Goal: Task Accomplishment & Management: Manage account settings

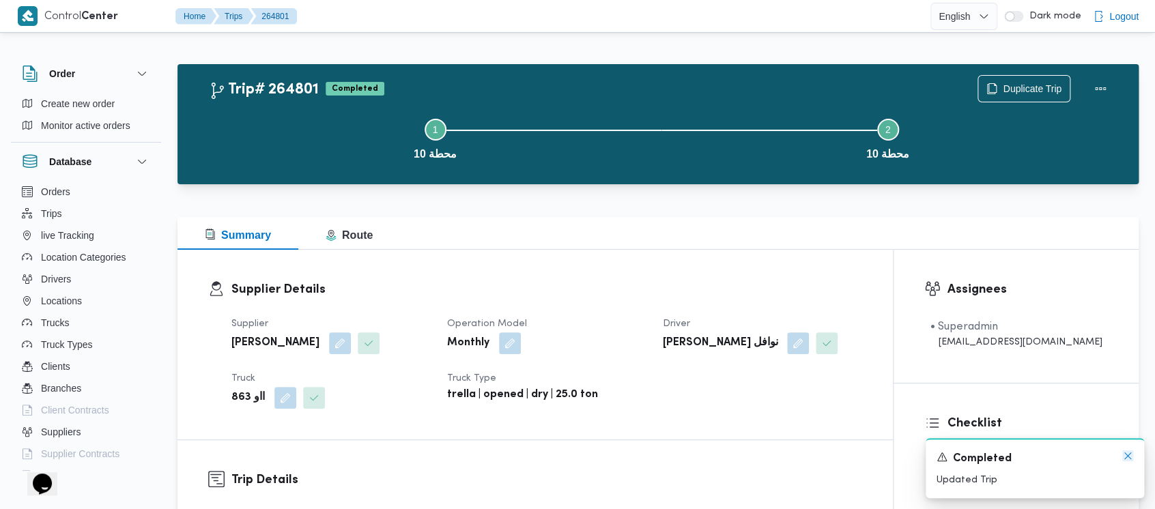
click at [1123, 456] on icon "Dismiss toast" at bounding box center [1128, 456] width 11 height 11
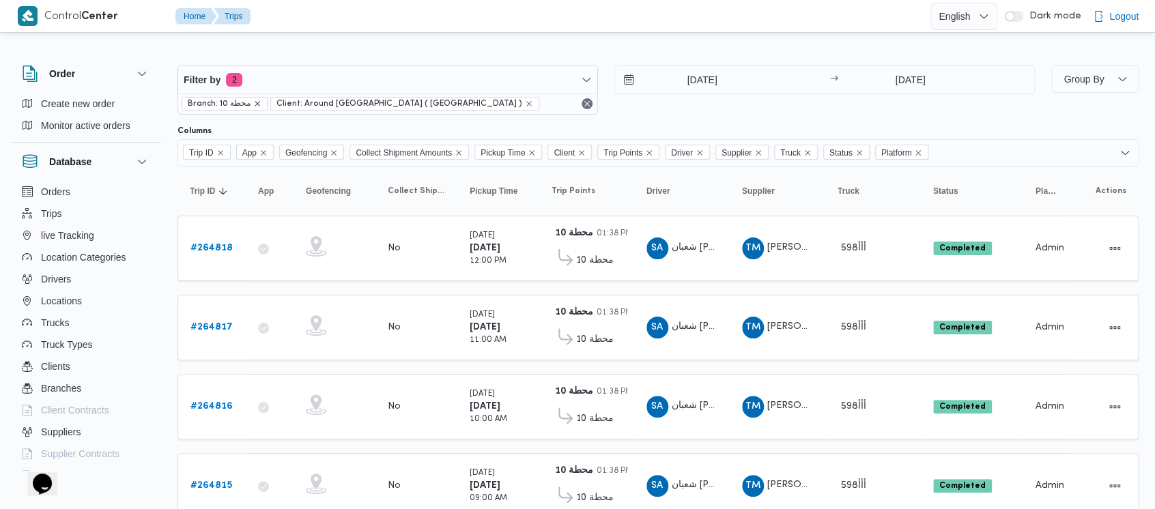
click at [256, 101] on icon "remove selected entity" at bounding box center [257, 104] width 8 height 8
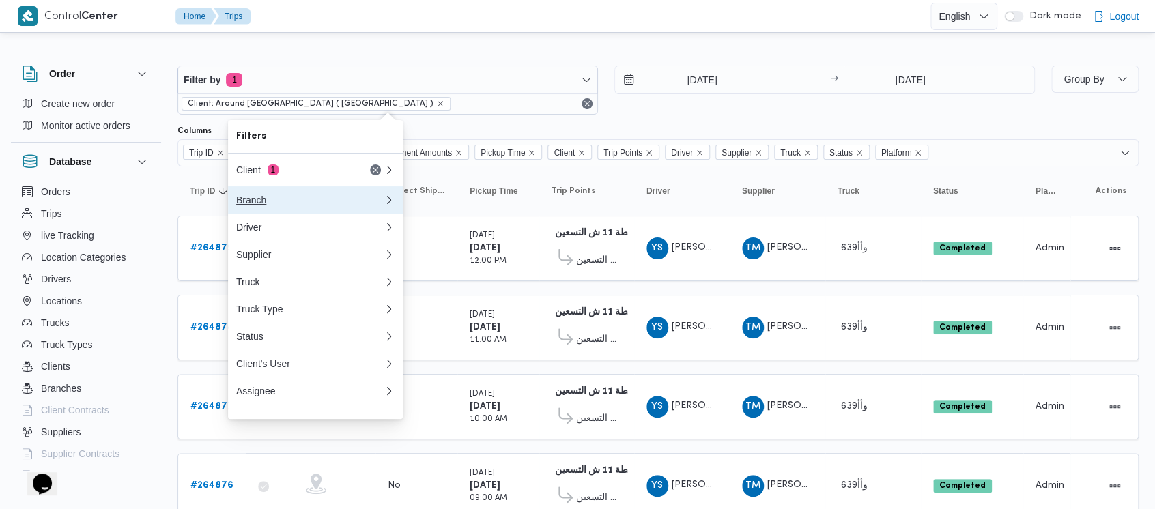
click at [250, 200] on div "Branch" at bounding box center [307, 200] width 142 height 11
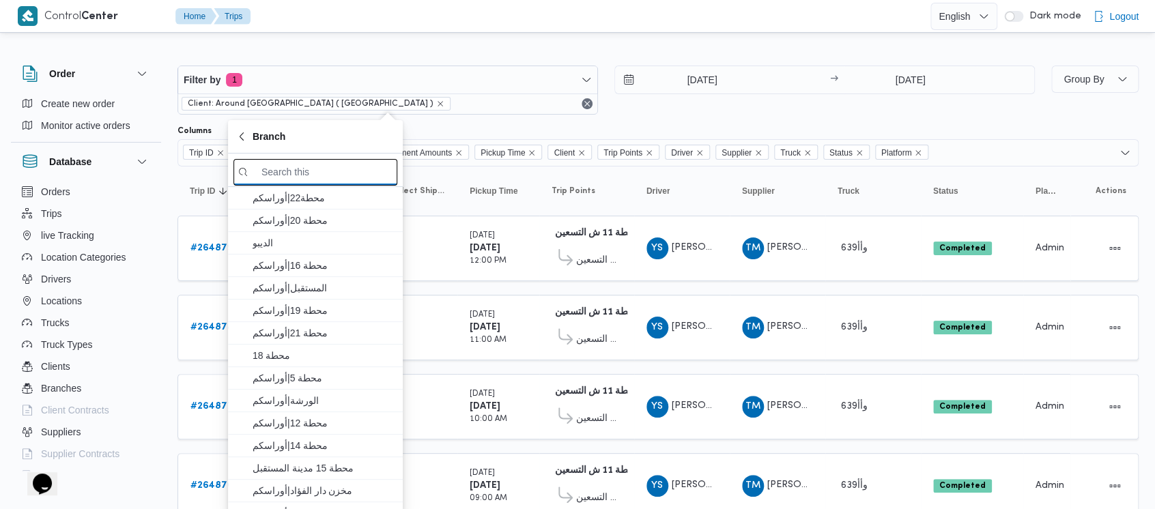
click at [312, 172] on input "search filters" at bounding box center [316, 172] width 164 height 27
paste input "محطة 13"
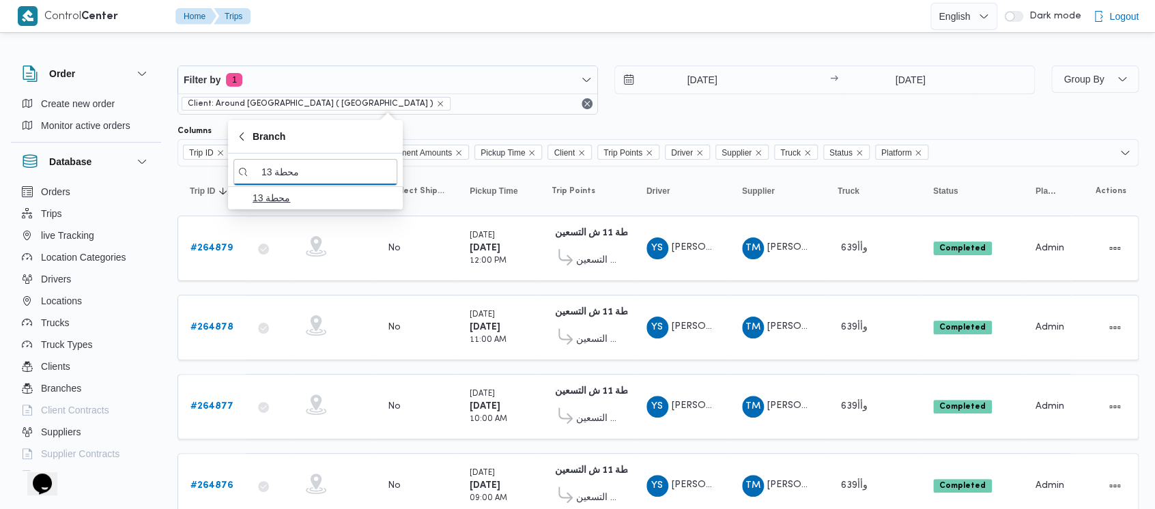
type input "محطة 13"
click at [260, 198] on span "محطة 13" at bounding box center [324, 198] width 142 height 16
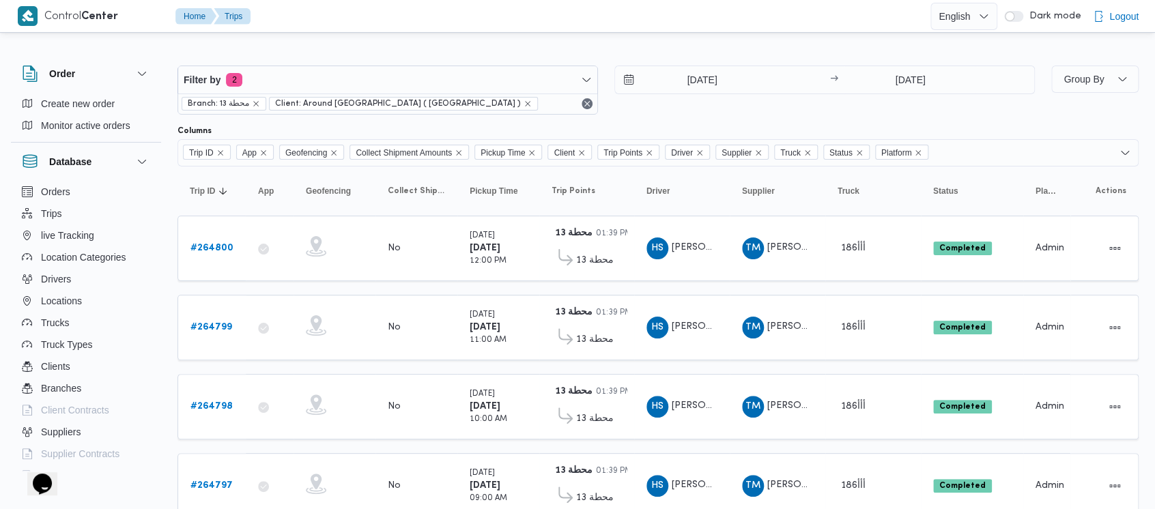
click at [647, 107] on div "[DATE] → [DATE]" at bounding box center [825, 90] width 421 height 49
click at [209, 245] on b "# 264800" at bounding box center [212, 248] width 43 height 9
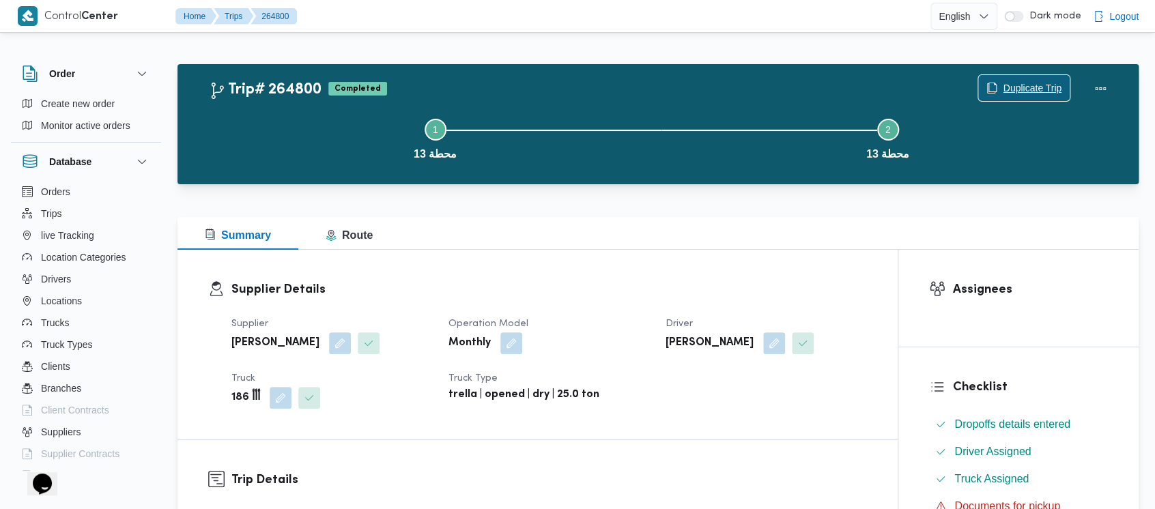
click at [1024, 88] on span "Duplicate Trip" at bounding box center [1032, 88] width 59 height 16
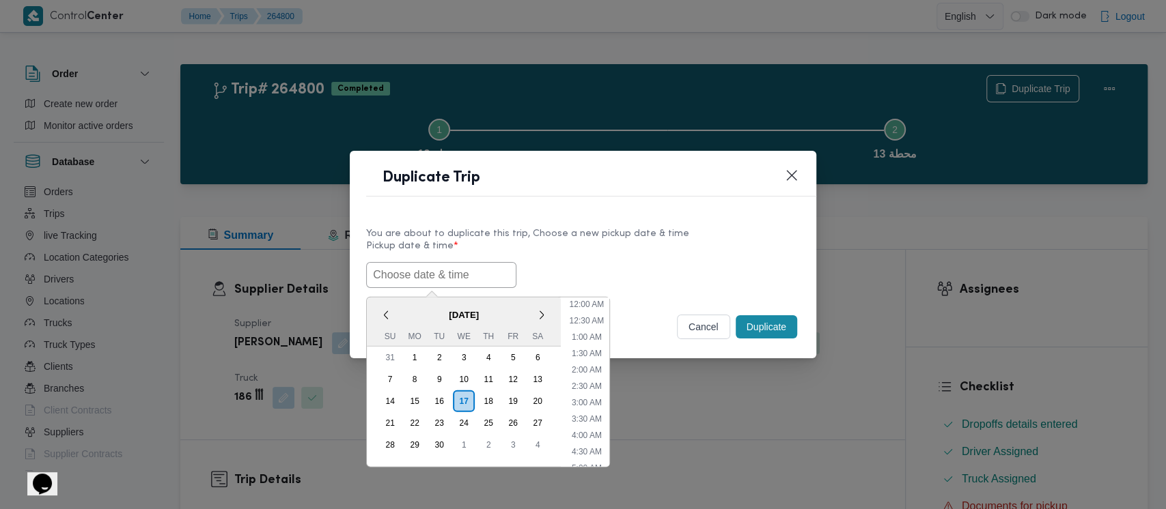
click at [401, 270] on input "text" at bounding box center [441, 275] width 150 height 26
drag, startPoint x: 541, startPoint y: 374, endPoint x: 585, endPoint y: 352, distance: 48.9
click at [541, 374] on div "13" at bounding box center [537, 380] width 22 height 22
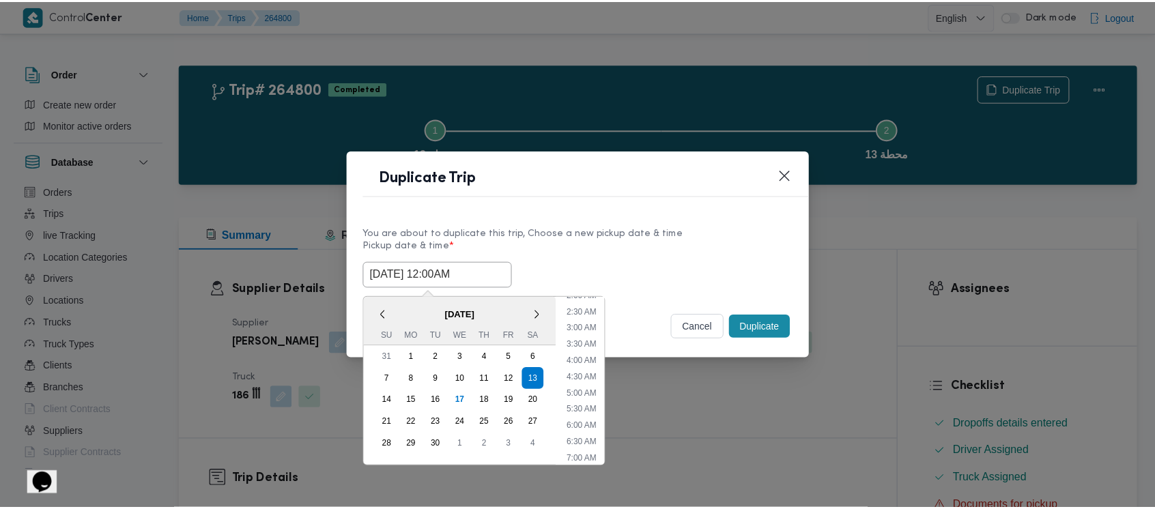
scroll to position [182, 0]
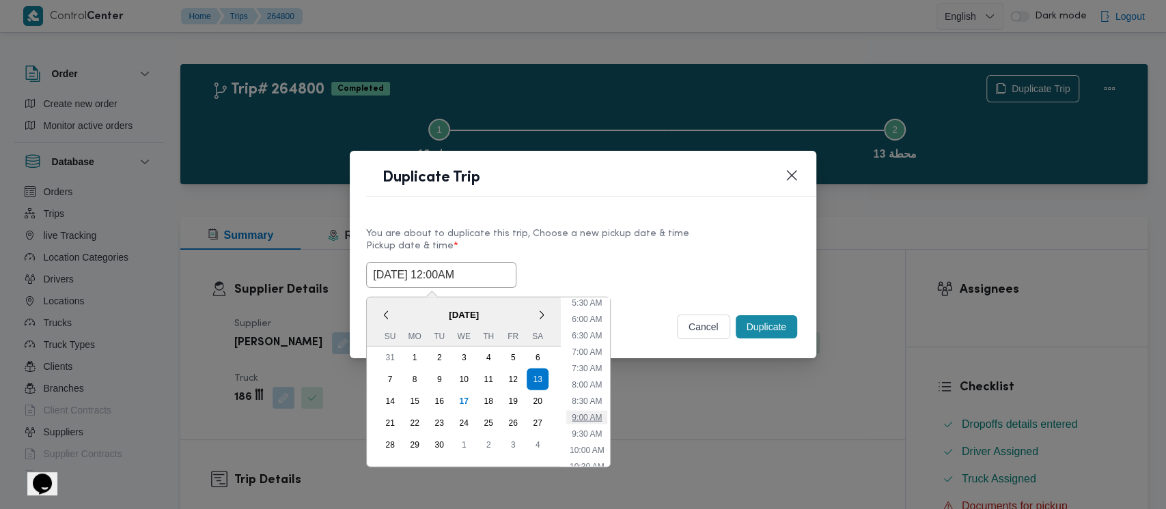
click at [589, 411] on li "9:00 AM" at bounding box center [586, 418] width 41 height 14
type input "[DATE] 9:00AM"
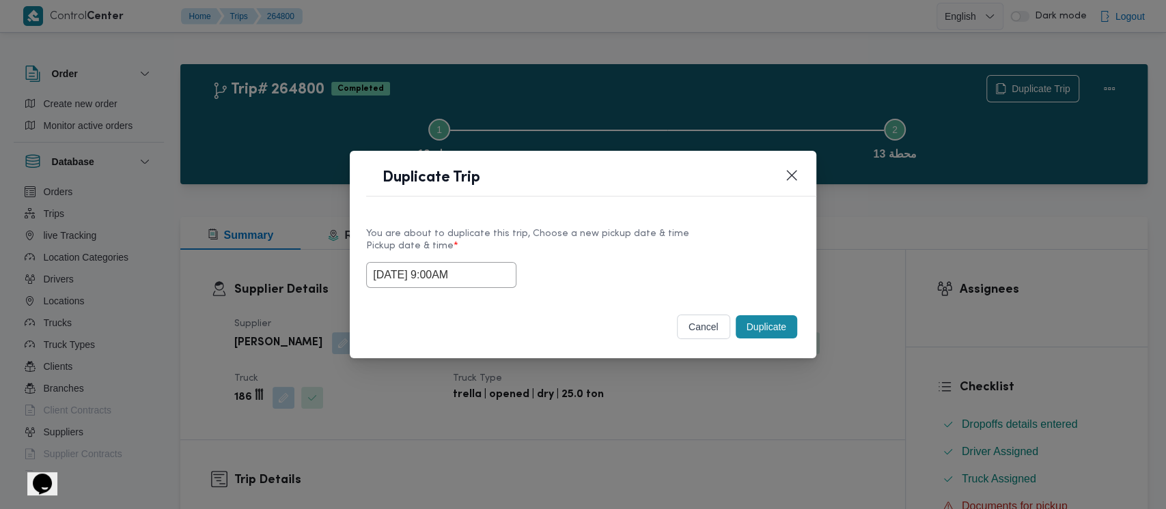
click at [764, 330] on button "Duplicate" at bounding box center [765, 326] width 61 height 23
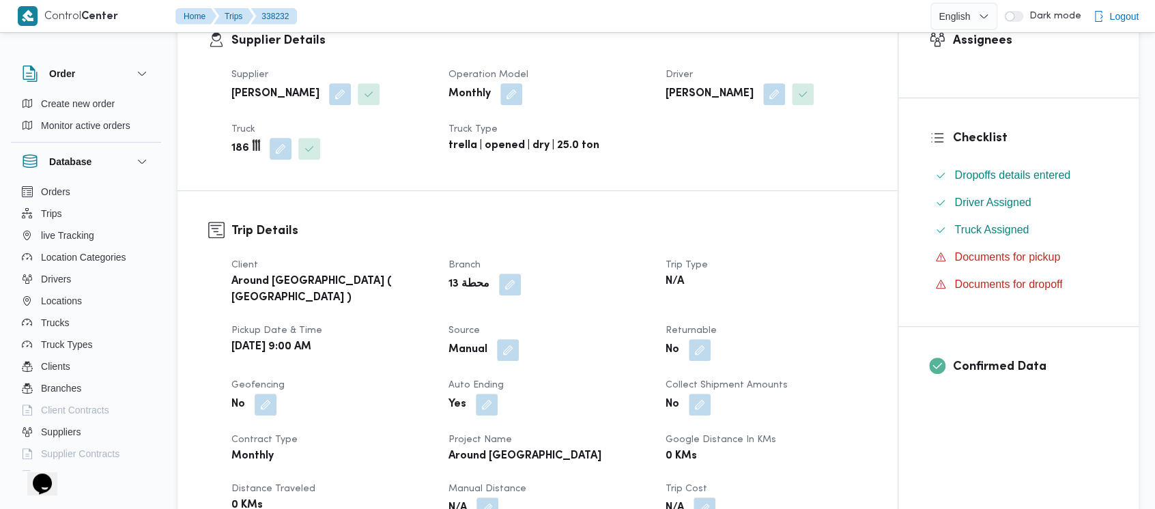
scroll to position [273, 0]
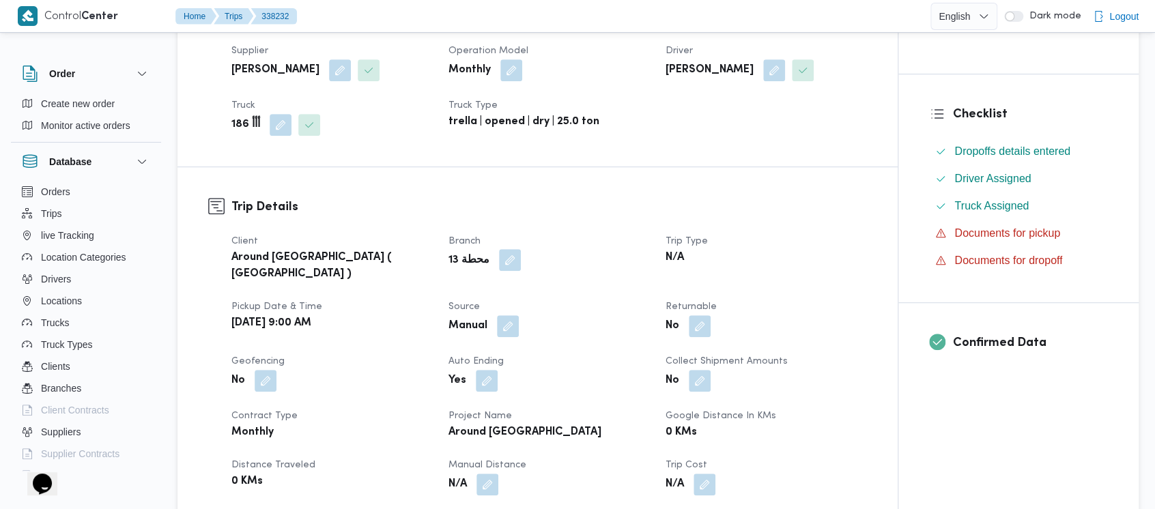
click at [503, 262] on button "button" at bounding box center [510, 260] width 22 height 22
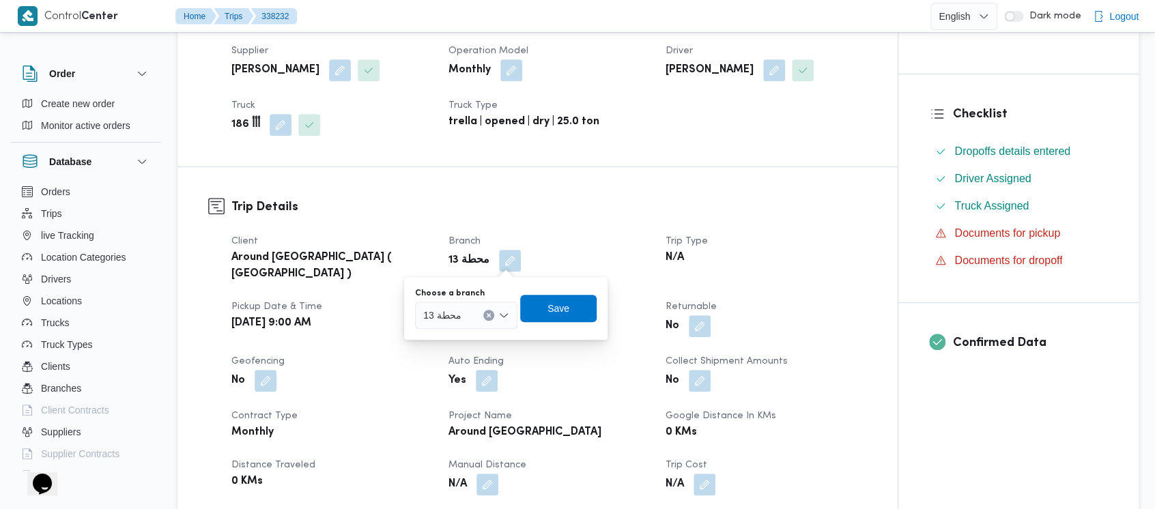
click at [495, 315] on div "محطة 13" at bounding box center [466, 315] width 102 height 27
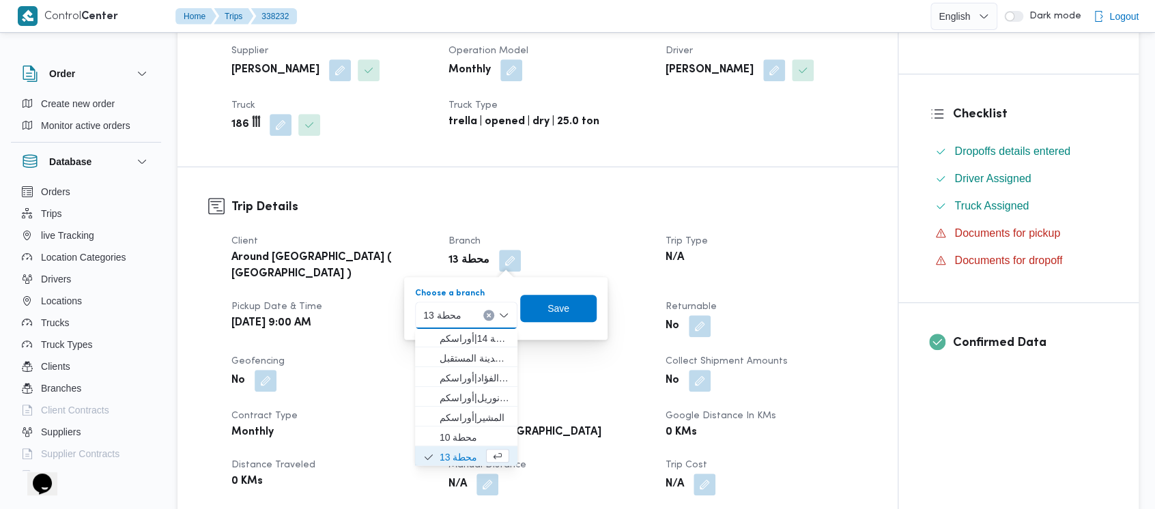
click at [487, 314] on icon "Clear input" at bounding box center [488, 314] width 3 height 3
click at [475, 309] on div "Search" at bounding box center [466, 315] width 102 height 27
paste input "محطة 8"
type input "محطة 8"
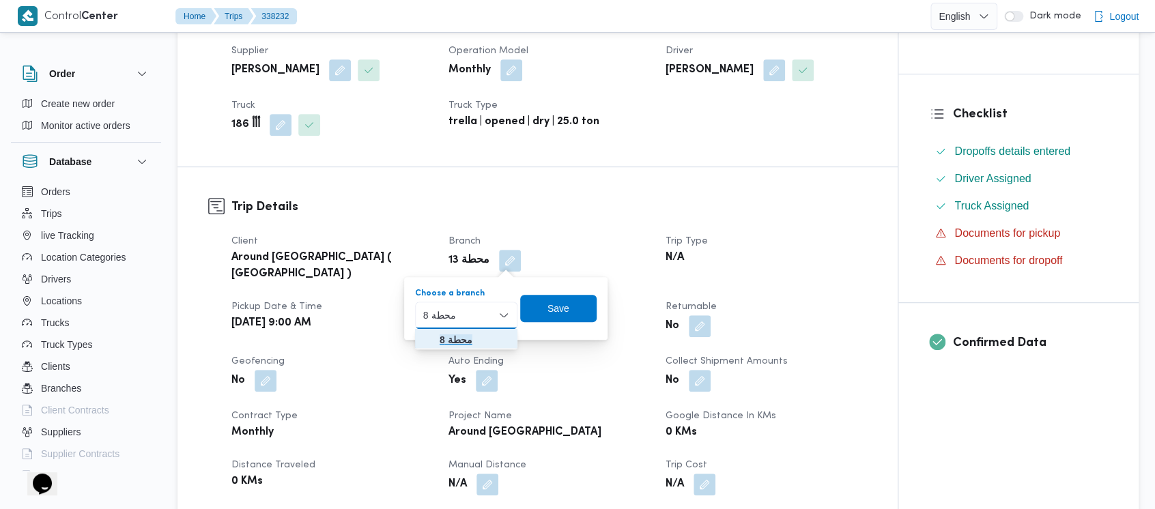
click at [470, 341] on mark "محطة 8" at bounding box center [456, 340] width 33 height 11
click at [552, 304] on span "Save" at bounding box center [559, 308] width 22 height 16
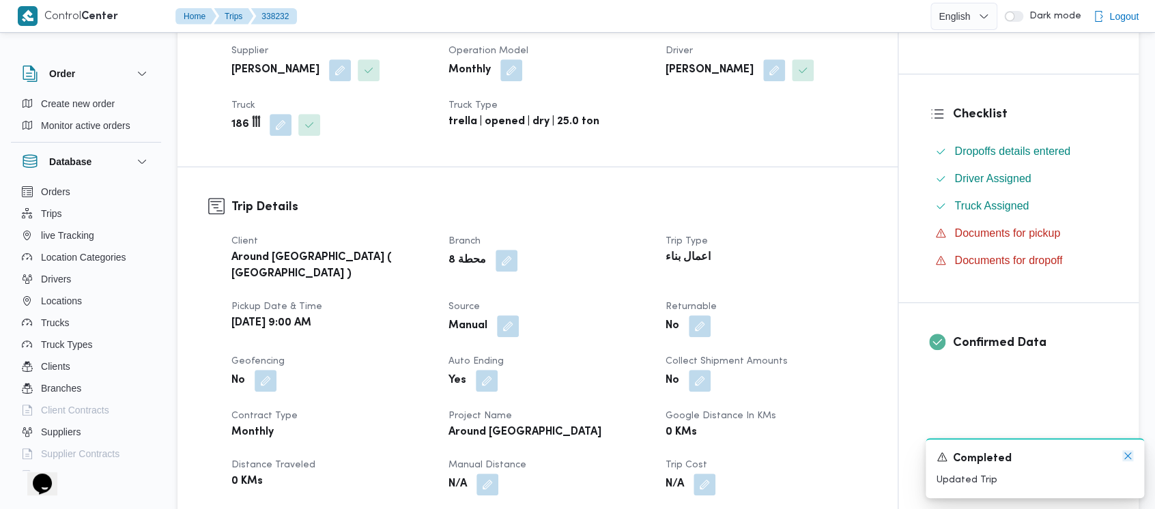
click at [1125, 451] on icon "Dismiss toast" at bounding box center [1128, 456] width 11 height 11
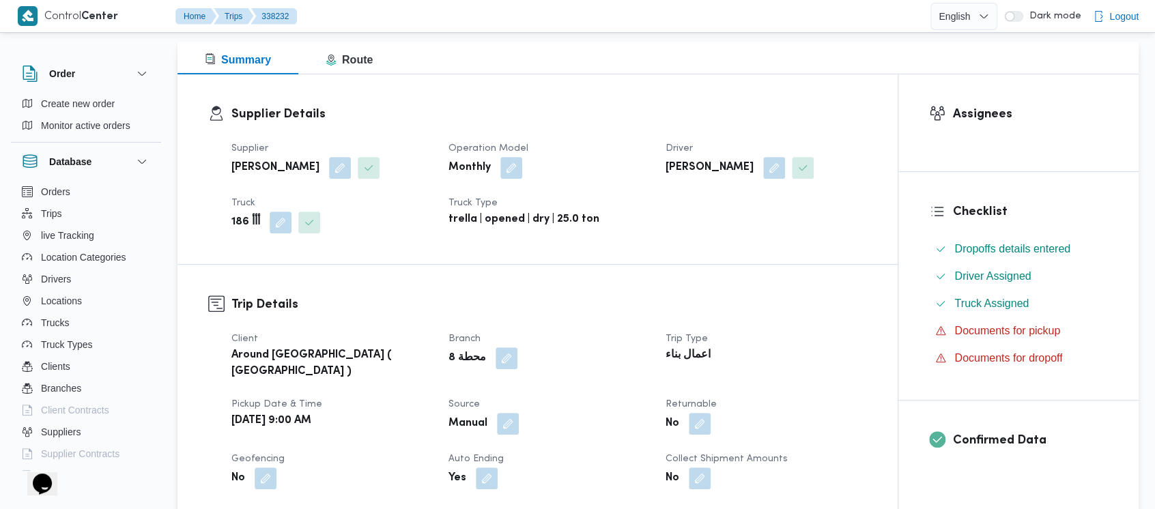
scroll to position [91, 0]
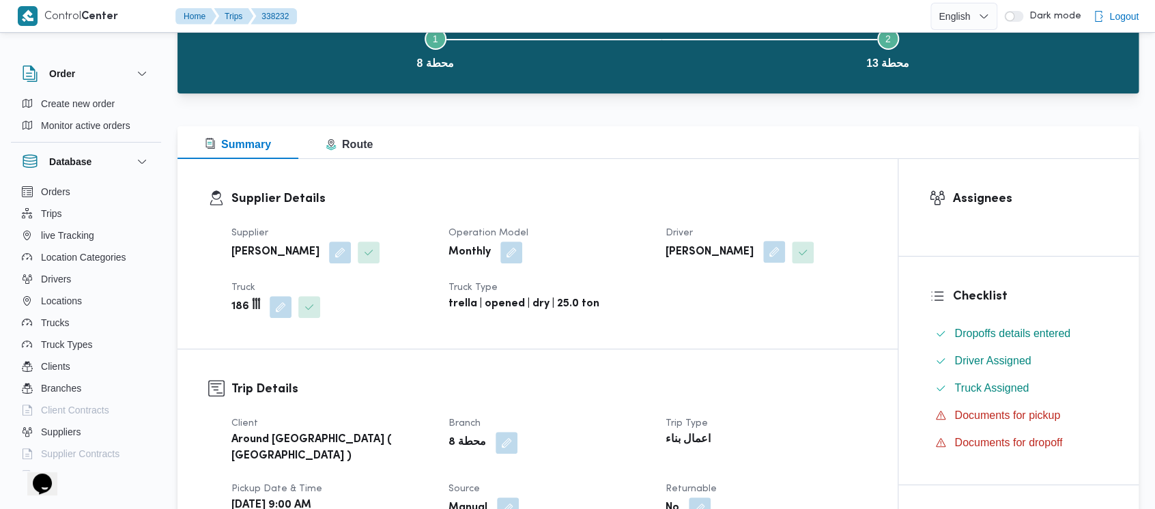
click at [763, 244] on button "button" at bounding box center [774, 252] width 22 height 22
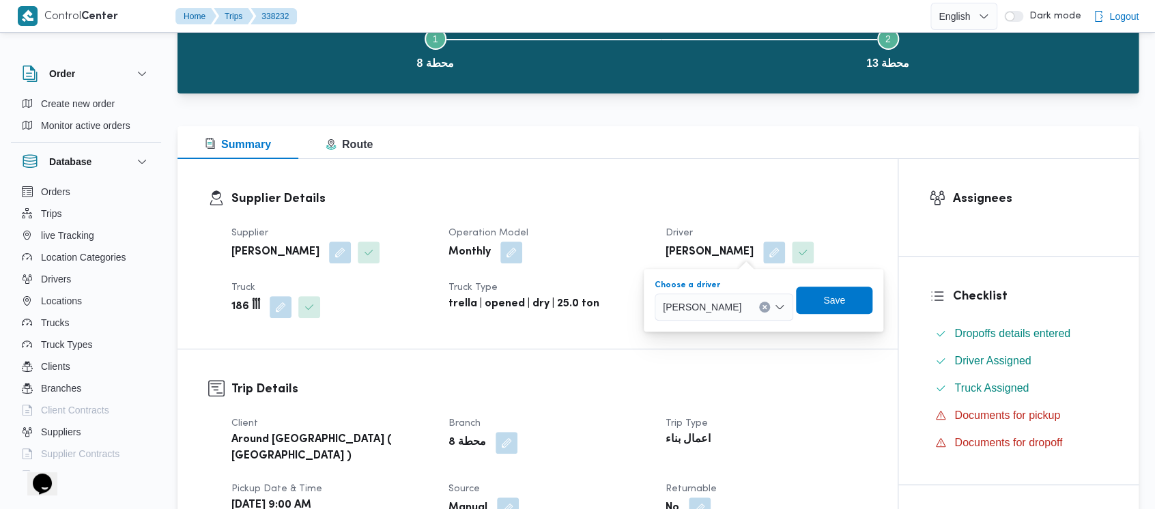
click at [762, 309] on icon "Clear input" at bounding box center [764, 307] width 5 height 5
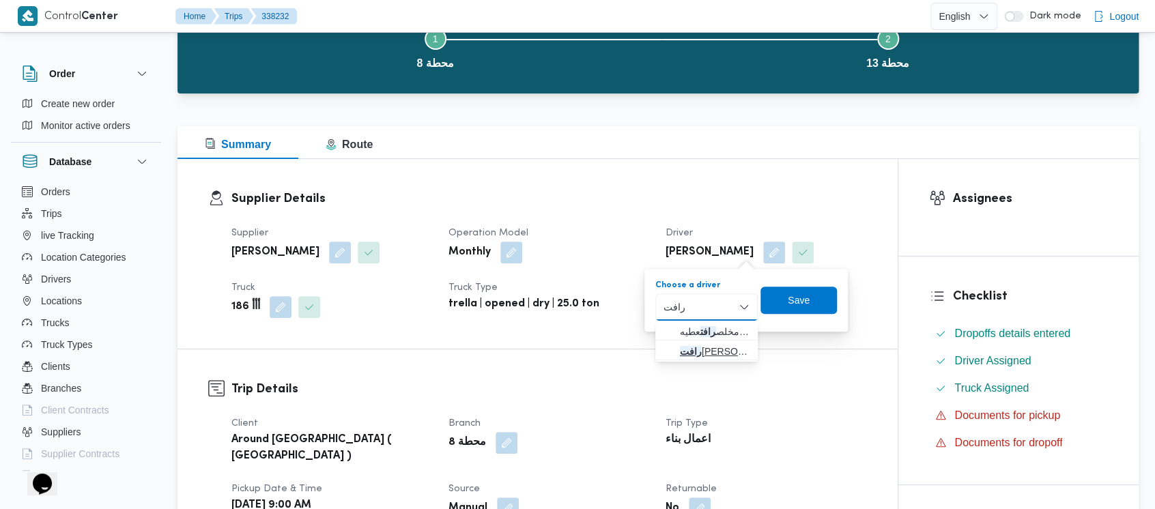
type input "رافت"
click at [708, 354] on span "[PERSON_NAME] حسب الله" at bounding box center [715, 351] width 70 height 16
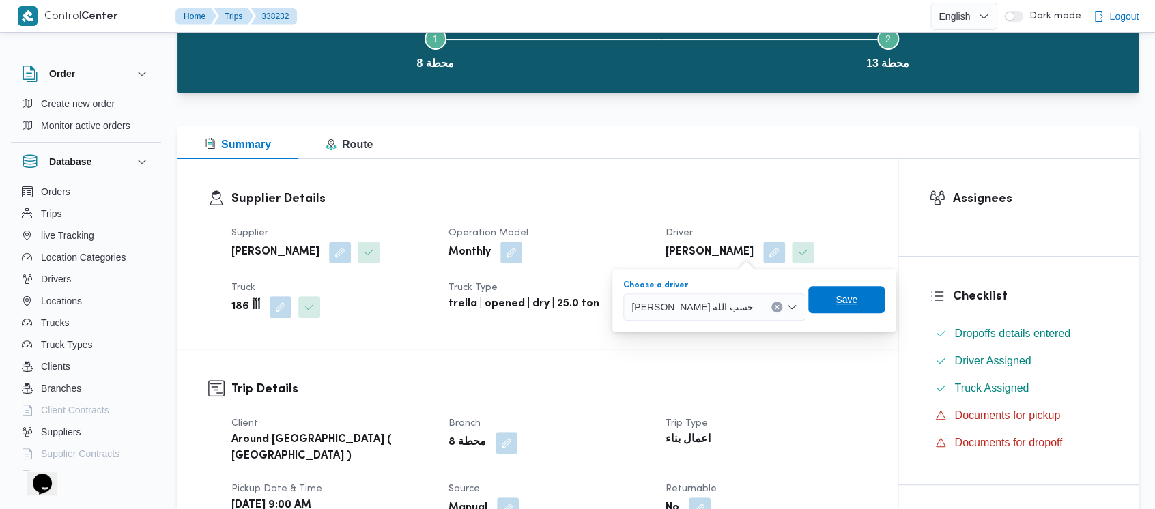
click at [836, 298] on span "Save" at bounding box center [847, 300] width 22 height 16
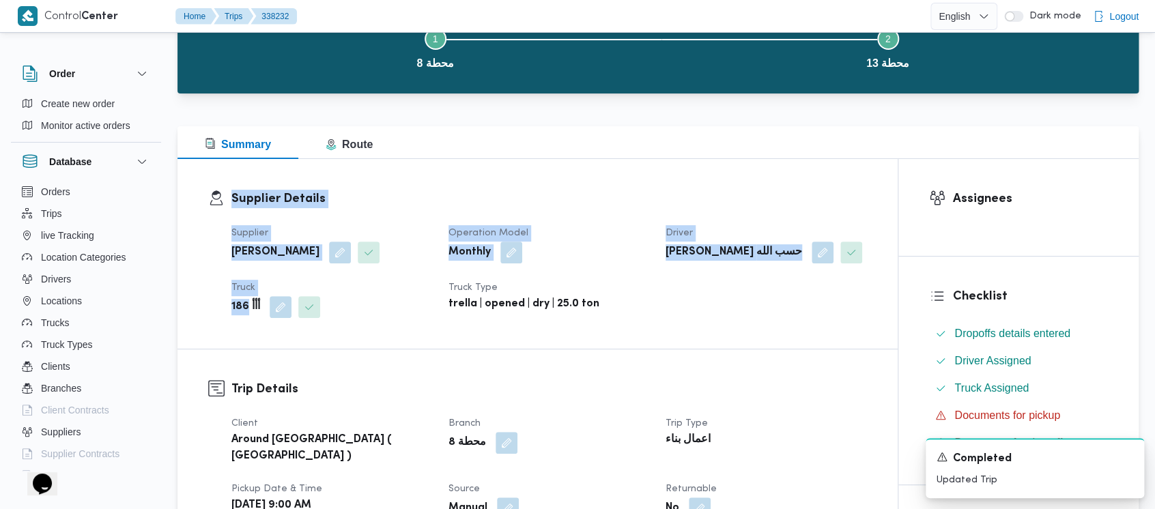
drag, startPoint x: 248, startPoint y: 305, endPoint x: 213, endPoint y: 303, distance: 34.9
click at [213, 303] on div "Supplier Details Supplier [PERSON_NAME] سيد Operation Model Monthly Driver [PER…" at bounding box center [537, 254] width 659 height 128
click at [229, 306] on div "Supplier [PERSON_NAME] سيد Operation Model Monthly Driver [PERSON_NAME] حسب الل…" at bounding box center [549, 271] width 652 height 109
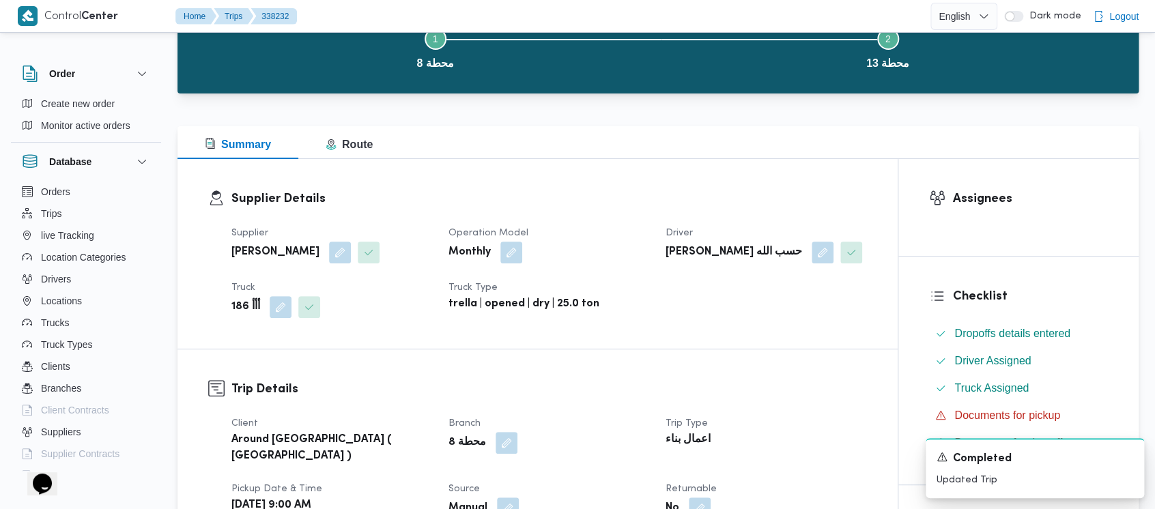
click at [250, 320] on div "Supplier [PERSON_NAME] سيد Operation Model Monthly Driver [PERSON_NAME] حسب الل…" at bounding box center [549, 271] width 652 height 109
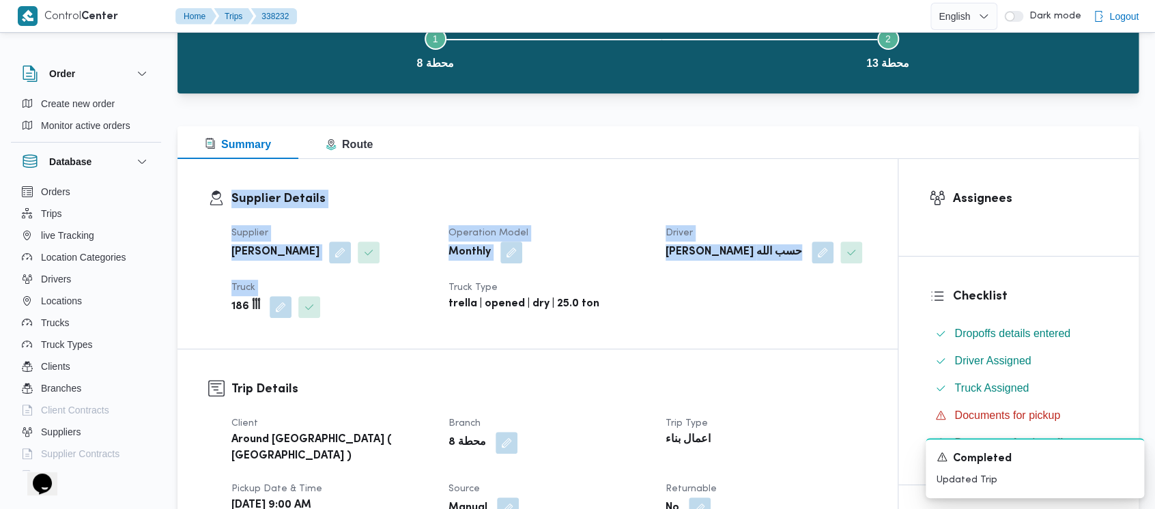
click at [224, 303] on div "Supplier Details Supplier [PERSON_NAME] سيد Operation Model Monthly Driver [PER…" at bounding box center [537, 254] width 659 height 128
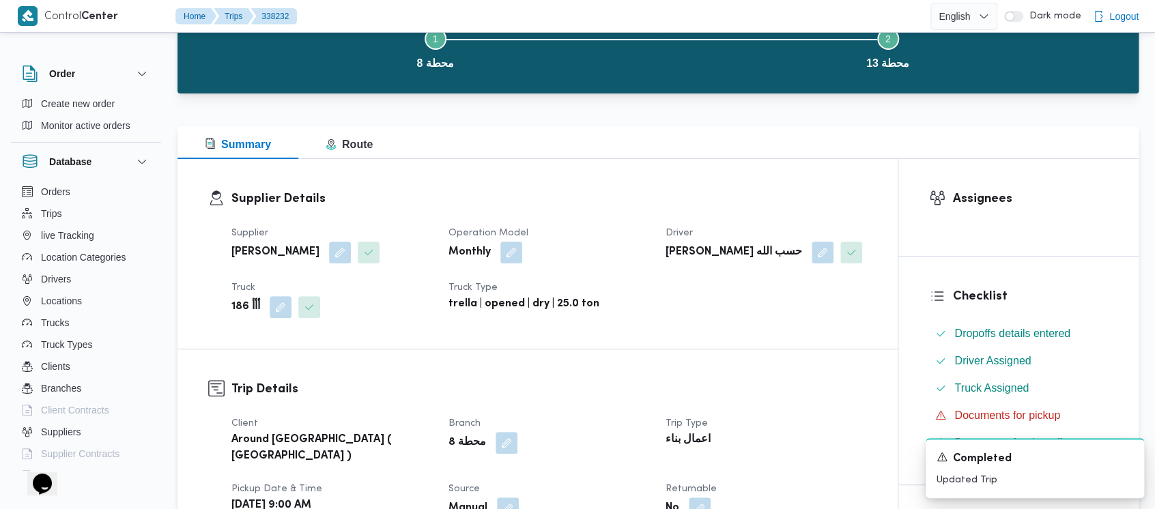
click at [245, 314] on b "186 أأأ" at bounding box center [245, 307] width 29 height 16
drag, startPoint x: 248, startPoint y: 304, endPoint x: 229, endPoint y: 304, distance: 19.1
click at [229, 304] on div "Supplier [PERSON_NAME] سيد Operation Model Monthly Driver [PERSON_NAME] حسب الل…" at bounding box center [549, 271] width 652 height 109
click at [378, 340] on div "Supplier Details Supplier [PERSON_NAME] سيد Operation Model Monthly Driver [PER…" at bounding box center [538, 254] width 720 height 190
drag, startPoint x: 229, startPoint y: 305, endPoint x: 253, endPoint y: 307, distance: 24.0
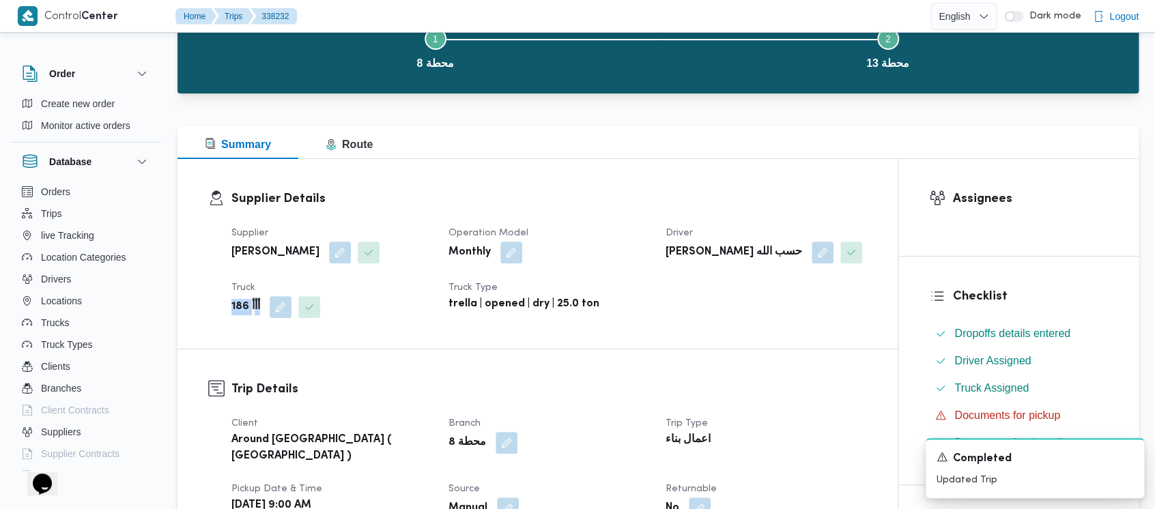
click at [253, 307] on div "186 أأأ" at bounding box center [331, 307] width 203 height 25
click at [240, 305] on b "186 أأأ" at bounding box center [245, 307] width 29 height 16
click at [625, 302] on div "trella | opened | dry | 25.0 ton" at bounding box center [548, 304] width 203 height 19
click at [242, 309] on b "186 أأأ" at bounding box center [245, 307] width 29 height 16
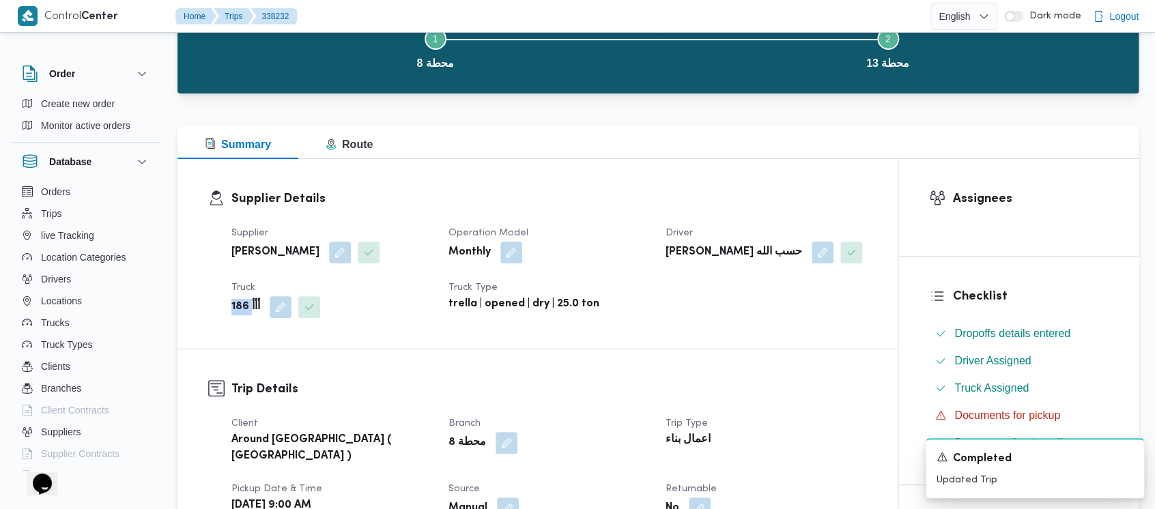
click at [242, 309] on b "186 أأأ" at bounding box center [245, 307] width 29 height 16
click at [235, 309] on b "186 أأأ" at bounding box center [245, 307] width 29 height 16
click at [242, 311] on b "186 أأأ" at bounding box center [245, 307] width 29 height 16
click at [251, 309] on b "186 أأأ" at bounding box center [245, 307] width 29 height 16
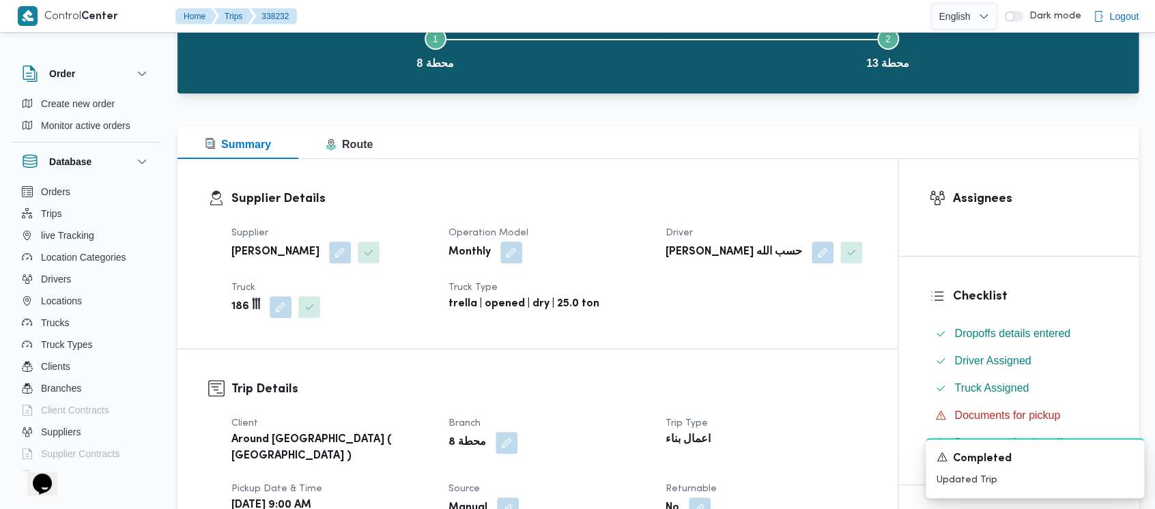
click at [259, 308] on b "186 أأأ" at bounding box center [245, 307] width 29 height 16
drag, startPoint x: 259, startPoint y: 305, endPoint x: 249, endPoint y: 329, distance: 25.7
click at [234, 347] on div "Supplier Details Supplier [PERSON_NAME] سيد Operation Model Monthly Driver [PER…" at bounding box center [538, 254] width 720 height 190
click at [1126, 456] on icon "Dismiss toast" at bounding box center [1128, 456] width 11 height 11
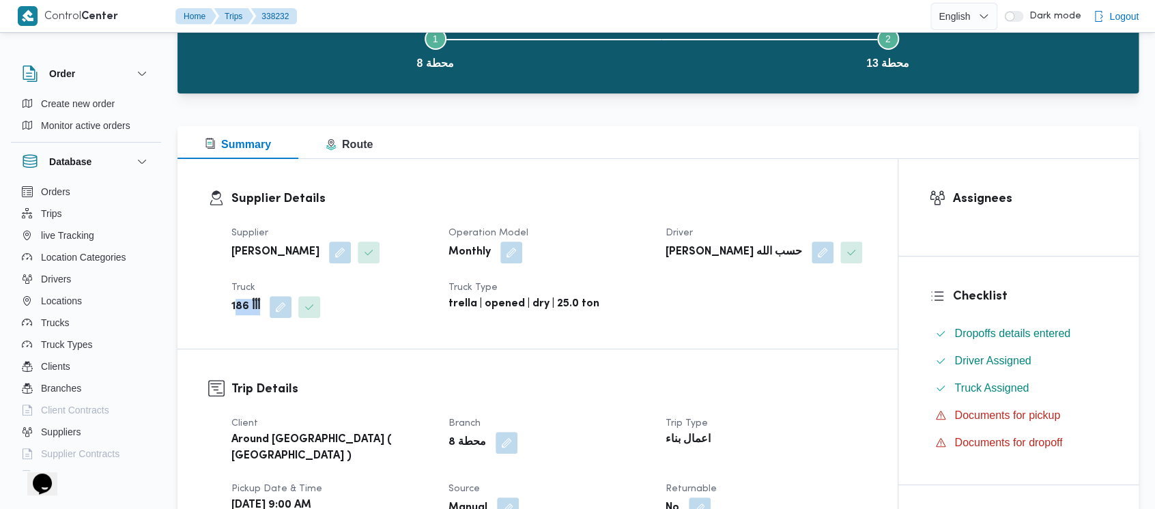
click at [244, 308] on b "186 أأأ" at bounding box center [245, 307] width 29 height 16
click at [240, 308] on b "186 أأأ" at bounding box center [245, 307] width 29 height 16
click at [335, 305] on div "186 أأأ" at bounding box center [331, 307] width 203 height 25
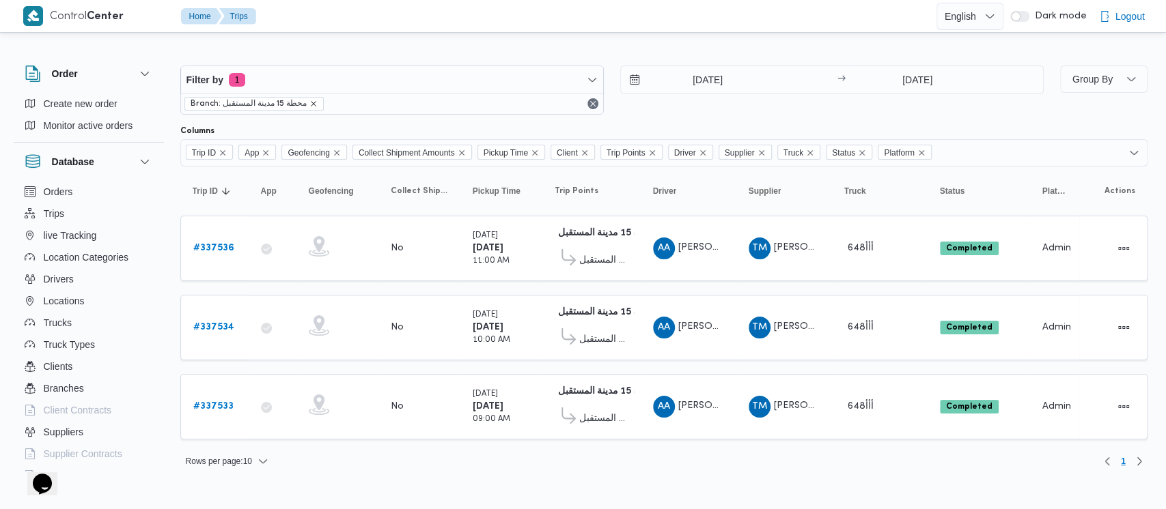
click at [312, 104] on icon "remove selected entity" at bounding box center [313, 104] width 8 height 8
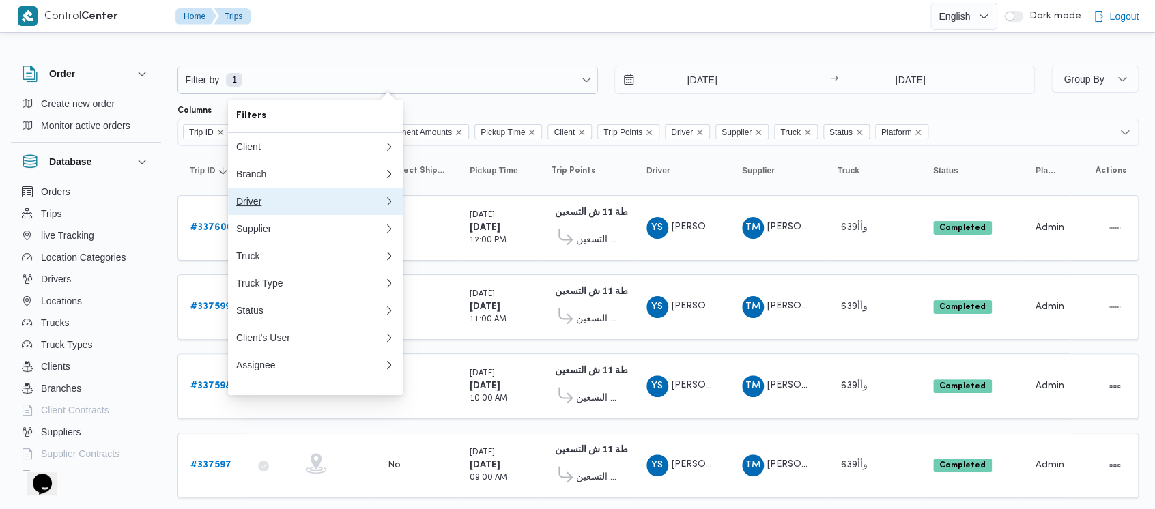
click at [256, 205] on div "Driver" at bounding box center [309, 201] width 147 height 11
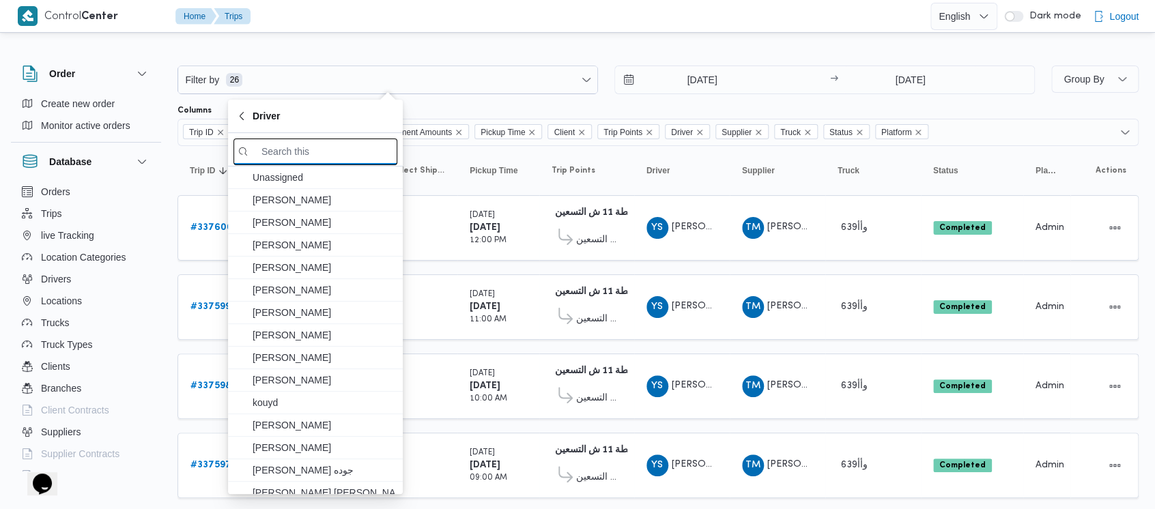
click at [269, 154] on input "search filters" at bounding box center [316, 152] width 164 height 27
paste input "محطة 8"
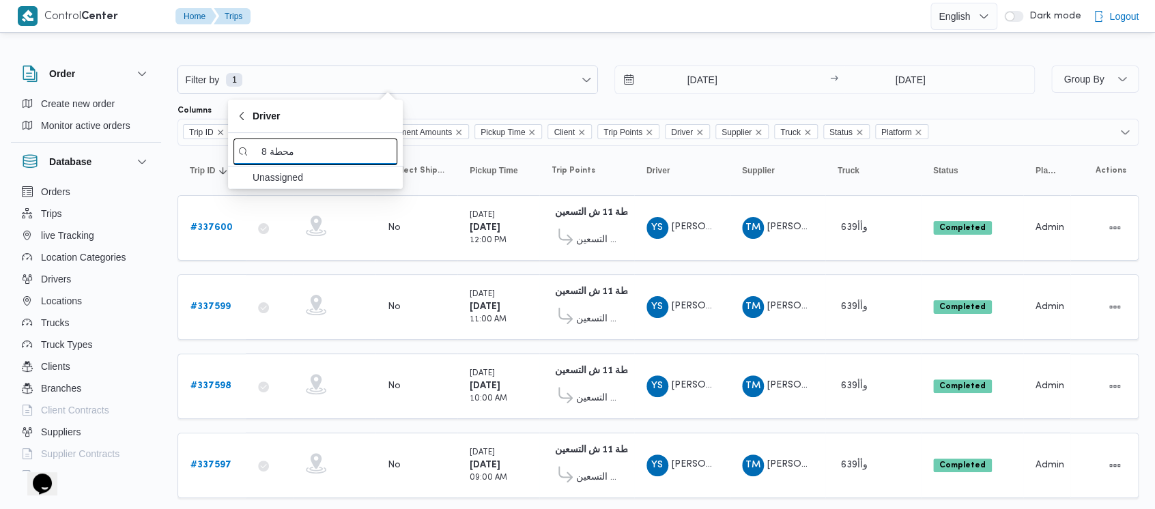
click at [305, 150] on input "محطة 8" at bounding box center [316, 152] width 164 height 27
type input "محطة 8"
click at [591, 107] on div "Columns" at bounding box center [658, 110] width 961 height 11
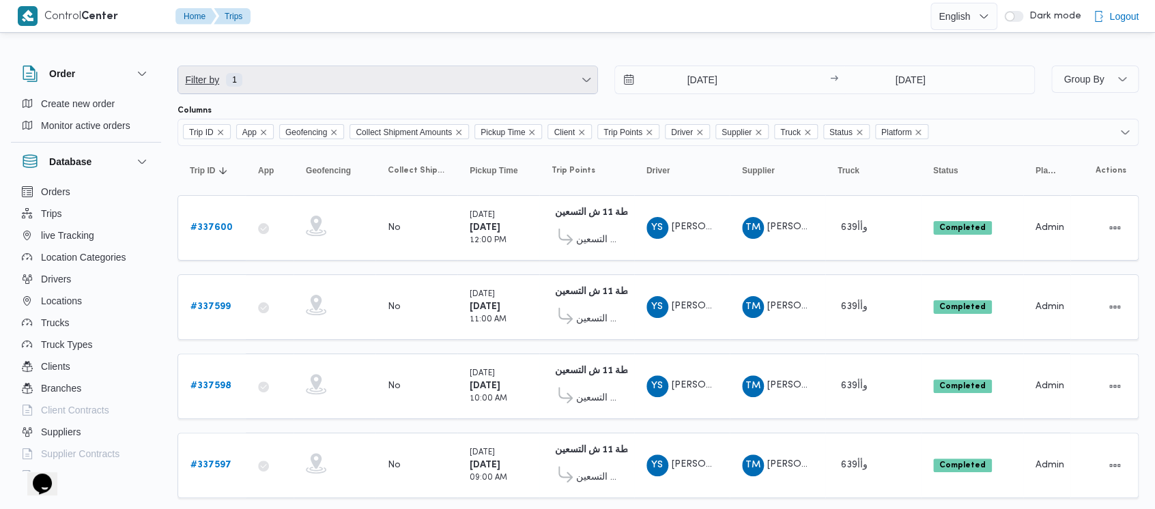
click at [204, 76] on span "Filter by" at bounding box center [202, 80] width 37 height 16
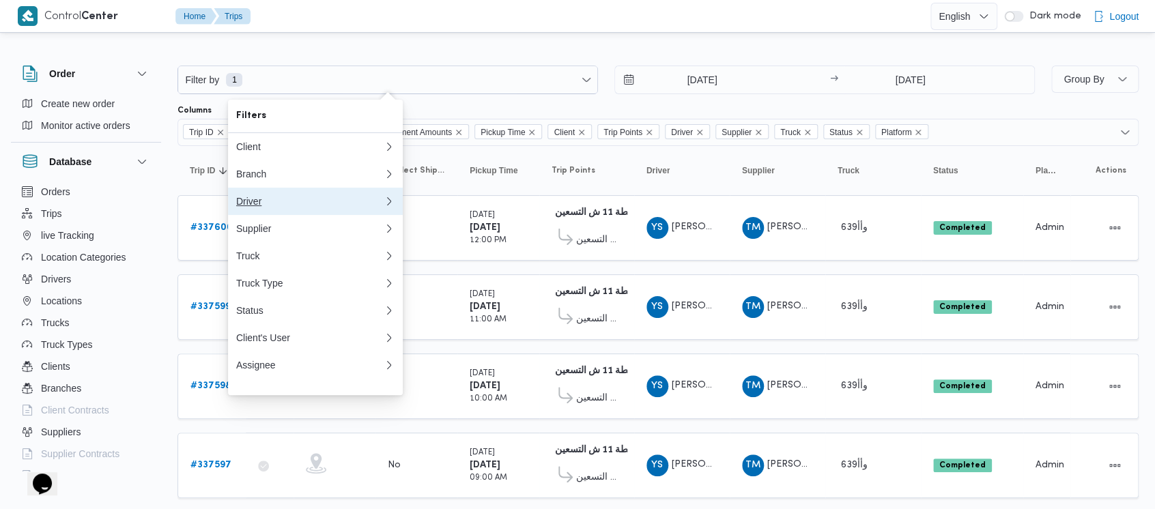
click at [242, 204] on div "Driver" at bounding box center [309, 201] width 147 height 11
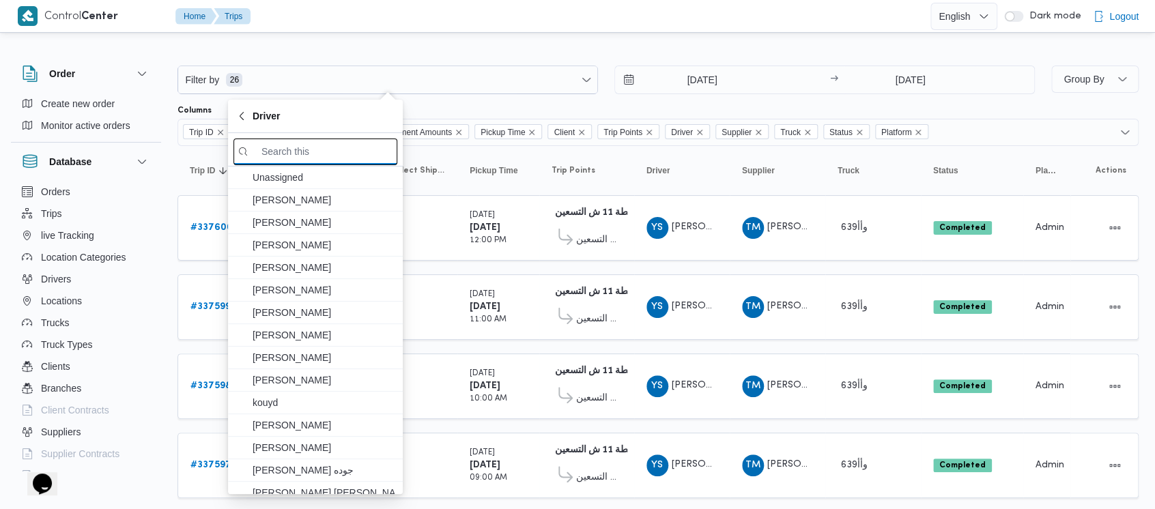
click at [328, 151] on input "search filters" at bounding box center [316, 152] width 164 height 27
paste input "رأفت سيد عفيفي"
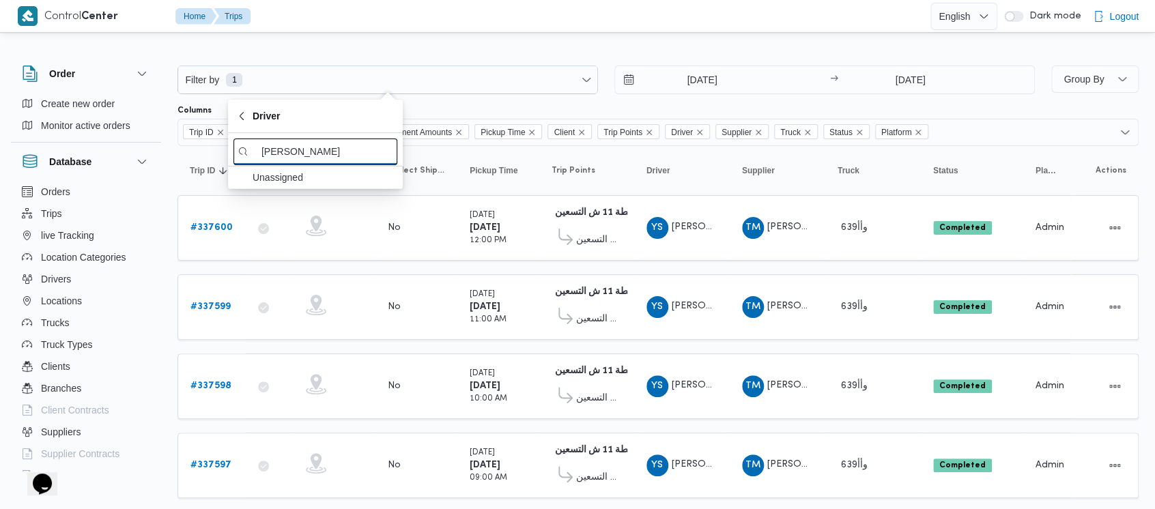
click at [347, 156] on input "رأفت سيد عفيفي" at bounding box center [316, 152] width 164 height 27
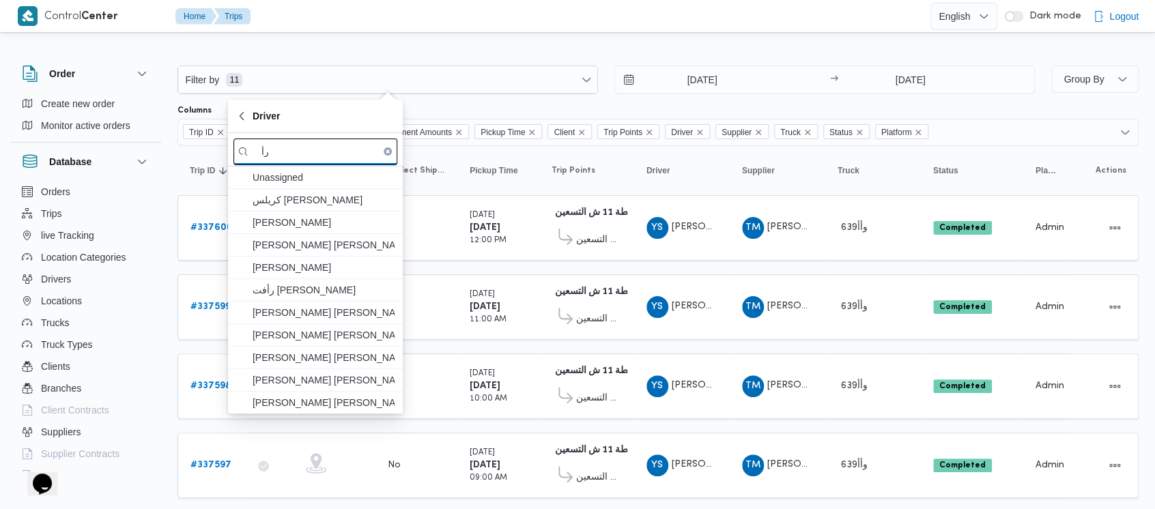
type input "ر"
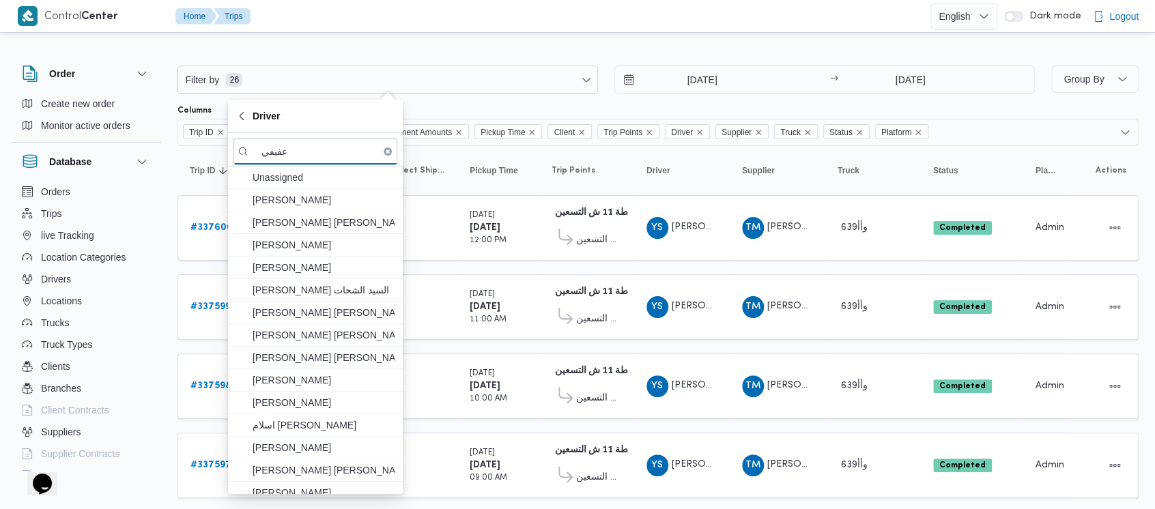
type input "عفيفي"
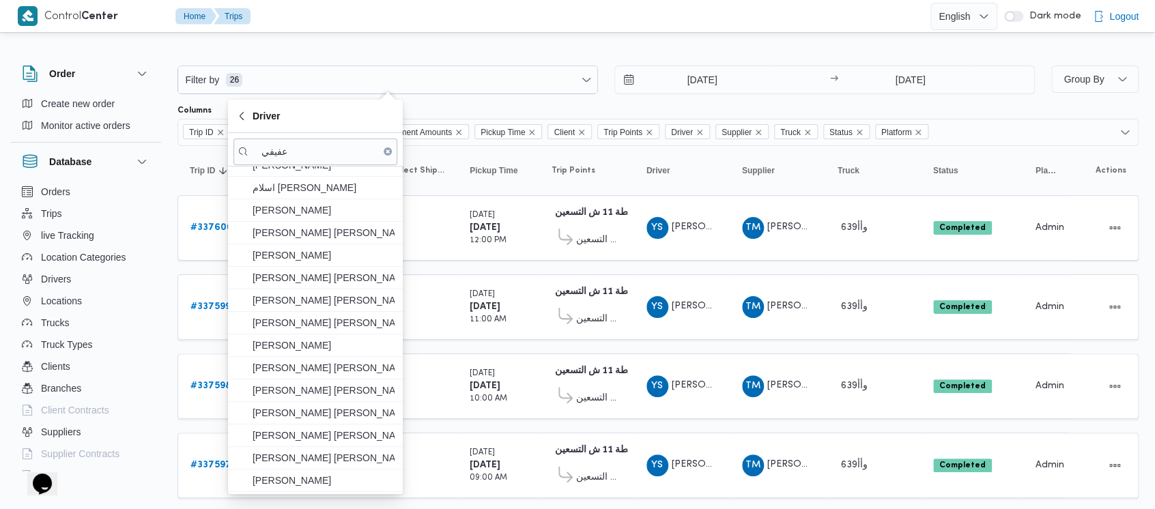
scroll to position [256, 0]
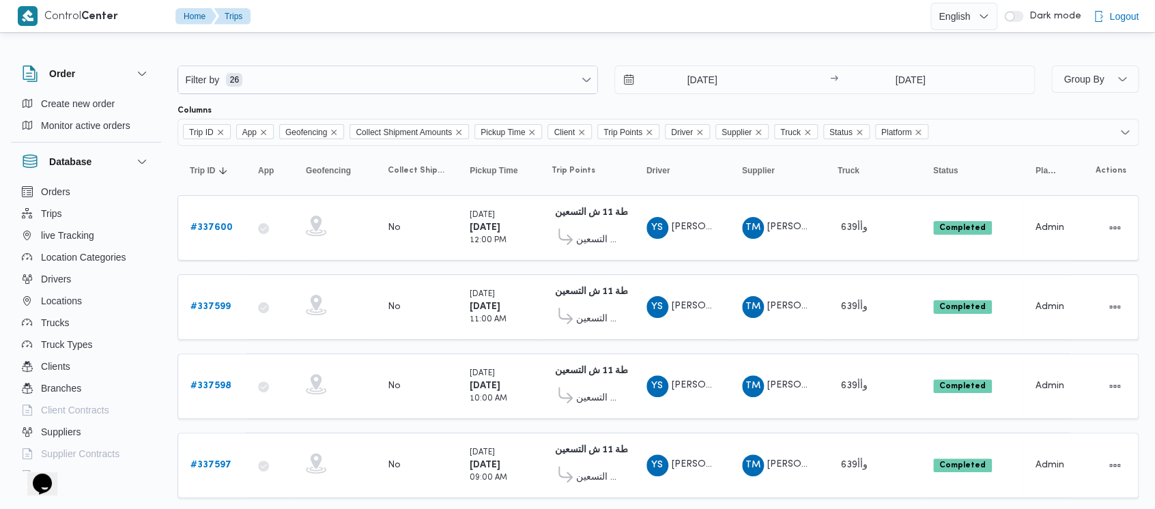
click at [466, 108] on div "Columns" at bounding box center [658, 110] width 961 height 11
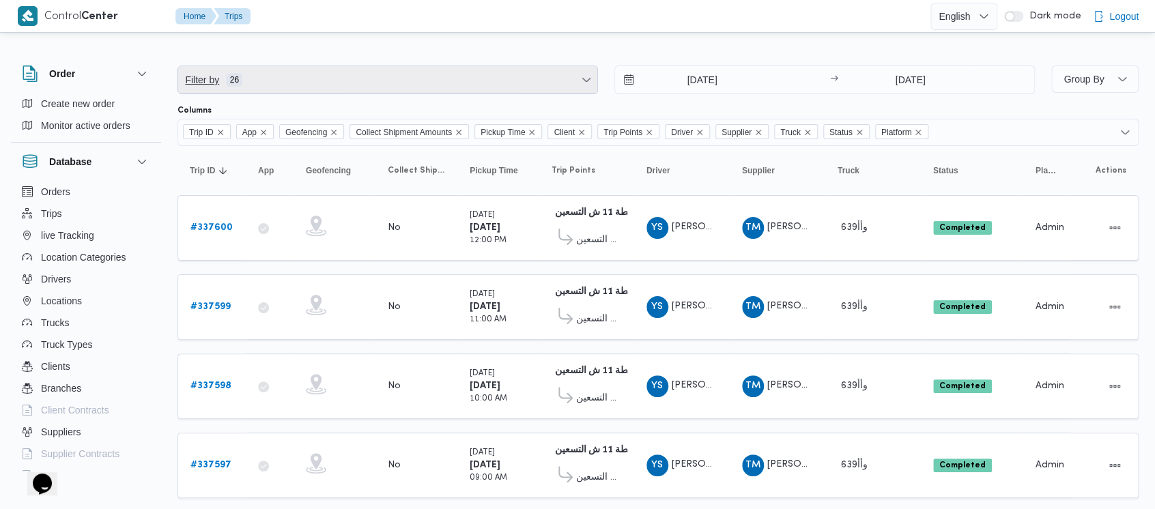
click at [192, 85] on span "Filter by" at bounding box center [202, 80] width 37 height 16
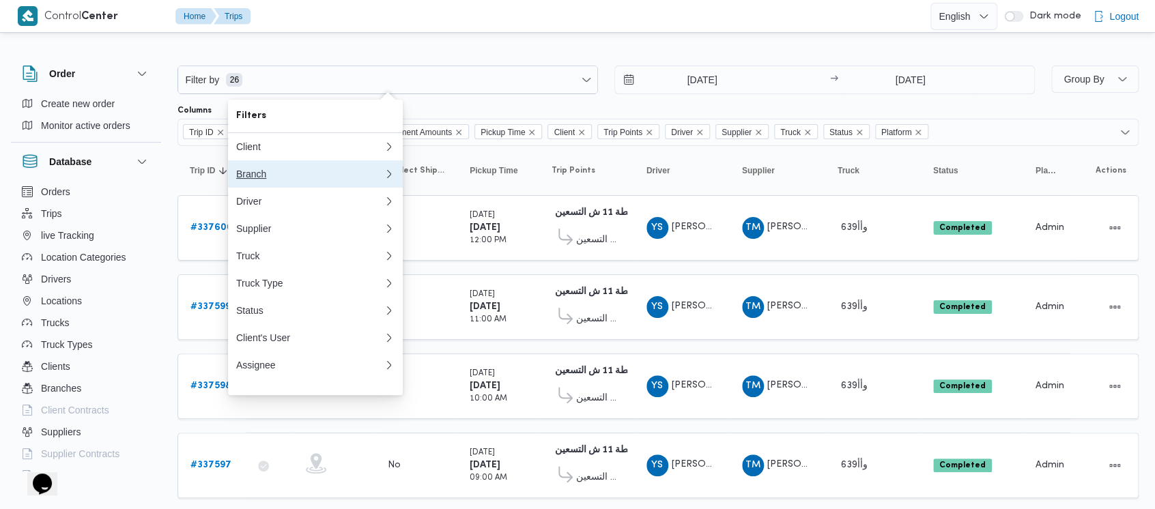
click at [246, 176] on div "Branch" at bounding box center [307, 174] width 142 height 11
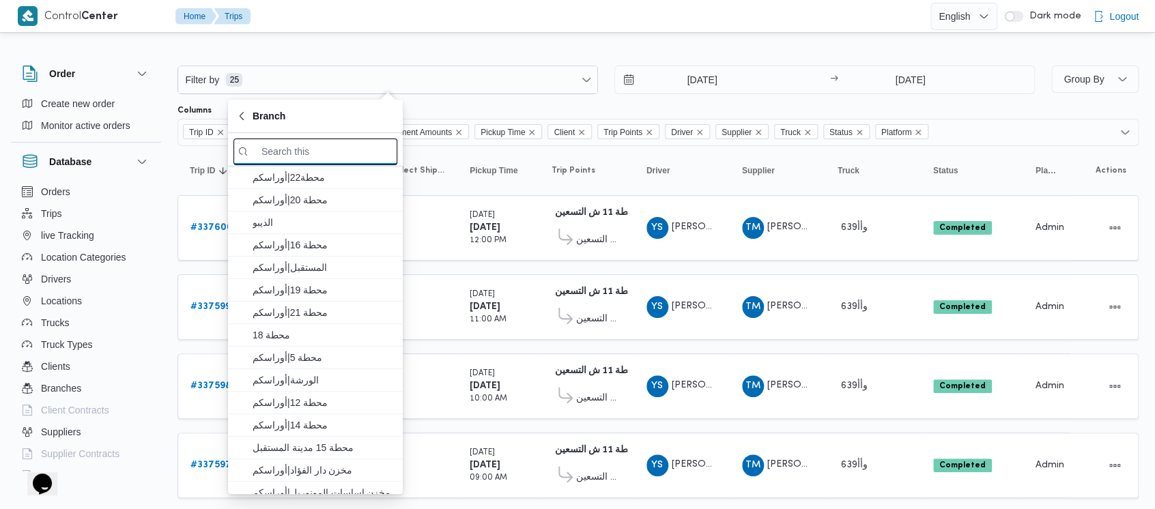
click at [289, 154] on input "search filters" at bounding box center [316, 152] width 164 height 27
paste input "محطة 8"
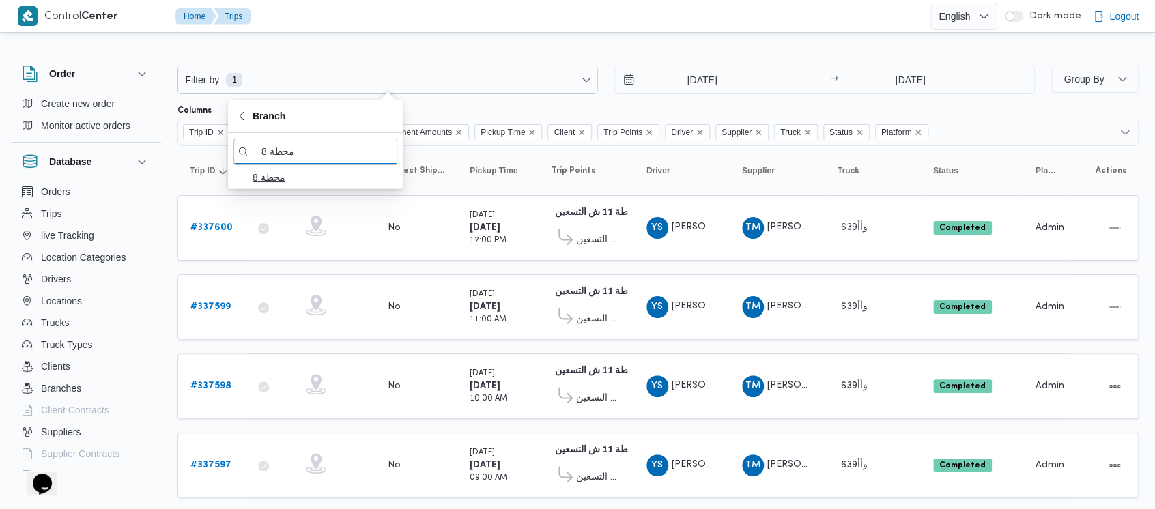
type input "محطة 8"
click at [279, 181] on span "محطة 8" at bounding box center [324, 177] width 142 height 16
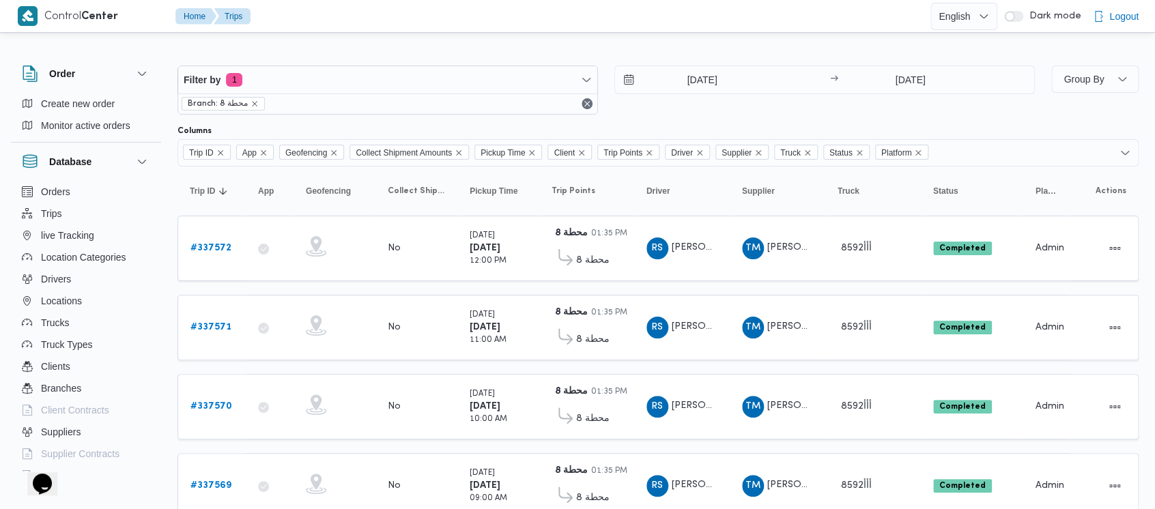
click at [643, 112] on div "8/9/2025 → 8/9/2025" at bounding box center [825, 90] width 421 height 49
click at [211, 251] on b "# 337572" at bounding box center [211, 248] width 41 height 9
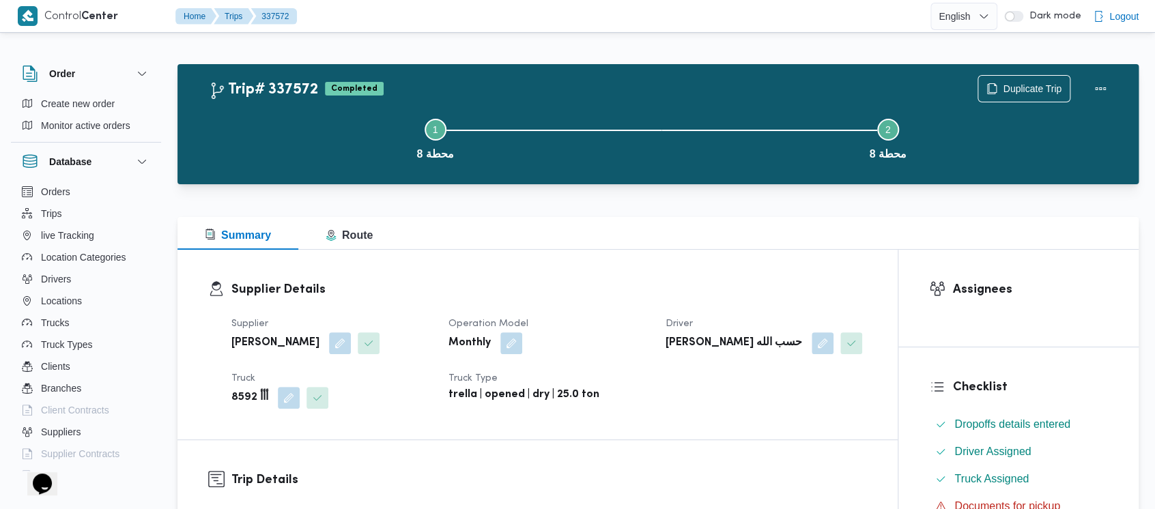
click at [243, 394] on b "8592 أأأ" at bounding box center [249, 398] width 37 height 16
drag, startPoint x: 242, startPoint y: 395, endPoint x: 705, endPoint y: 272, distance: 478.2
click at [705, 272] on div "Supplier Details Supplier طارق محمد زغلول سيد Operation Model Monthly Driver را…" at bounding box center [538, 345] width 720 height 190
drag, startPoint x: 236, startPoint y: 396, endPoint x: 254, endPoint y: 400, distance: 18.9
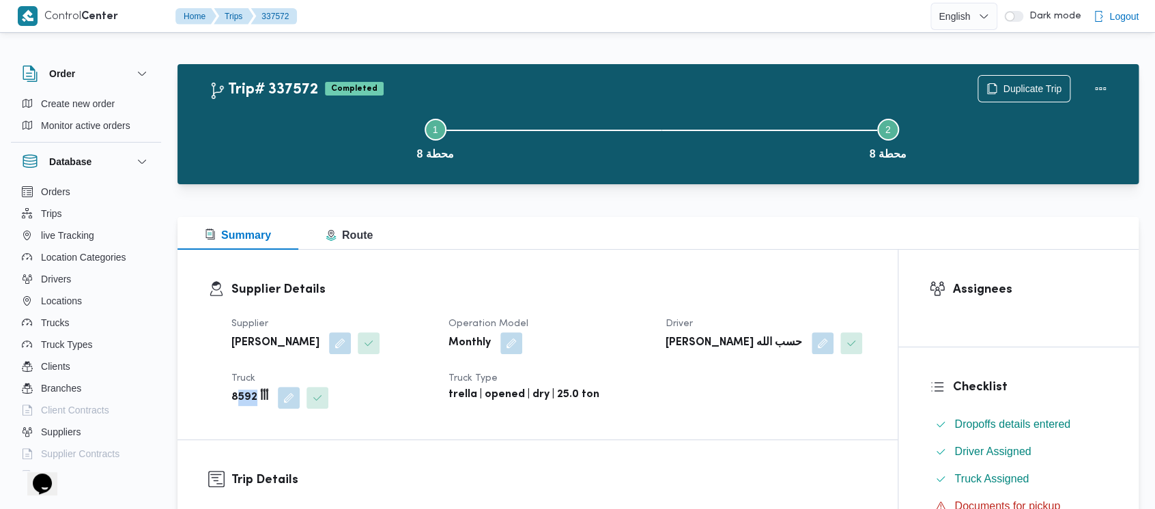
click at [254, 400] on b "8592 أأأ" at bounding box center [249, 398] width 37 height 16
click at [228, 394] on div "Supplier طارق محمد زغلول سيد Operation Model Monthly Driver رافت سيد عفيفى حسب …" at bounding box center [549, 362] width 652 height 109
click at [237, 394] on b "8592 أأأ" at bounding box center [249, 398] width 37 height 16
copy b "8592"
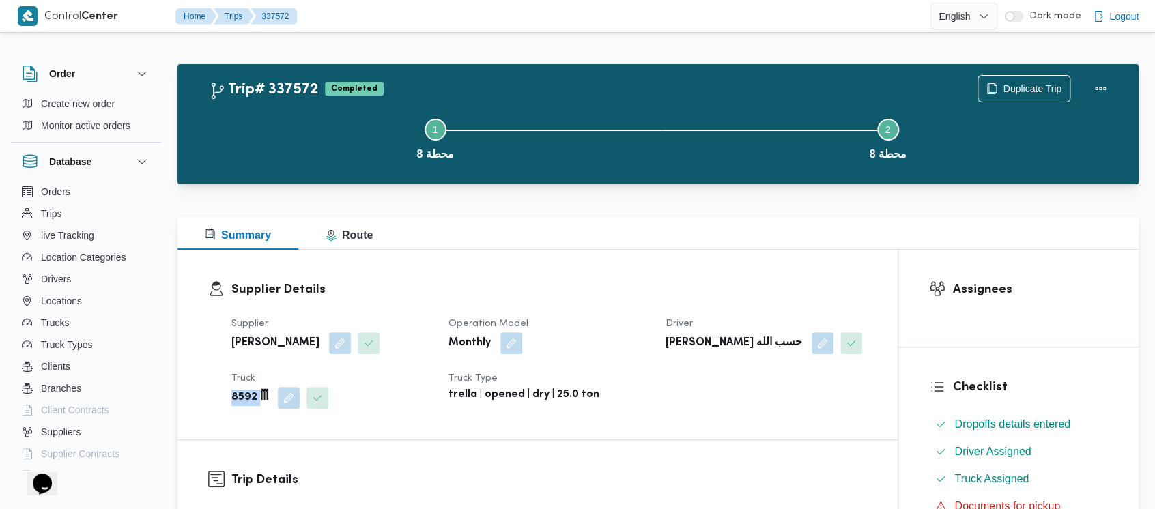
click at [231, 396] on b "8592 أأأ" at bounding box center [249, 398] width 37 height 16
click at [251, 399] on b "8592 أأأ" at bounding box center [249, 398] width 37 height 16
click at [246, 402] on b "8592 أأأ" at bounding box center [249, 398] width 37 height 16
drag, startPoint x: 246, startPoint y: 402, endPoint x: 210, endPoint y: 330, distance: 79.7
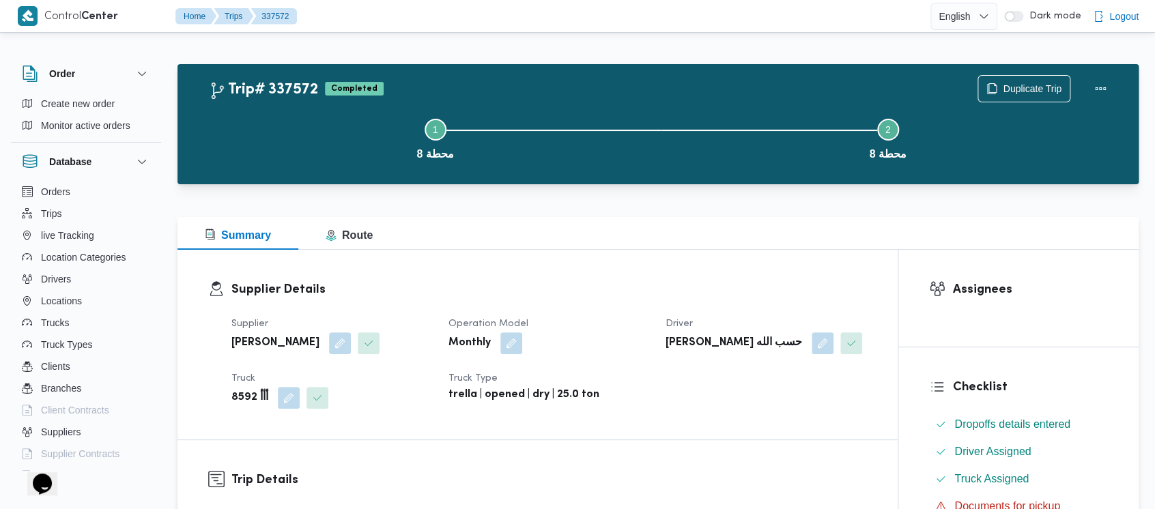
click at [210, 330] on div at bounding box center [216, 345] width 16 height 128
click at [237, 398] on b "8592 أأأ" at bounding box center [249, 398] width 37 height 16
copy b "8592"
click at [248, 397] on b "8592 أأأ" at bounding box center [249, 398] width 37 height 16
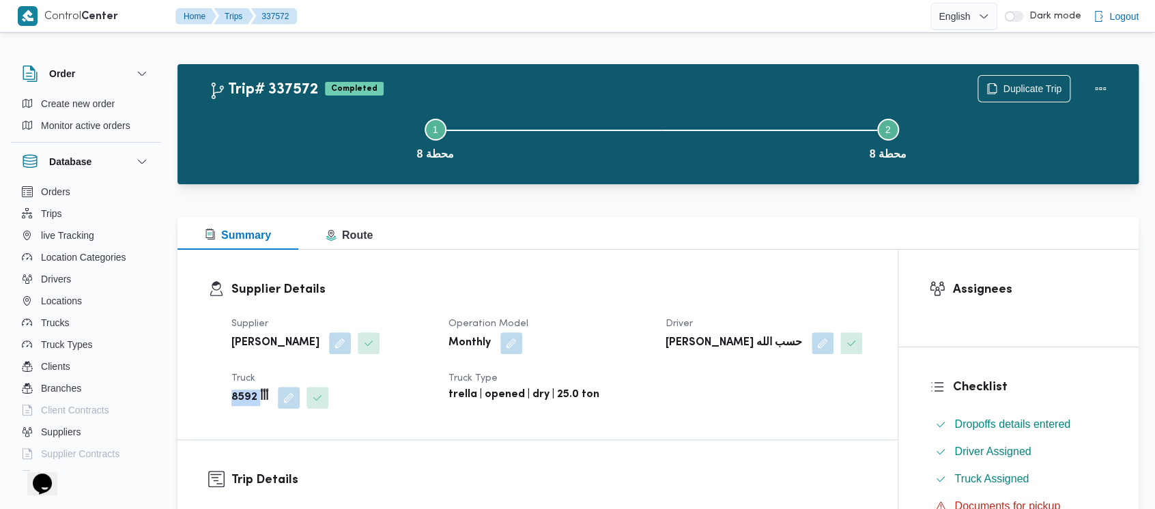
click at [248, 397] on b "8592 أأأ" at bounding box center [249, 398] width 37 height 16
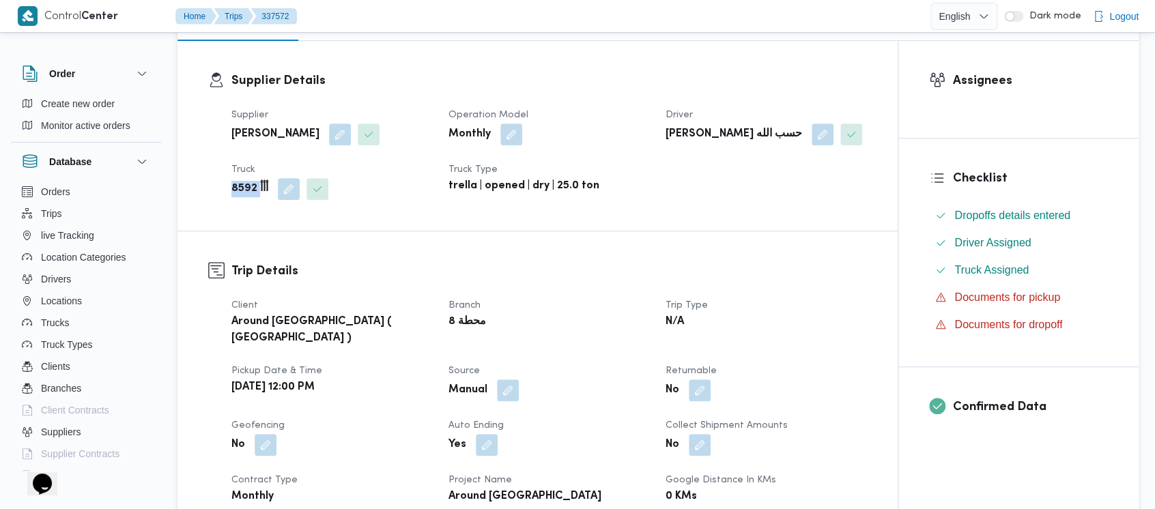
scroll to position [91, 0]
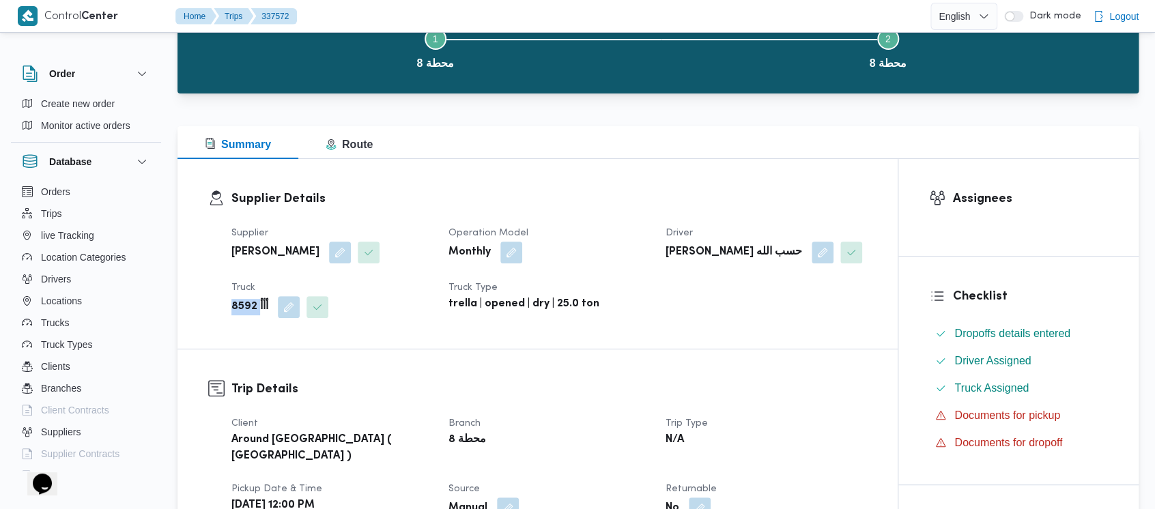
click at [251, 309] on b "8592 أأأ" at bounding box center [249, 307] width 37 height 16
click at [251, 306] on b "8592 أأأ" at bounding box center [249, 307] width 37 height 16
click at [246, 299] on b "8592 أأأ" at bounding box center [249, 307] width 37 height 16
click at [242, 304] on b "8592 أأأ" at bounding box center [249, 307] width 37 height 16
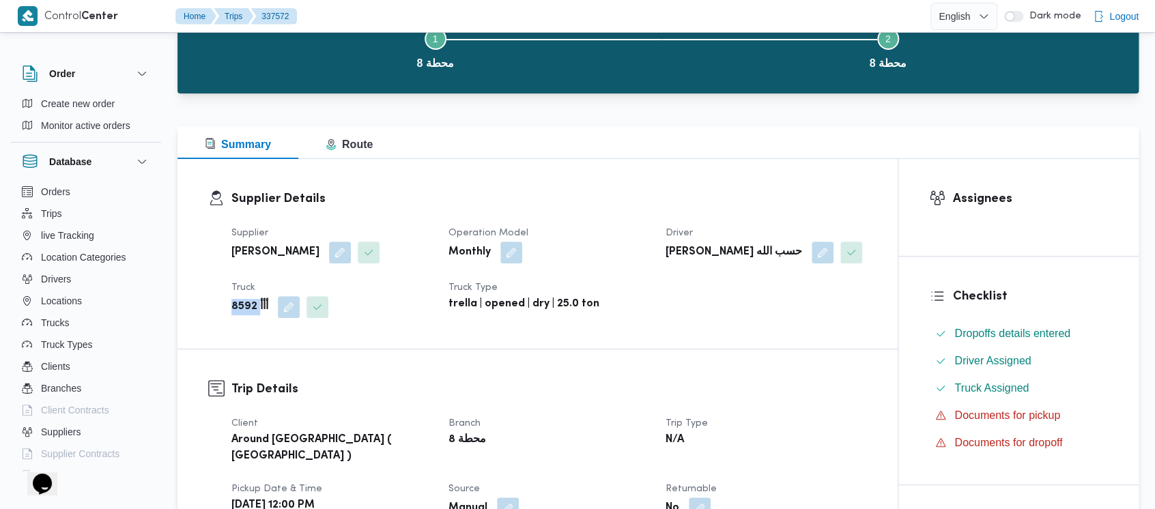
click at [242, 304] on b "8592 أأأ" at bounding box center [249, 307] width 37 height 16
copy b "8592"
drag, startPoint x: 350, startPoint y: 277, endPoint x: 274, endPoint y: 160, distance: 140.2
click at [353, 277] on div "Supplier طارق محمد زغلول سيد Operation Model Monthly Driver رافت سيد عفيفى حسب …" at bounding box center [549, 271] width 652 height 109
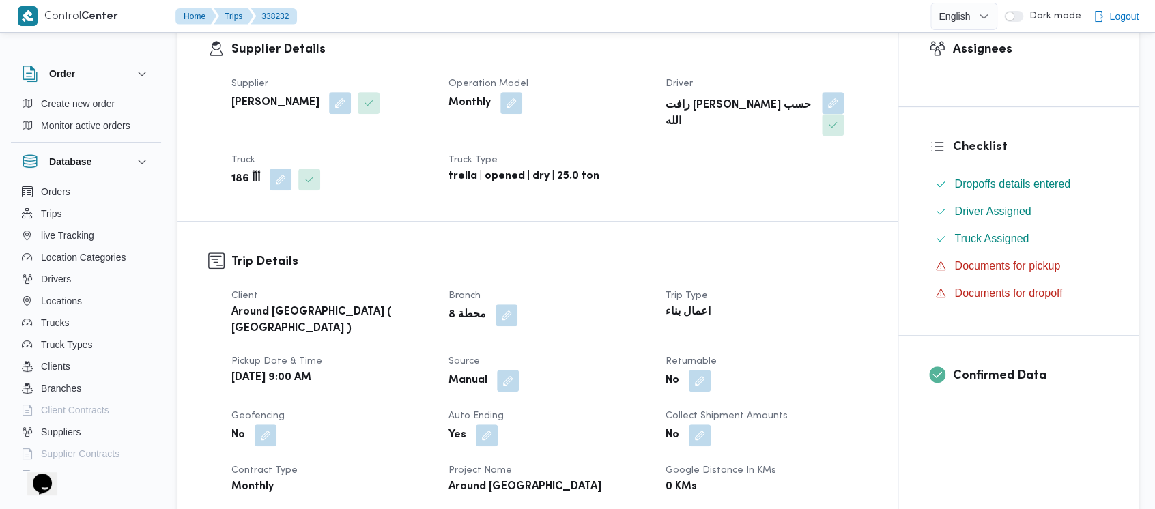
scroll to position [273, 0]
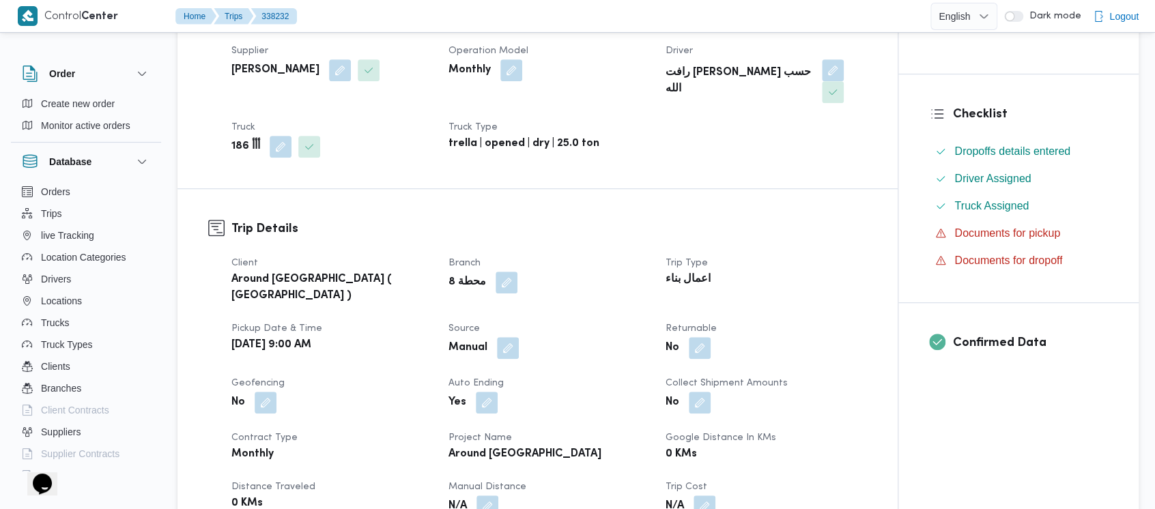
click at [253, 139] on b "186 أأأ" at bounding box center [245, 147] width 29 height 16
click at [236, 139] on b "186 أأأ" at bounding box center [245, 147] width 29 height 16
drag, startPoint x: 235, startPoint y: 125, endPoint x: 244, endPoint y: 125, distance: 8.9
click at [244, 139] on b "186 أأأ" at bounding box center [245, 147] width 29 height 16
click at [249, 139] on b "186 أأأ" at bounding box center [245, 147] width 29 height 16
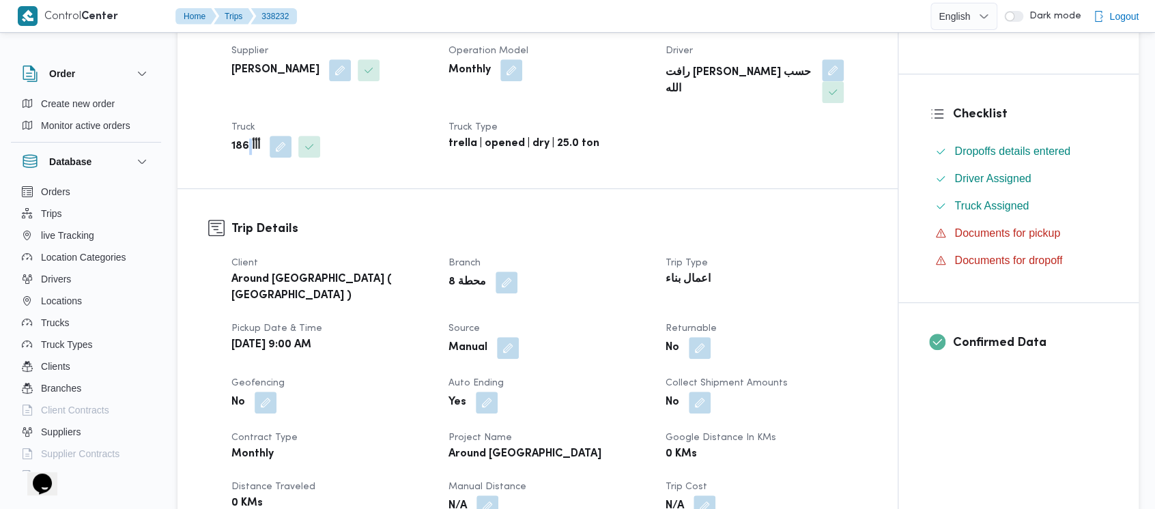
click at [249, 139] on b "186 أأأ" at bounding box center [245, 147] width 29 height 16
click at [237, 139] on b "186 أأأ" at bounding box center [245, 147] width 29 height 16
click at [249, 139] on b "186 أأأ" at bounding box center [245, 147] width 29 height 16
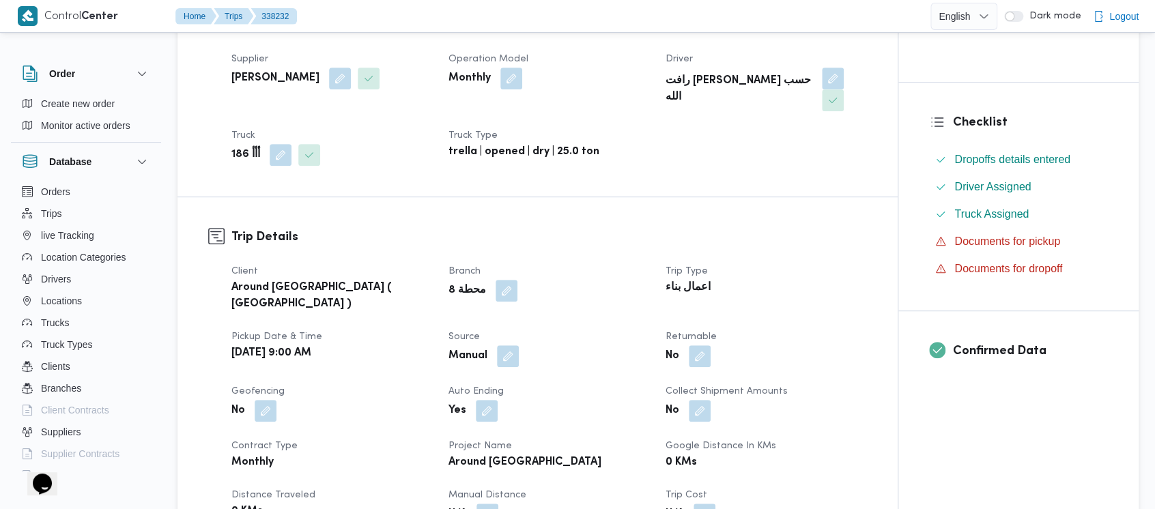
scroll to position [182, 0]
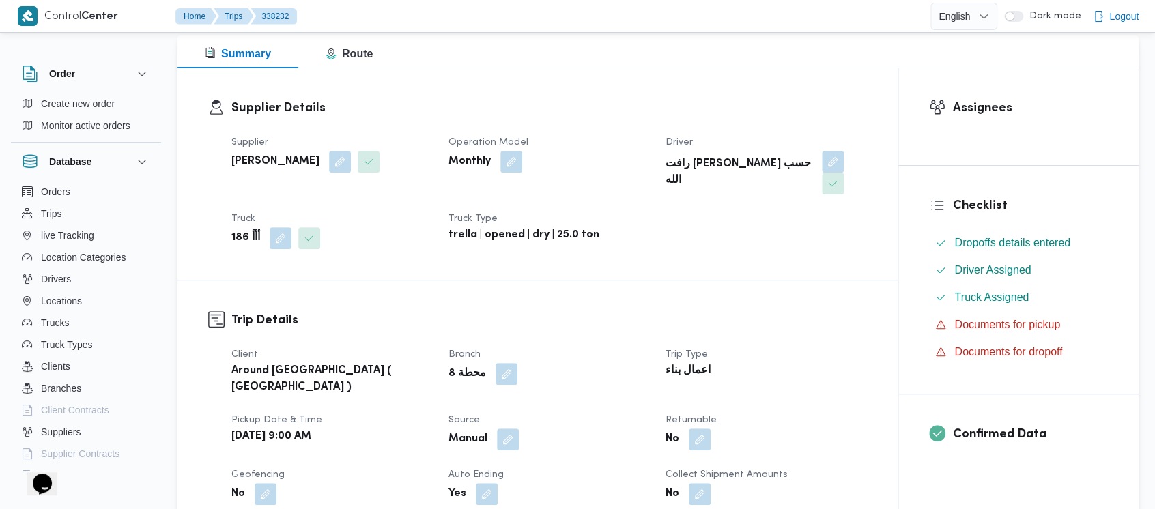
click at [245, 230] on b "186 أأأ" at bounding box center [245, 238] width 29 height 16
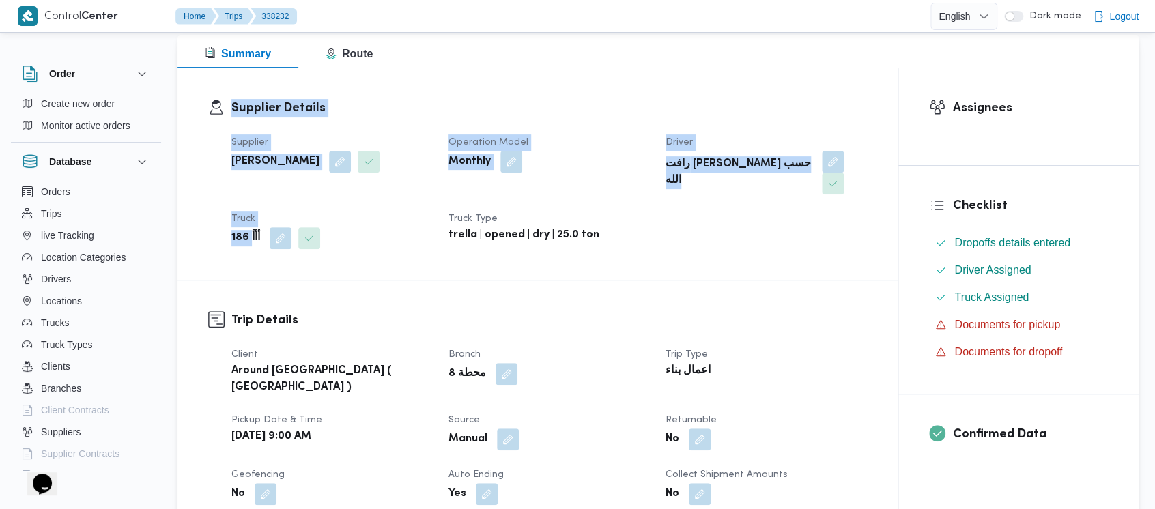
drag, startPoint x: 252, startPoint y: 208, endPoint x: 217, endPoint y: 216, distance: 35.6
click at [217, 216] on div "Supplier Details Supplier [PERSON_NAME] سيد Operation Model Monthly Driver [PER…" at bounding box center [537, 174] width 659 height 150
drag, startPoint x: 224, startPoint y: 216, endPoint x: 240, endPoint y: 214, distance: 15.8
click at [226, 216] on div "Supplier [PERSON_NAME] سيد Operation Model Monthly Driver [PERSON_NAME] حسب الل…" at bounding box center [549, 191] width 652 height 131
click at [240, 230] on b "186 أأأ" at bounding box center [245, 238] width 29 height 16
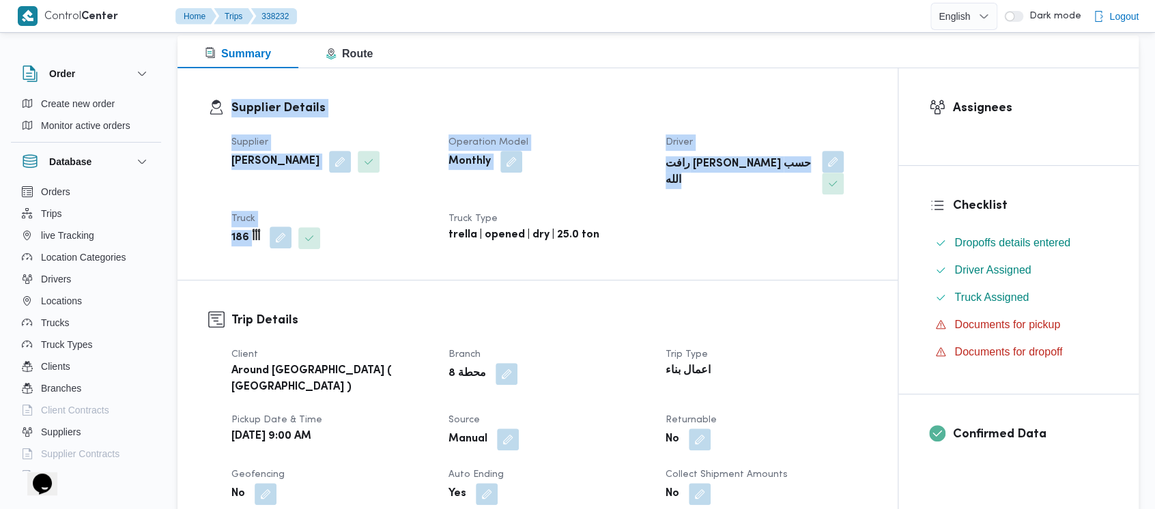
click at [272, 227] on button "button" at bounding box center [281, 238] width 22 height 22
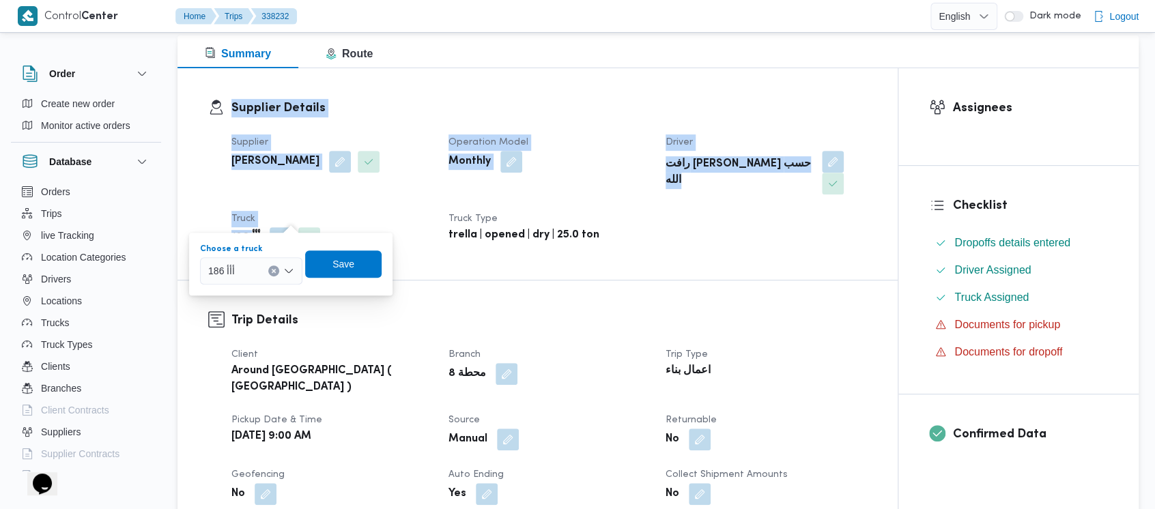
click at [271, 272] on icon "Clear input" at bounding box center [273, 270] width 5 height 5
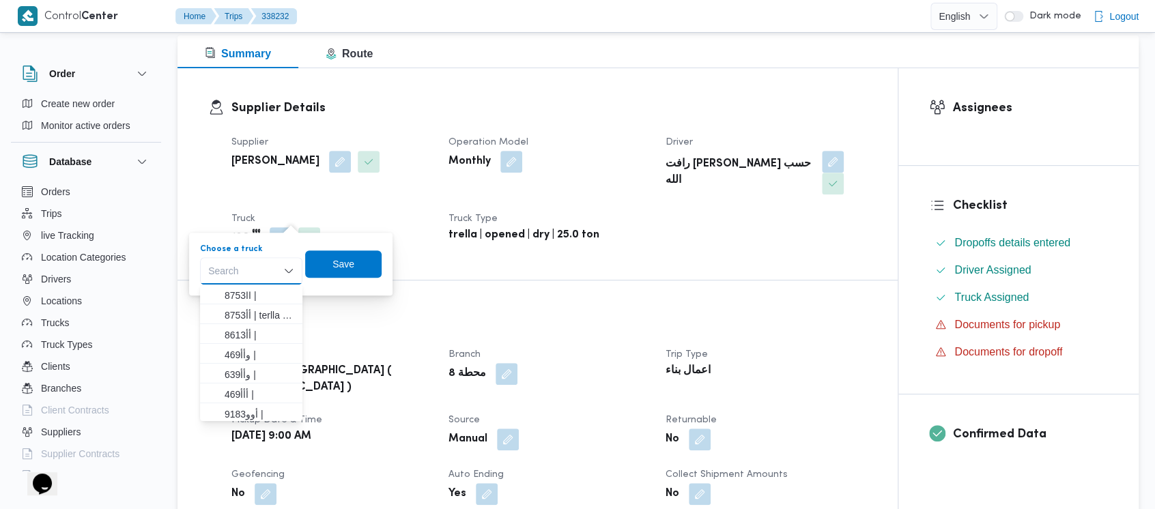
click at [219, 262] on div "Search" at bounding box center [251, 270] width 102 height 27
drag, startPoint x: 219, startPoint y: 262, endPoint x: 219, endPoint y: 272, distance: 10.2
click at [219, 272] on div "Search" at bounding box center [251, 270] width 102 height 27
click at [235, 271] on div "Search Combo box. Selected. Combo box input. Search. Type some text or, to disp…" at bounding box center [251, 270] width 102 height 27
drag, startPoint x: 236, startPoint y: 272, endPoint x: 404, endPoint y: 262, distance: 167.6
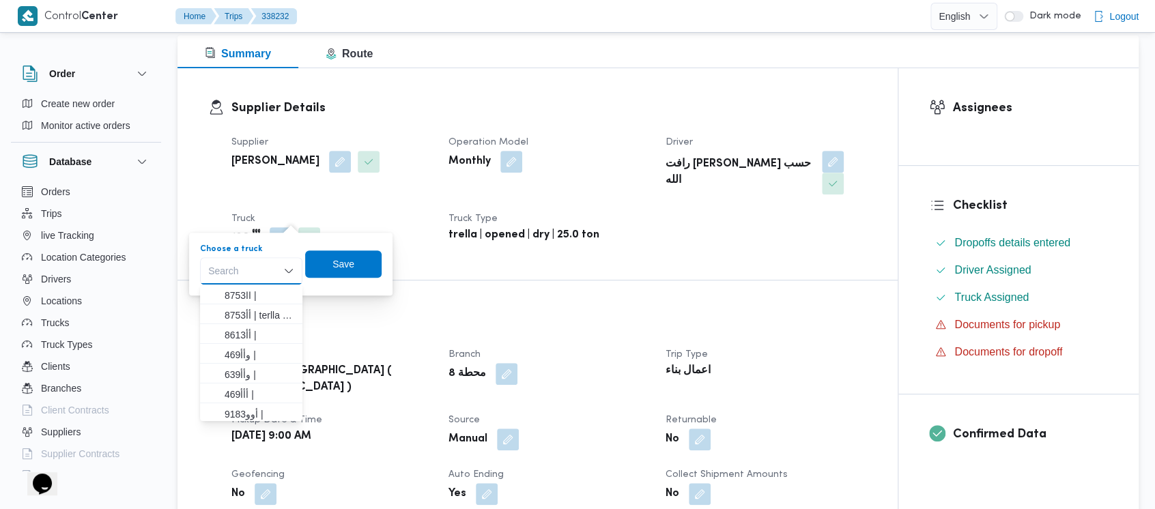
click at [473, 281] on div "Trip Details Client Around Egypt ( Orascom ) Branch محطة 8 Trip Type اعمال بناء…" at bounding box center [538, 515] width 720 height 468
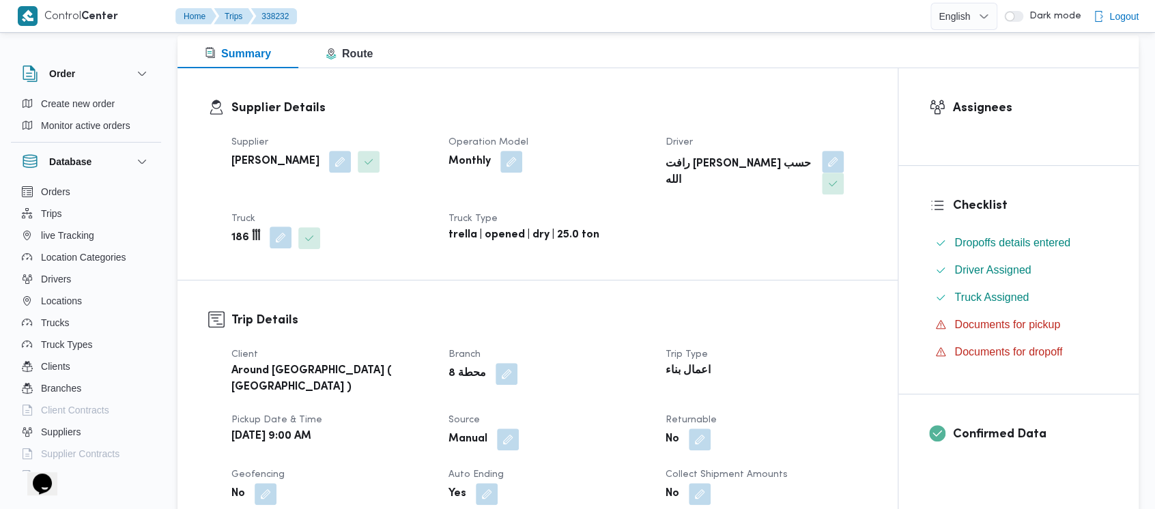
click at [275, 227] on button "button" at bounding box center [281, 238] width 22 height 22
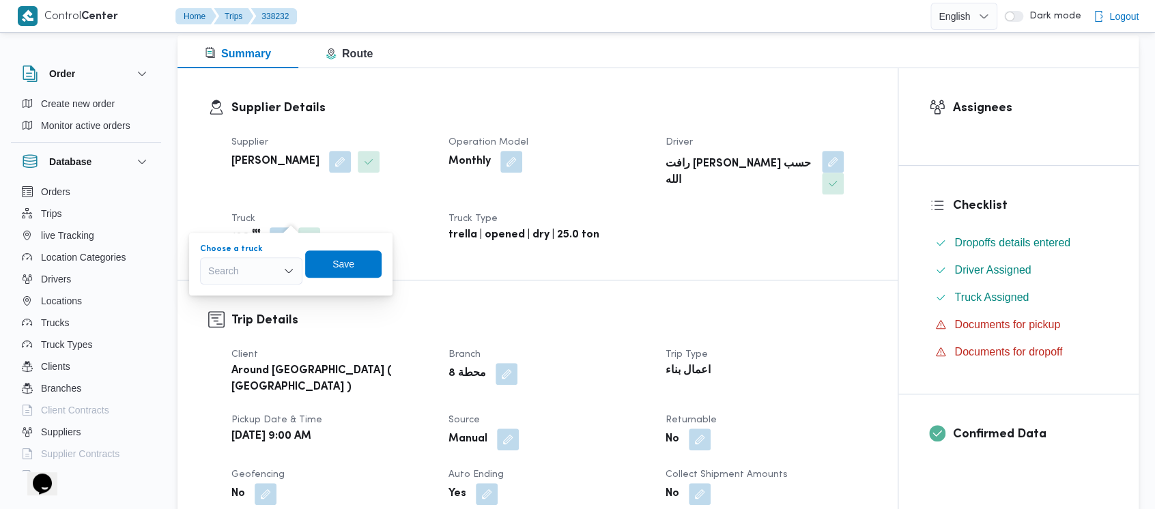
click at [263, 270] on div "Search" at bounding box center [251, 270] width 102 height 27
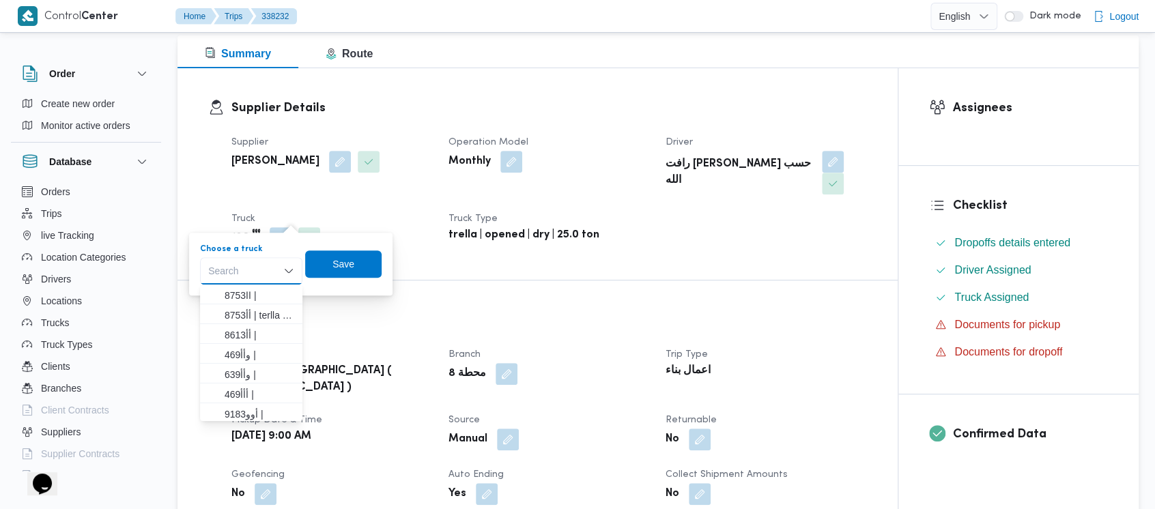
paste input "8592"
type input "8592"
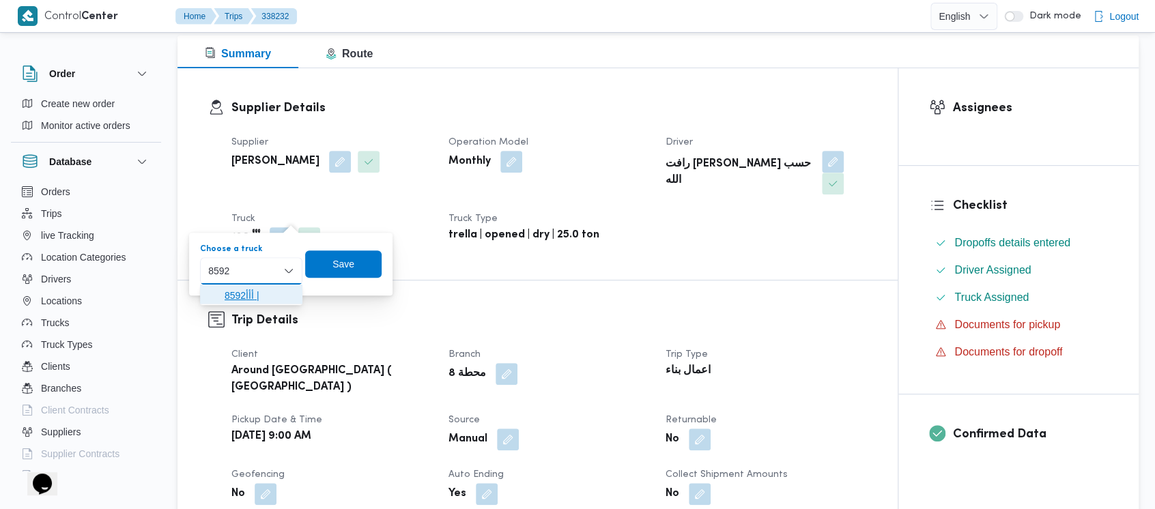
click at [251, 297] on span "8592أأأ |" at bounding box center [260, 295] width 70 height 16
click at [340, 266] on span "Save" at bounding box center [344, 263] width 22 height 16
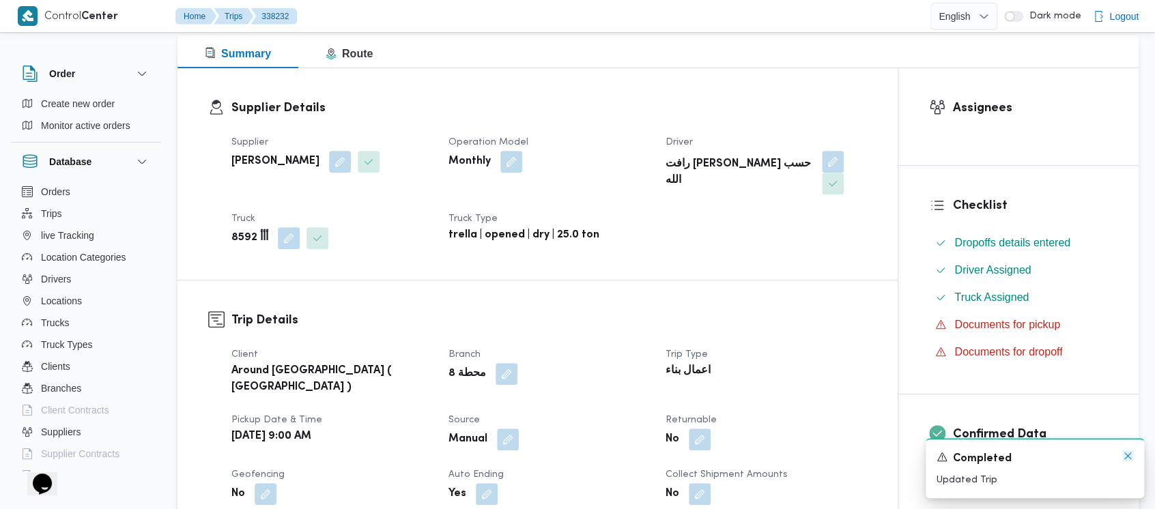
click at [1126, 459] on icon "Dismiss toast" at bounding box center [1128, 456] width 11 height 11
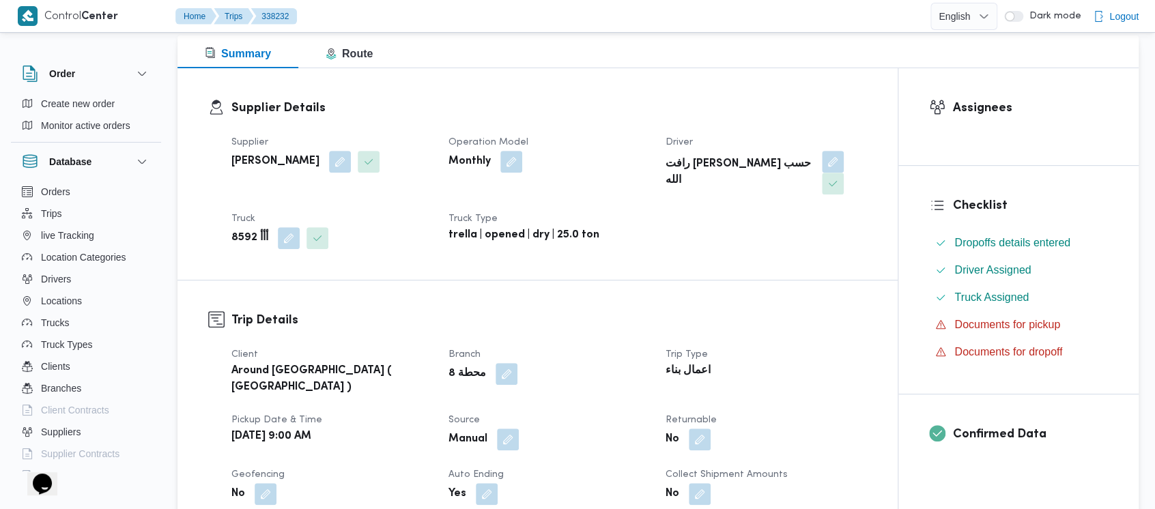
scroll to position [0, 0]
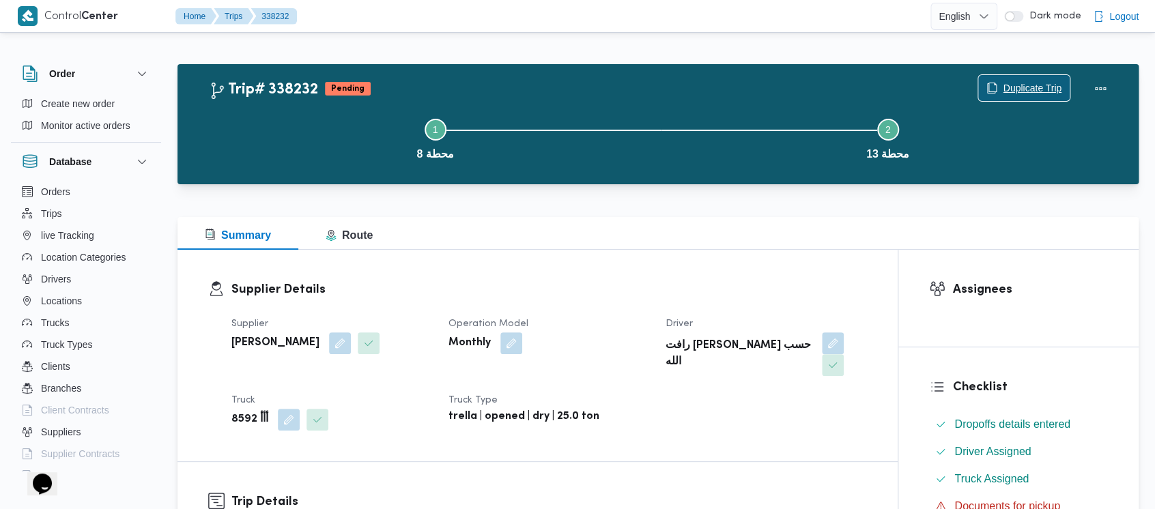
click at [1016, 87] on span "Duplicate Trip" at bounding box center [1032, 88] width 59 height 16
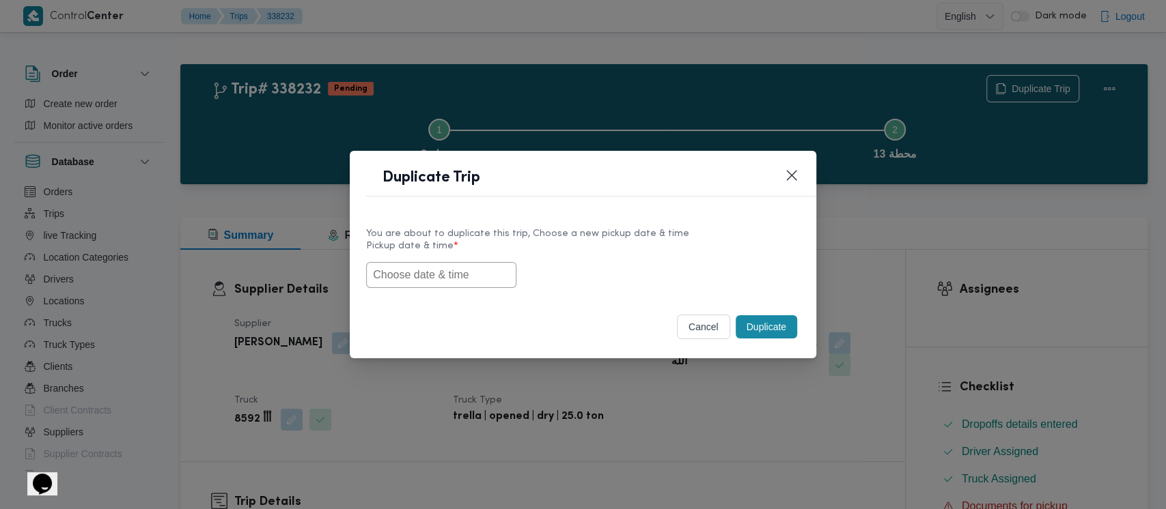
click at [298, 154] on div "Duplicate Trip You are about to duplicate this trip, Choose a new pickup date &…" at bounding box center [583, 254] width 1166 height 509
click at [706, 330] on button "cancel" at bounding box center [703, 327] width 53 height 25
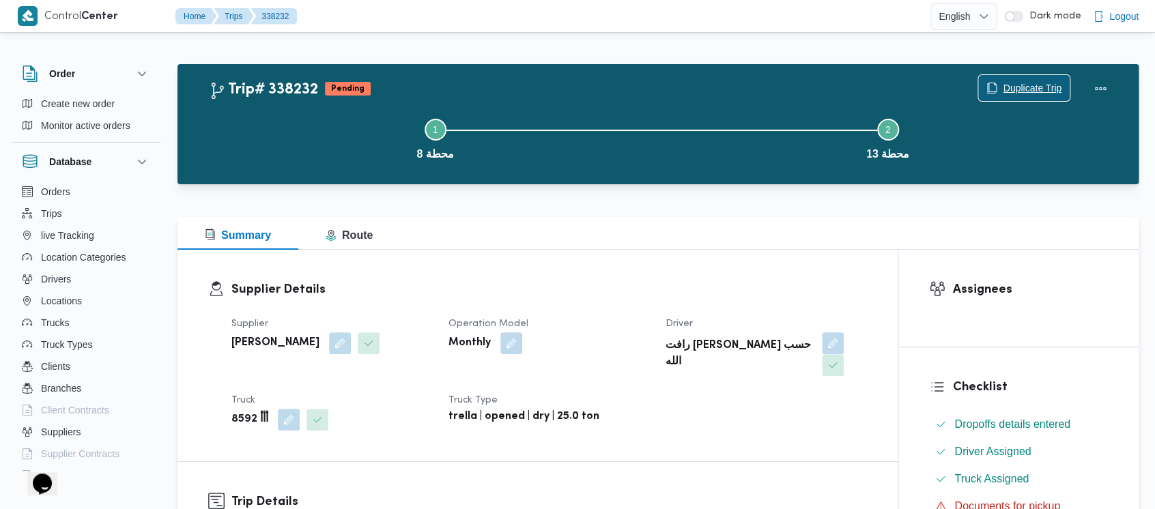
click at [1037, 85] on span "Duplicate Trip" at bounding box center [1032, 88] width 59 height 16
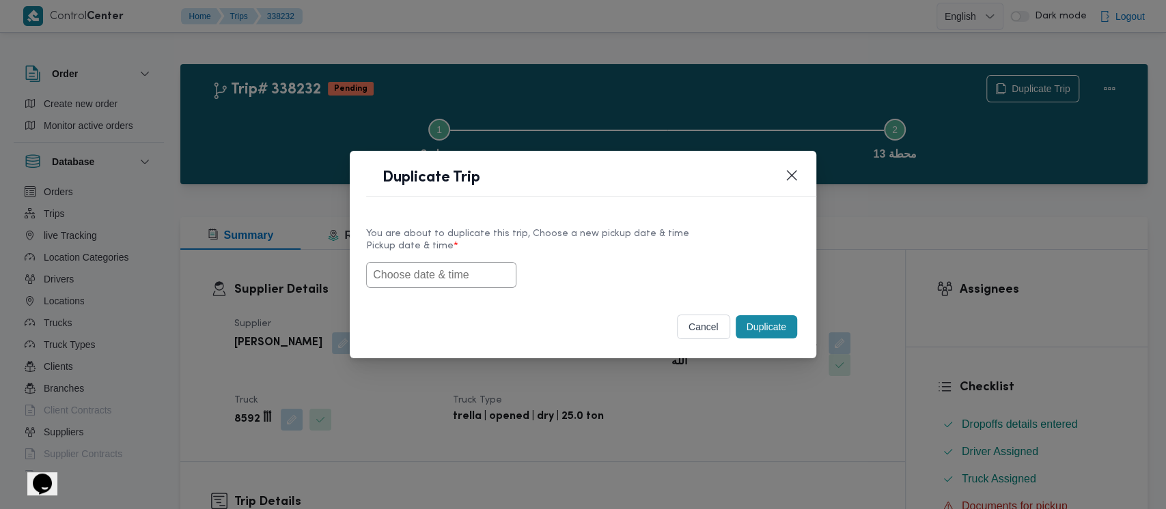
click at [413, 270] on input "text" at bounding box center [441, 275] width 150 height 26
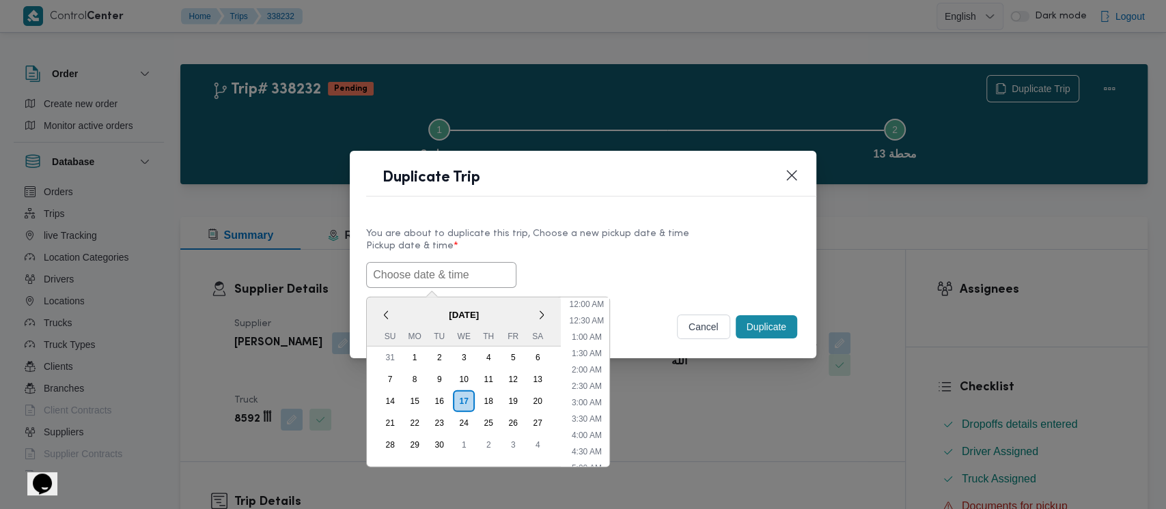
scroll to position [430, 0]
click at [534, 378] on div "13" at bounding box center [537, 380] width 26 height 26
click at [599, 410] on li "10:00 PM" at bounding box center [587, 414] width 46 height 14
type input "13/09/2025 10:00PM"
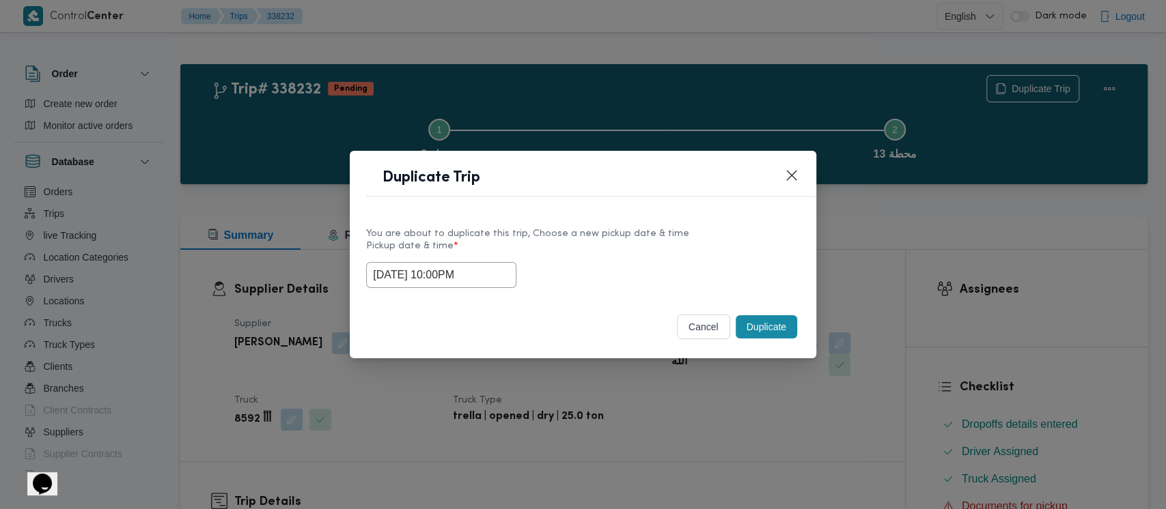
click at [761, 330] on button "Duplicate" at bounding box center [765, 326] width 61 height 23
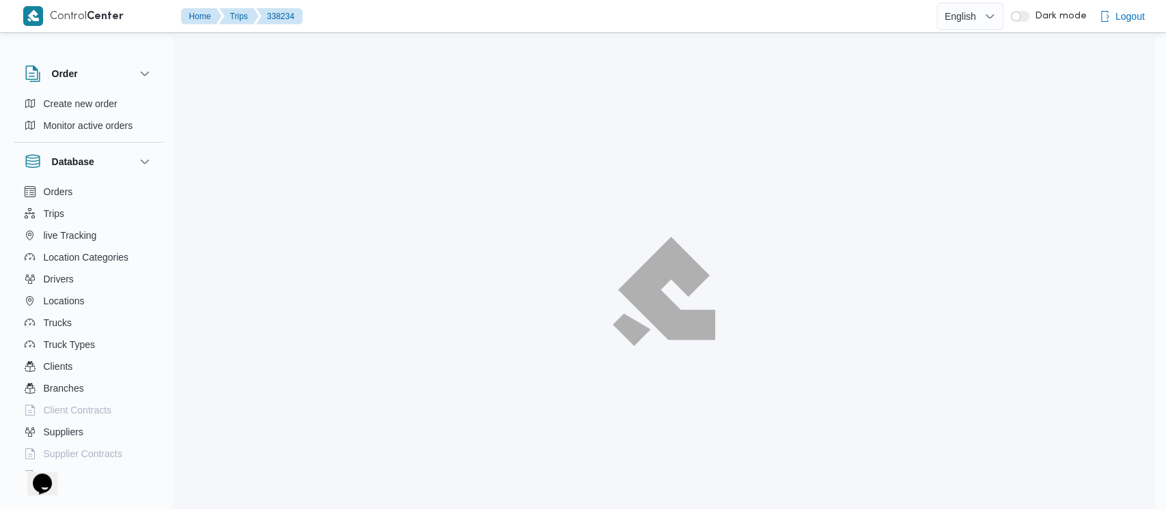
click at [1041, 83] on span "Duplicate Trip" at bounding box center [1040, 88] width 59 height 16
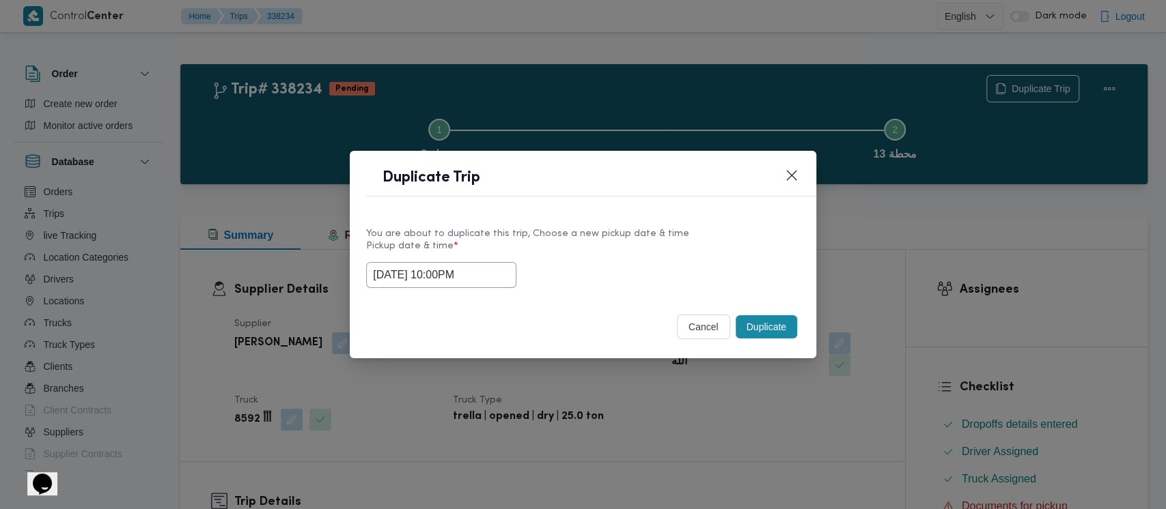
click at [423, 268] on input "13/09/2025 10:00PM" at bounding box center [441, 275] width 150 height 26
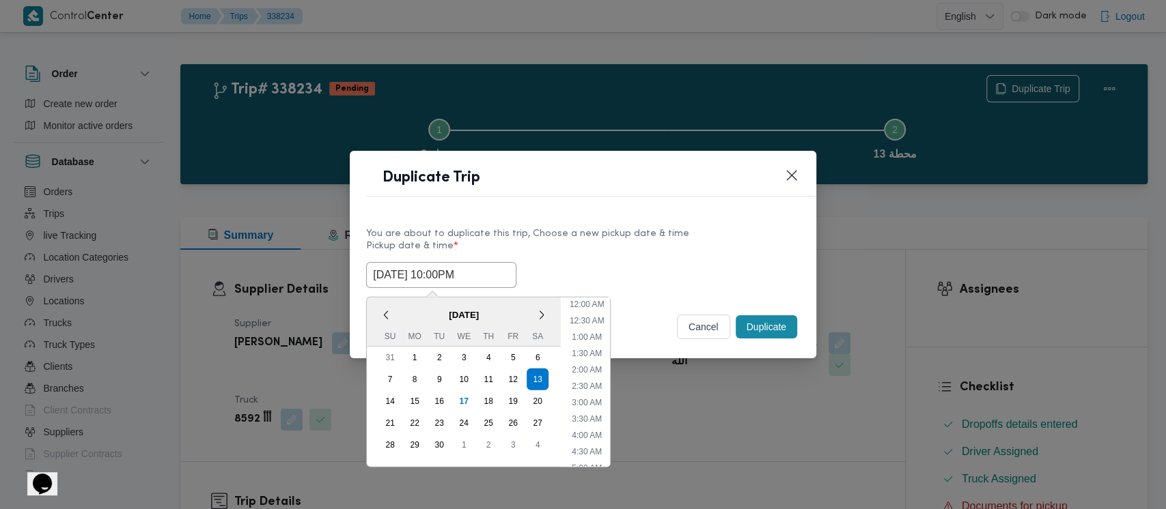
scroll to position [618, 0]
click at [593, 436] on li "11:00 PM" at bounding box center [586, 441] width 46 height 14
type input "13/09/2025 11:00PM"
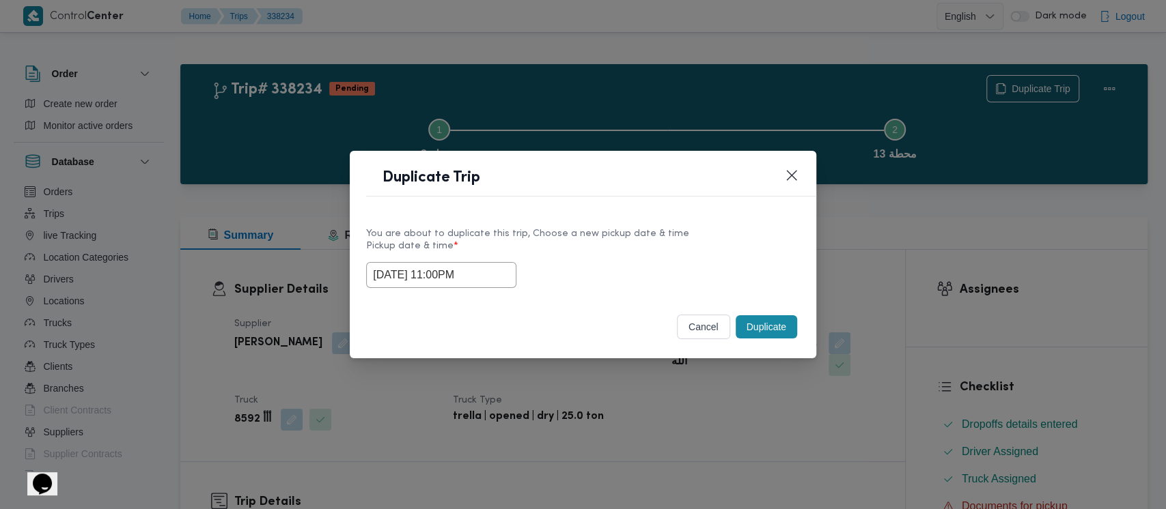
click at [759, 324] on button "Duplicate" at bounding box center [765, 326] width 61 height 23
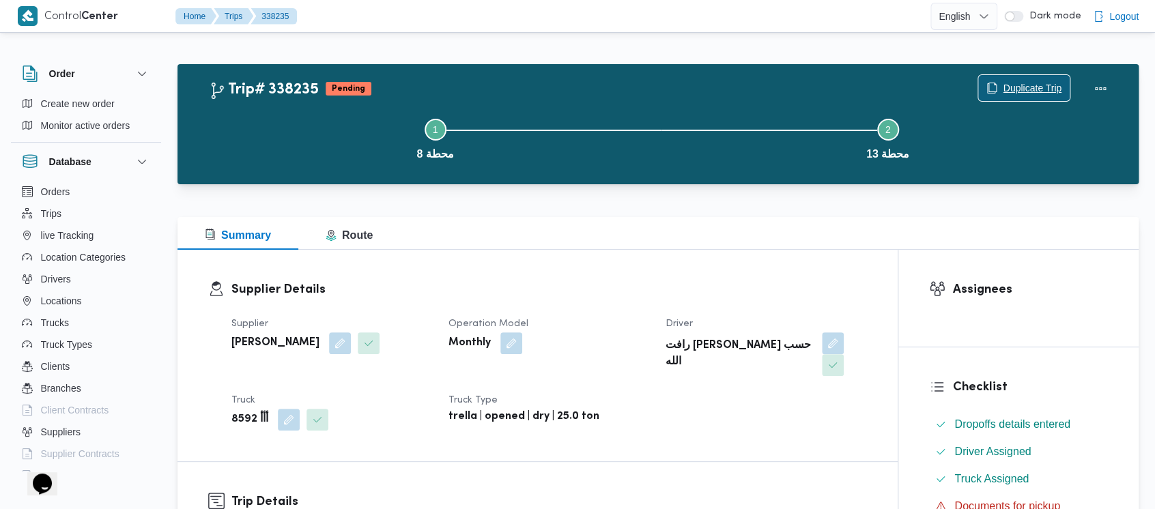
click at [1011, 88] on span "Duplicate Trip" at bounding box center [1032, 88] width 59 height 16
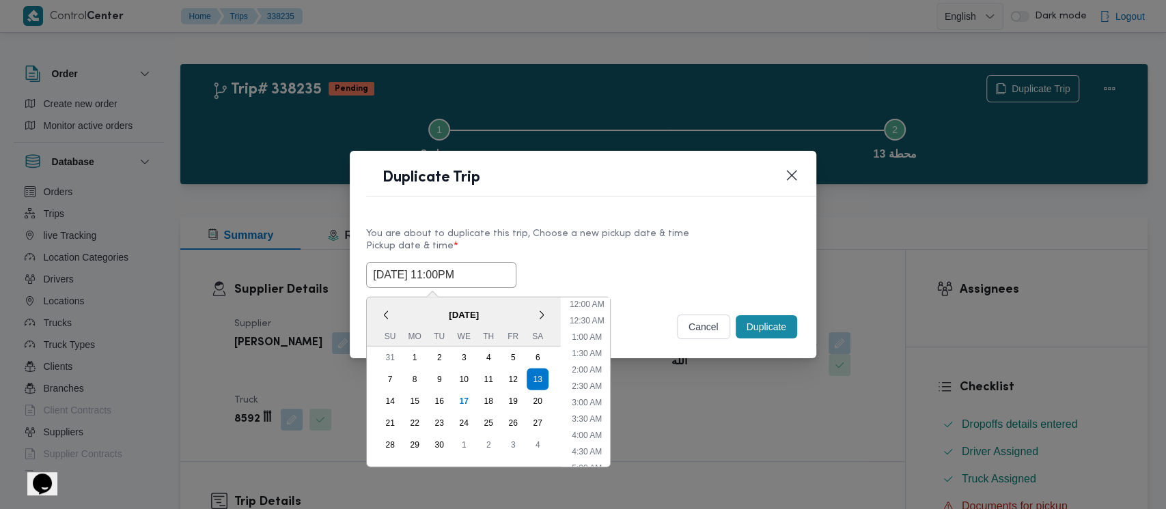
click at [432, 273] on input "13/09/2025 11:00PM" at bounding box center [441, 275] width 150 height 26
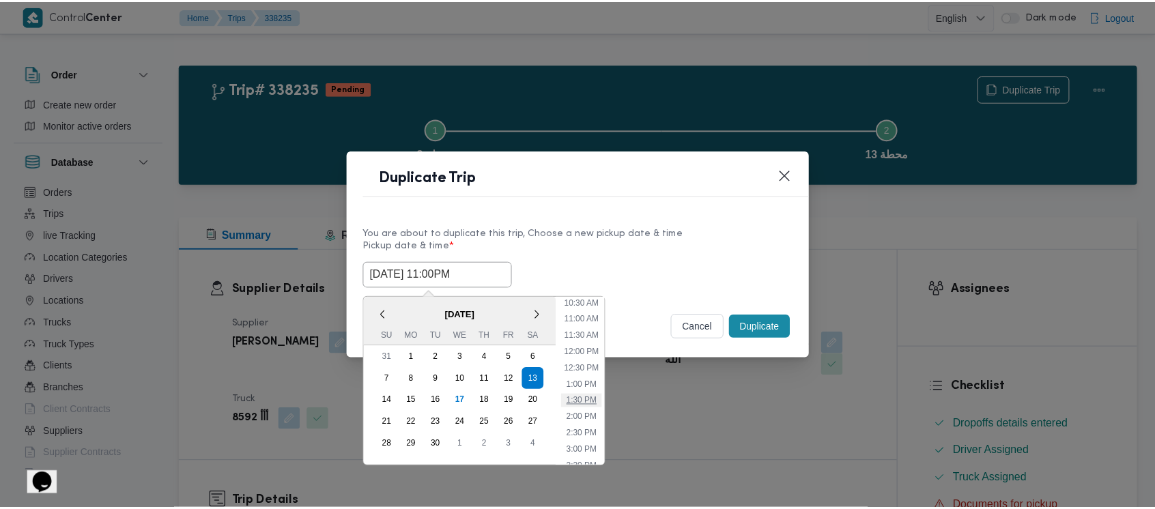
scroll to position [618, 0]
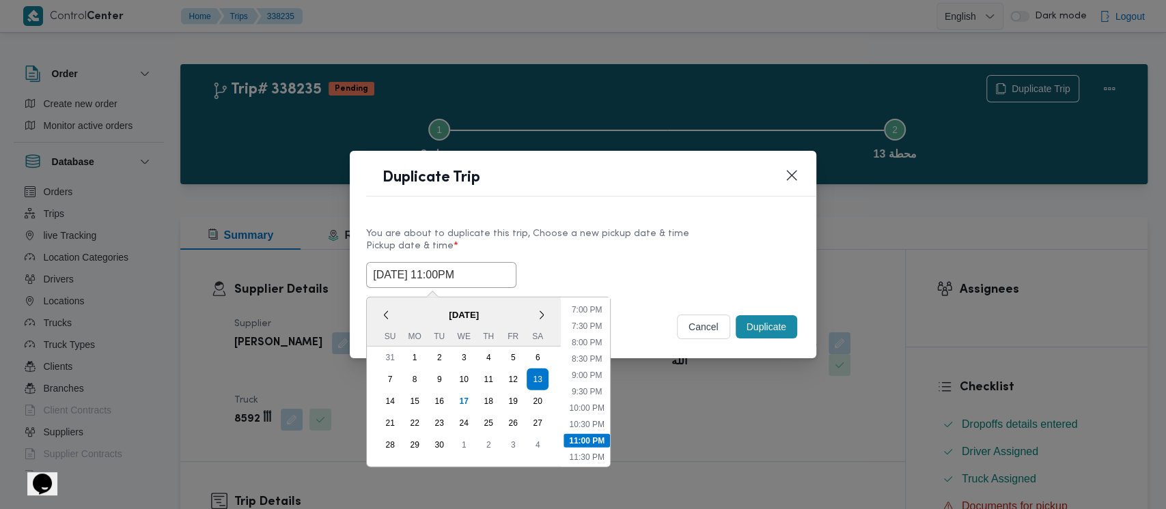
click at [688, 331] on button "cancel" at bounding box center [703, 327] width 53 height 25
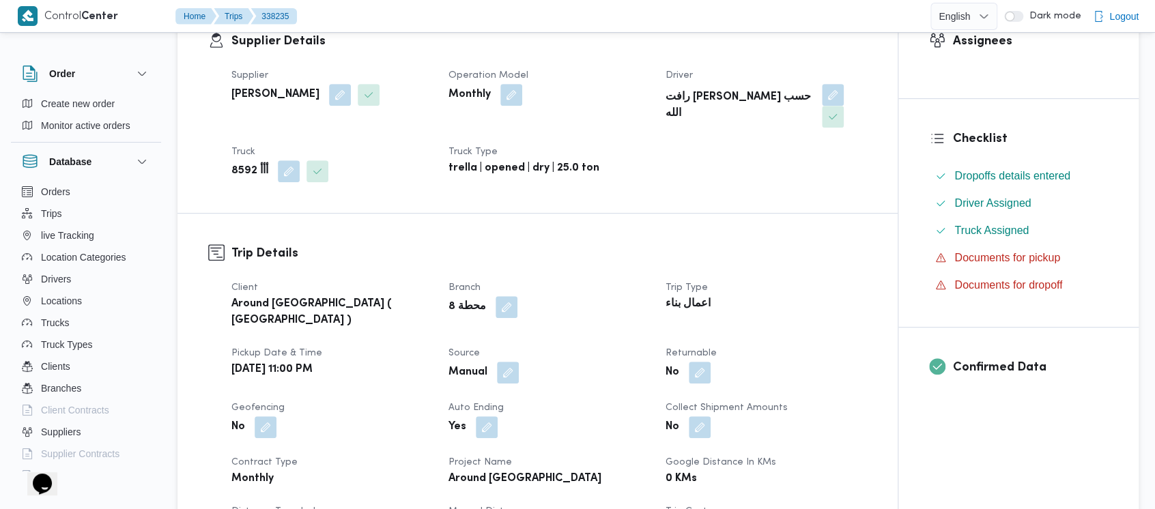
scroll to position [0, 0]
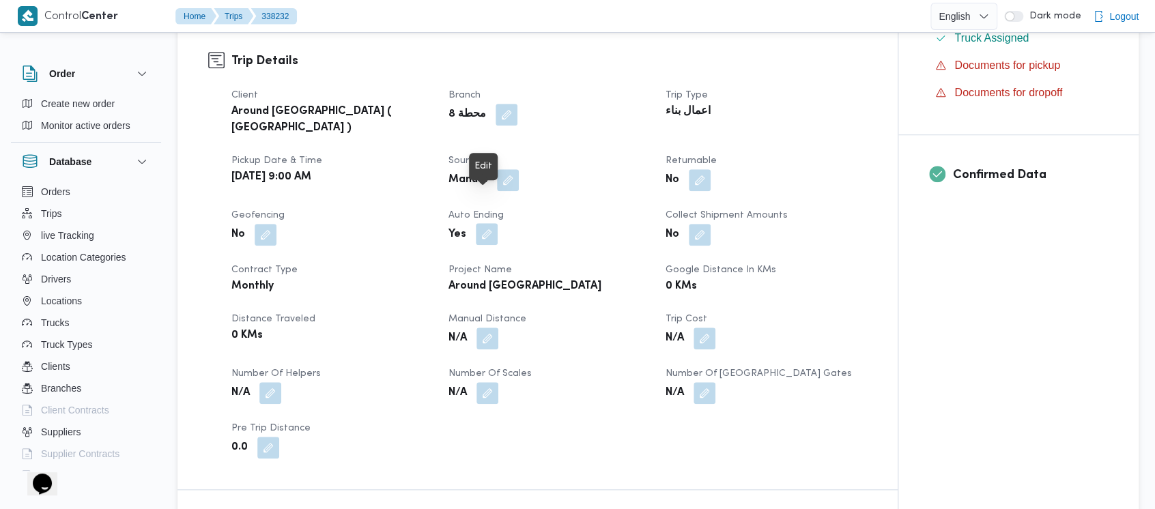
scroll to position [546, 0]
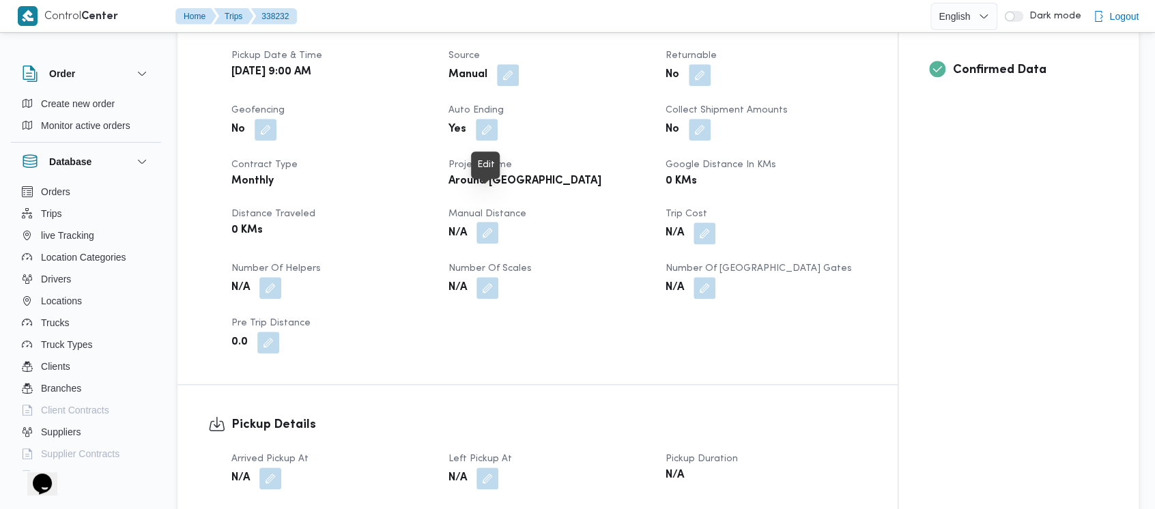
click at [485, 222] on button "button" at bounding box center [488, 233] width 22 height 22
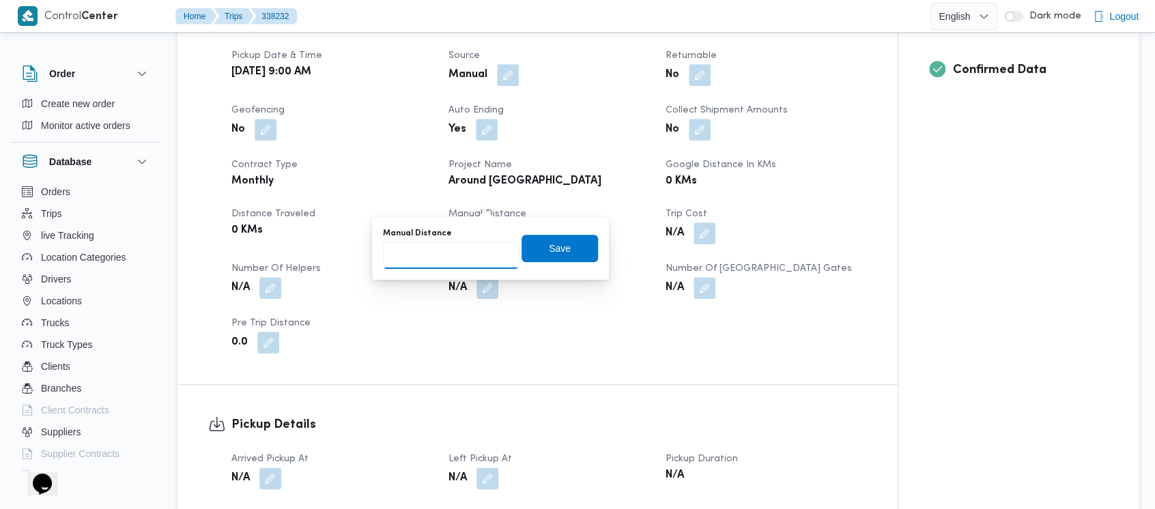
click at [438, 249] on input "Manual Distance" at bounding box center [451, 255] width 136 height 27
paste input "1.5"
type input "1.5"
click at [549, 247] on span "Save" at bounding box center [560, 248] width 22 height 16
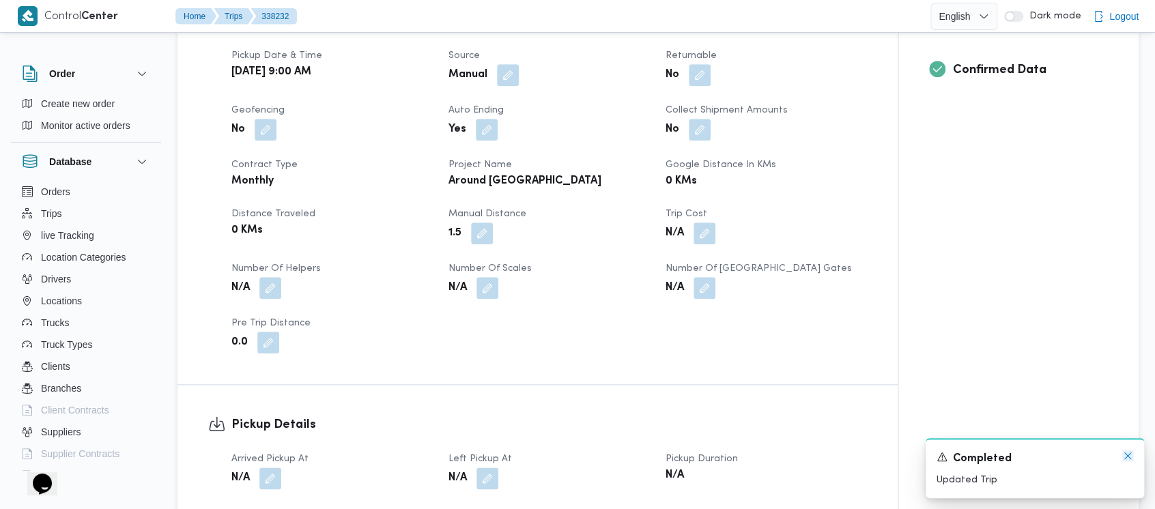
click at [1129, 458] on icon "Dismiss toast" at bounding box center [1128, 456] width 11 height 11
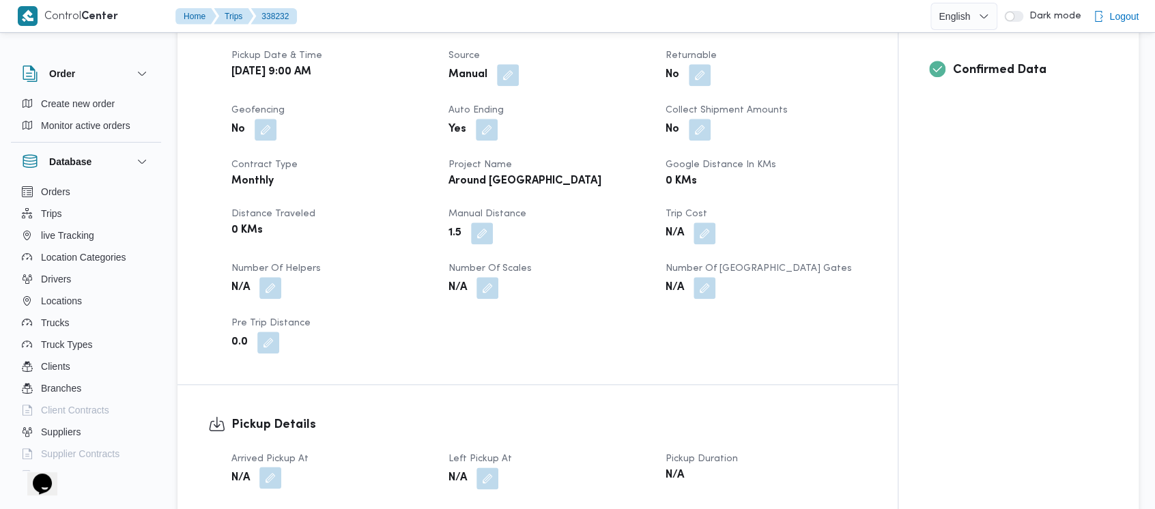
click at [275, 467] on button "button" at bounding box center [270, 478] width 22 height 22
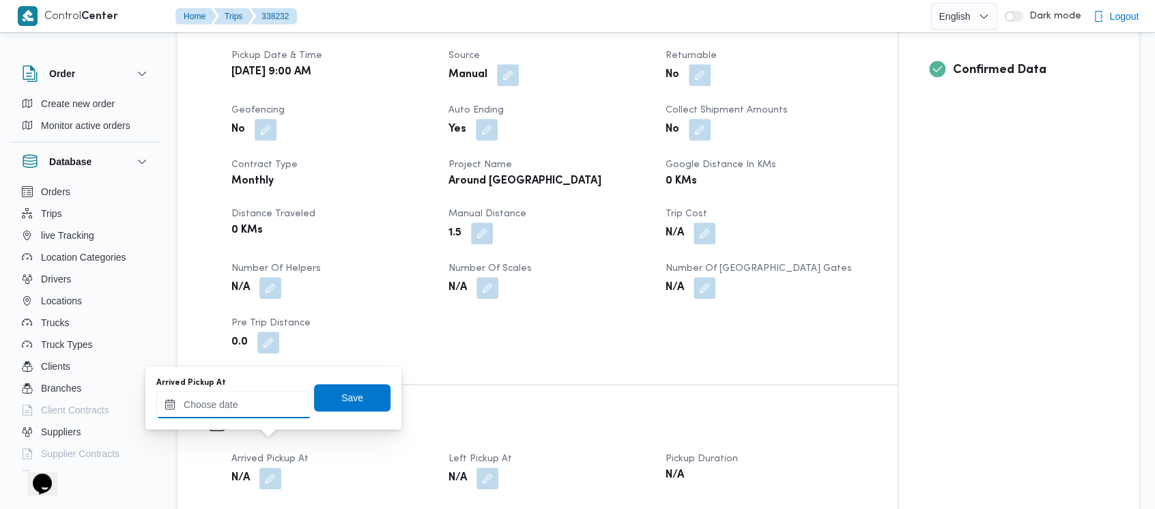
drag, startPoint x: 201, startPoint y: 401, endPoint x: 201, endPoint y: 393, distance: 8.2
click at [201, 398] on input "Arrived Pickup At" at bounding box center [233, 404] width 155 height 27
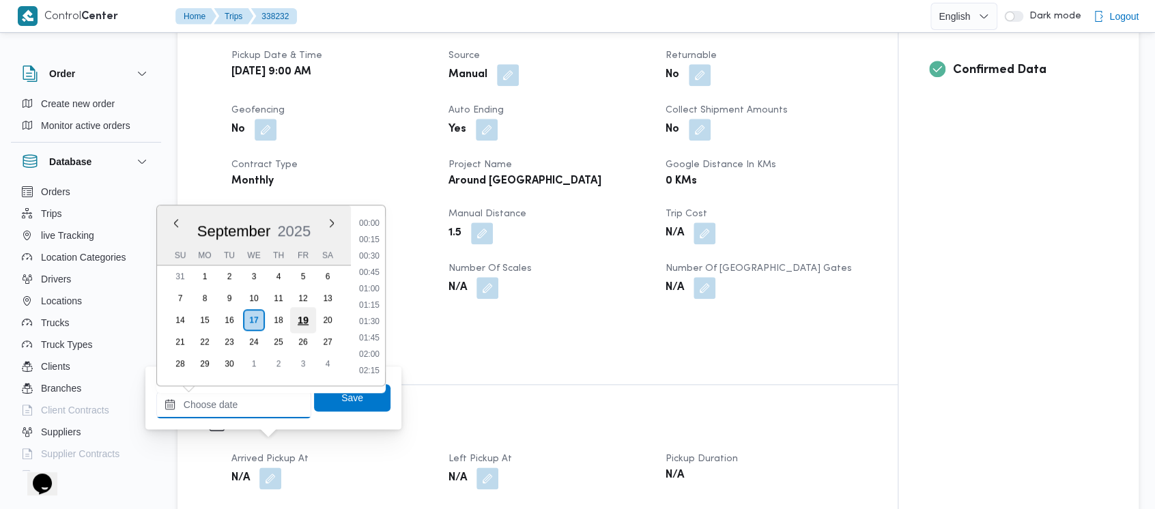
scroll to position [933, 0]
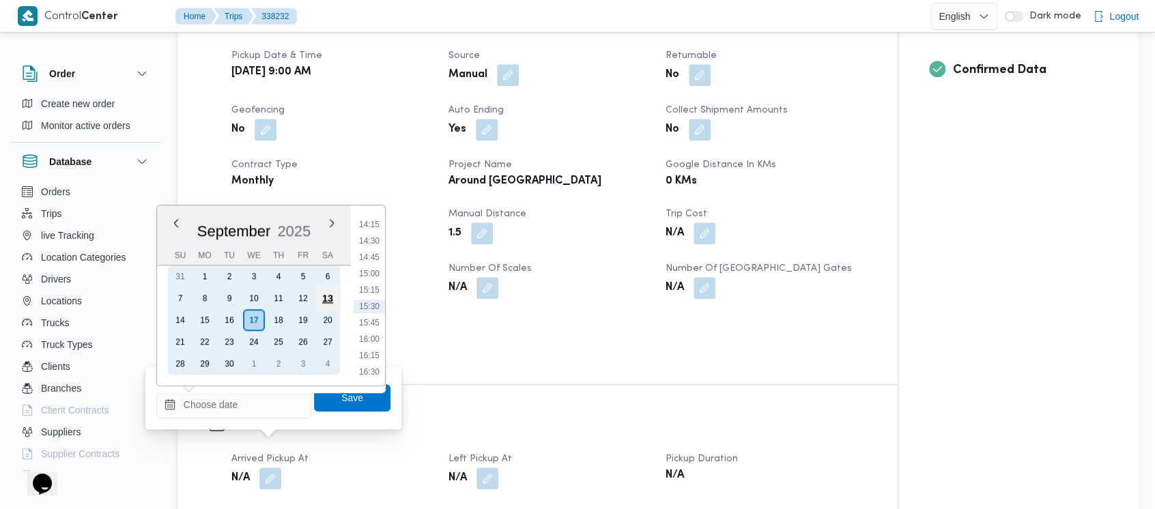
drag, startPoint x: 326, startPoint y: 294, endPoint x: 334, endPoint y: 292, distance: 8.3
click at [326, 294] on div "13" at bounding box center [328, 298] width 26 height 26
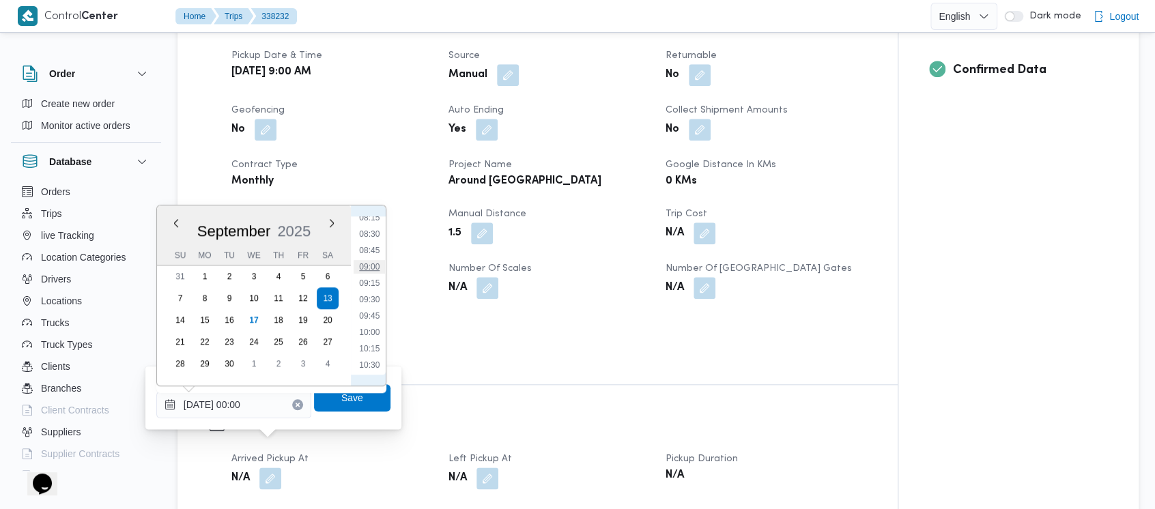
click at [372, 266] on li "09:00" at bounding box center [369, 267] width 31 height 14
type input "13/09/2025 09:00"
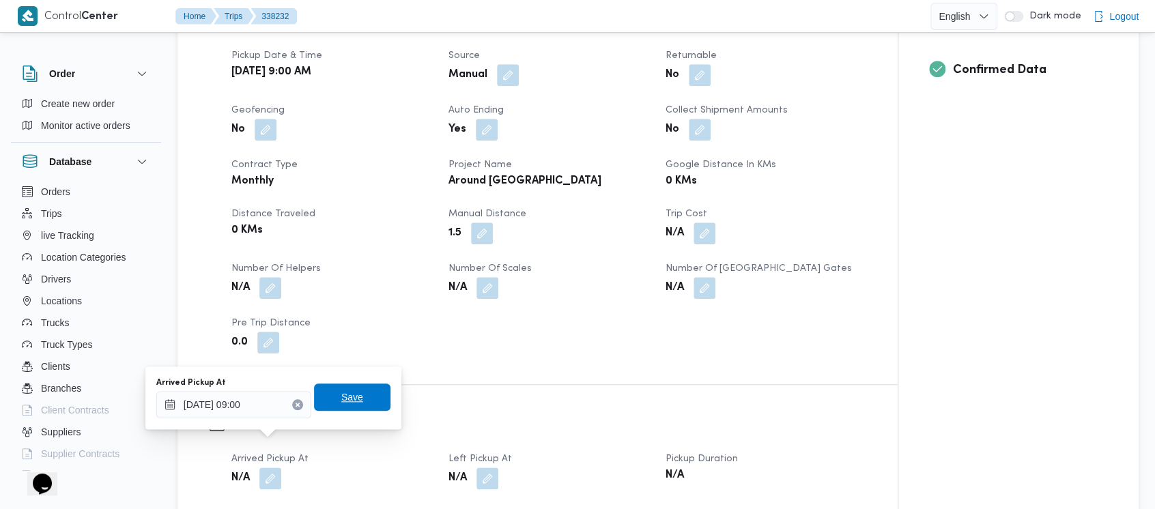
click at [341, 403] on span "Save" at bounding box center [352, 397] width 22 height 16
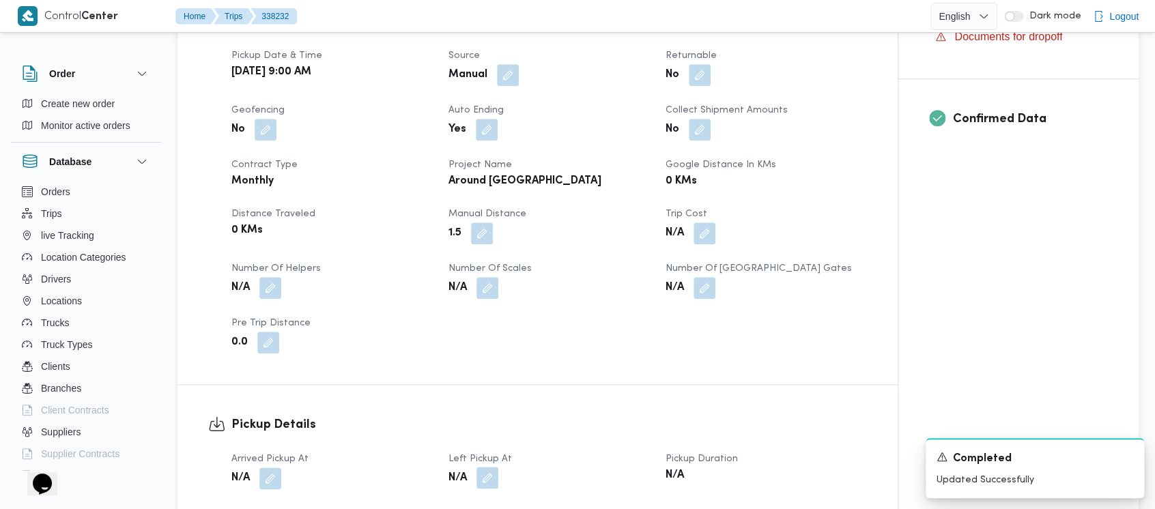
click at [487, 467] on button "button" at bounding box center [488, 478] width 22 height 22
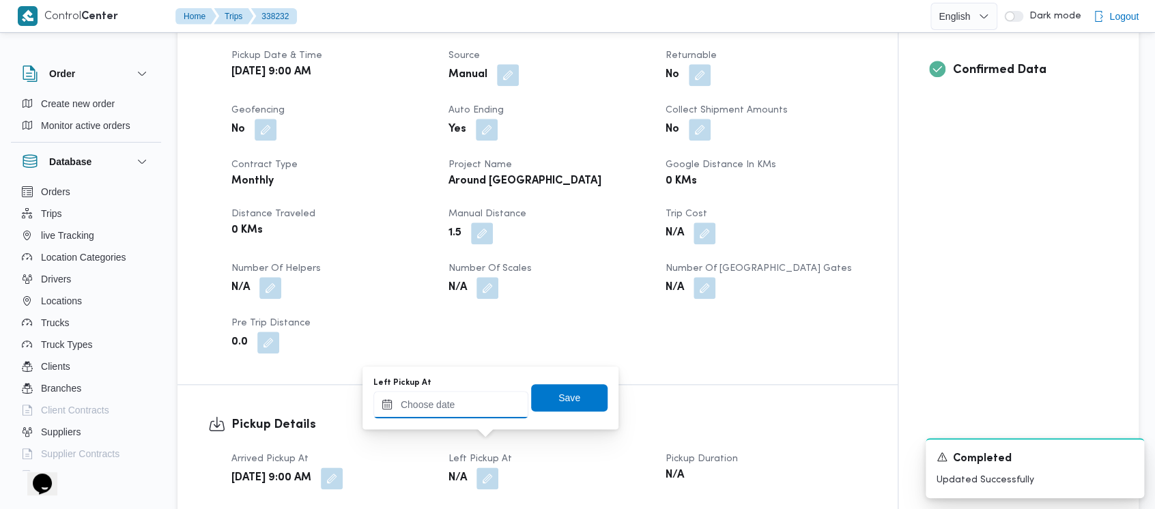
click at [457, 406] on input "Left Pickup At" at bounding box center [451, 404] width 155 height 27
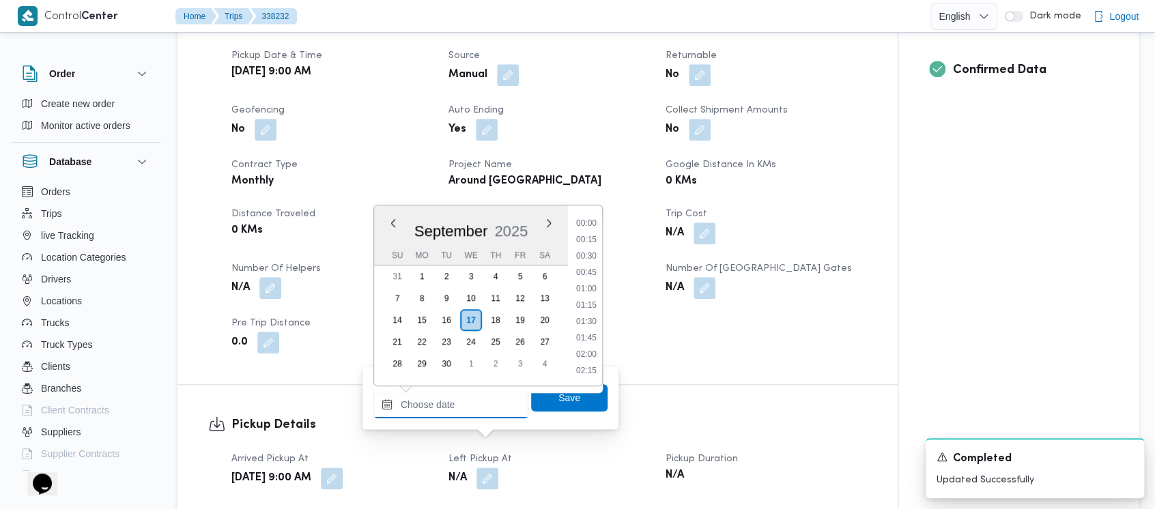
scroll to position [933, 0]
click at [557, 303] on div "September 2025 September 2025 Su Mo Tu We Th Fr Sa 31 1 2 3 4 5 6 7 8 9 10 11 1…" at bounding box center [471, 296] width 194 height 180
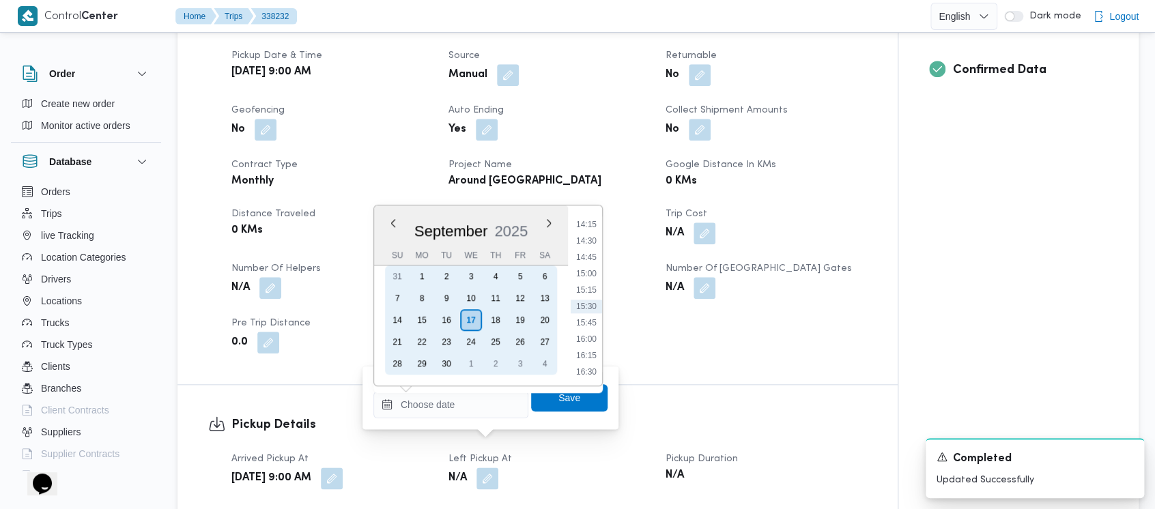
click at [555, 292] on div "13" at bounding box center [545, 298] width 22 height 22
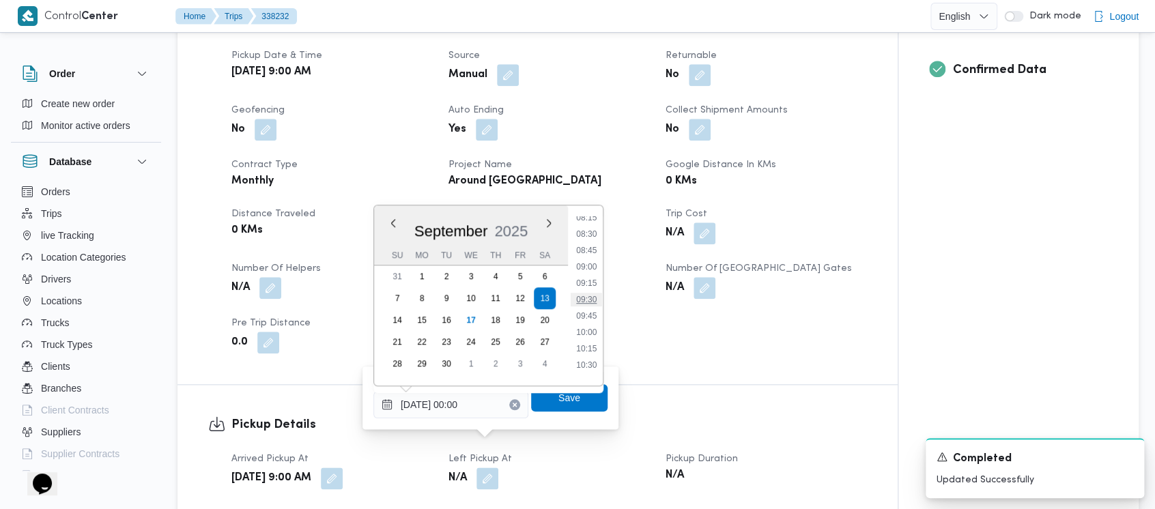
click at [600, 300] on li "09:30" at bounding box center [586, 300] width 31 height 14
type input "13/09/2025 09:30"
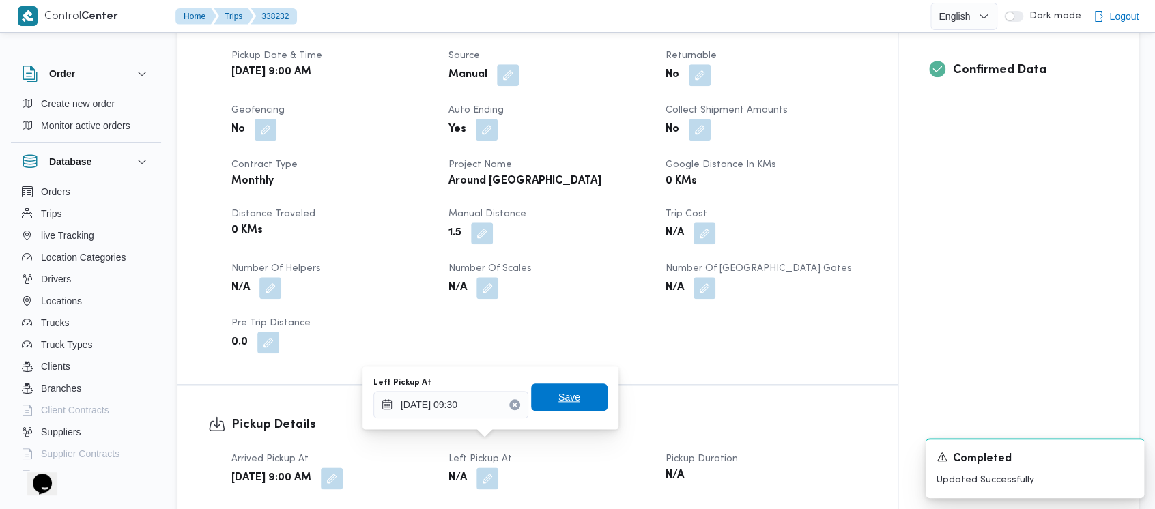
click at [563, 404] on span "Save" at bounding box center [570, 397] width 22 height 16
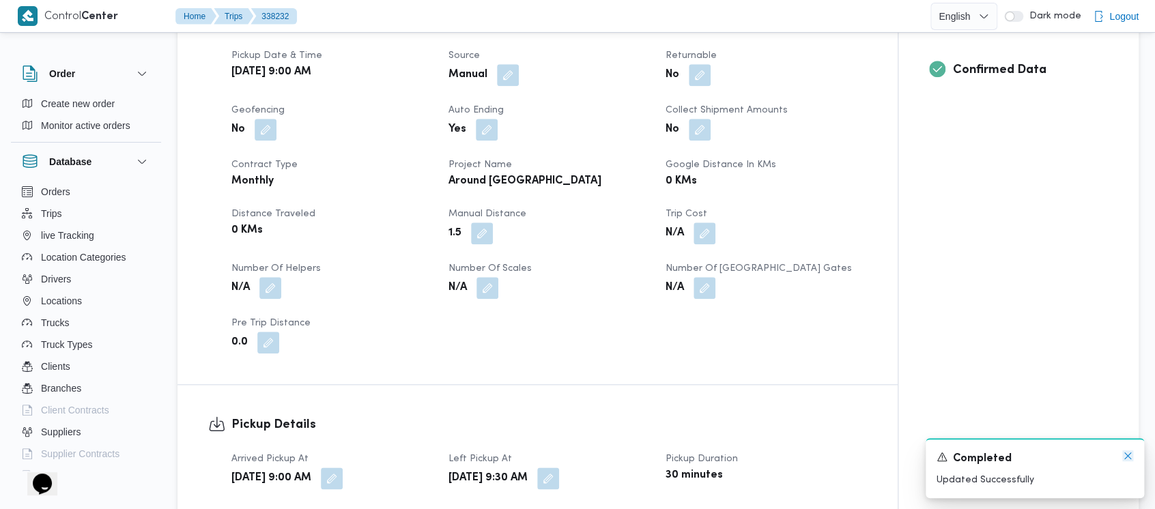
click at [1125, 455] on icon "Dismiss toast" at bounding box center [1128, 456] width 11 height 11
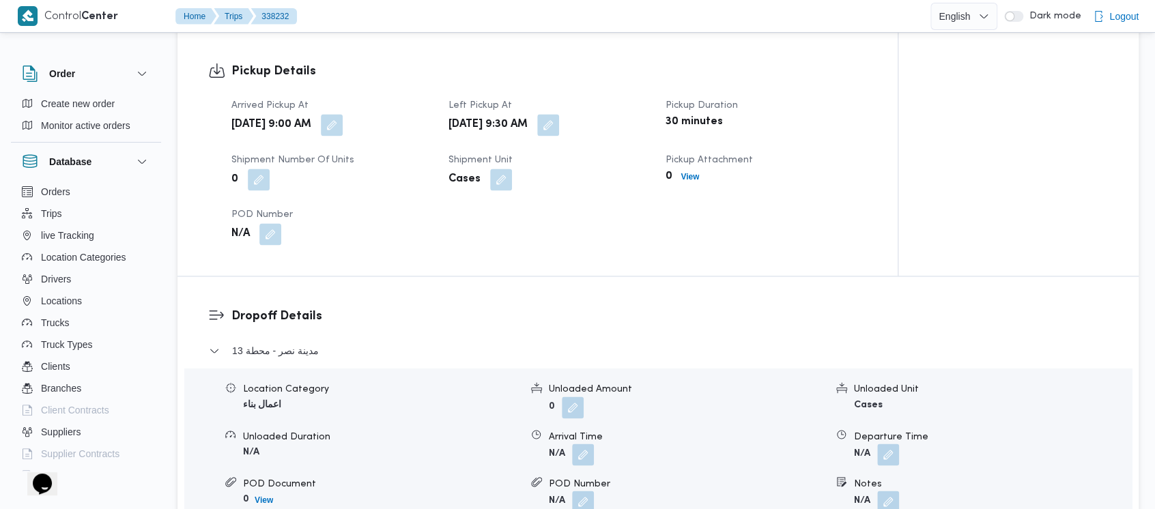
scroll to position [910, 0]
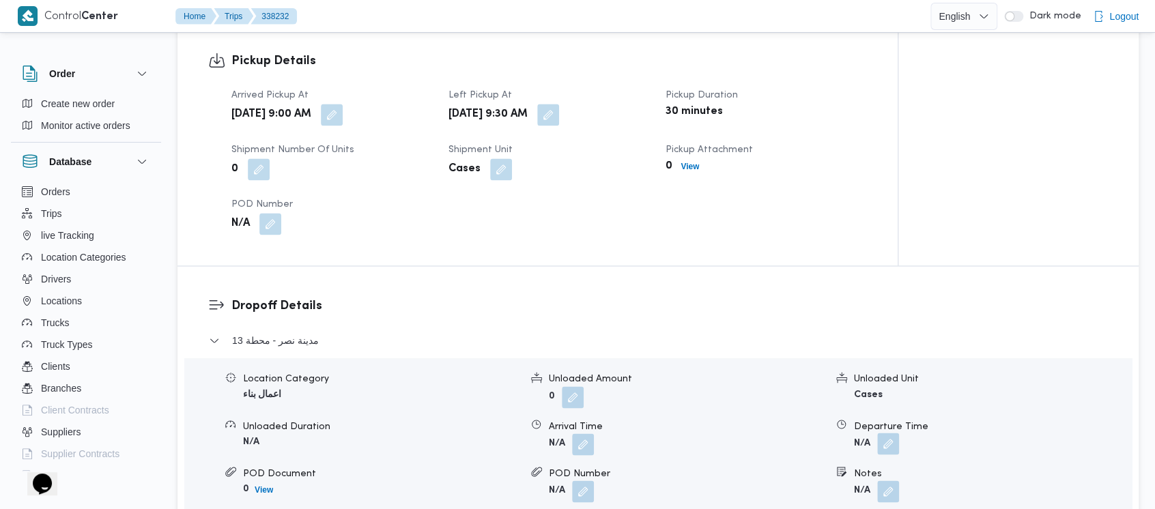
click at [892, 433] on button "button" at bounding box center [888, 444] width 22 height 22
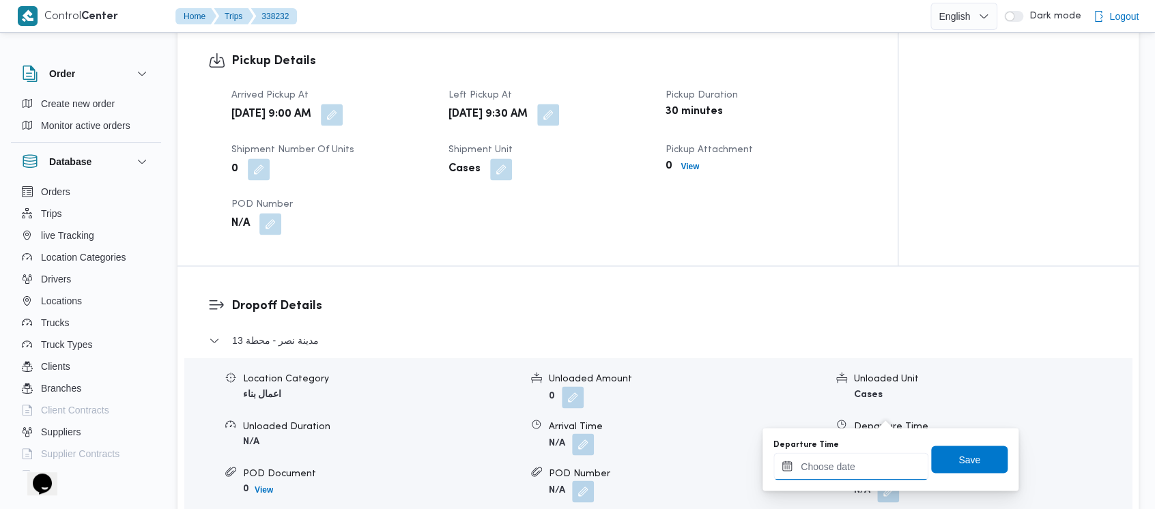
drag, startPoint x: 818, startPoint y: 465, endPoint x: 813, endPoint y: 458, distance: 8.9
click at [818, 466] on input "Departure Time" at bounding box center [851, 466] width 155 height 27
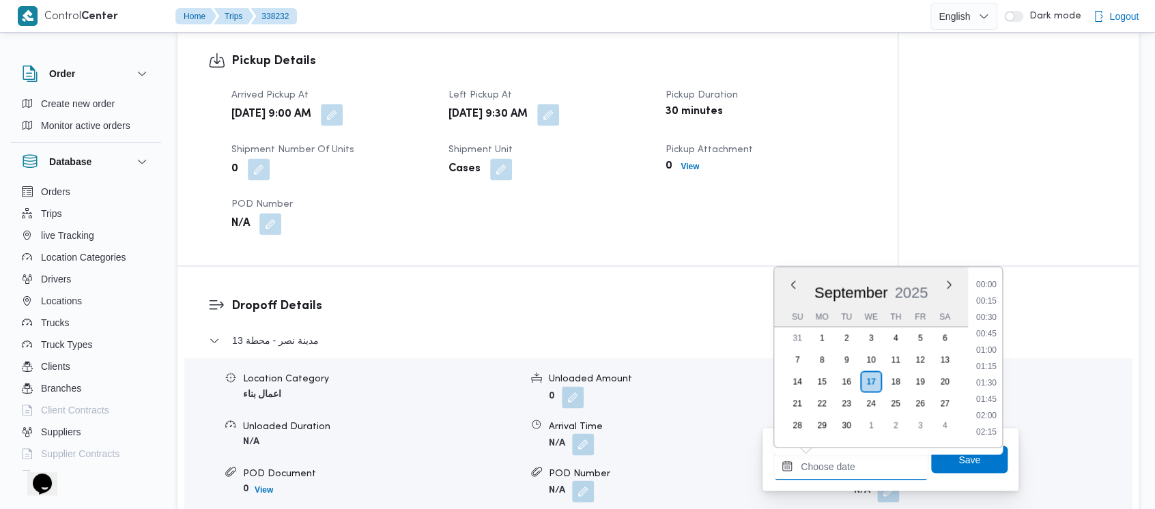
scroll to position [933, 0]
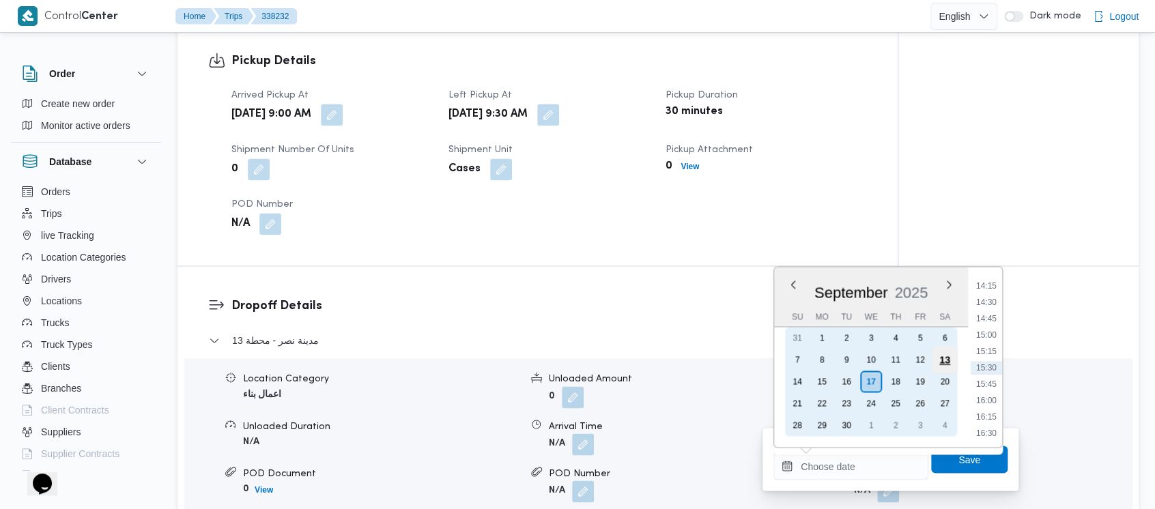
click at [945, 357] on div "13" at bounding box center [945, 360] width 26 height 26
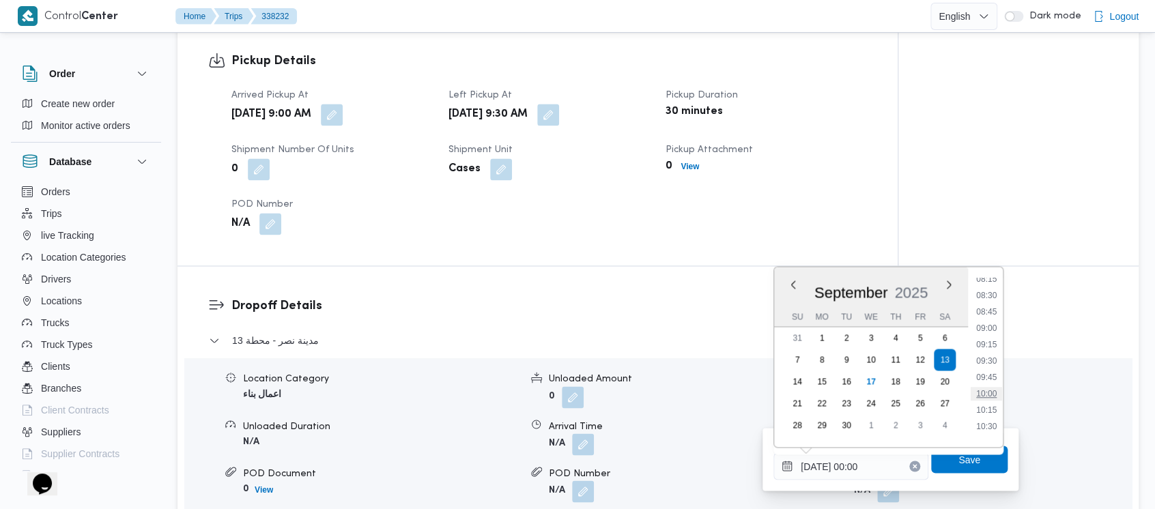
click at [979, 392] on li "10:00" at bounding box center [986, 394] width 31 height 14
type input "13/09/2025 10:00"
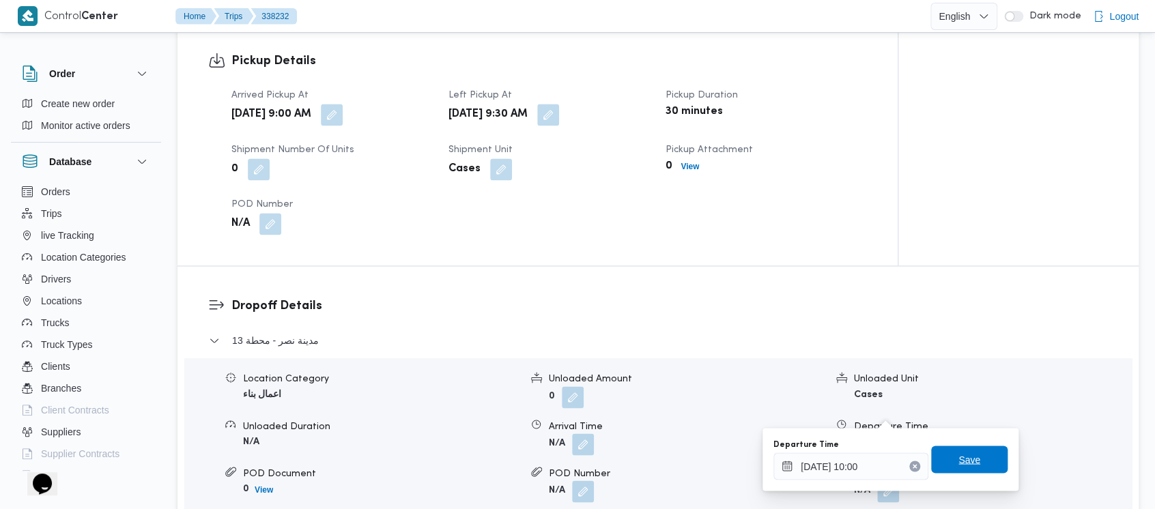
drag, startPoint x: 958, startPoint y: 458, endPoint x: 972, endPoint y: 457, distance: 13.7
click at [959, 456] on span "Save" at bounding box center [970, 459] width 22 height 16
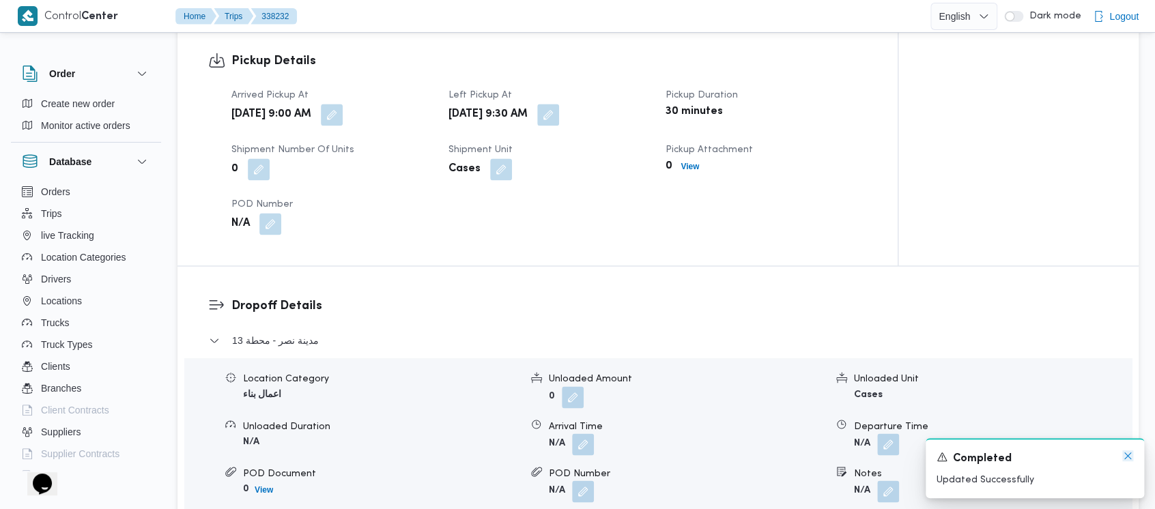
click at [1130, 458] on icon "Dismiss toast" at bounding box center [1128, 456] width 11 height 11
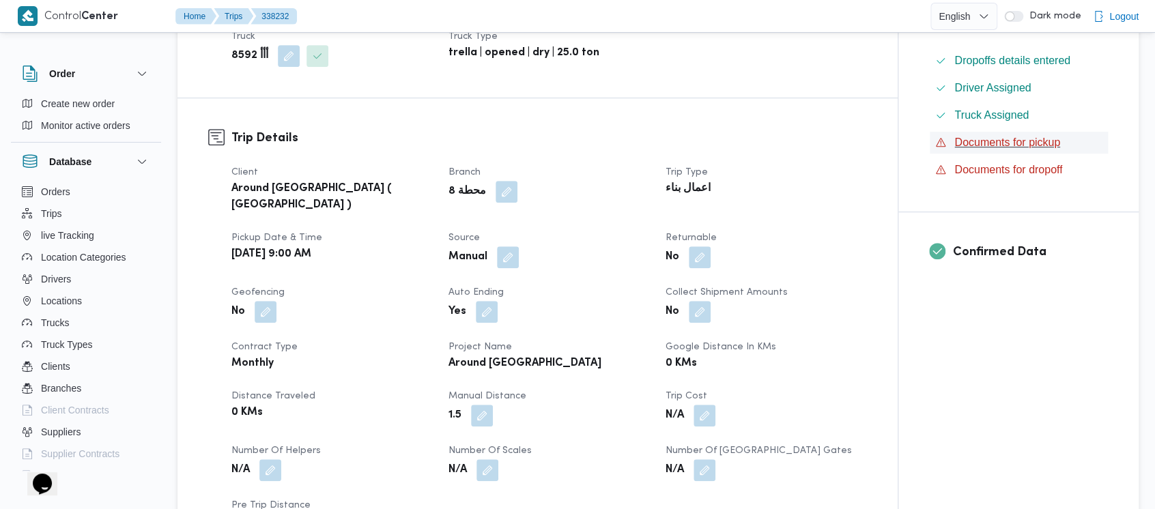
scroll to position [0, 0]
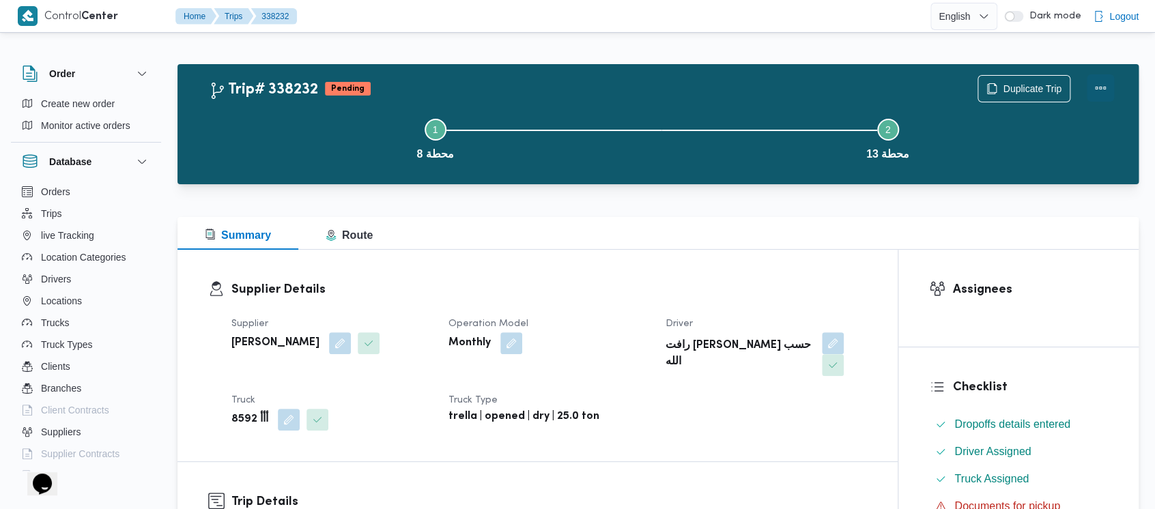
click at [1100, 87] on button "Actions" at bounding box center [1100, 87] width 27 height 27
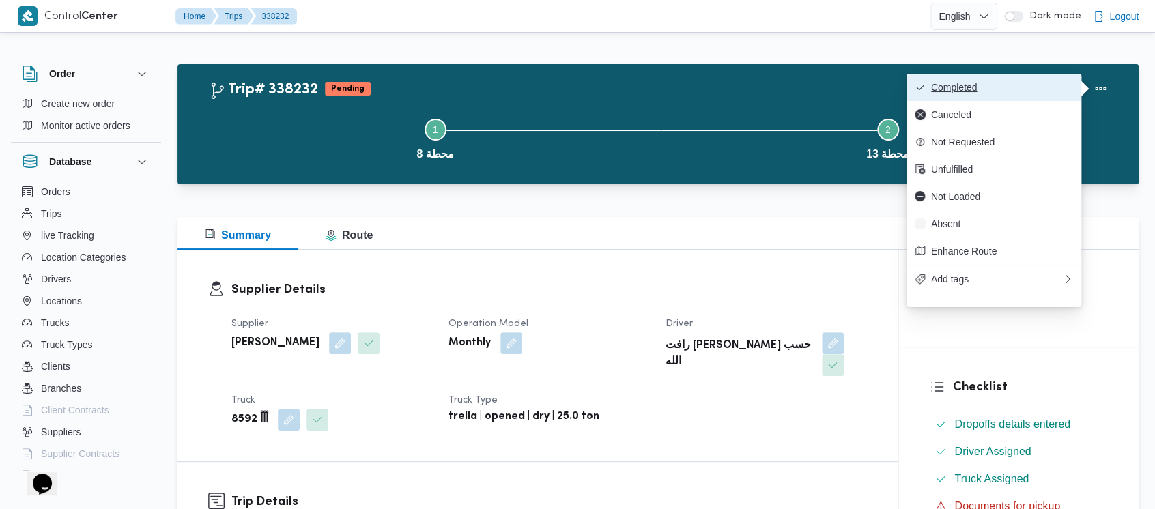
click at [940, 92] on span "Completed" at bounding box center [1002, 87] width 142 height 11
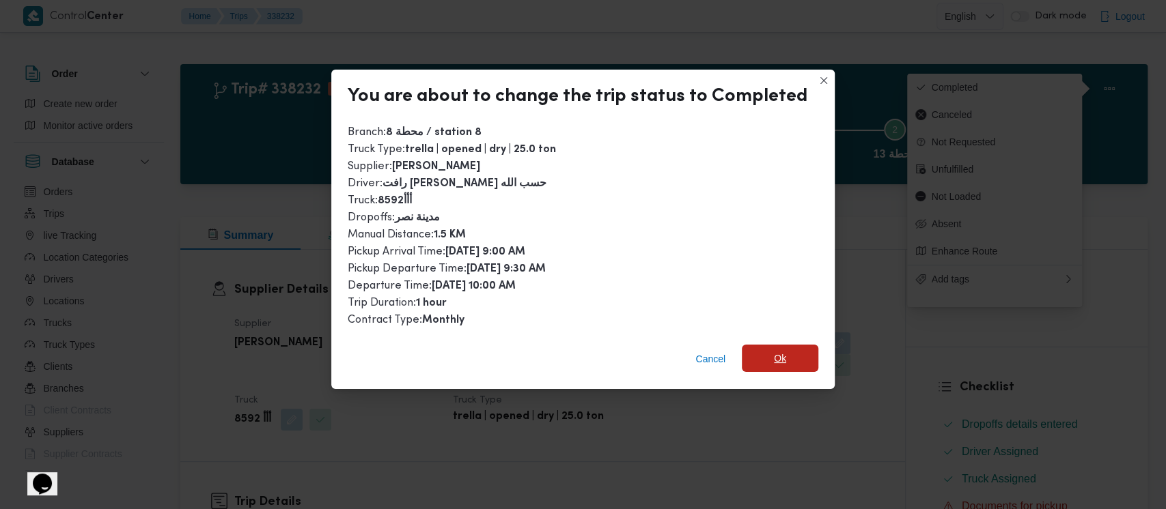
click at [769, 352] on span "Ok" at bounding box center [780, 358] width 76 height 27
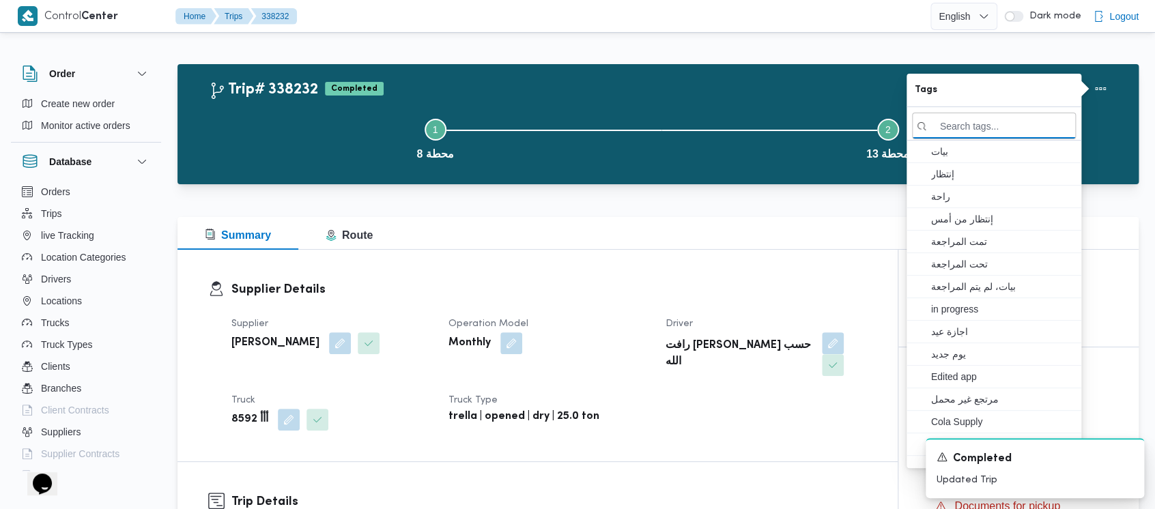
click at [282, 139] on button "Step 1 is incomplete 1 محطة 8" at bounding box center [435, 137] width 453 height 71
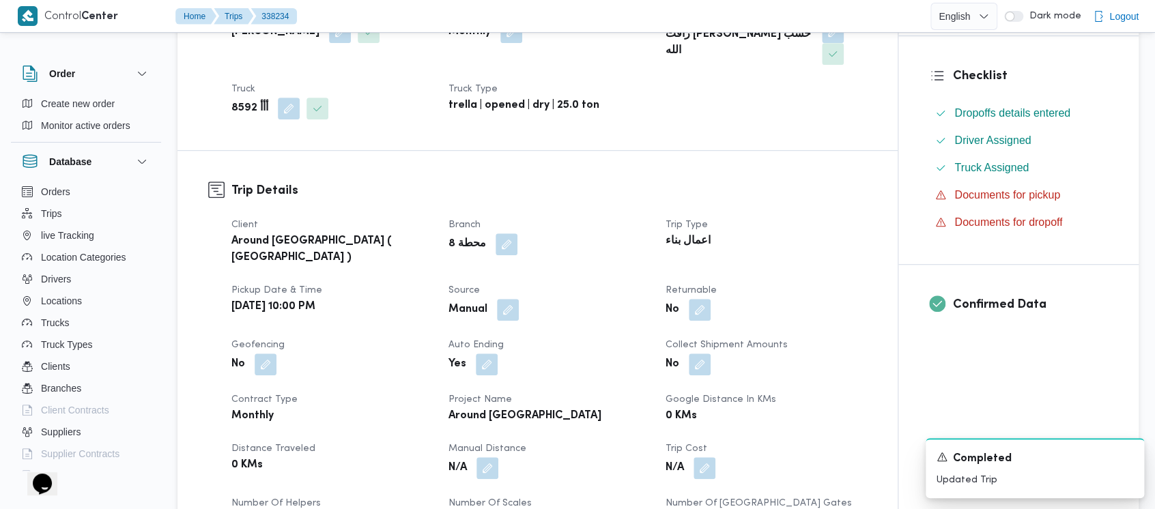
scroll to position [455, 0]
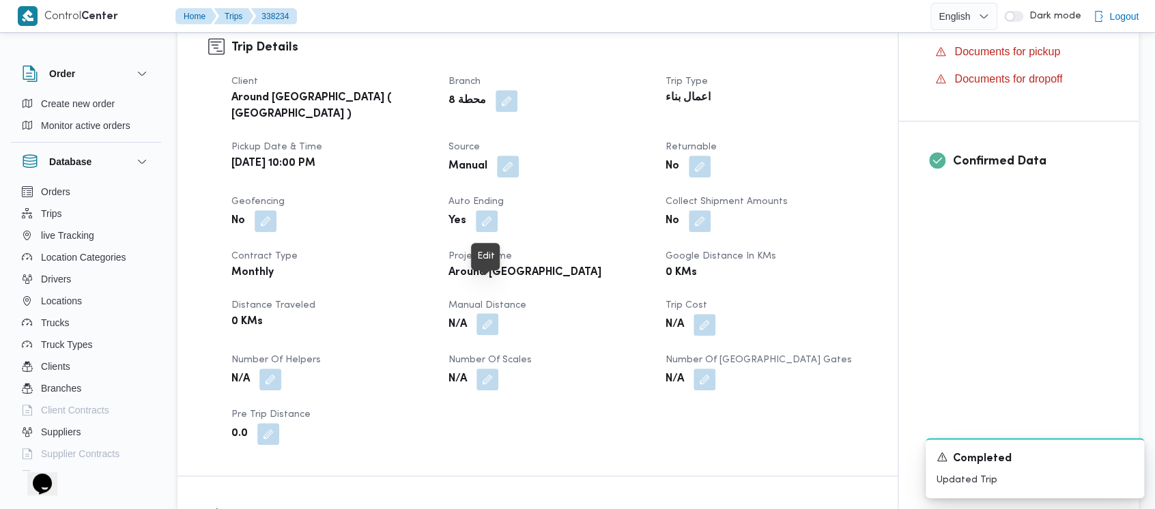
click at [490, 313] on button "button" at bounding box center [488, 324] width 22 height 22
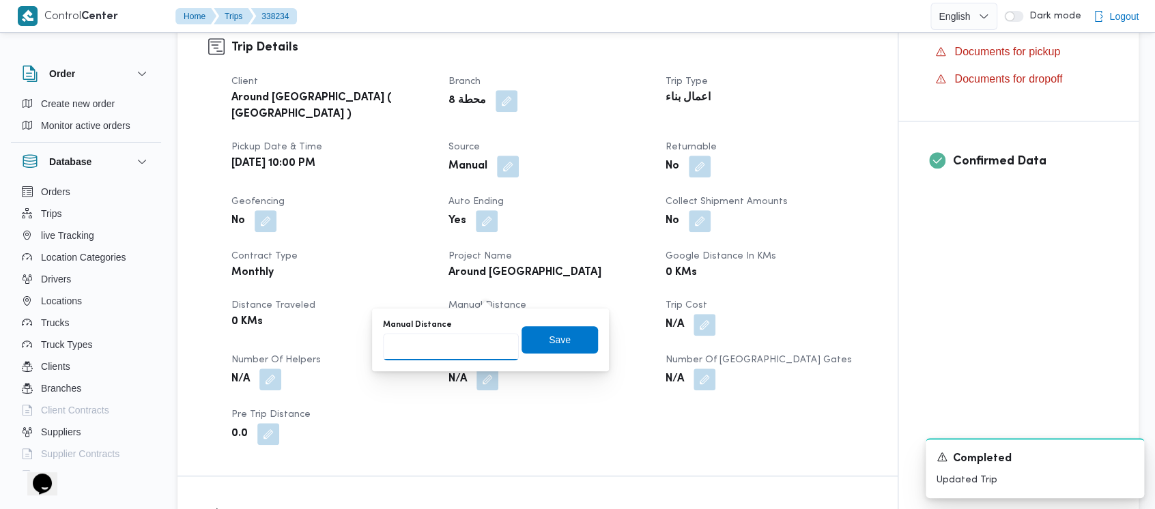
click at [427, 352] on input "Manual Distance" at bounding box center [451, 346] width 136 height 27
paste input "1.5"
type input "1.5"
drag, startPoint x: 539, startPoint y: 342, endPoint x: 1164, endPoint y: 479, distance: 640.4
click at [549, 342] on span "Save" at bounding box center [560, 339] width 22 height 16
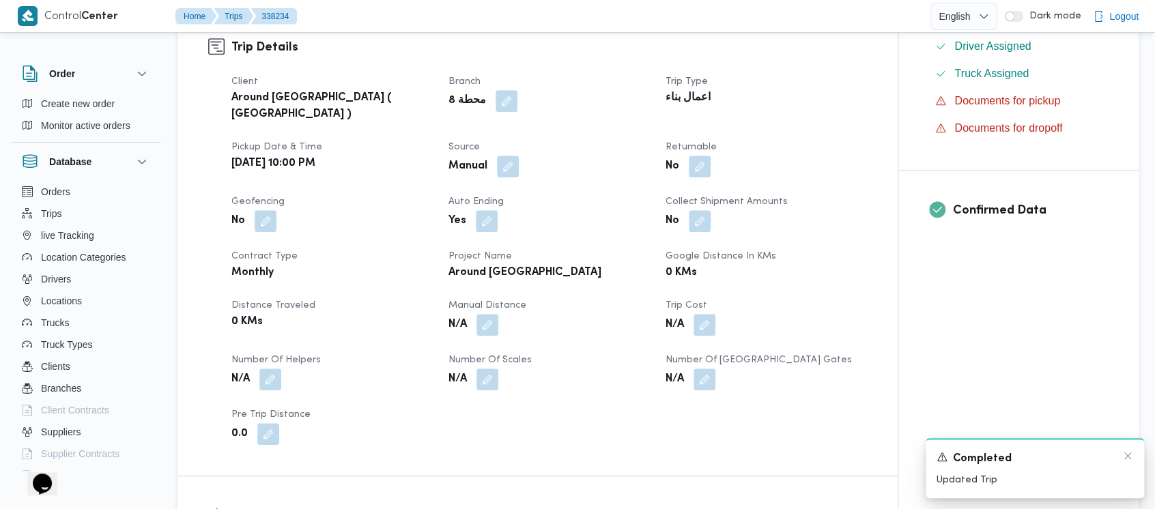
click at [1133, 458] on div "A new notification appears Completed Updated Trip" at bounding box center [1035, 468] width 219 height 60
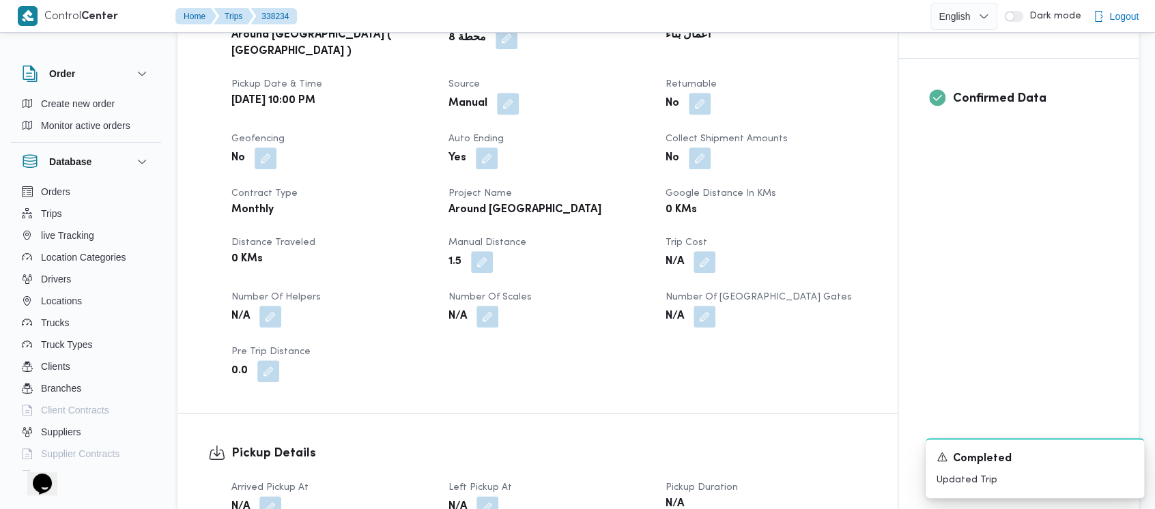
scroll to position [546, 0]
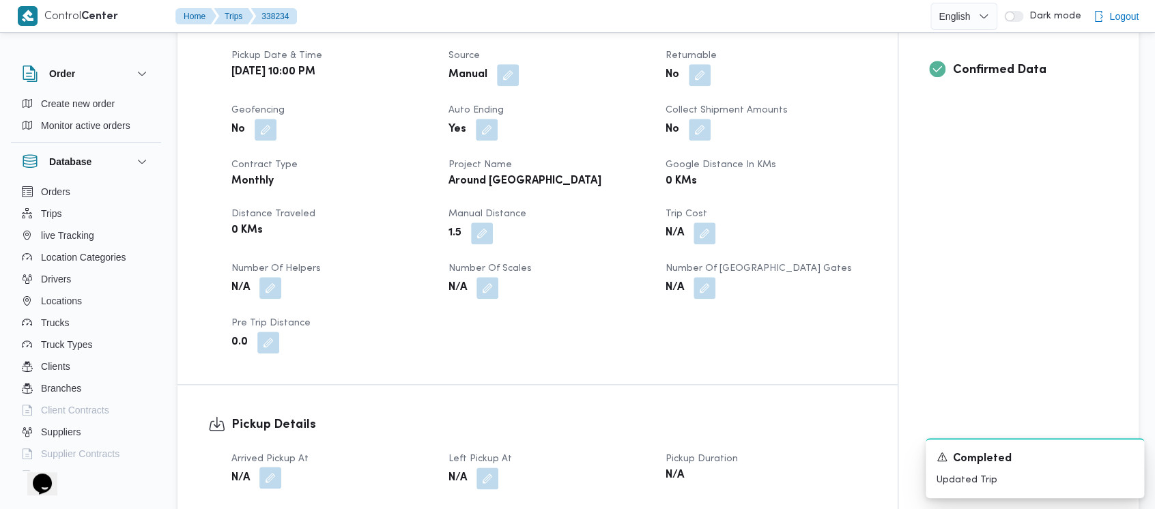
click at [276, 467] on button "button" at bounding box center [270, 478] width 22 height 22
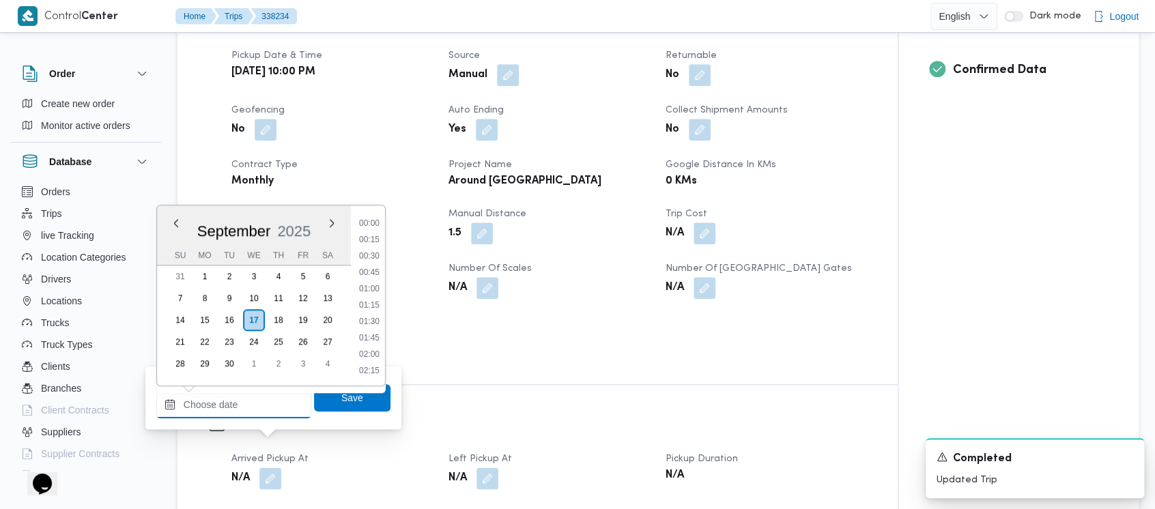
click at [208, 416] on input "Arrived Pickup At" at bounding box center [233, 404] width 155 height 27
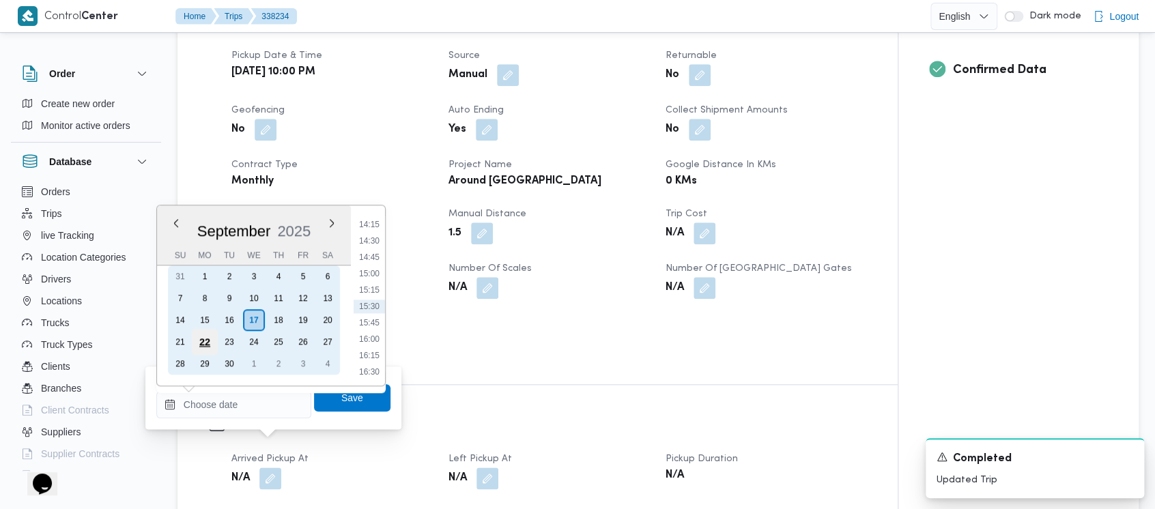
click at [211, 344] on div "22" at bounding box center [205, 342] width 26 height 26
click at [324, 299] on div "13" at bounding box center [328, 298] width 26 height 26
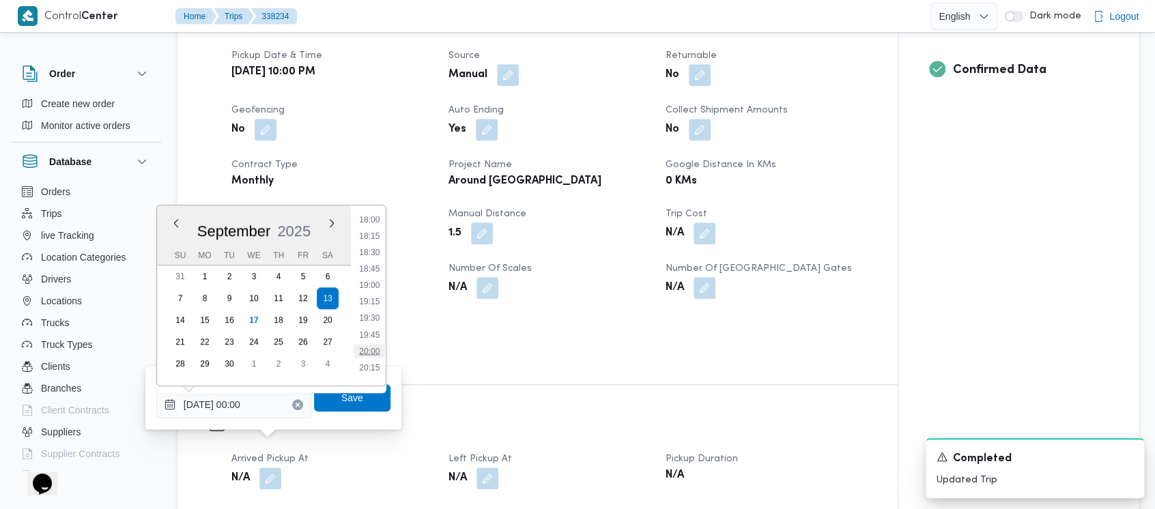
click at [381, 352] on li "20:00" at bounding box center [369, 351] width 31 height 14
type input "13/09/2025 20:00"
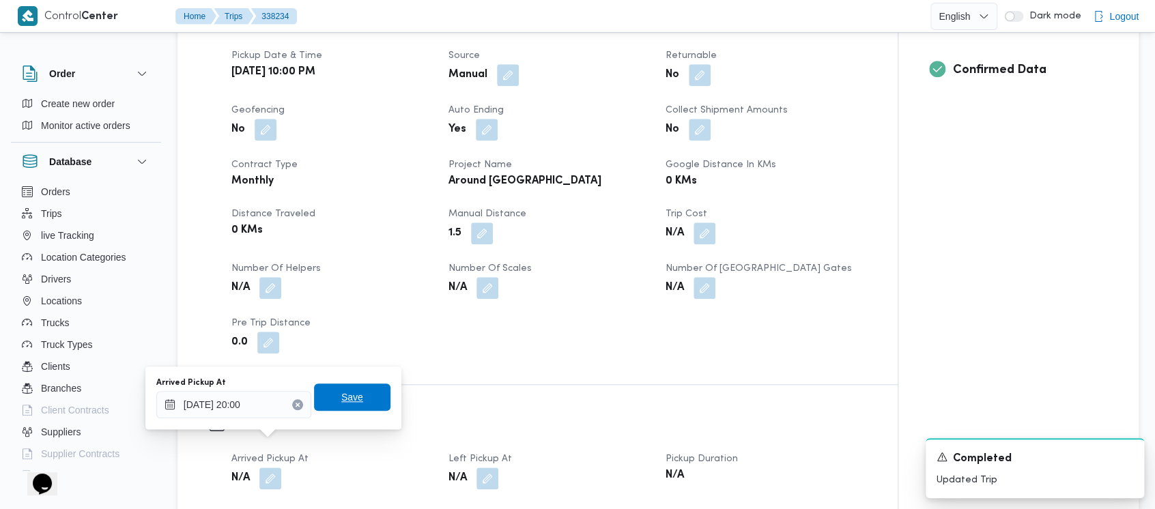
click at [350, 391] on span "Save" at bounding box center [352, 397] width 22 height 16
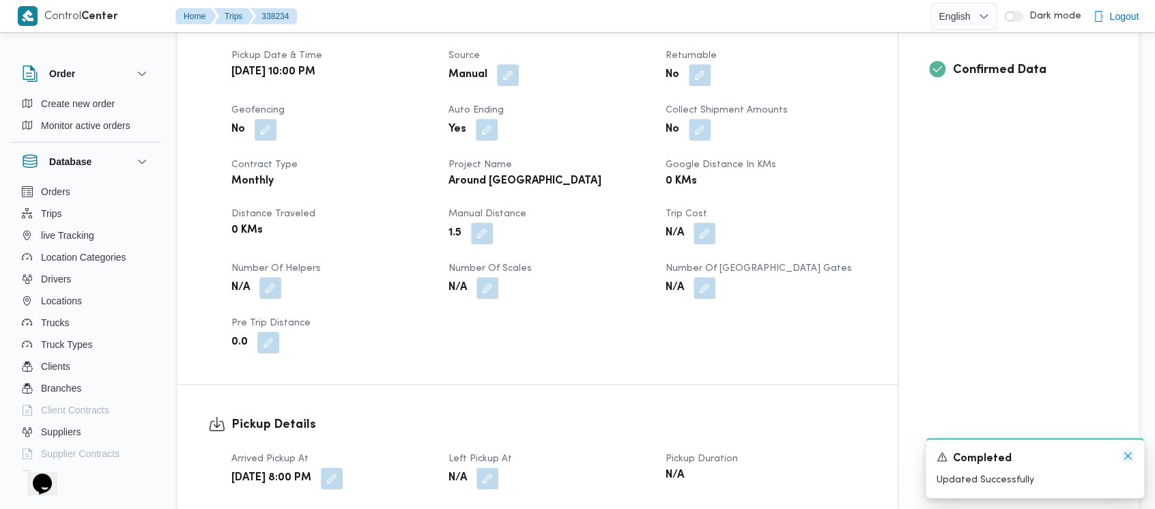
click at [1131, 456] on icon "Dismiss toast" at bounding box center [1128, 456] width 11 height 11
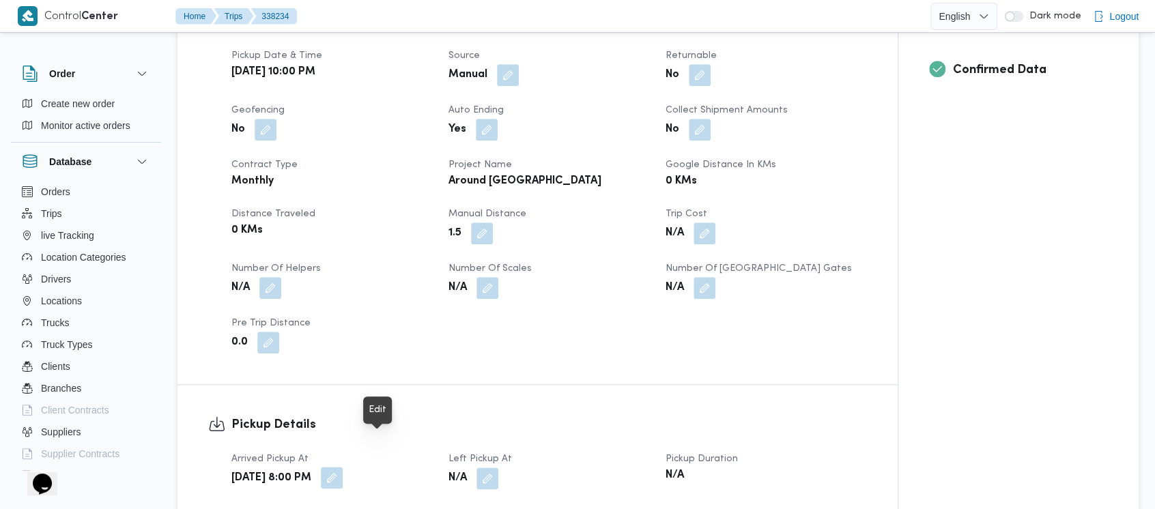
click at [343, 467] on button "button" at bounding box center [332, 478] width 22 height 22
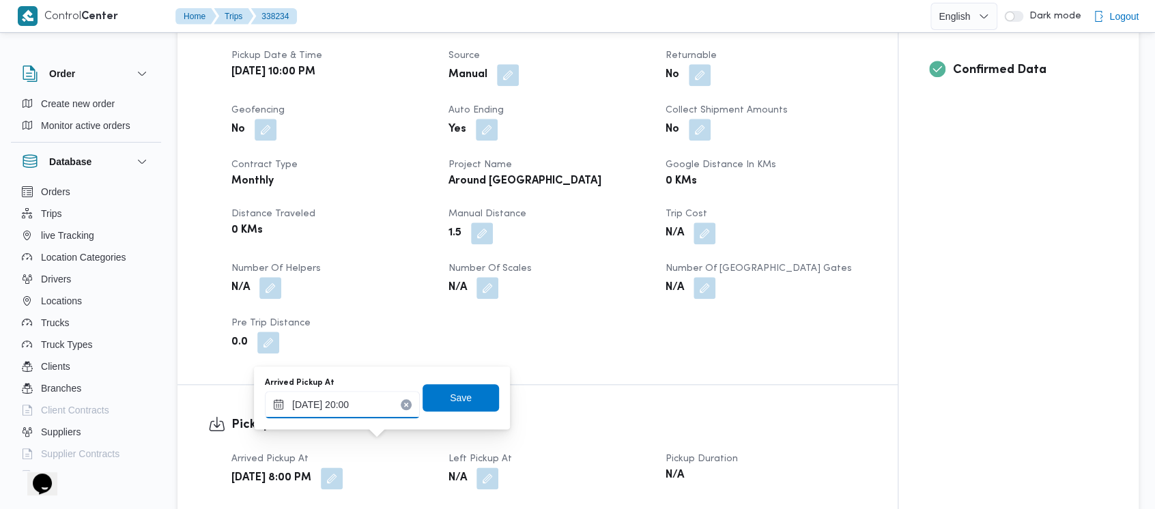
click at [282, 402] on input "13/09/2025 20:00" at bounding box center [342, 404] width 155 height 27
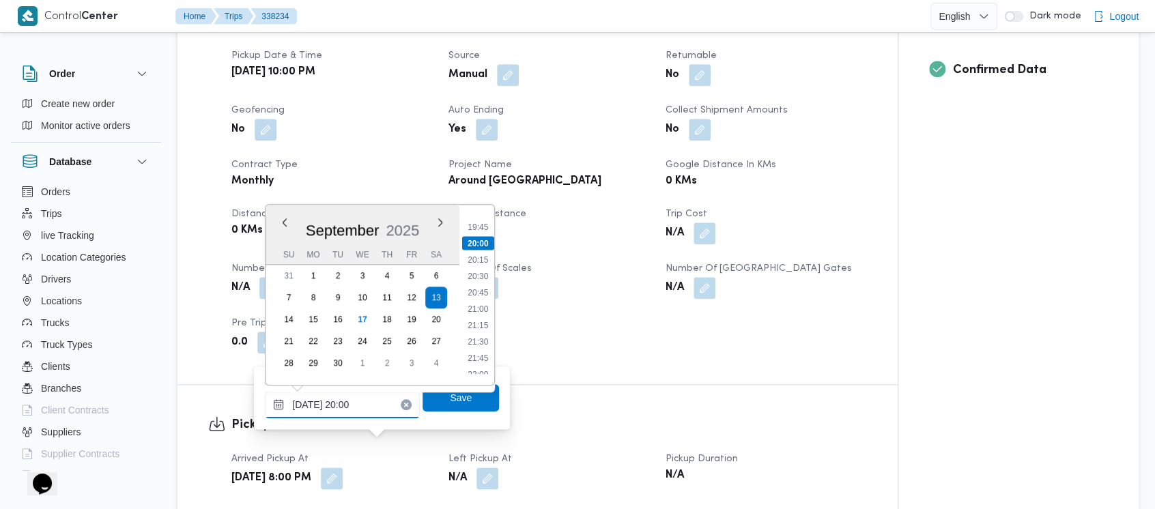
scroll to position [1319, 0]
click at [469, 340] on li "22:00" at bounding box center [478, 346] width 31 height 14
type input "13/09/2025 20:00"
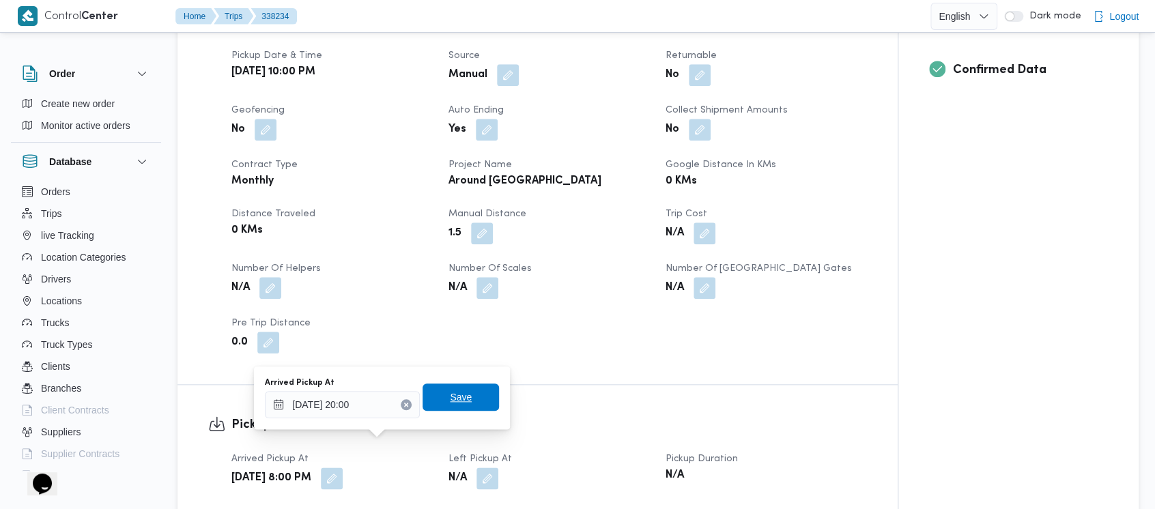
click at [450, 393] on span "Save" at bounding box center [461, 397] width 22 height 16
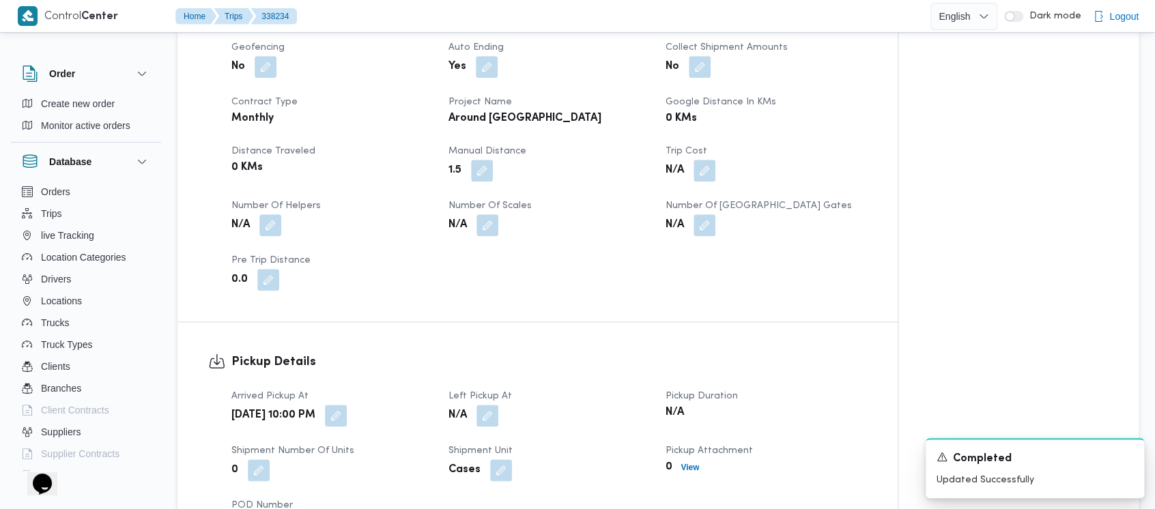
scroll to position [637, 0]
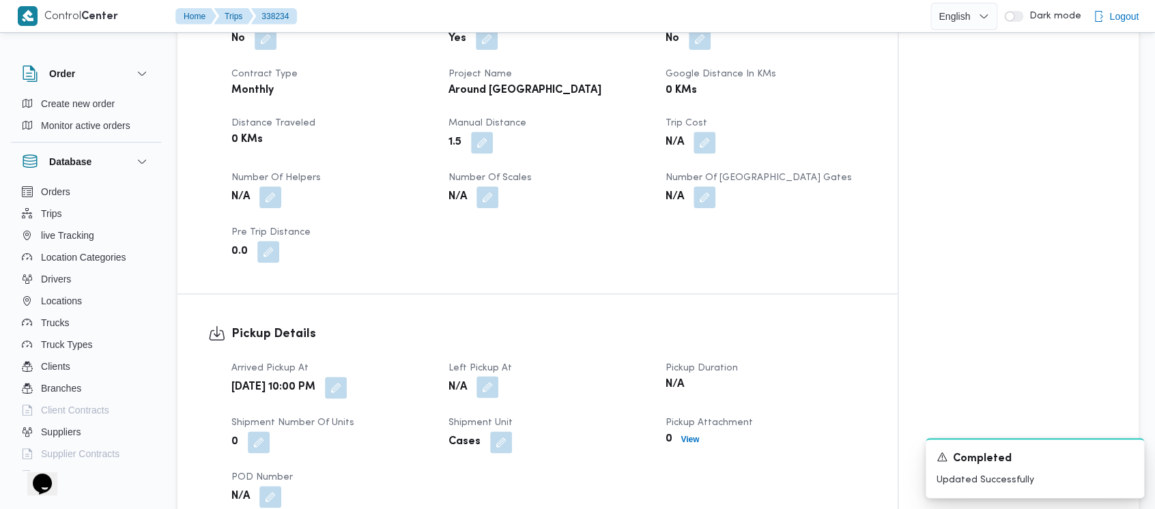
click at [489, 376] on button "button" at bounding box center [488, 387] width 22 height 22
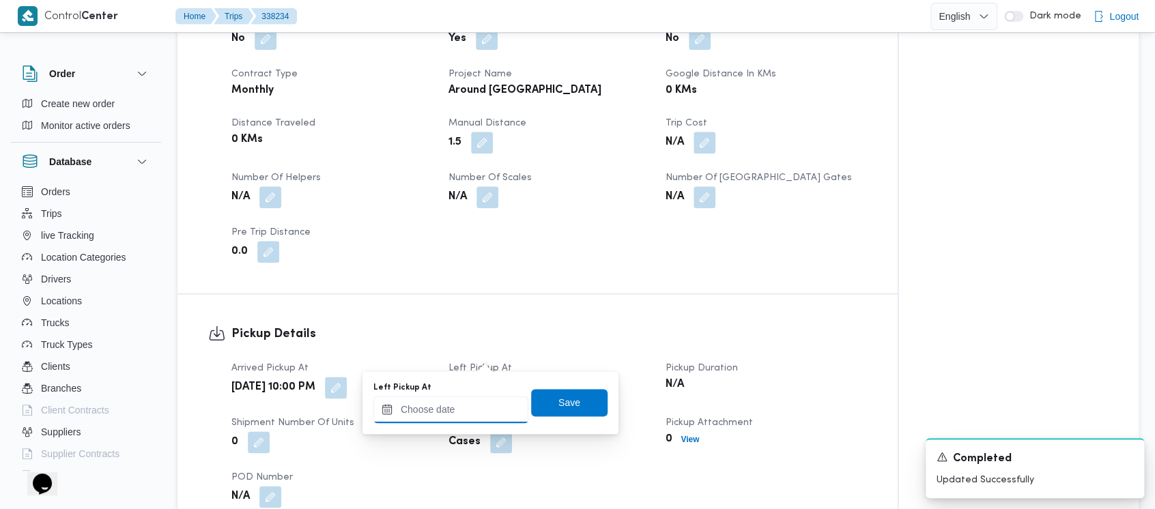
drag, startPoint x: 428, startPoint y: 418, endPoint x: 426, endPoint y: 408, distance: 9.8
click at [427, 417] on input "Left Pickup At" at bounding box center [451, 409] width 155 height 27
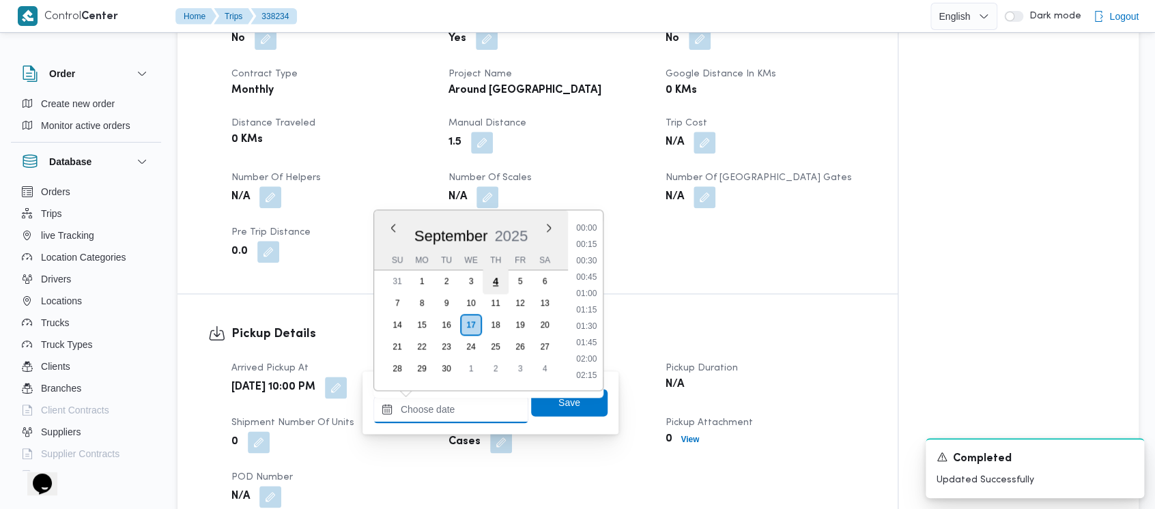
scroll to position [949, 0]
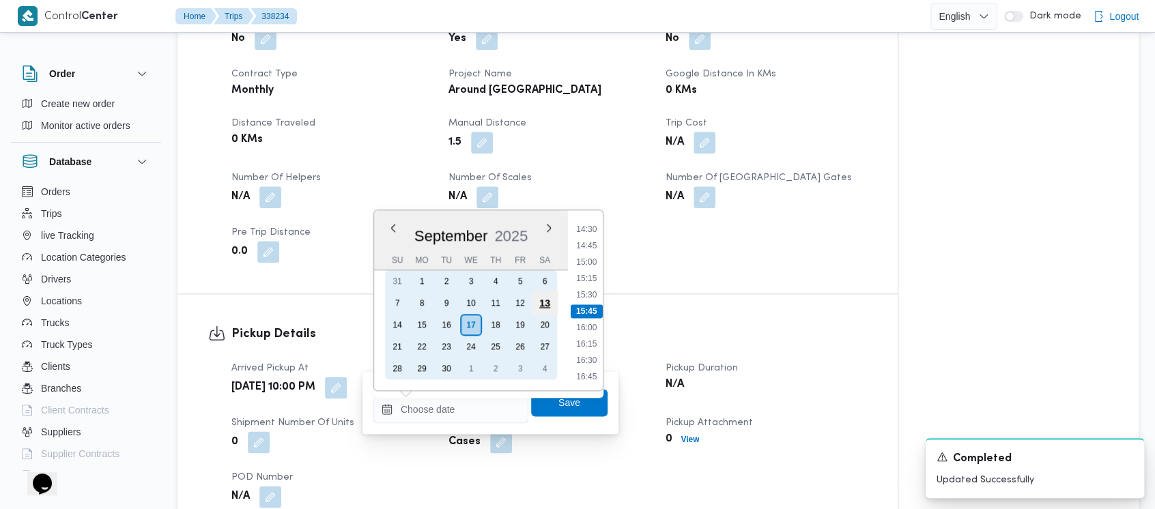
click at [549, 300] on div "13" at bounding box center [545, 303] width 26 height 26
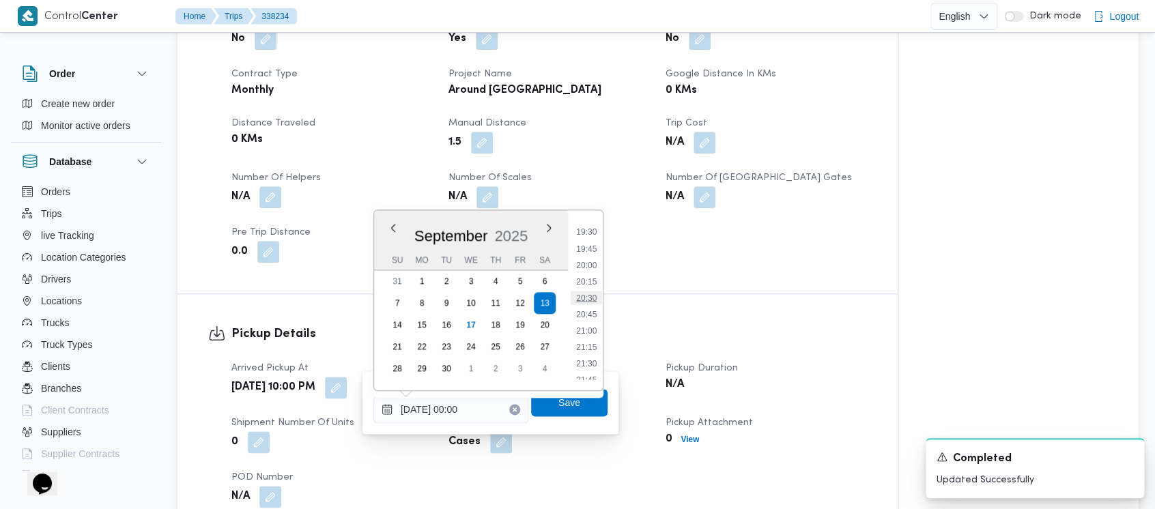
click at [579, 302] on li "20:30" at bounding box center [586, 298] width 31 height 14
type input "13/09/2025 20:30"
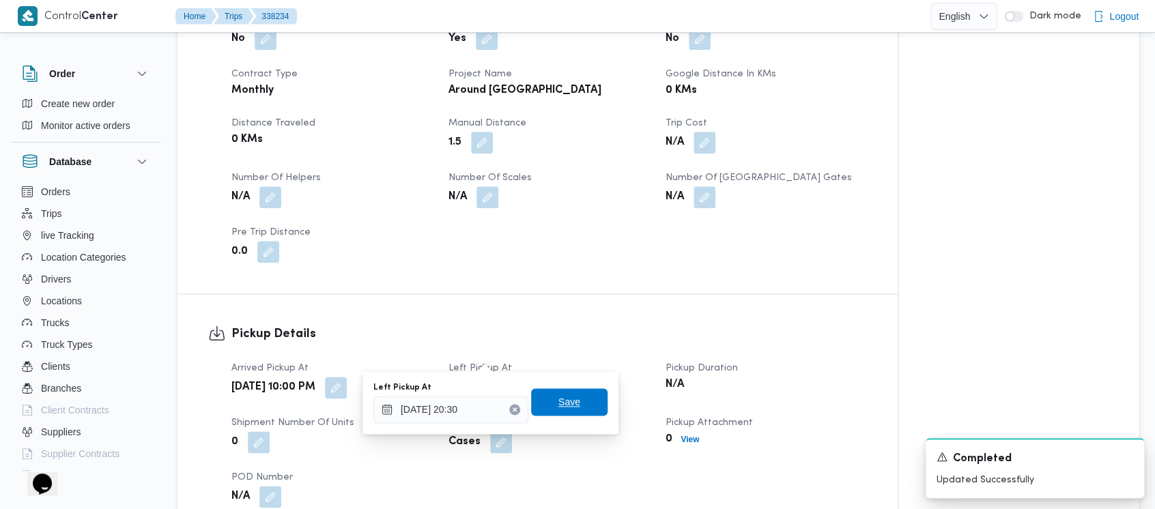
click at [563, 404] on span "Save" at bounding box center [570, 402] width 22 height 16
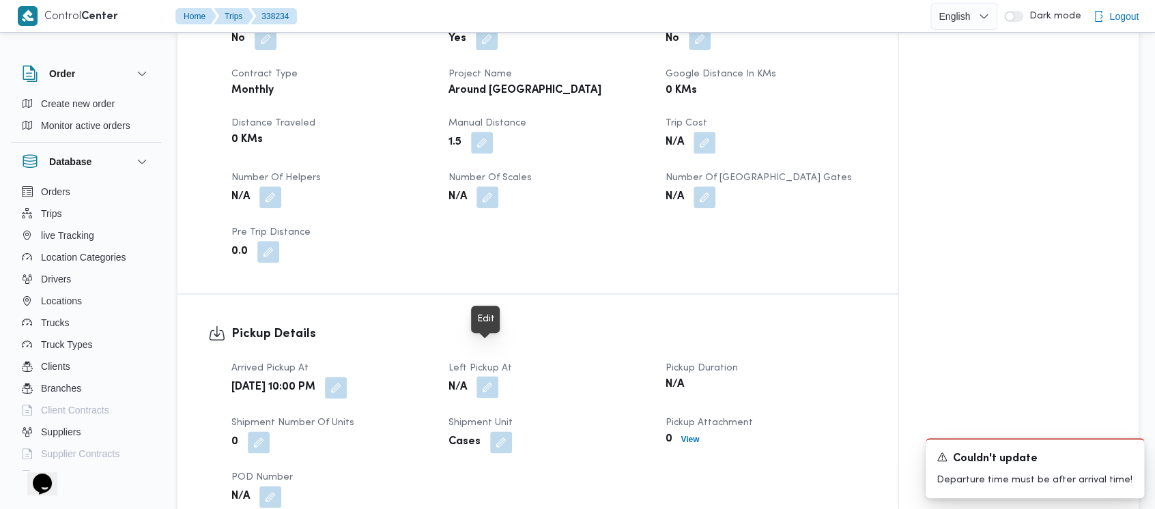
click at [494, 376] on button "button" at bounding box center [488, 387] width 22 height 22
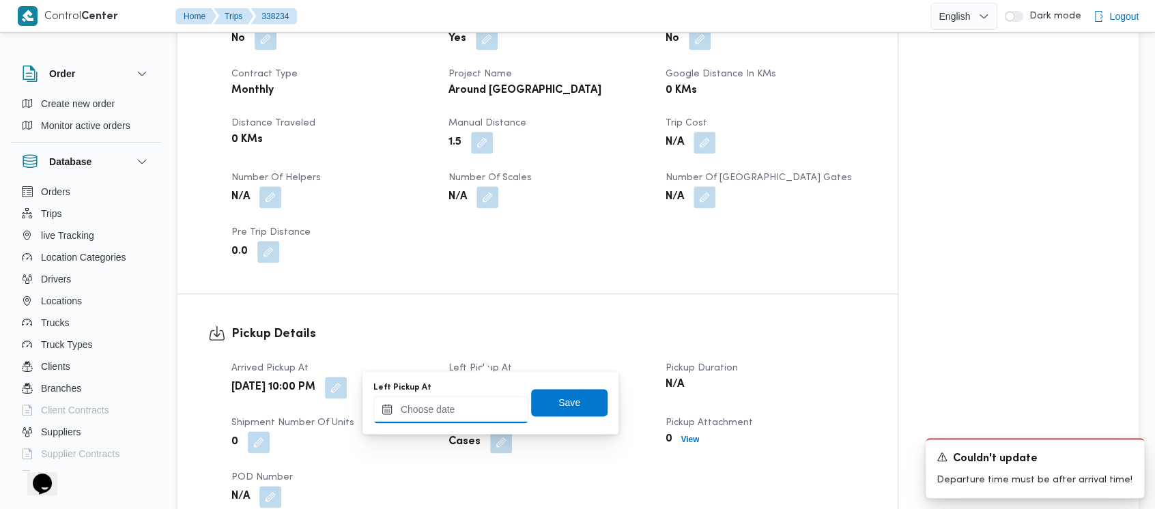
click at [429, 412] on input "Left Pickup At" at bounding box center [451, 409] width 155 height 27
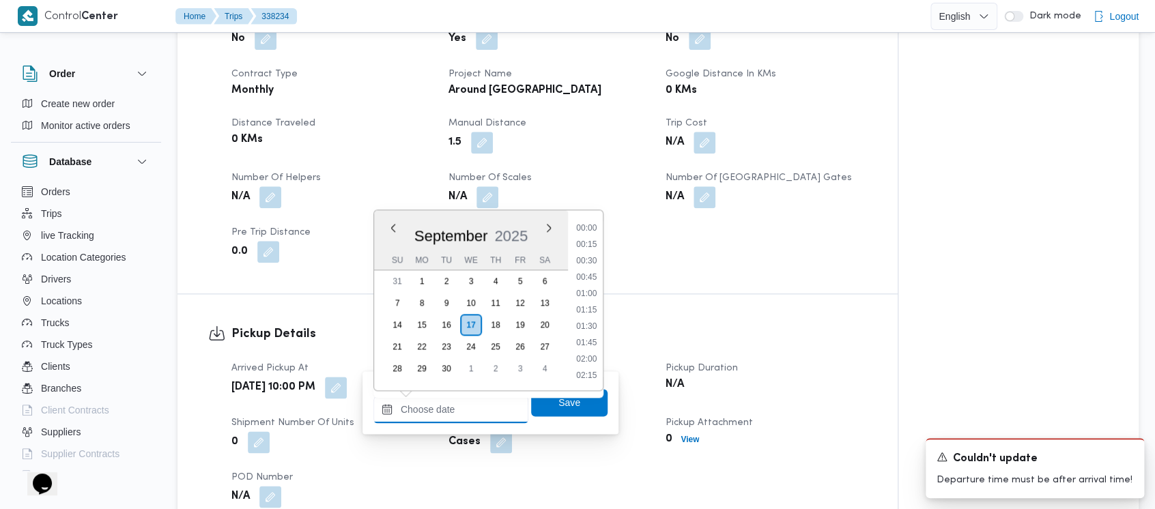
scroll to position [949, 0]
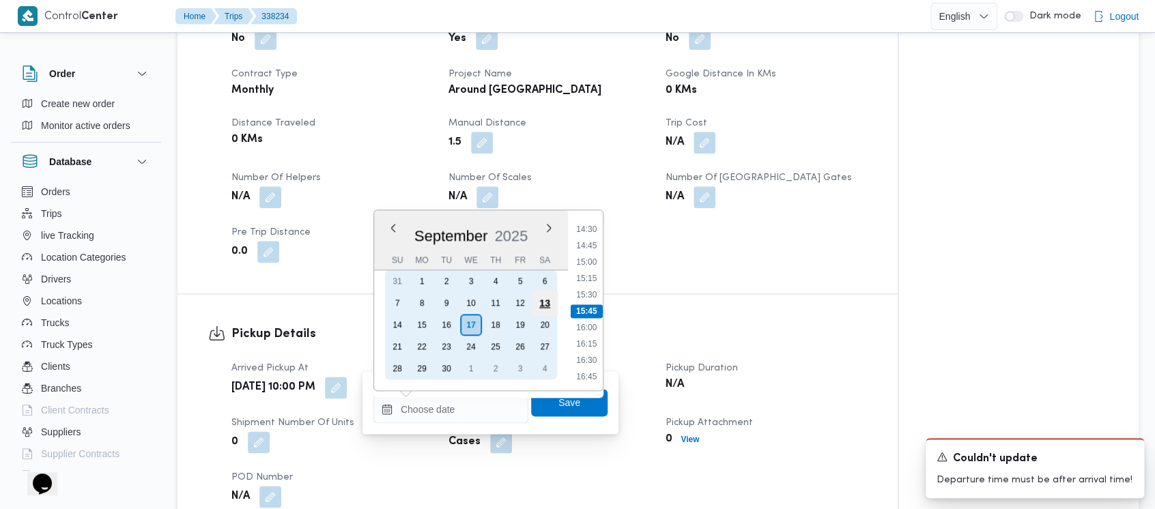
click at [541, 292] on div "13" at bounding box center [545, 303] width 26 height 26
click at [548, 303] on div "13" at bounding box center [545, 303] width 26 height 26
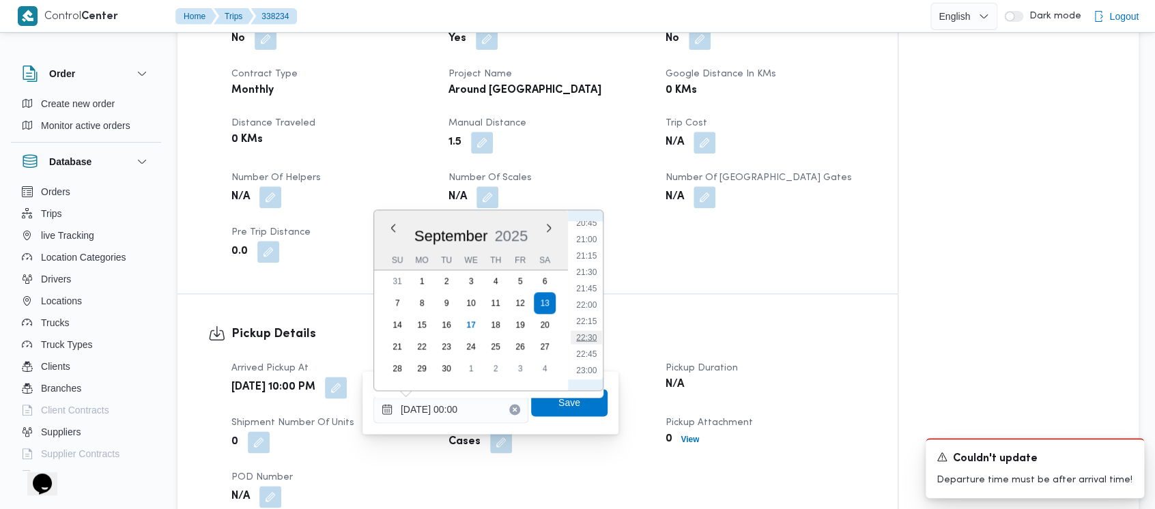
click at [587, 341] on li "22:30" at bounding box center [586, 337] width 31 height 14
type input "13/09/2025 22:30"
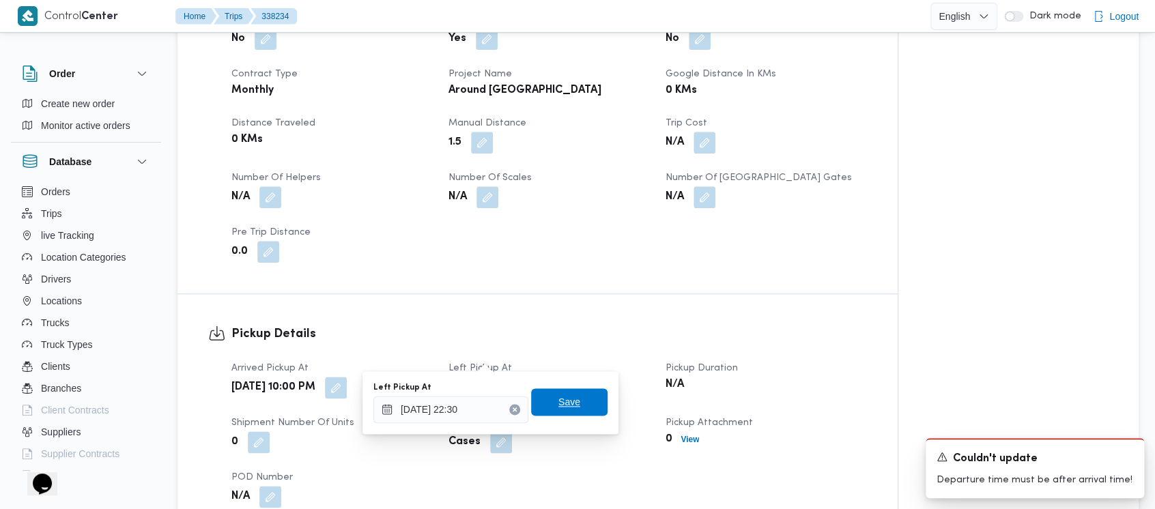
click at [559, 407] on span "Save" at bounding box center [570, 402] width 22 height 16
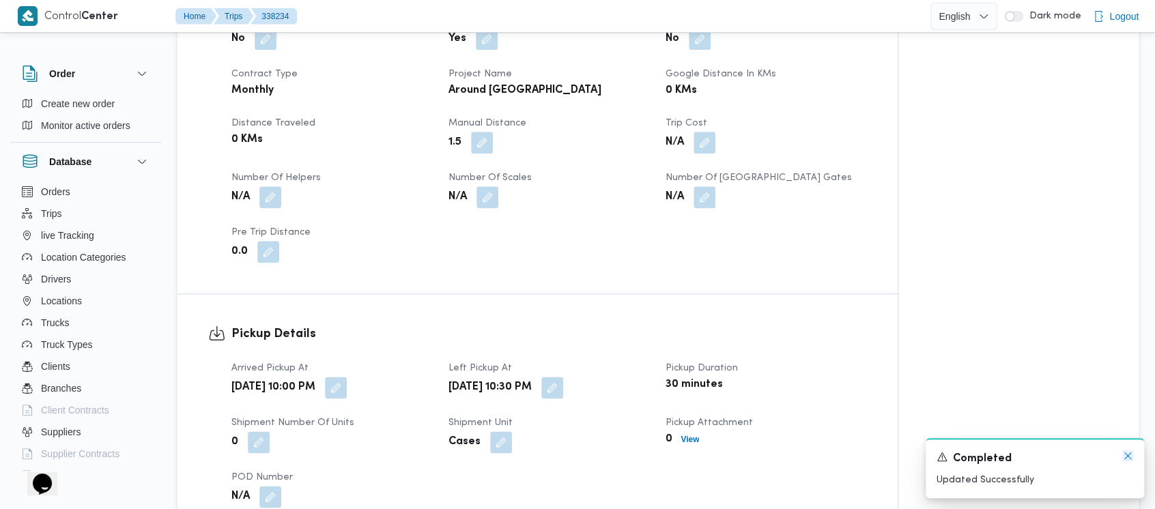
click at [1129, 455] on icon "Dismiss toast" at bounding box center [1128, 456] width 7 height 7
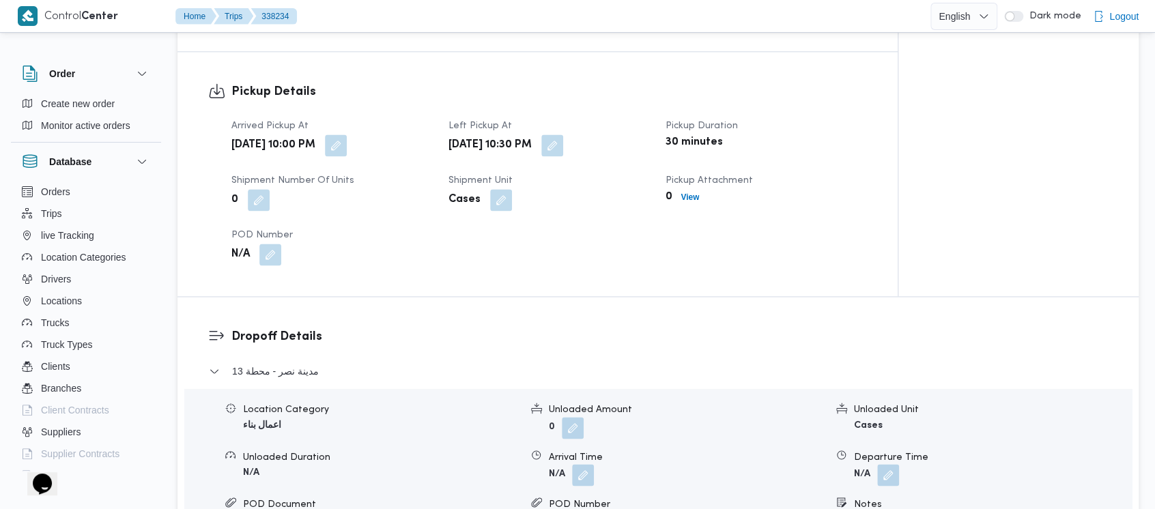
scroll to position [910, 0]
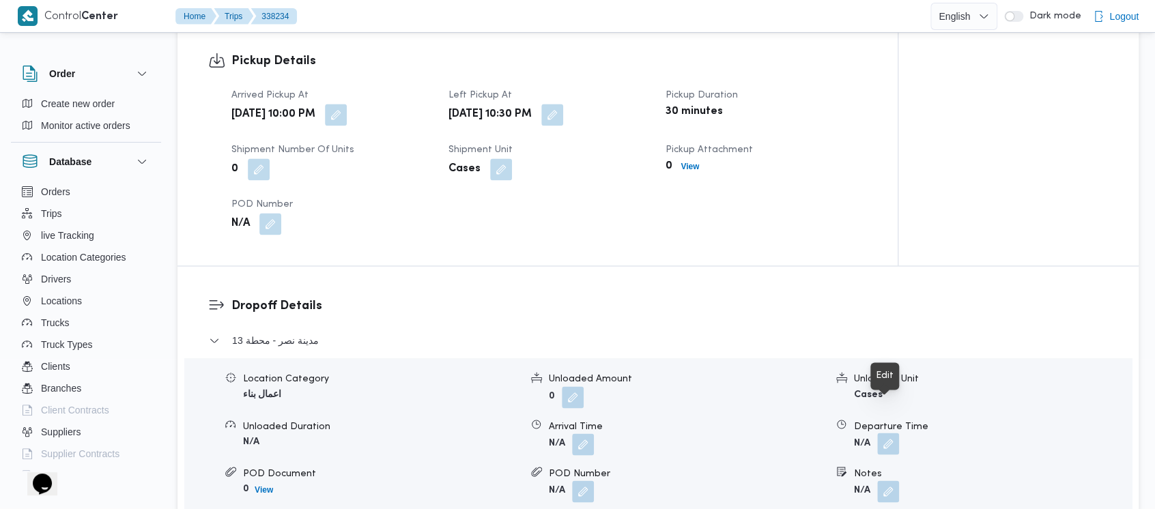
click at [893, 433] on button "button" at bounding box center [888, 444] width 22 height 22
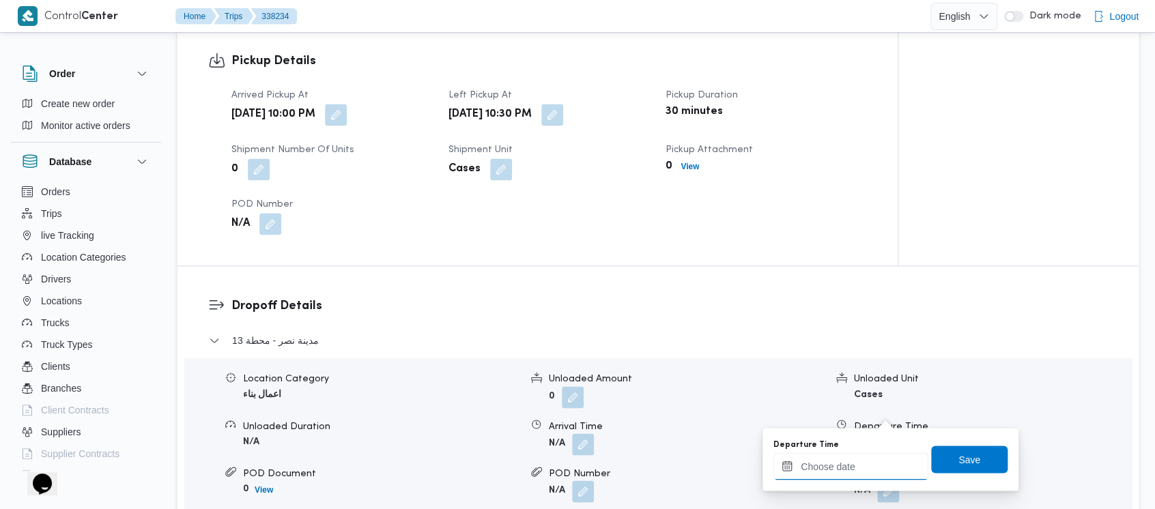
click at [847, 462] on input "Departure Time" at bounding box center [851, 466] width 155 height 27
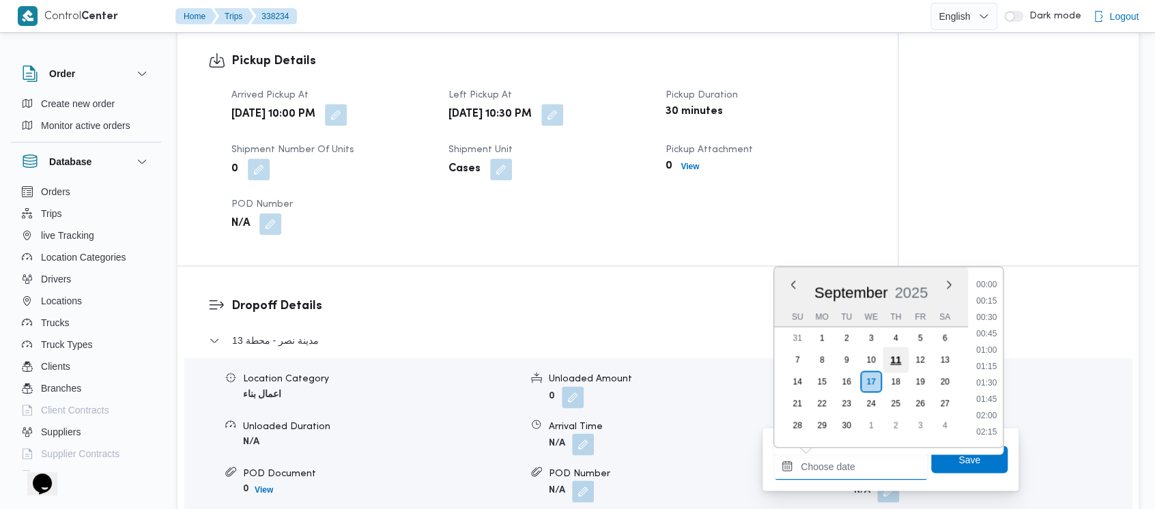
scroll to position [949, 0]
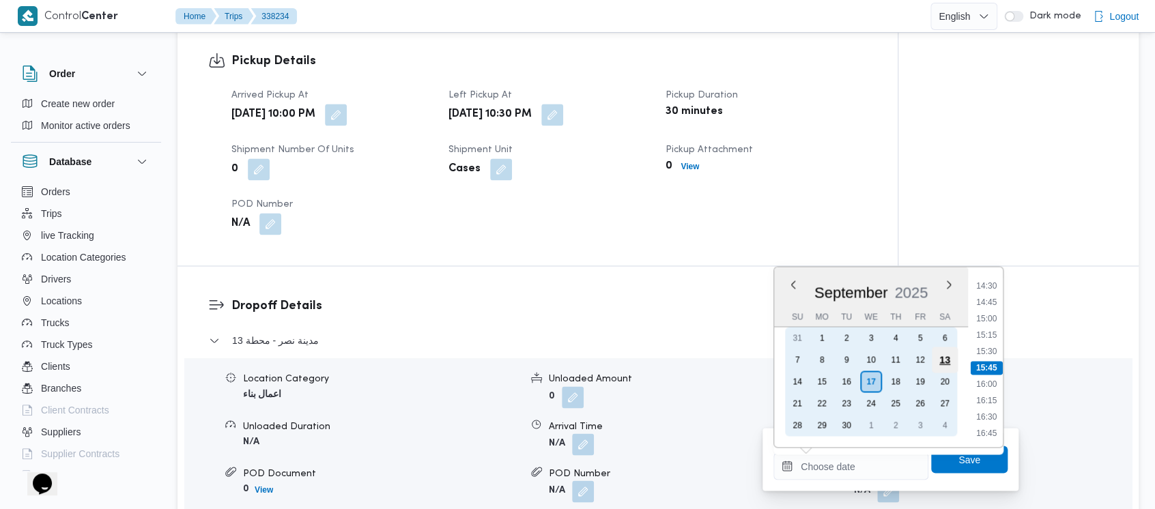
click at [948, 361] on div "13" at bounding box center [945, 360] width 26 height 26
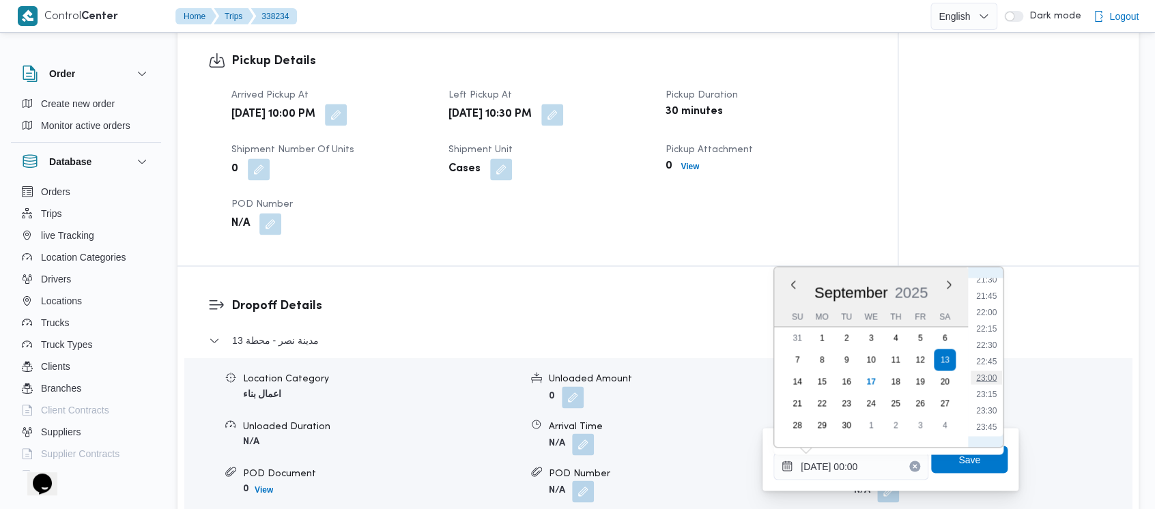
click at [985, 378] on li "23:00" at bounding box center [986, 378] width 31 height 14
type input "13/09/2025 23:00"
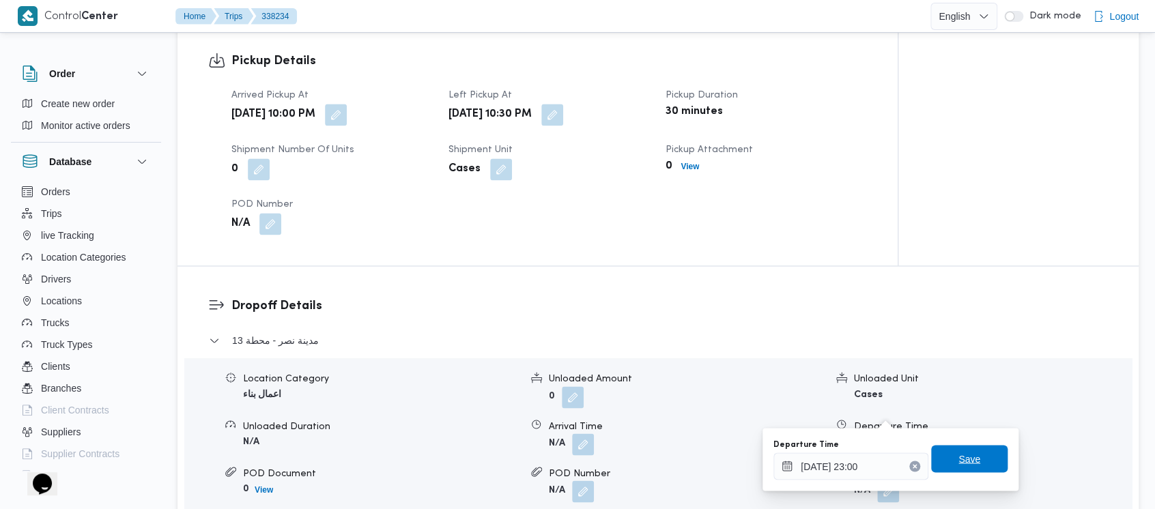
click at [945, 454] on span "Save" at bounding box center [969, 458] width 76 height 27
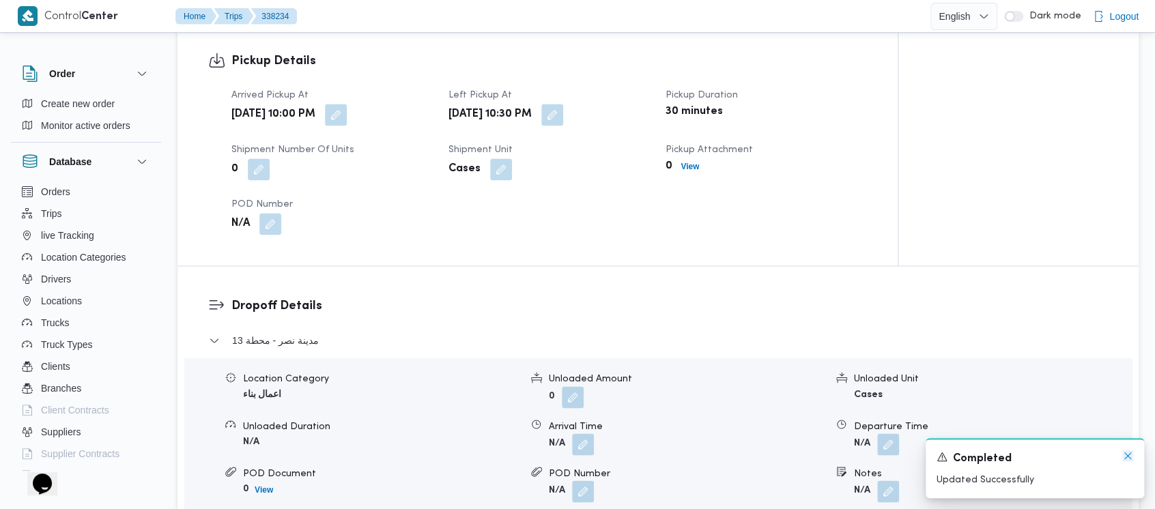
click at [1126, 456] on icon "Dismiss toast" at bounding box center [1128, 456] width 11 height 11
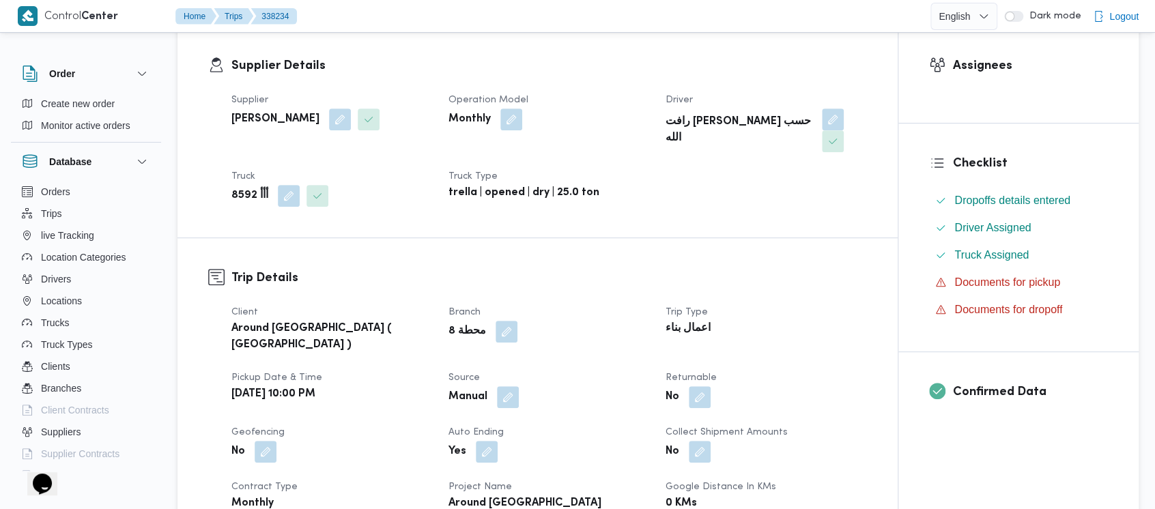
scroll to position [0, 0]
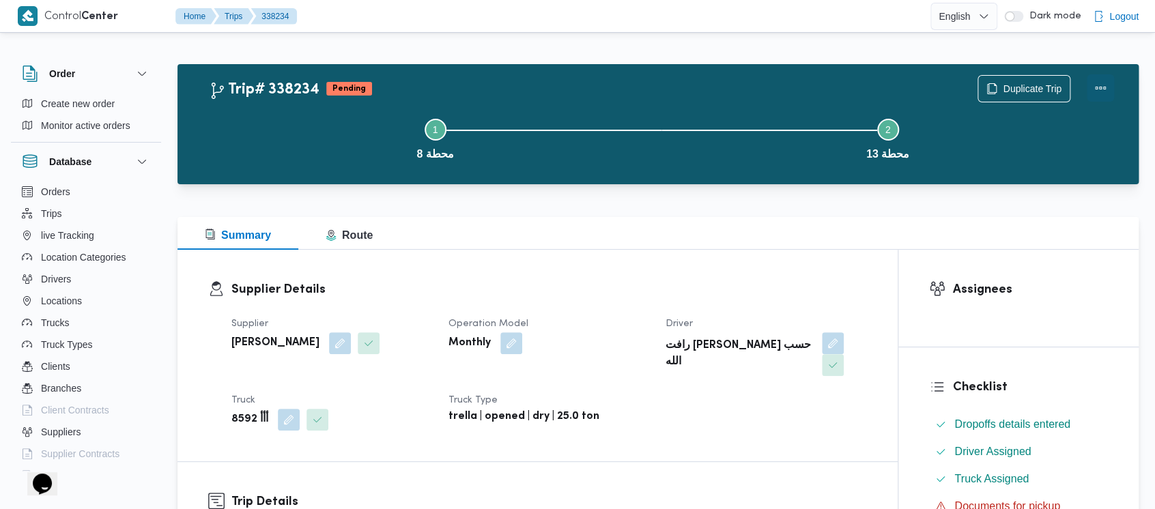
click at [1097, 82] on button "Actions" at bounding box center [1100, 87] width 27 height 27
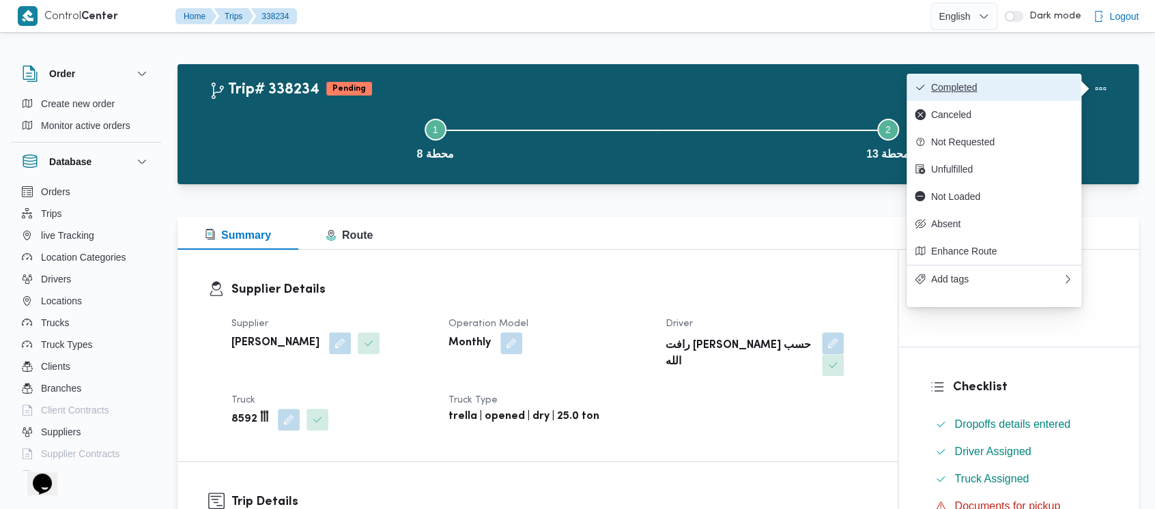
click at [963, 89] on span "Completed" at bounding box center [1002, 87] width 142 height 11
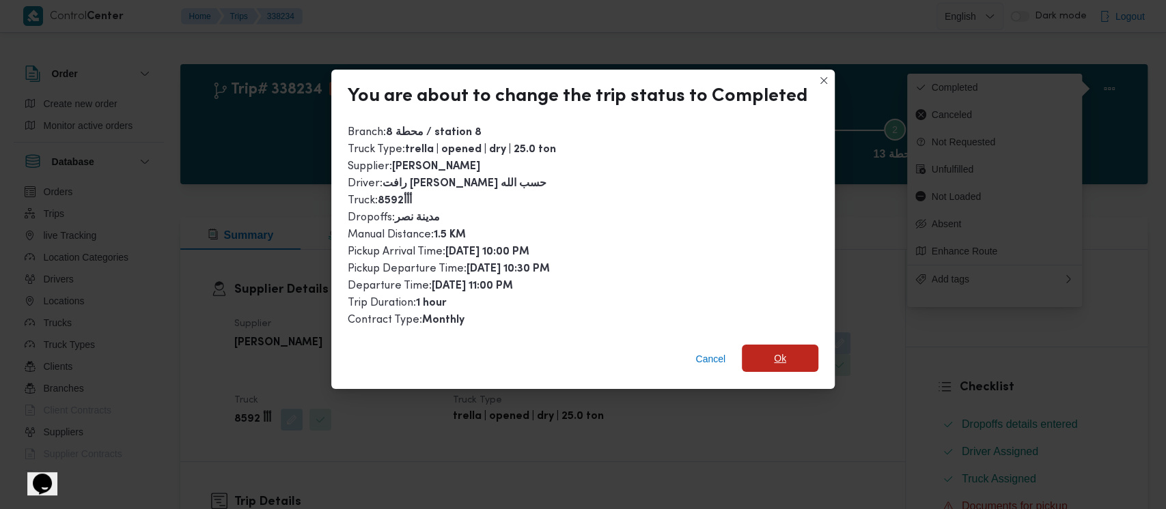
click at [774, 361] on span "Ok" at bounding box center [780, 358] width 12 height 16
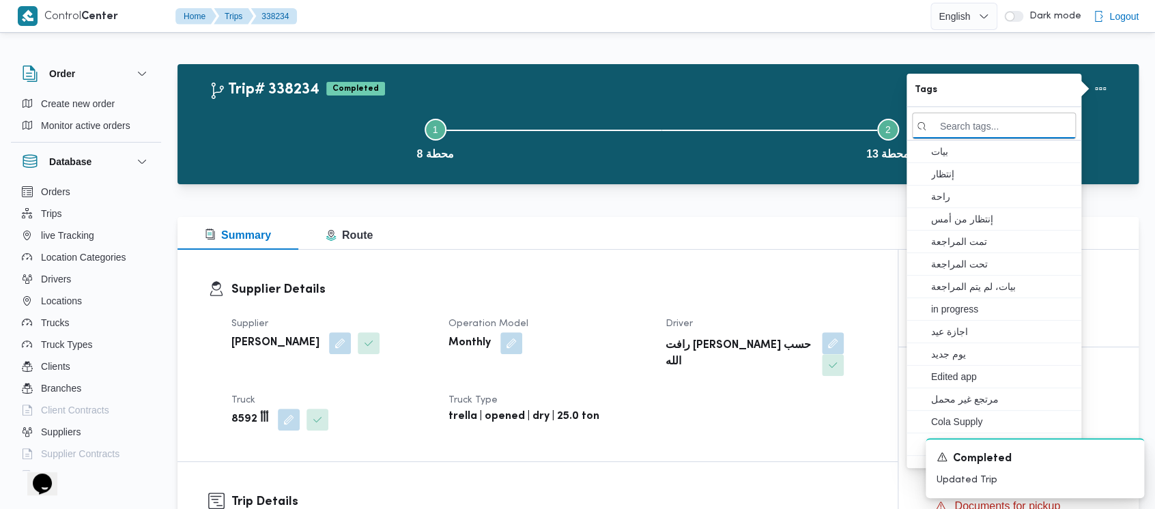
click at [316, 152] on button "Step 1 is incomplete 1 محطة 8" at bounding box center [435, 137] width 453 height 71
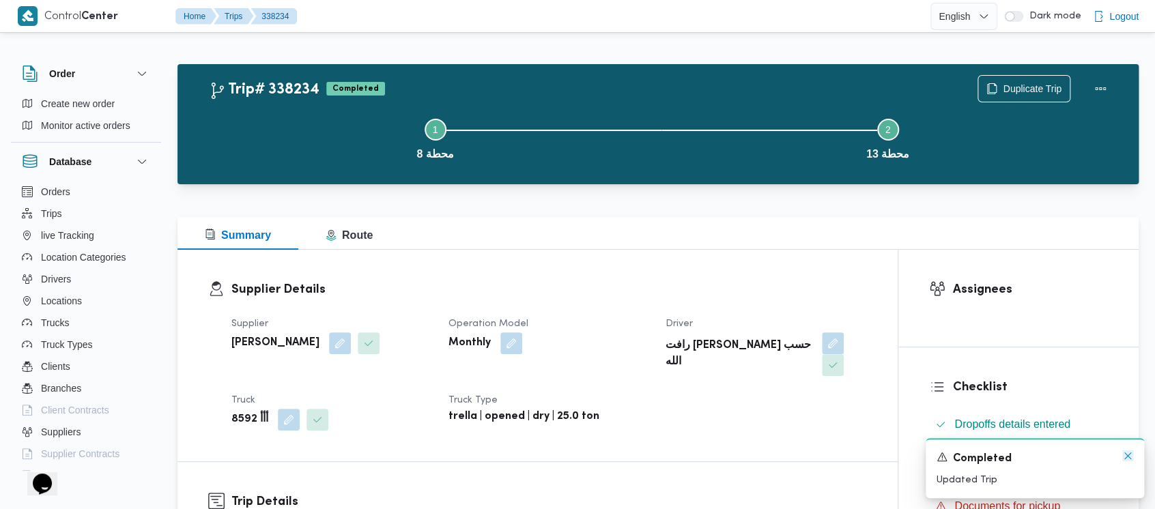
click at [1125, 456] on icon "Dismiss toast" at bounding box center [1128, 456] width 11 height 11
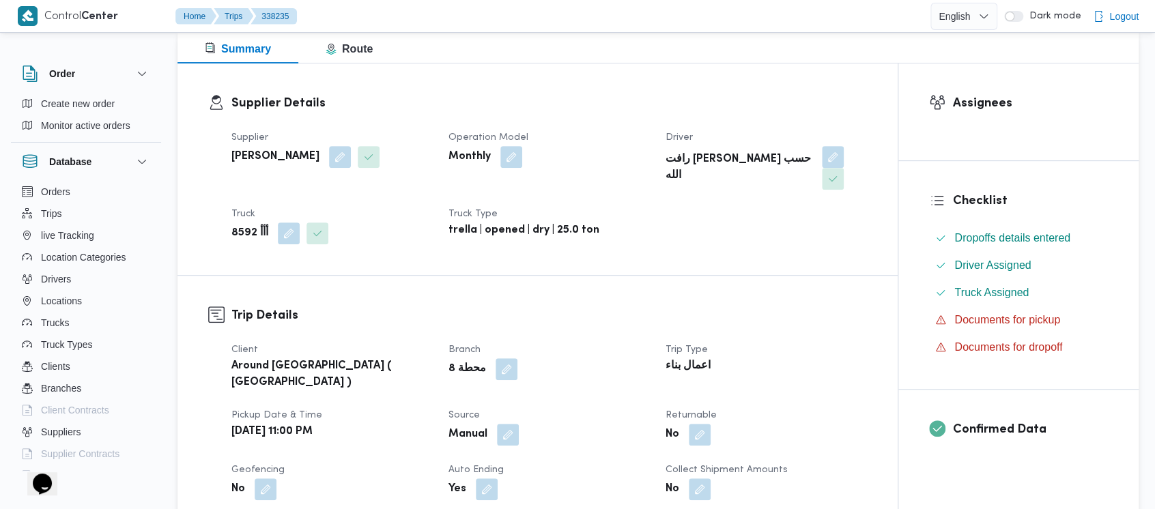
scroll to position [455, 0]
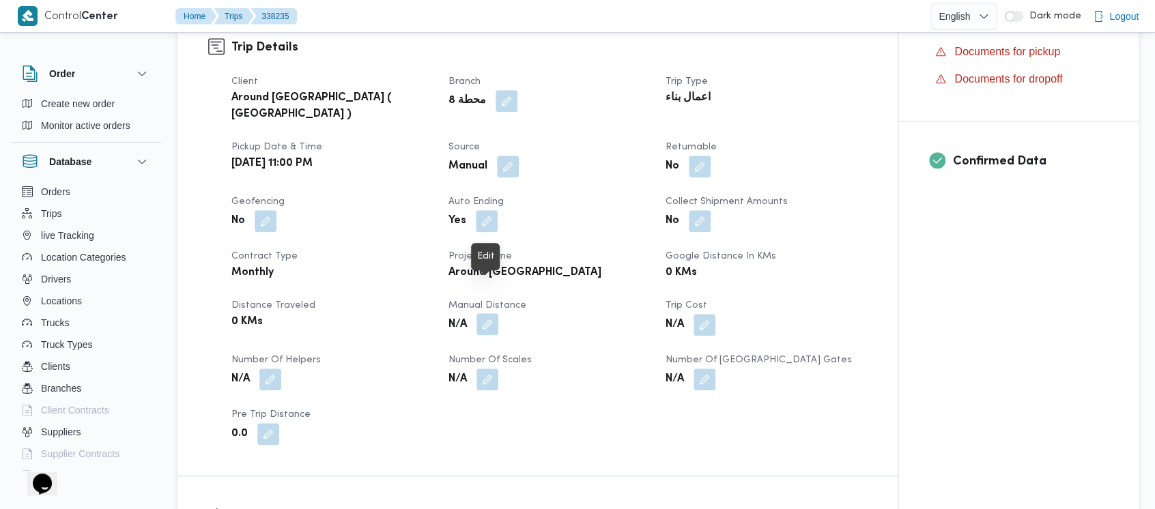
click at [492, 313] on button "button" at bounding box center [488, 324] width 22 height 22
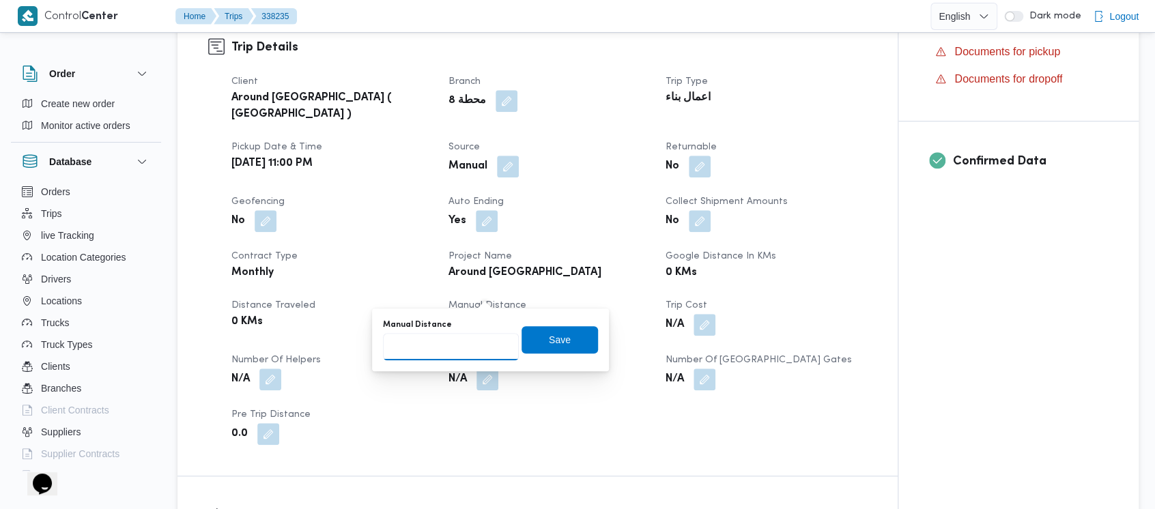
click at [430, 345] on input "Manual Distance" at bounding box center [451, 346] width 136 height 27
paste input "1.5"
type input "1.5"
click at [524, 346] on span "Save" at bounding box center [560, 339] width 76 height 27
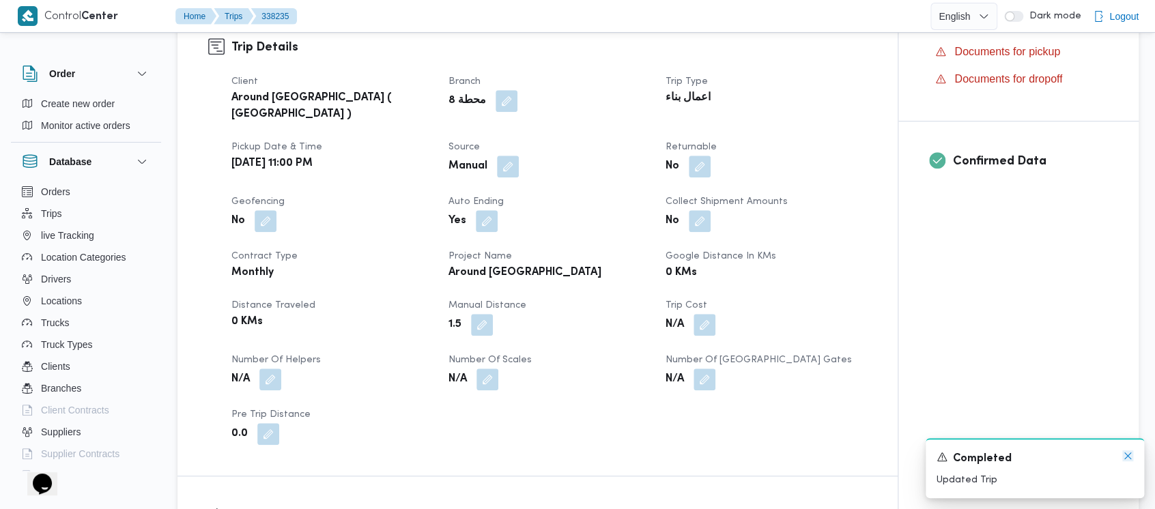
click at [1125, 460] on icon "Dismiss toast" at bounding box center [1128, 456] width 11 height 11
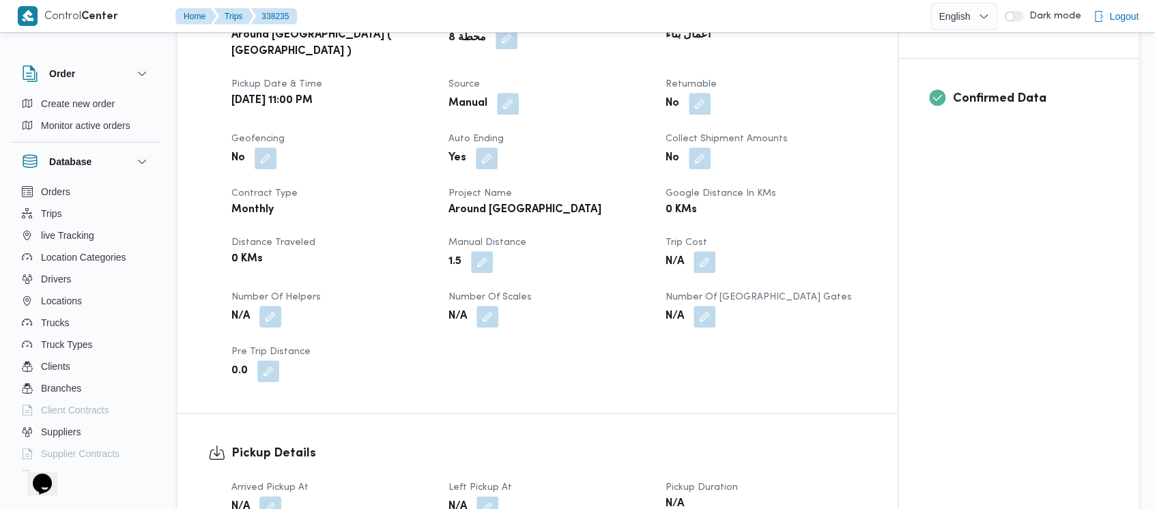
scroll to position [546, 0]
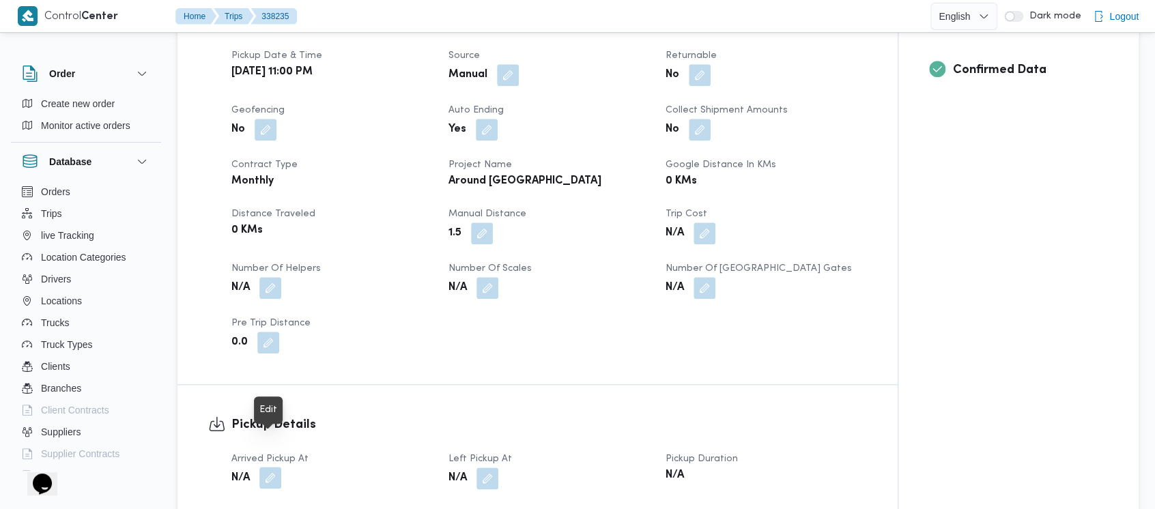
click at [265, 467] on button "button" at bounding box center [270, 478] width 22 height 22
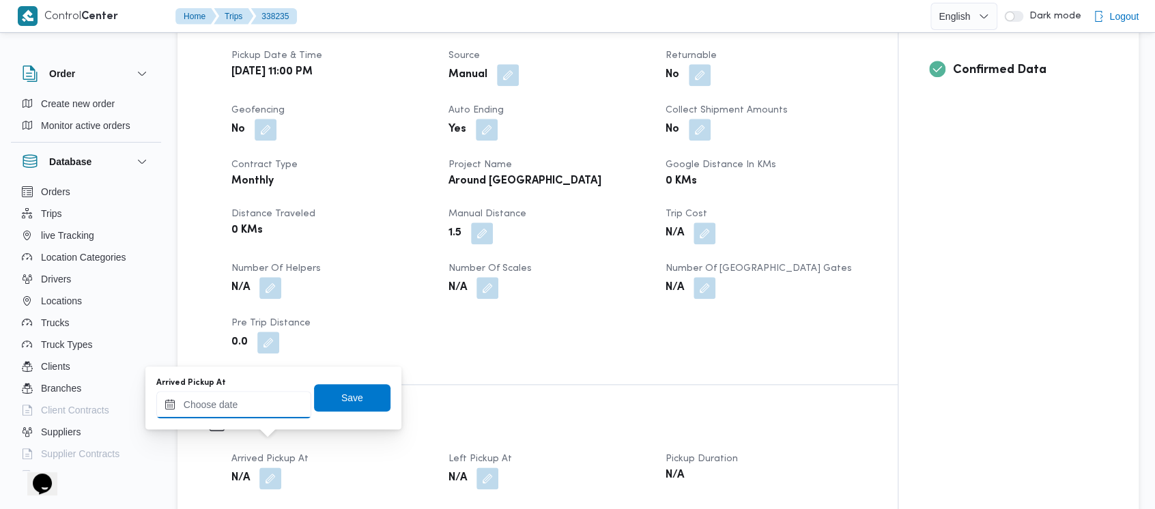
click at [204, 397] on input "Arrived Pickup At" at bounding box center [233, 404] width 155 height 27
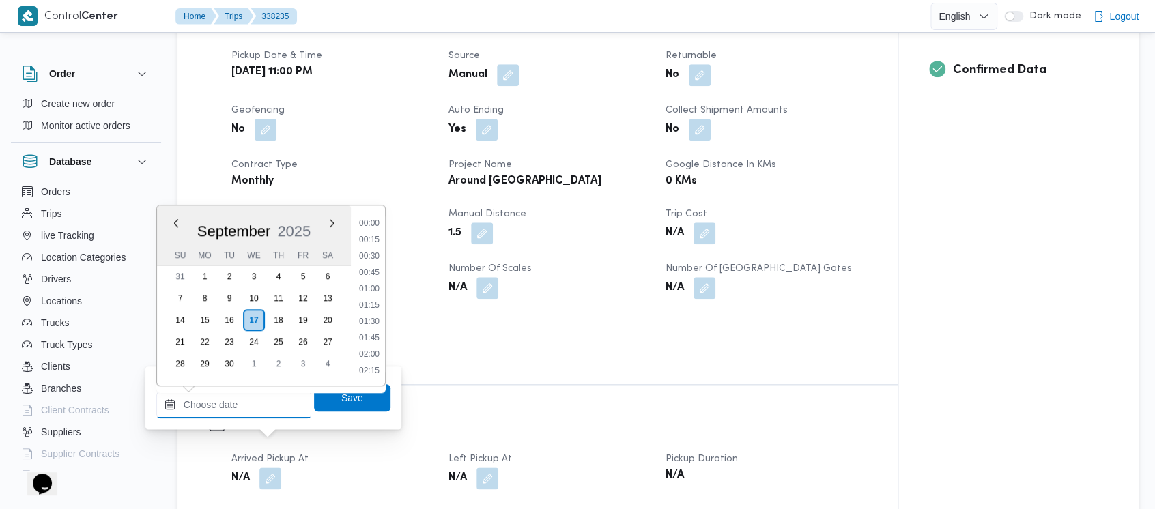
scroll to position [949, 0]
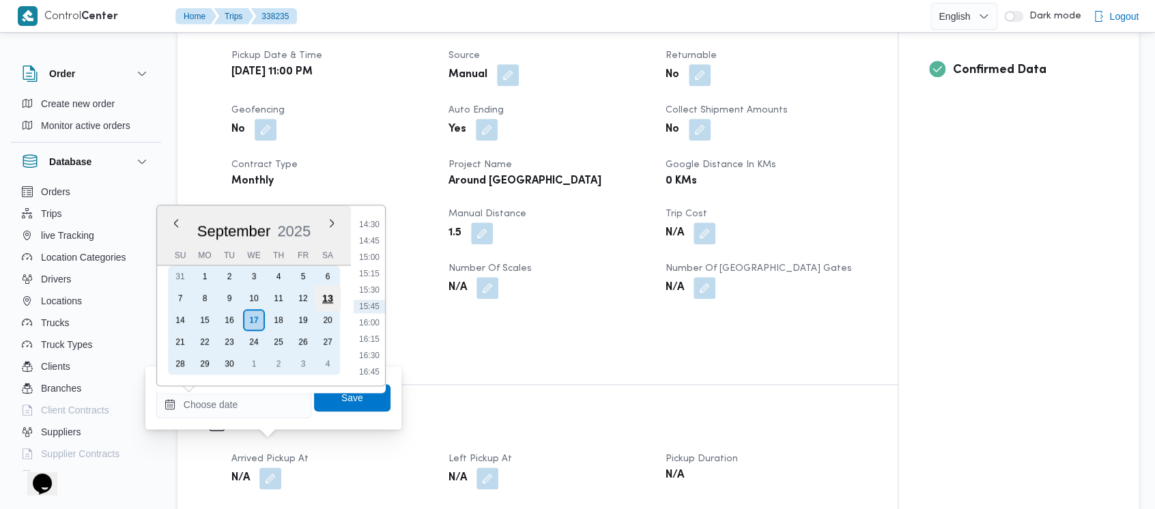
click at [322, 298] on div "13" at bounding box center [328, 298] width 26 height 26
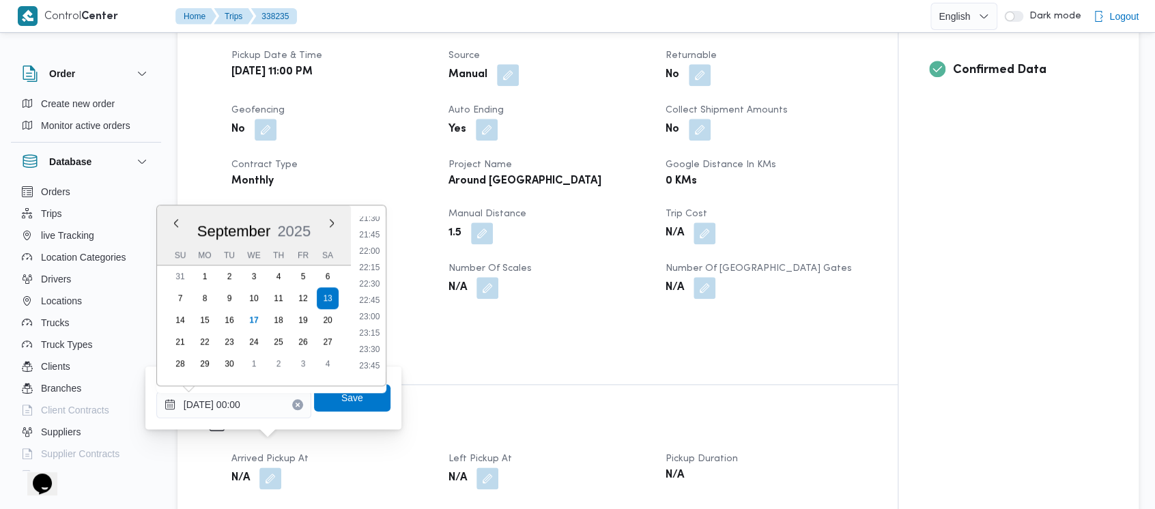
drag, startPoint x: 382, startPoint y: 311, endPoint x: 374, endPoint y: 331, distance: 22.1
click at [381, 311] on li "23:00" at bounding box center [369, 316] width 31 height 14
type input "13/09/2025 23:00"
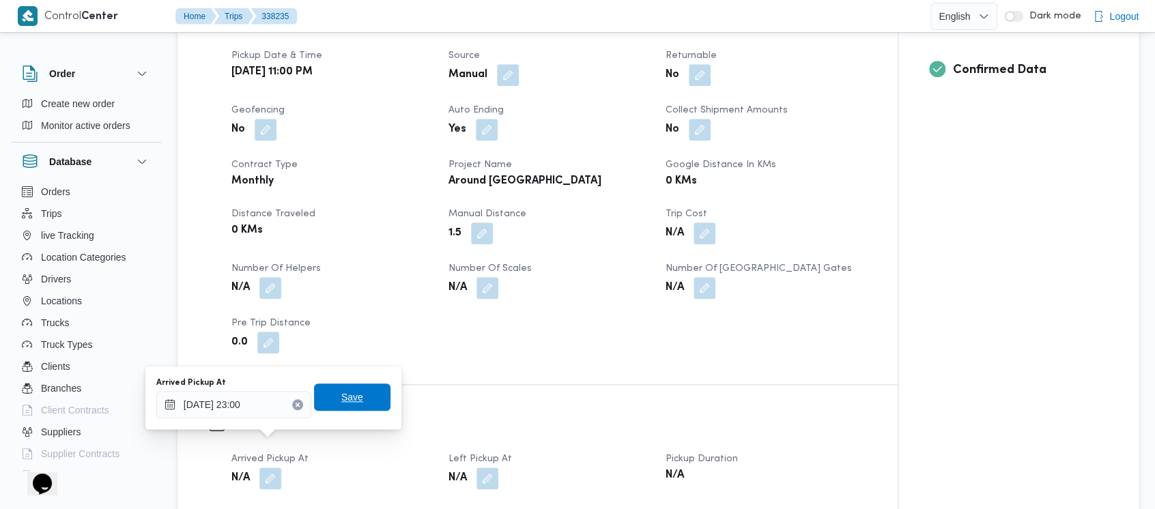
click at [341, 404] on span "Save" at bounding box center [352, 397] width 22 height 16
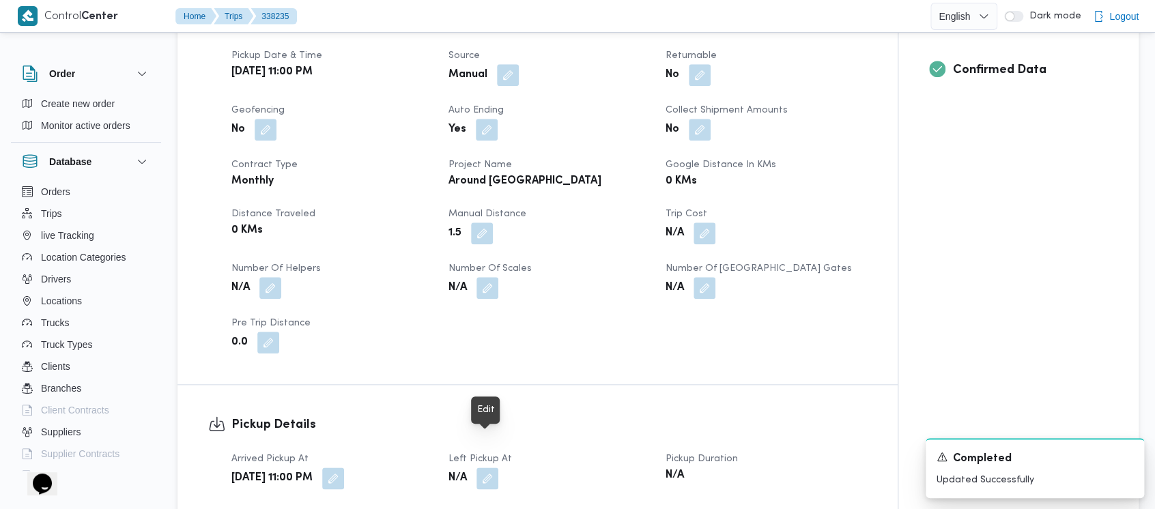
drag, startPoint x: 492, startPoint y: 442, endPoint x: 443, endPoint y: 427, distance: 51.2
click at [491, 468] on button "button" at bounding box center [488, 479] width 22 height 22
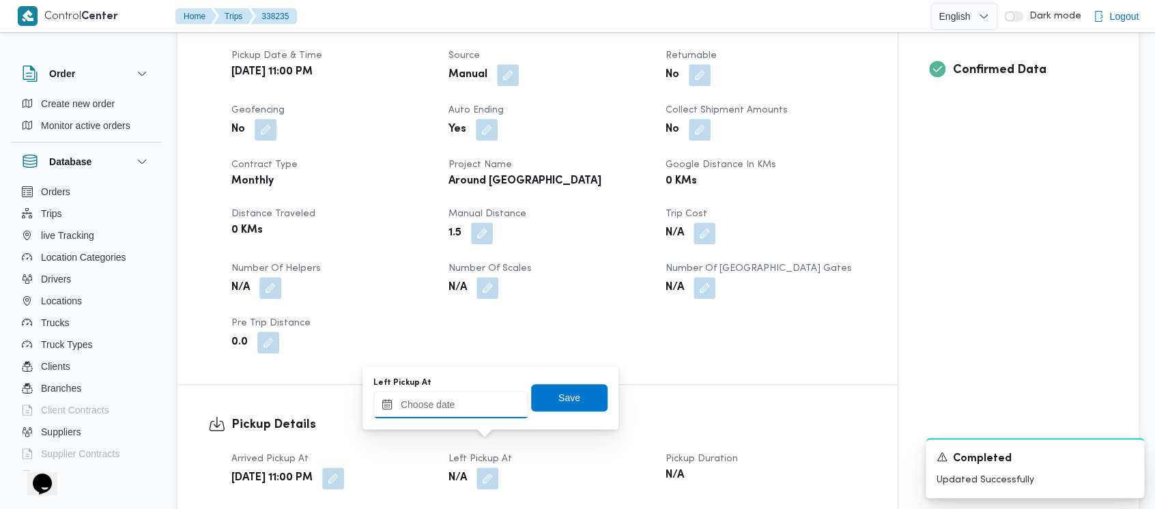
drag, startPoint x: 423, startPoint y: 414, endPoint x: 422, endPoint y: 393, distance: 21.2
click at [422, 403] on input "Left Pickup At" at bounding box center [451, 404] width 155 height 27
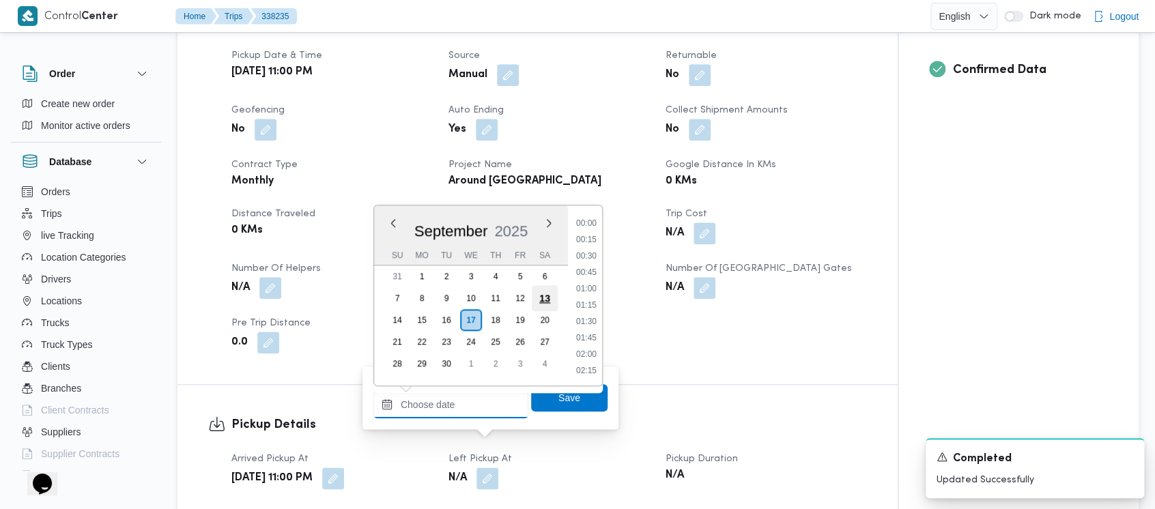
scroll to position [949, 0]
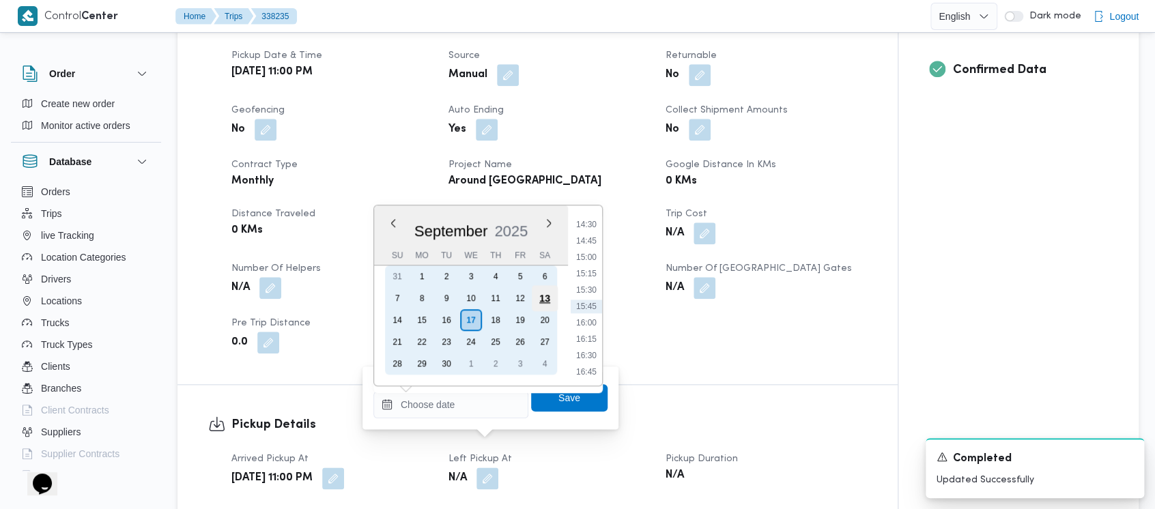
click at [540, 300] on div "13" at bounding box center [545, 298] width 26 height 26
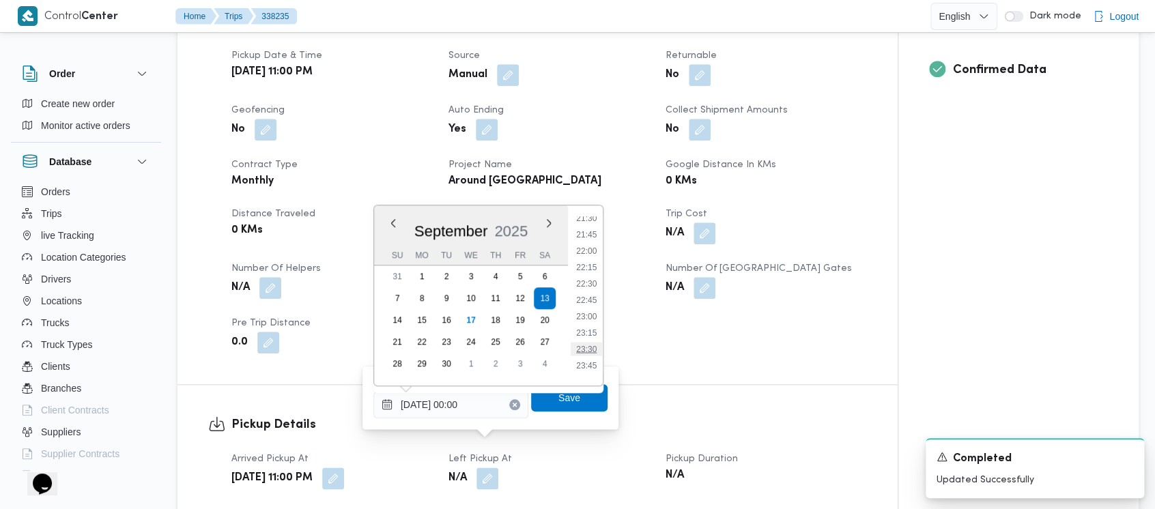
click at [588, 345] on li "23:30" at bounding box center [586, 349] width 31 height 14
type input "13/09/2025 23:30"
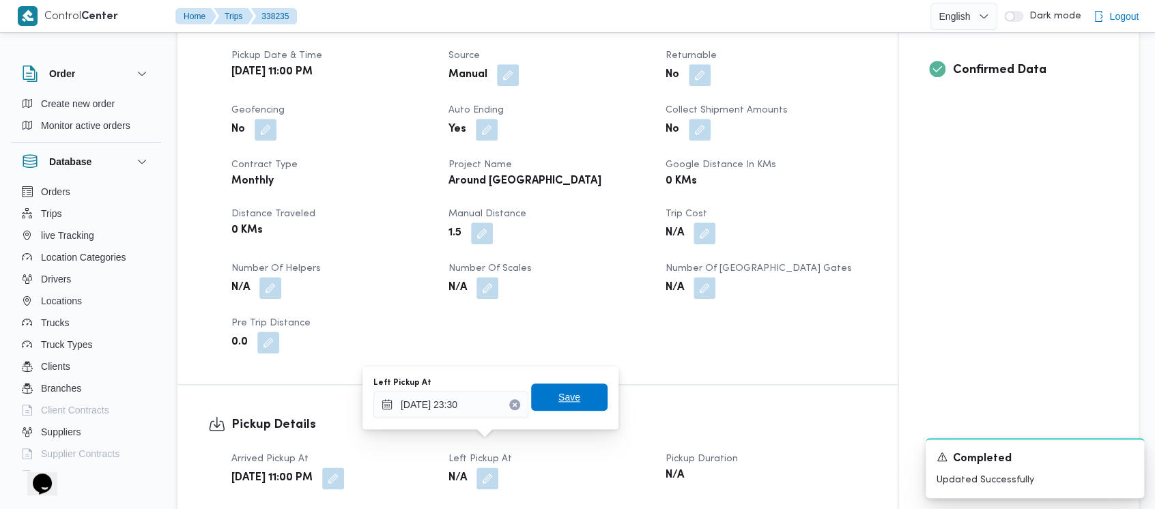
click at [566, 393] on span "Save" at bounding box center [570, 397] width 22 height 16
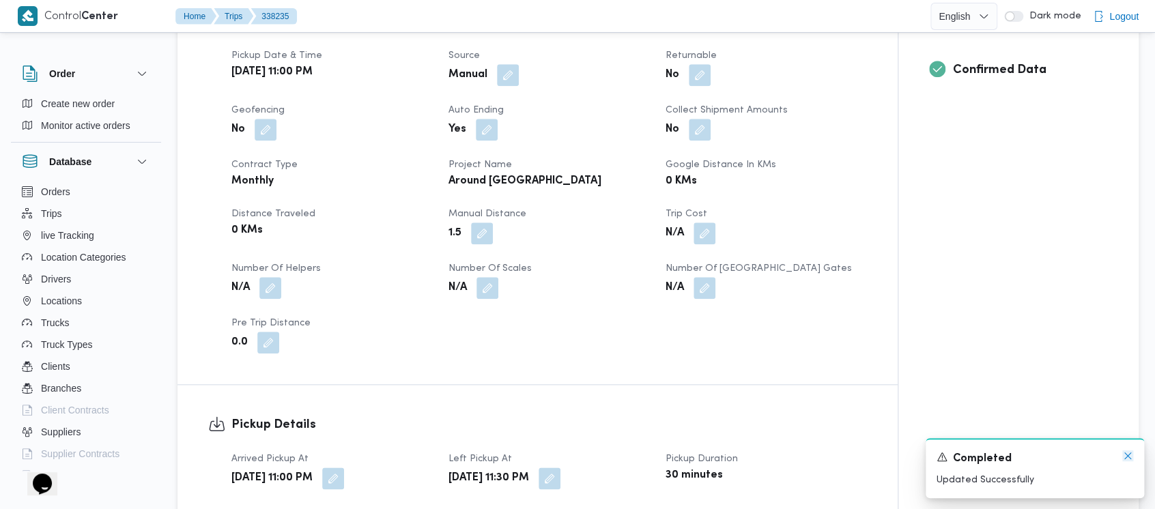
click at [1129, 455] on icon "Dismiss toast" at bounding box center [1128, 456] width 11 height 11
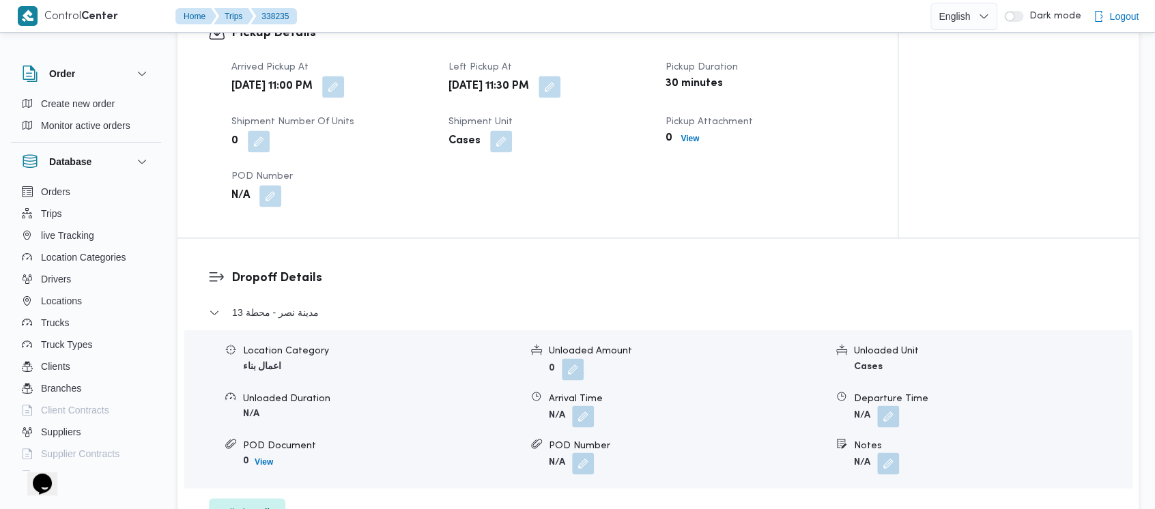
scroll to position [910, 0]
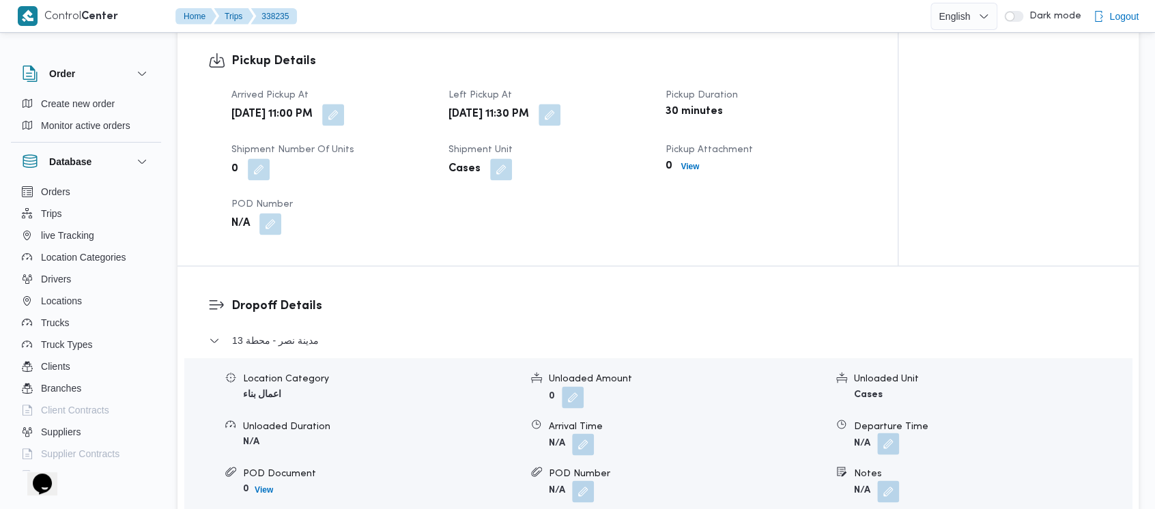
click at [889, 433] on button "button" at bounding box center [888, 444] width 22 height 22
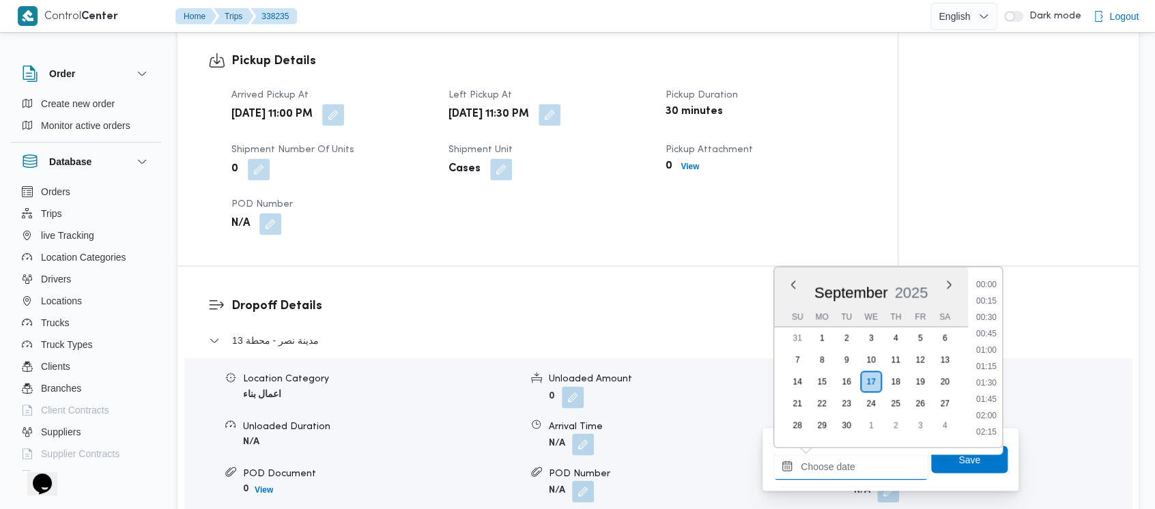
drag, startPoint x: 854, startPoint y: 452, endPoint x: 819, endPoint y: 470, distance: 38.8
click at [839, 459] on input "Departure Time" at bounding box center [851, 466] width 155 height 27
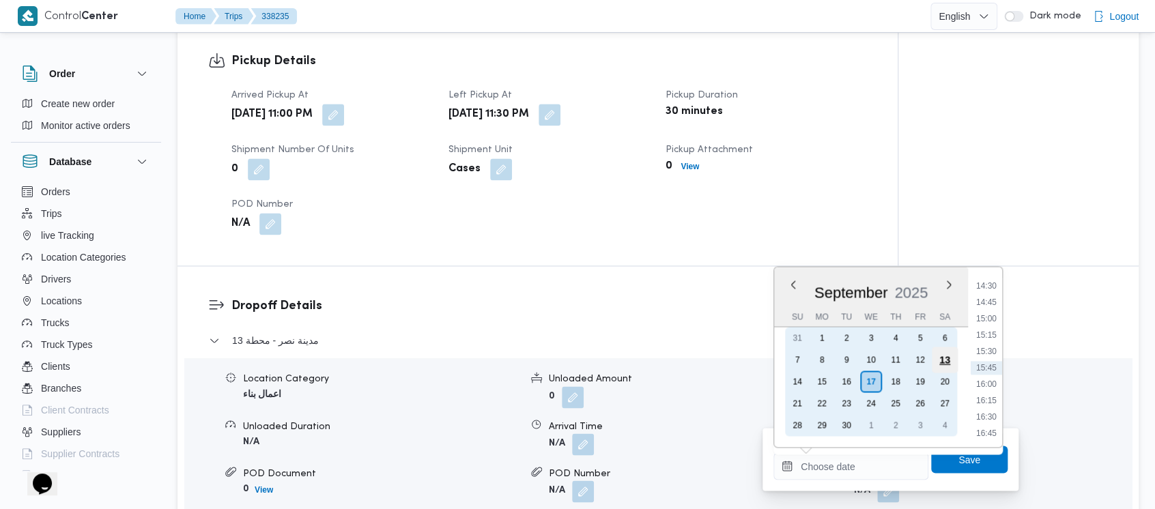
click at [944, 361] on div "13" at bounding box center [945, 360] width 26 height 26
type input "13/09/2025 00:00"
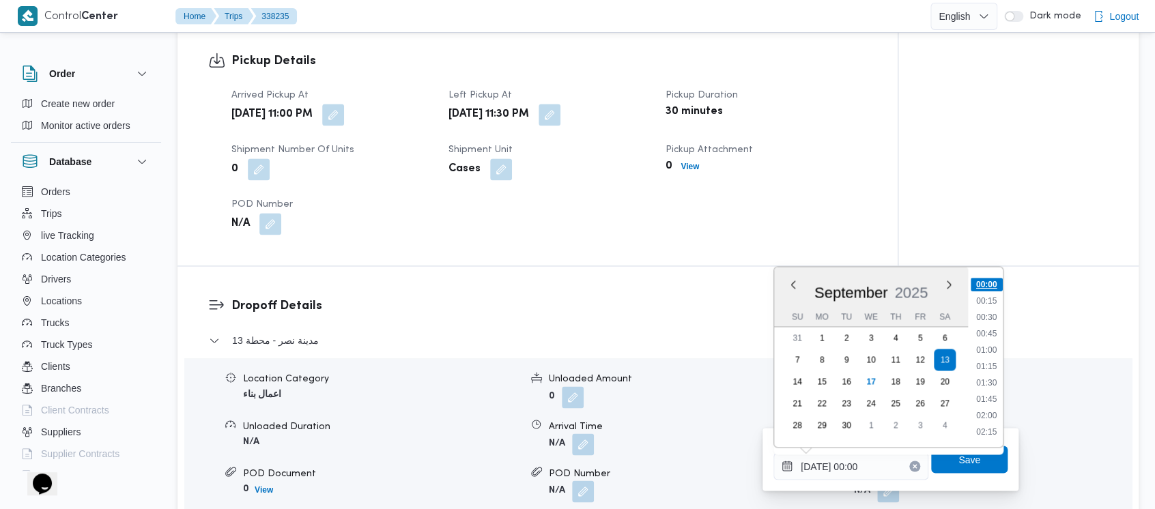
click at [987, 285] on li "00:00" at bounding box center [987, 285] width 32 height 14
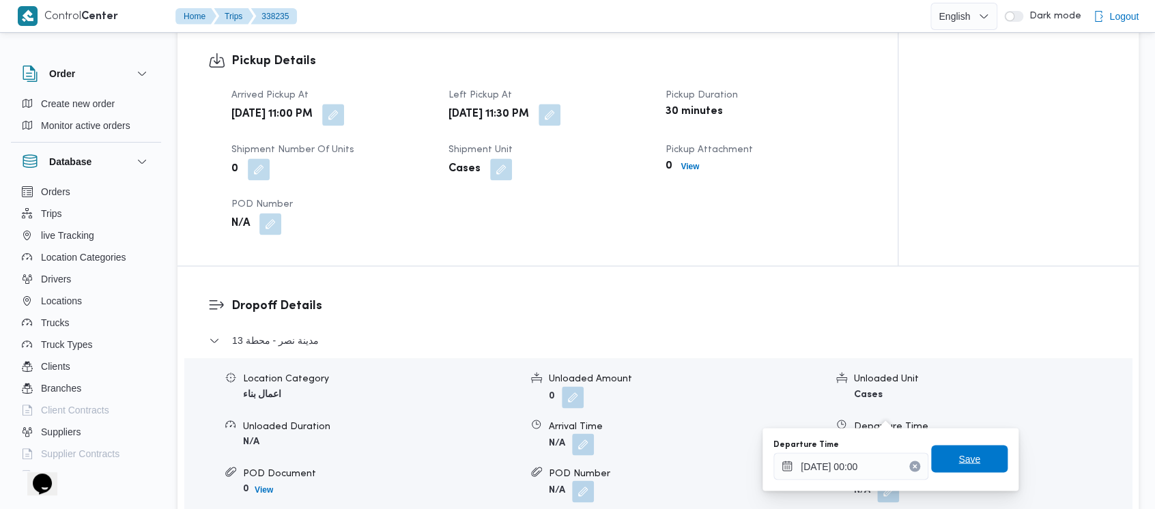
click at [959, 456] on span "Save" at bounding box center [970, 459] width 22 height 16
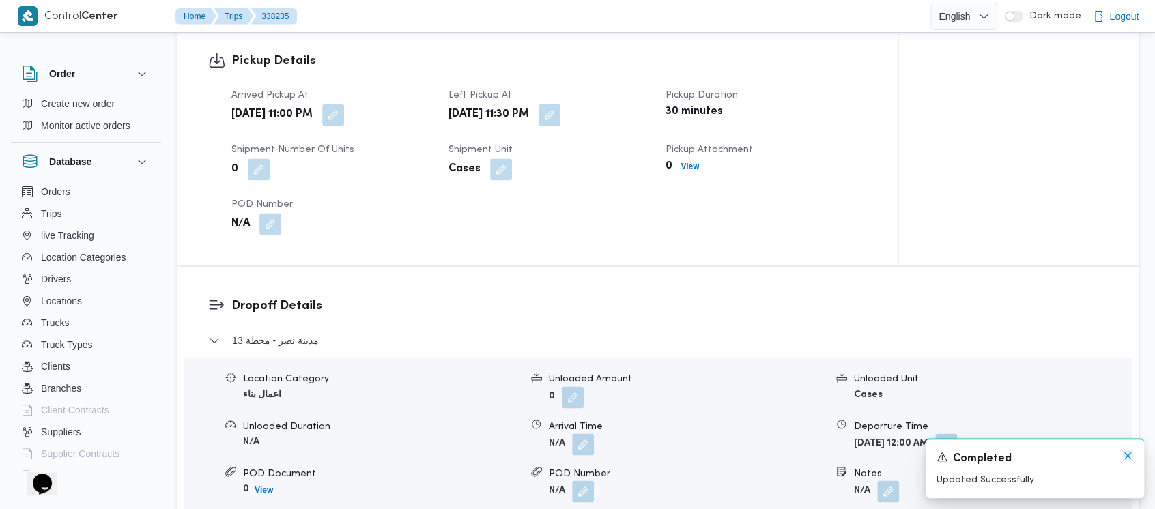
click at [1131, 458] on icon "Dismiss toast" at bounding box center [1128, 456] width 11 height 11
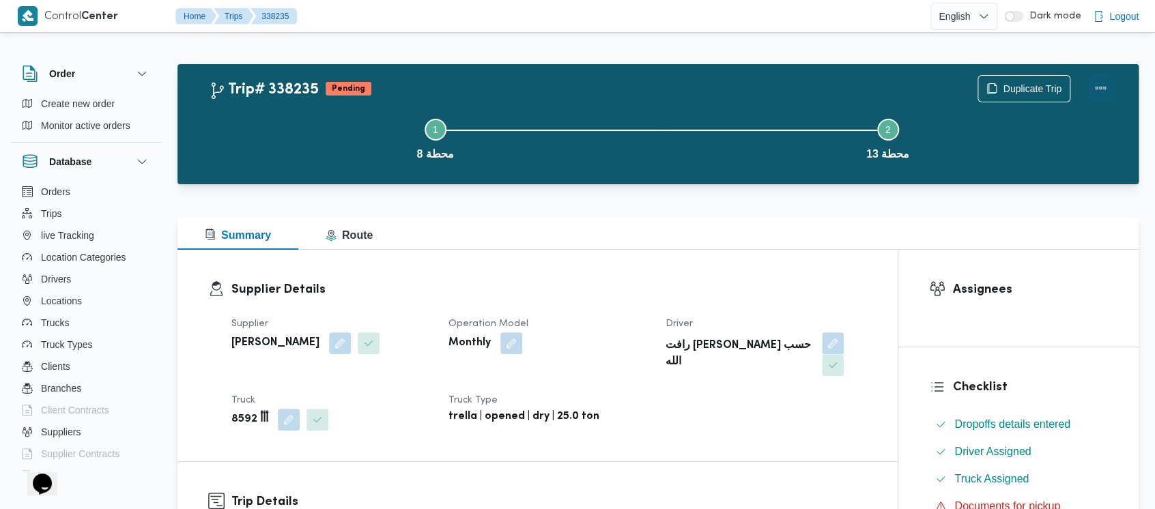
click at [1109, 85] on button "Actions" at bounding box center [1100, 87] width 27 height 27
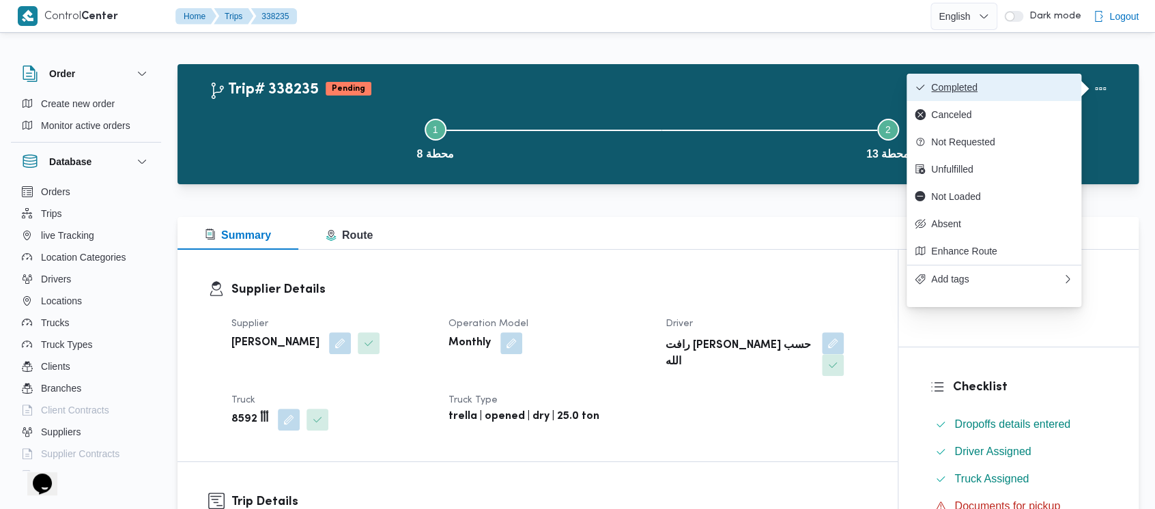
click at [945, 96] on button "Completed" at bounding box center [994, 87] width 175 height 27
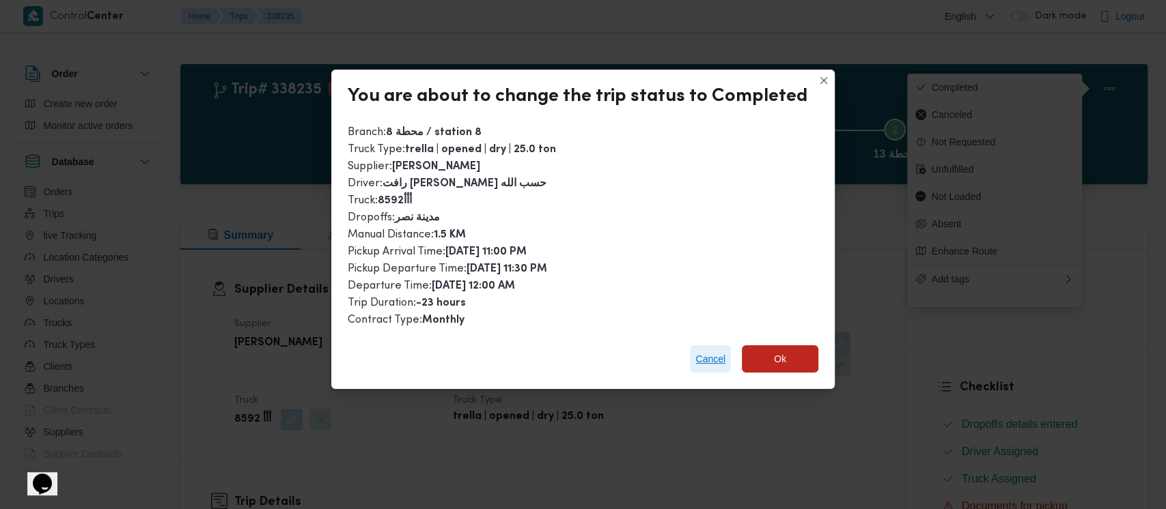
click at [696, 369] on span "Cancel" at bounding box center [710, 359] width 41 height 27
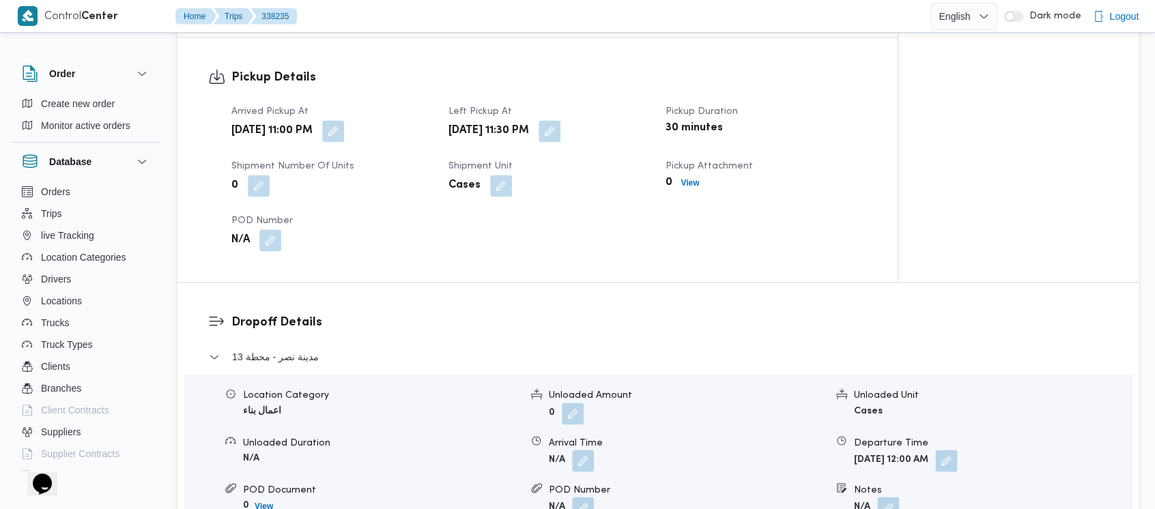
scroll to position [910, 0]
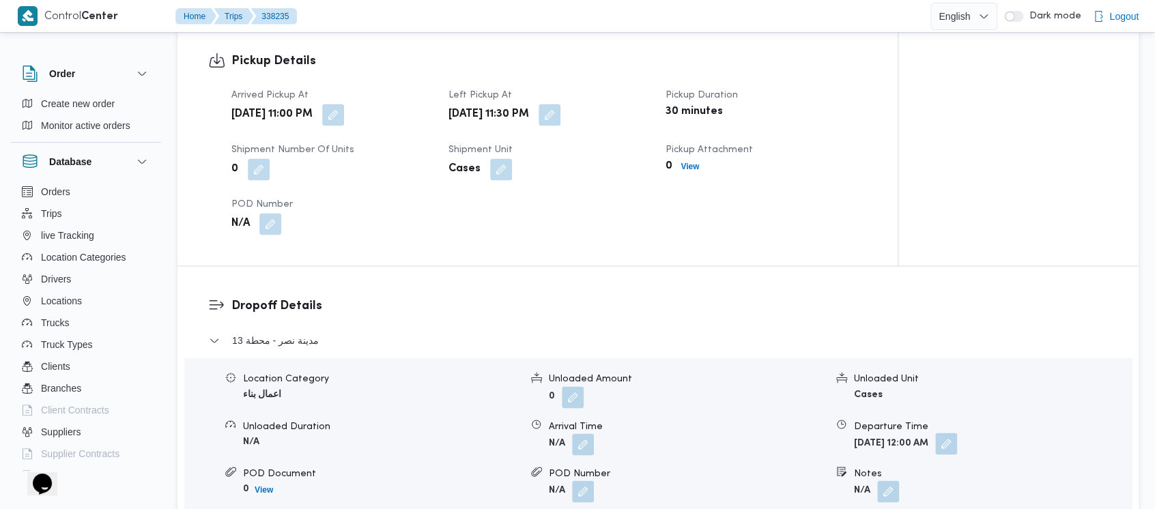
click at [957, 433] on button "button" at bounding box center [946, 444] width 22 height 22
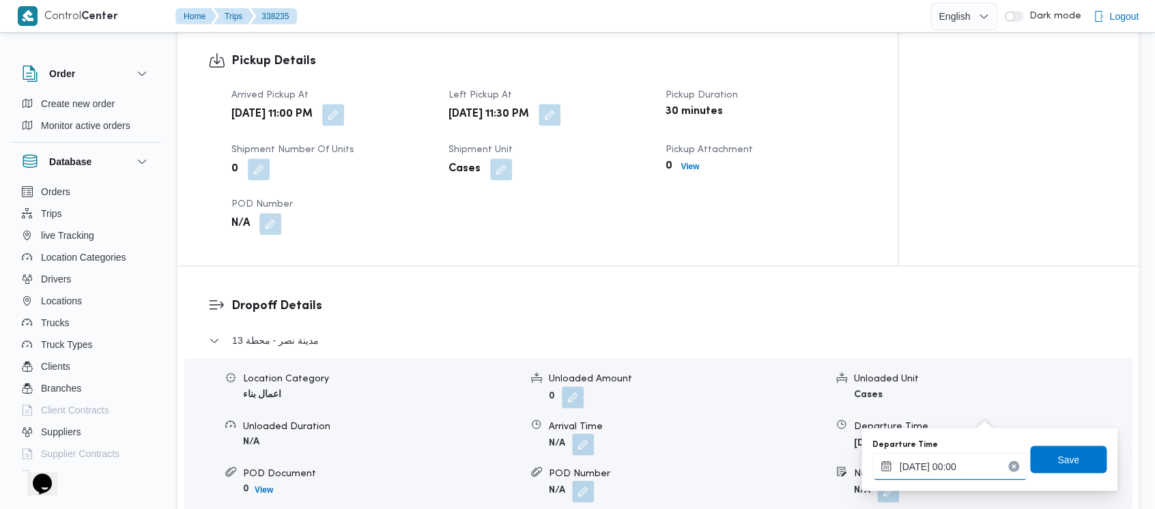
click at [919, 473] on input "13/09/2025 00:00" at bounding box center [950, 466] width 155 height 27
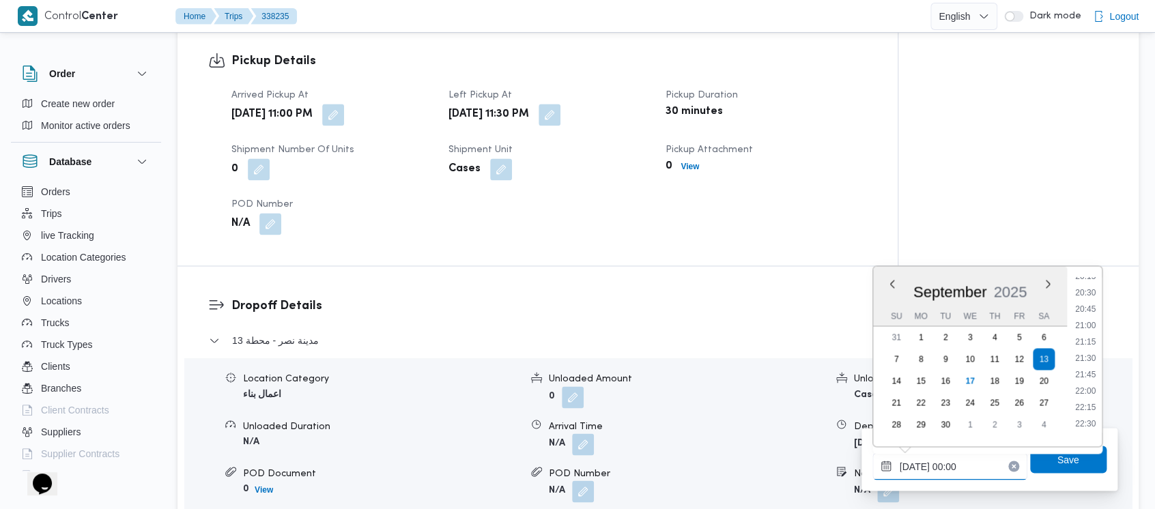
scroll to position [1416, 0]
click at [1091, 419] on li "23:45" at bounding box center [1085, 426] width 31 height 14
type input "13/09/2025 23:45"
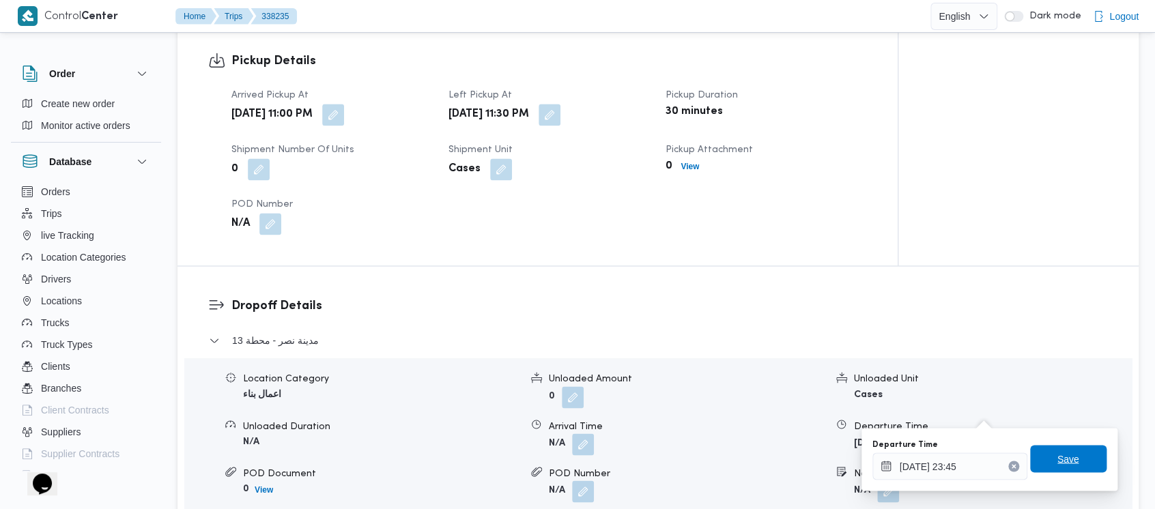
click at [1058, 463] on span "Save" at bounding box center [1069, 459] width 22 height 16
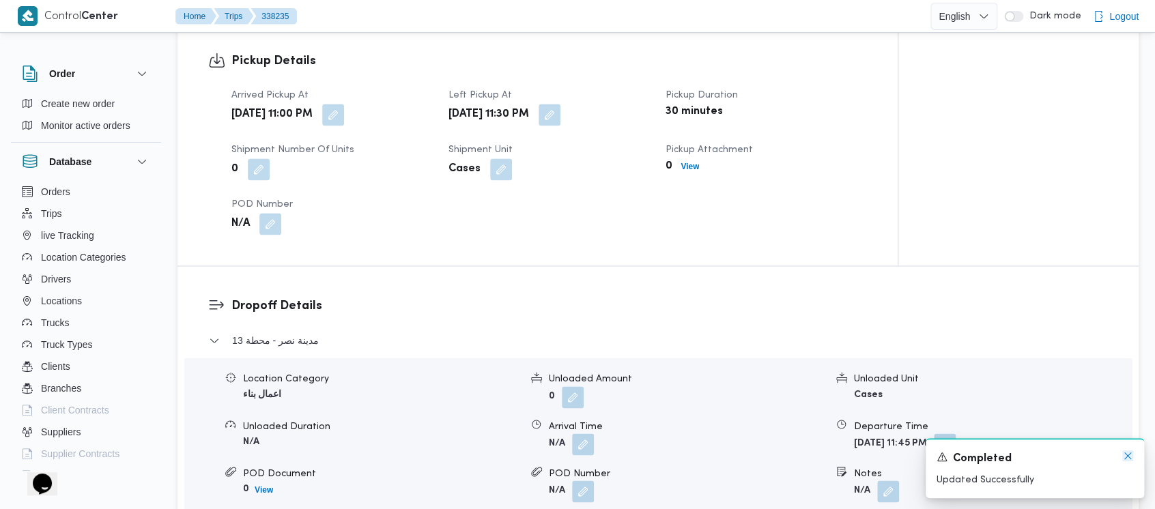
click at [1125, 458] on icon "Dismiss toast" at bounding box center [1128, 456] width 11 height 11
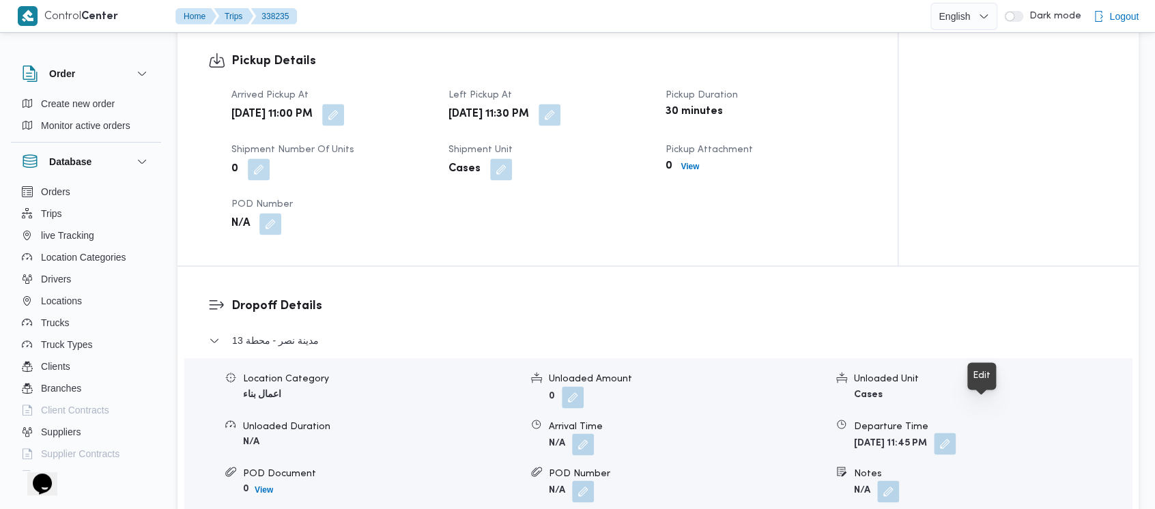
click at [956, 433] on button "button" at bounding box center [945, 444] width 22 height 22
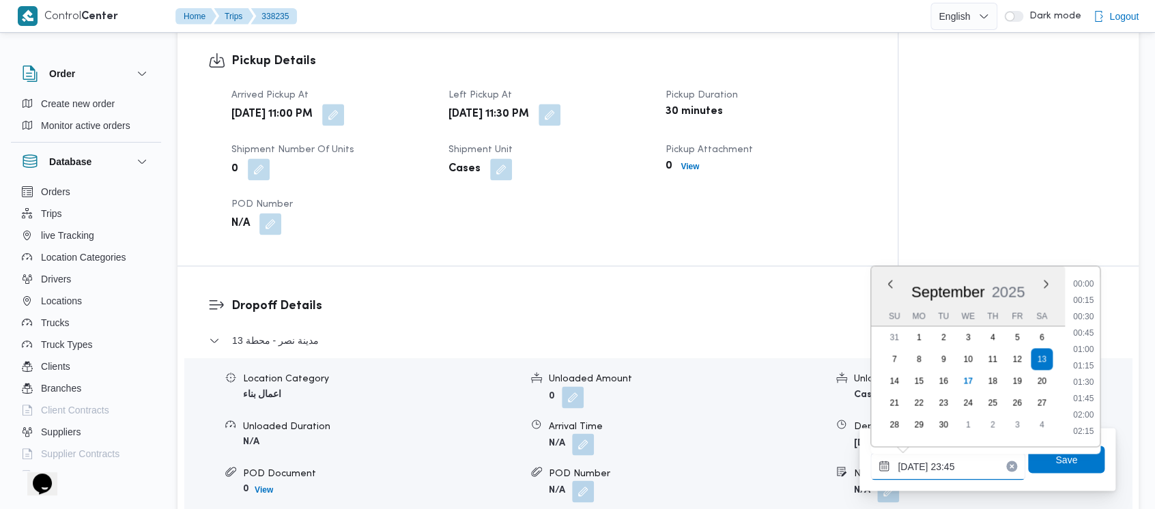
click at [951, 468] on input "13/09/2025 23:45" at bounding box center [948, 466] width 155 height 27
click at [1084, 344] on li "12:00" at bounding box center [1083, 343] width 31 height 14
type input "13/09/2025 12:00"
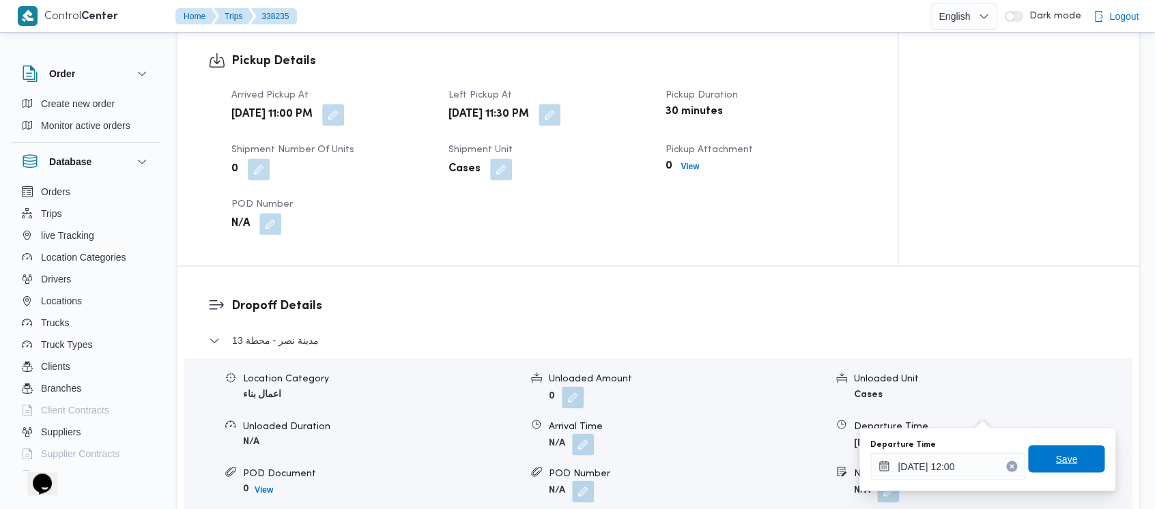
click at [1056, 462] on span "Save" at bounding box center [1067, 459] width 22 height 16
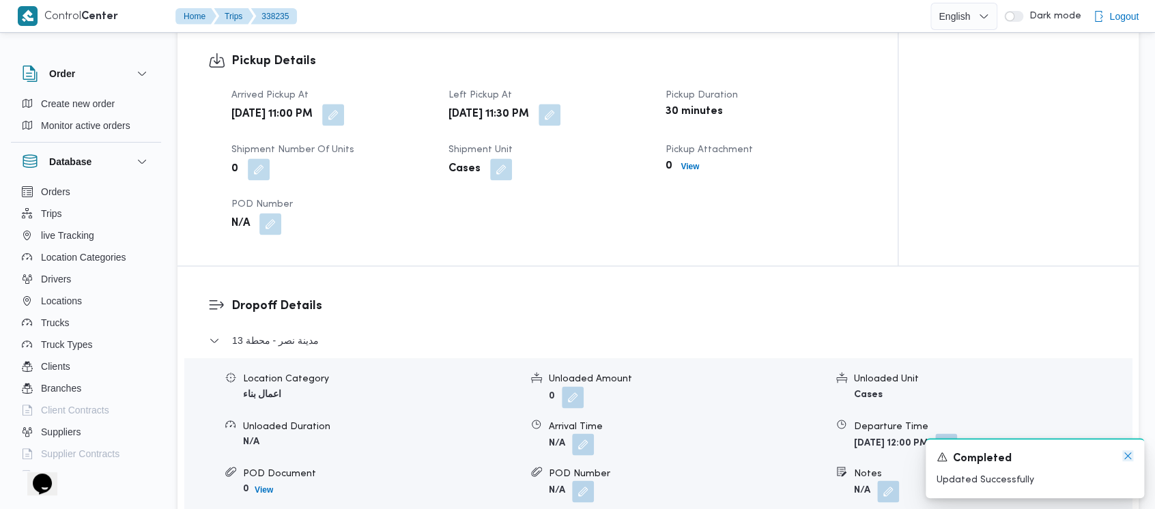
click at [1128, 453] on icon "Dismiss toast" at bounding box center [1128, 456] width 11 height 11
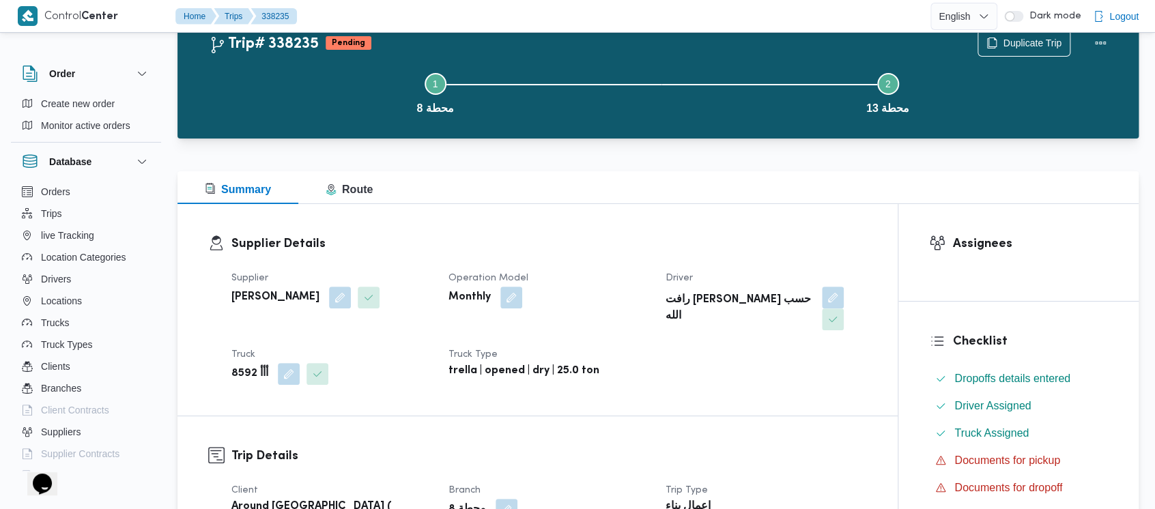
scroll to position [0, 0]
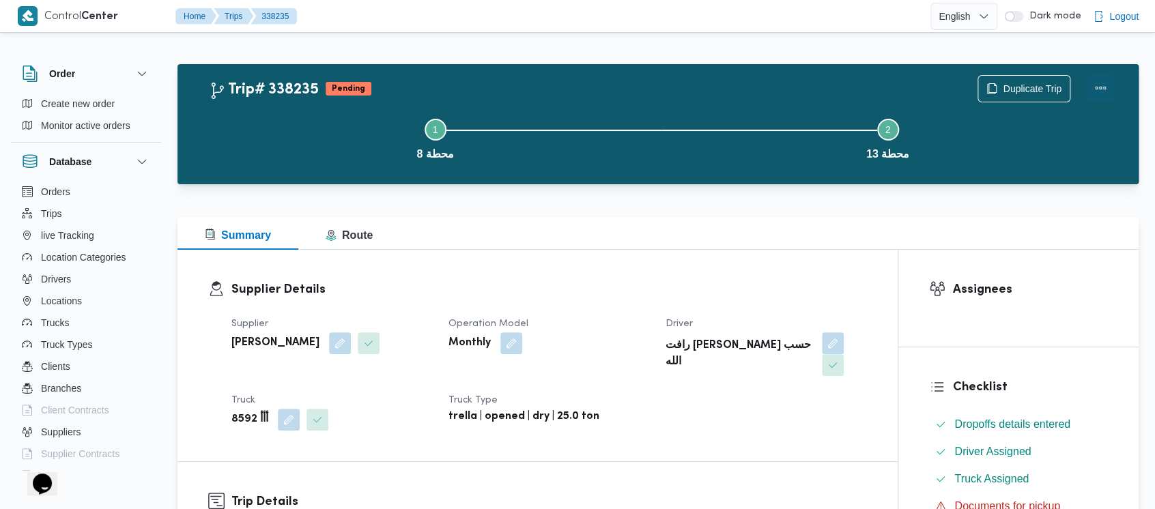
click at [1097, 86] on button "Actions" at bounding box center [1100, 87] width 27 height 27
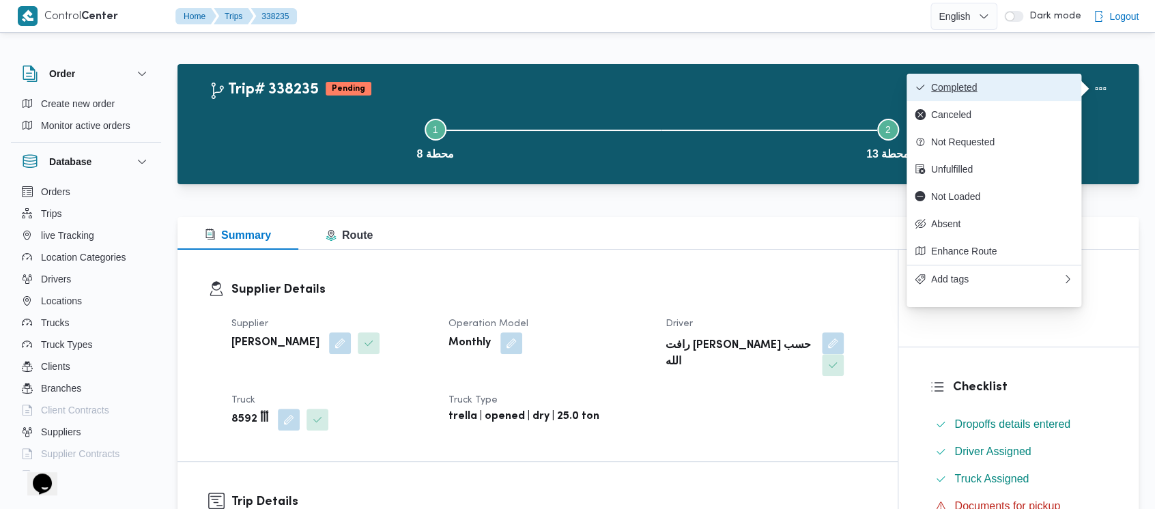
click at [933, 85] on span "Completed" at bounding box center [1002, 87] width 142 height 11
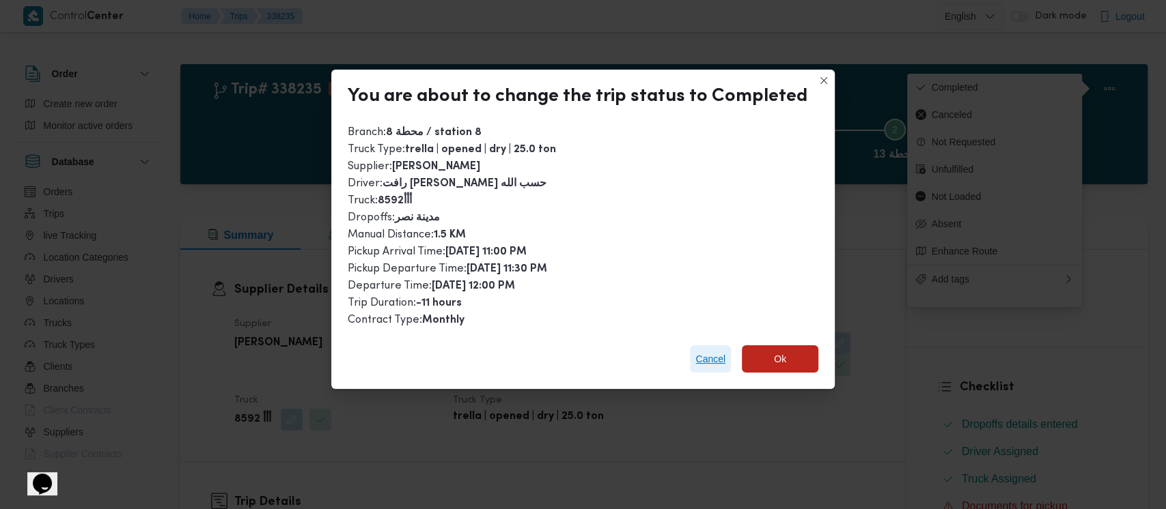
click at [707, 358] on span "Cancel" at bounding box center [710, 359] width 30 height 16
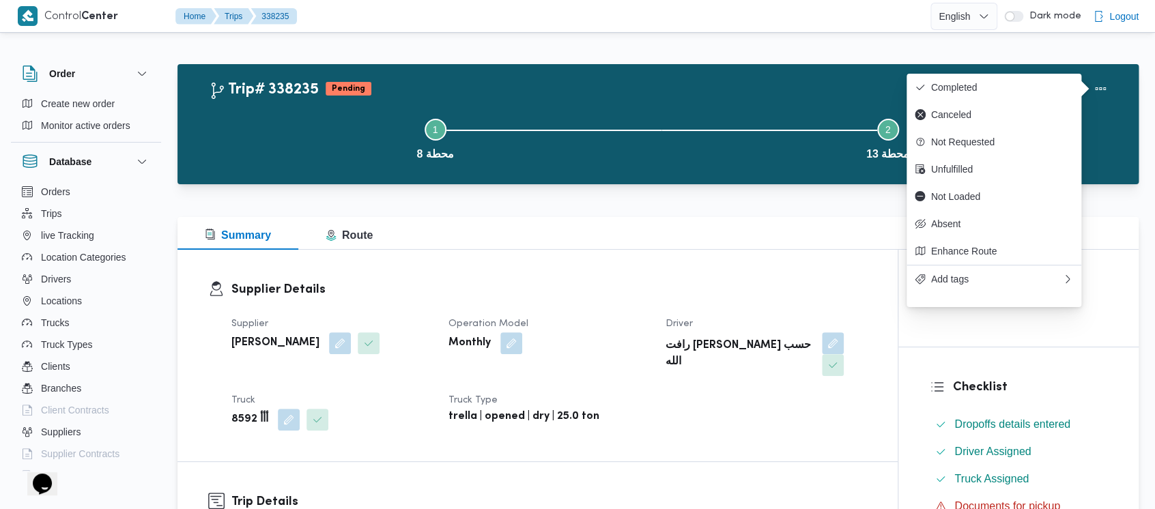
click at [573, 299] on dl "Supplier Details Supplier طارق محمد زغلول سيد Operation Model Monthly Driver را…" at bounding box center [549, 356] width 636 height 150
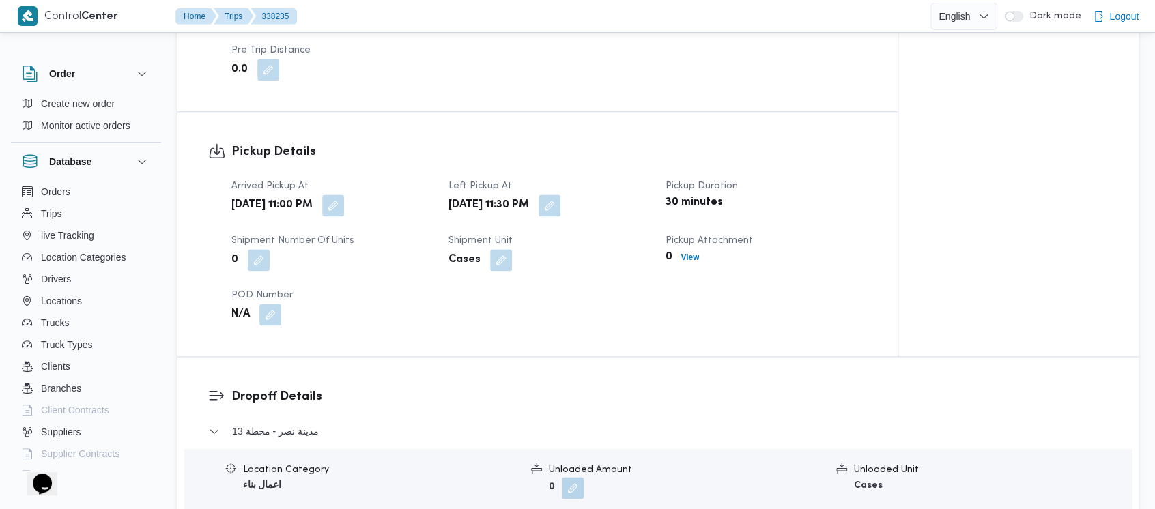
scroll to position [910, 0]
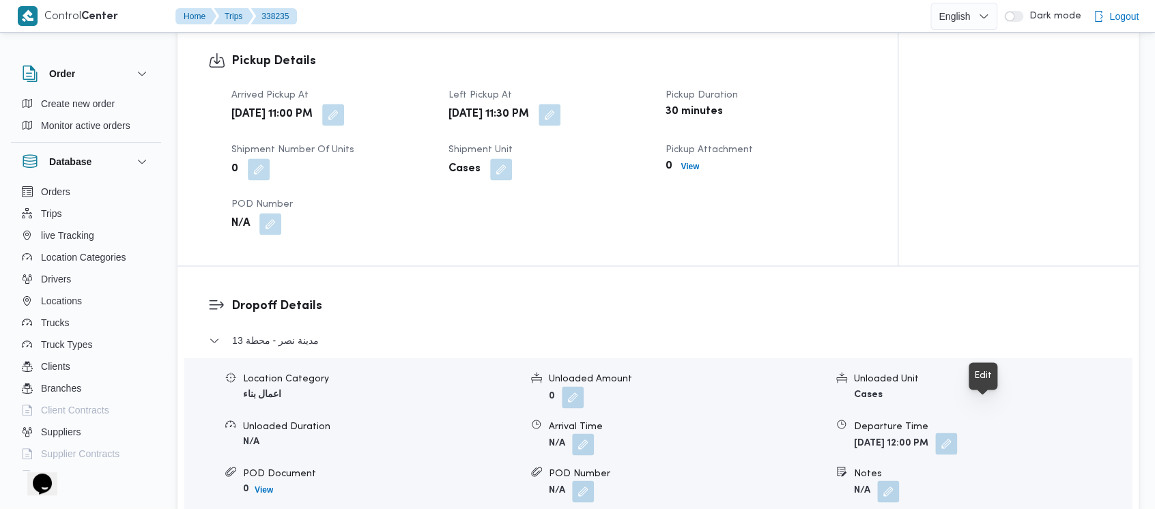
click at [957, 433] on button "button" at bounding box center [946, 444] width 22 height 22
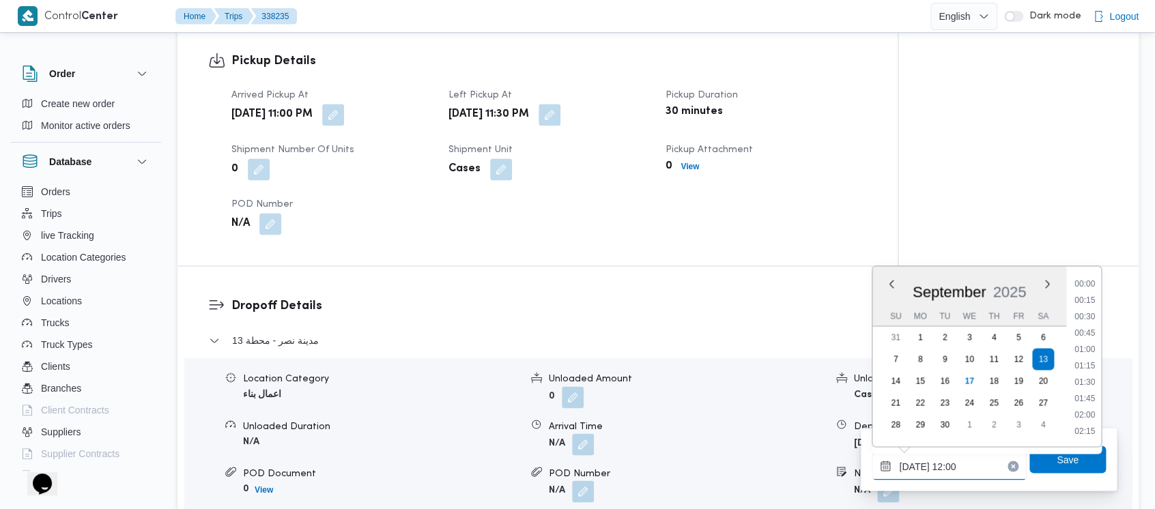
click at [932, 473] on input "13/09/2025 12:00" at bounding box center [949, 466] width 155 height 27
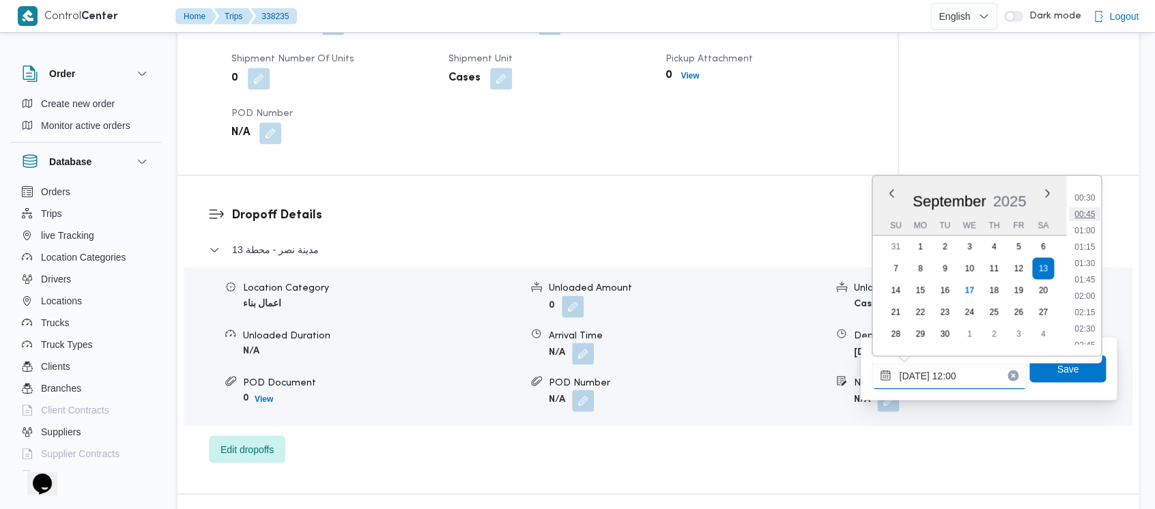
scroll to position [0, 0]
click at [1094, 185] on div "Time 00:00 00:15 00:30 00:45 01:00 01:15 01:30 01:45 02:00 02:15 02:30 02:45 03…" at bounding box center [1084, 265] width 35 height 180
click at [1087, 194] on li "00:00" at bounding box center [1085, 193] width 31 height 14
type input "13/09/2025 00:00"
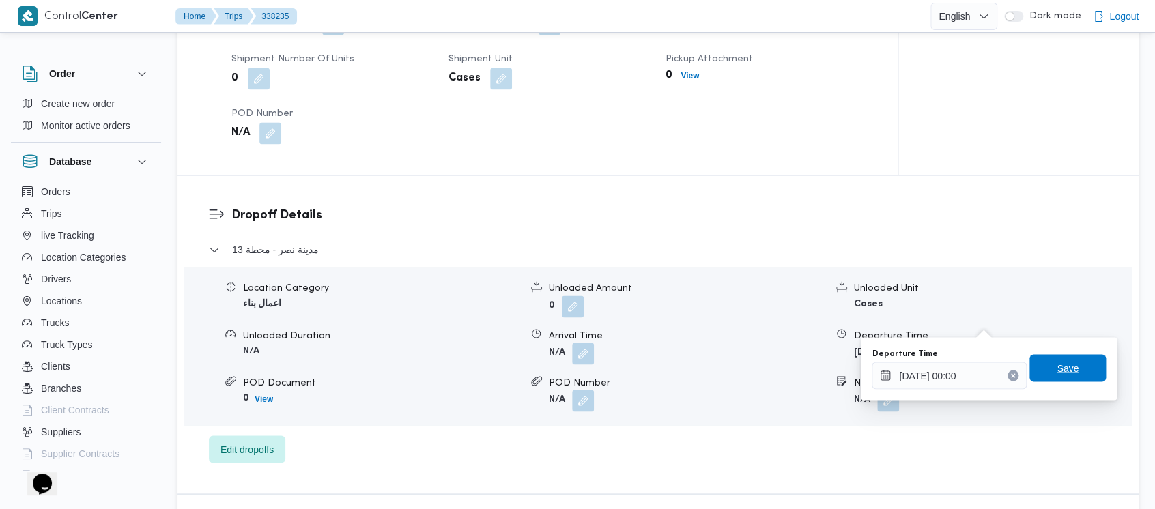
click at [1062, 372] on span "Save" at bounding box center [1068, 368] width 22 height 16
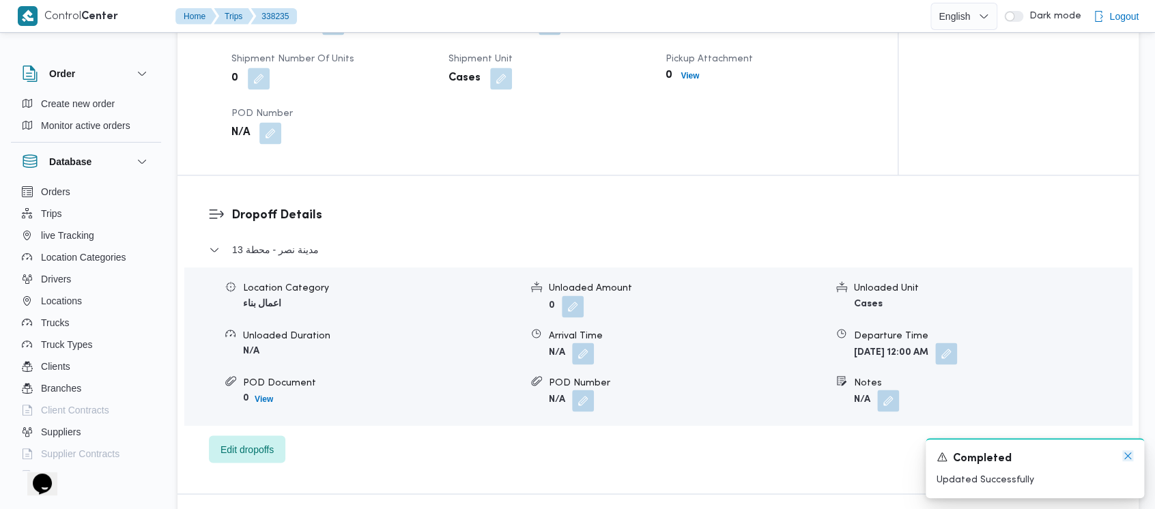
click at [1131, 455] on icon "Dismiss toast" at bounding box center [1128, 456] width 11 height 11
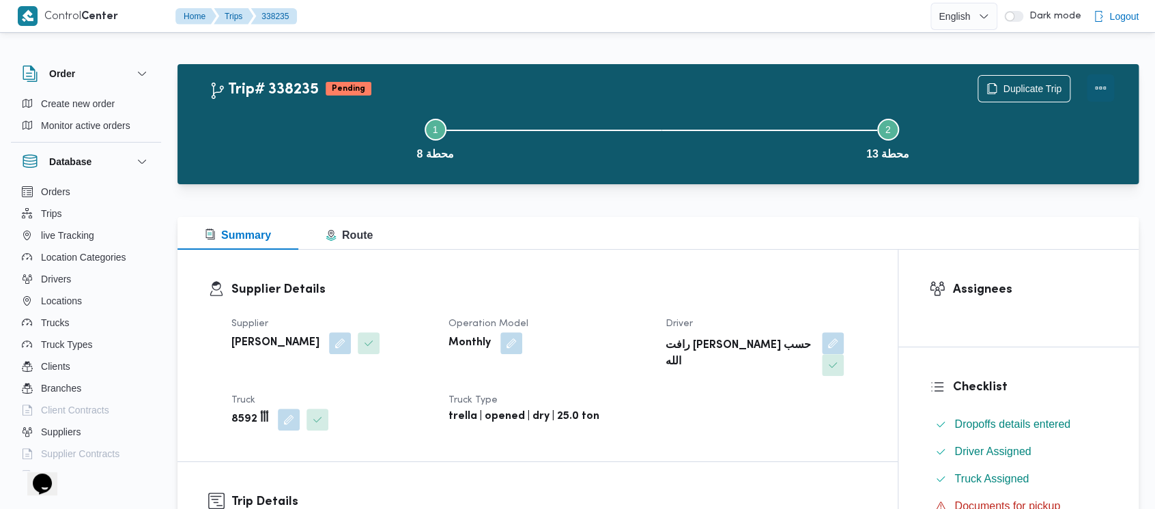
click at [1104, 89] on button "Actions" at bounding box center [1100, 87] width 27 height 27
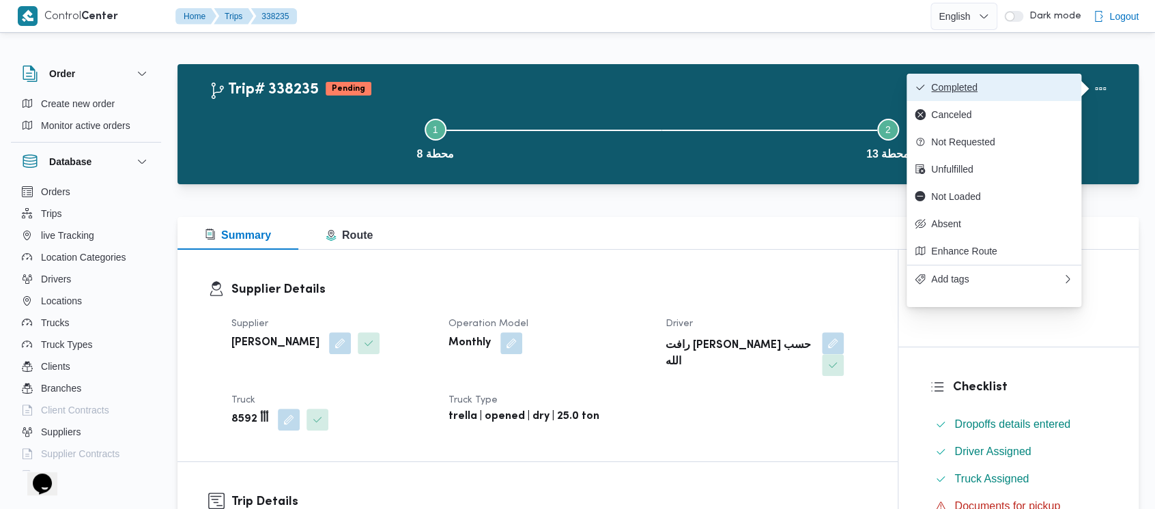
click at [968, 83] on span "Completed" at bounding box center [1002, 87] width 142 height 11
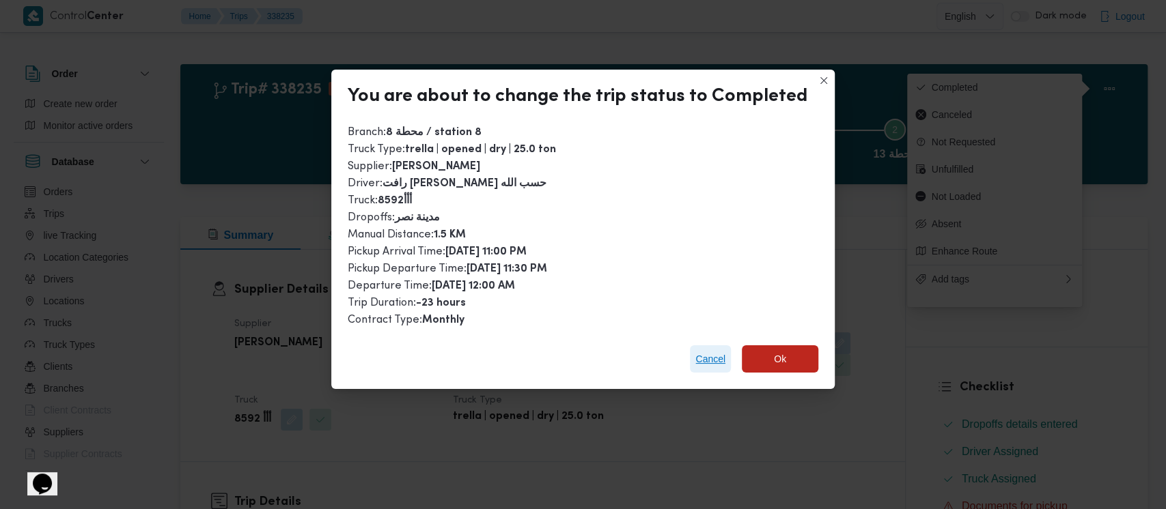
click at [701, 362] on span "Cancel" at bounding box center [710, 359] width 30 height 16
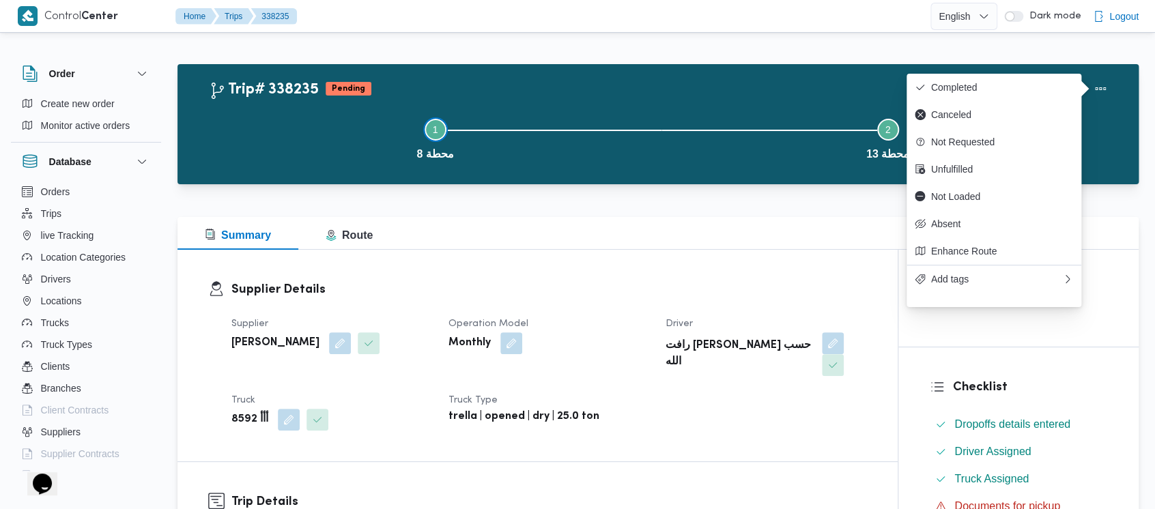
click at [307, 128] on button "Step 1 is incomplete 1 محطة 8" at bounding box center [435, 137] width 453 height 71
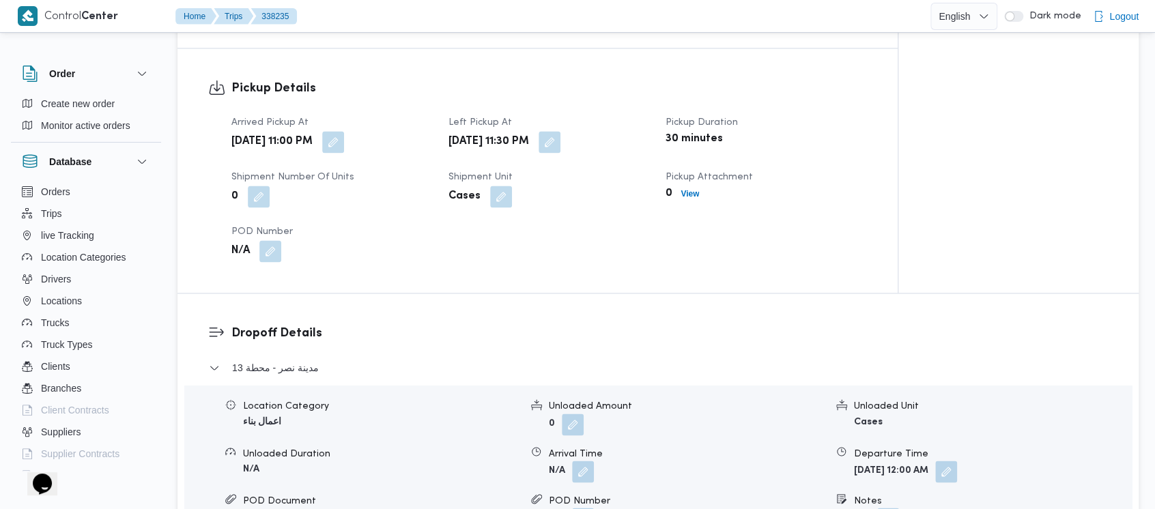
scroll to position [910, 0]
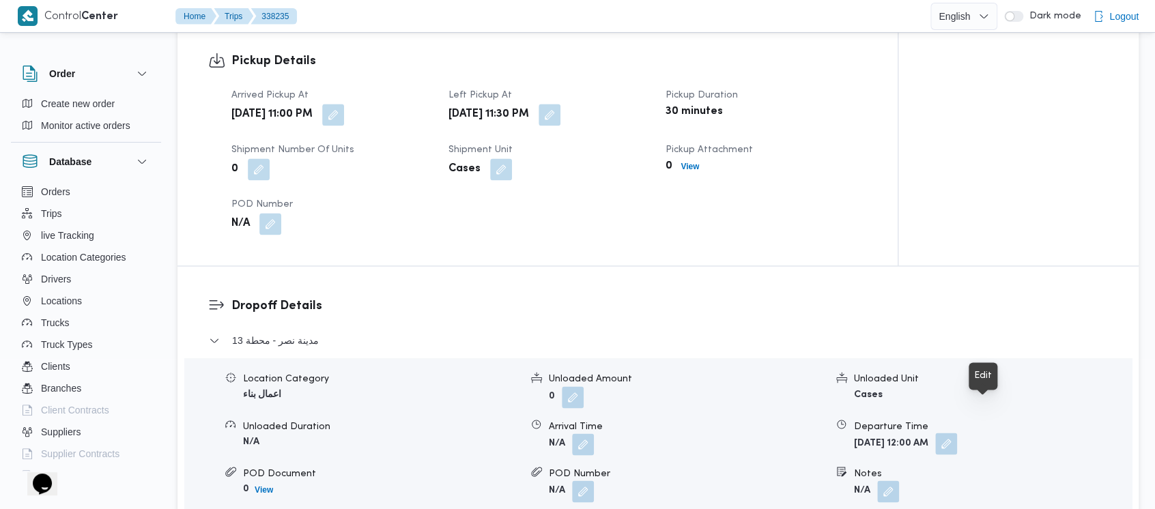
click at [957, 433] on button "button" at bounding box center [946, 444] width 22 height 22
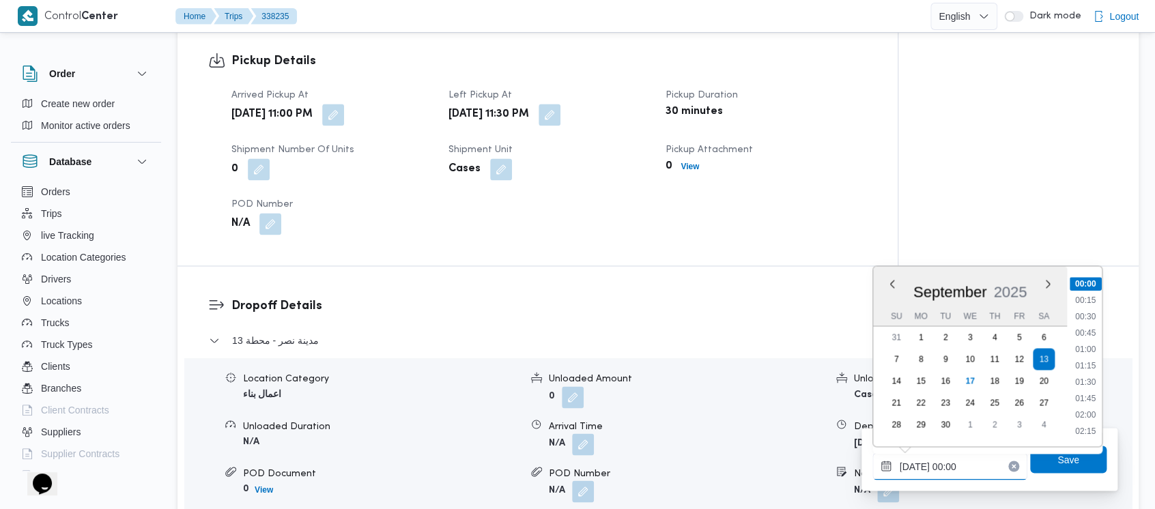
click at [910, 460] on input "13/09/2025 00:00" at bounding box center [950, 466] width 155 height 27
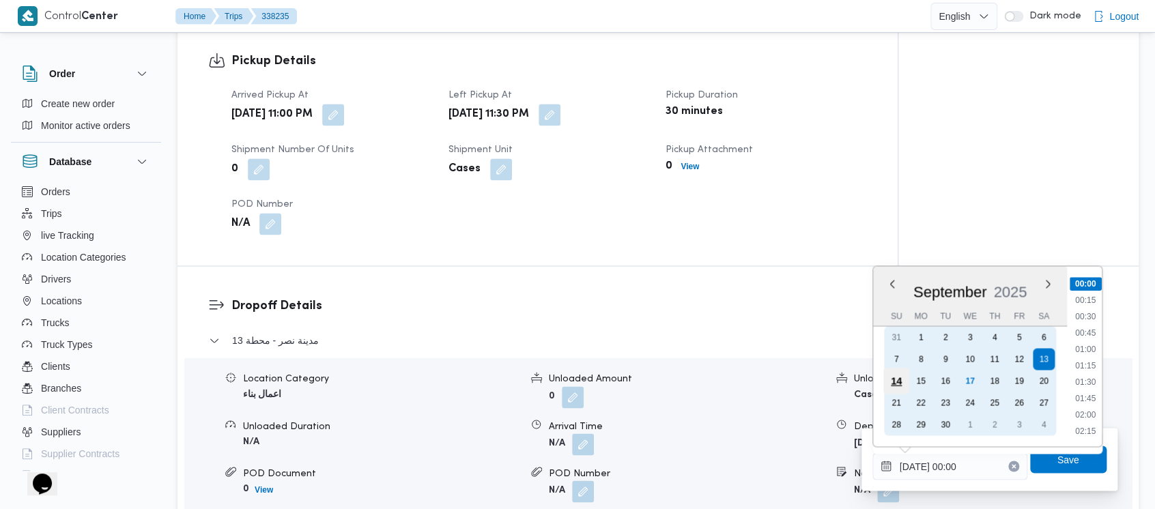
click at [890, 377] on div "14" at bounding box center [896, 381] width 26 height 26
type input "14/09/2025 00:00"
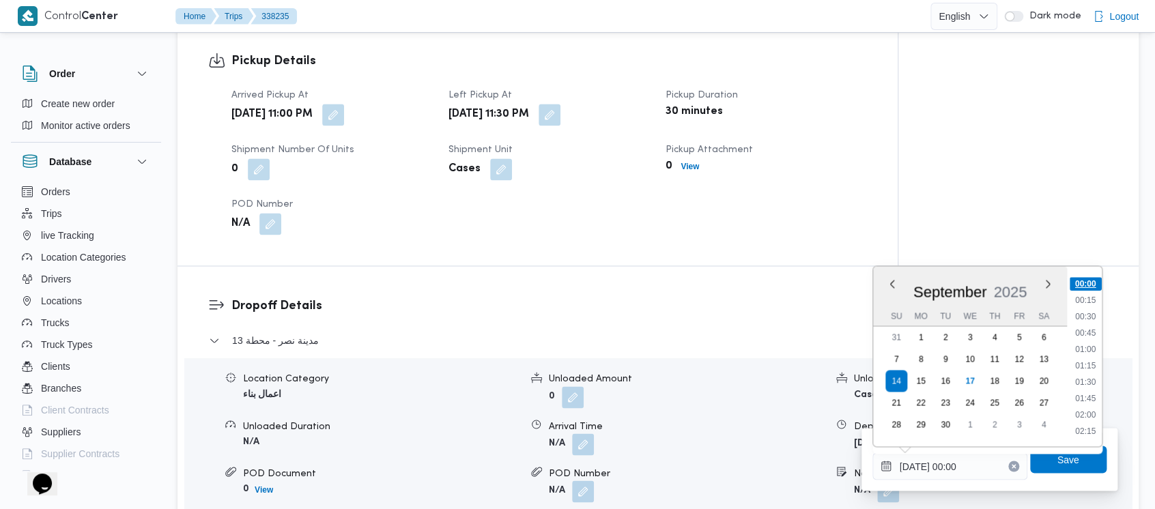
click at [1084, 287] on li "00:00" at bounding box center [1086, 284] width 32 height 14
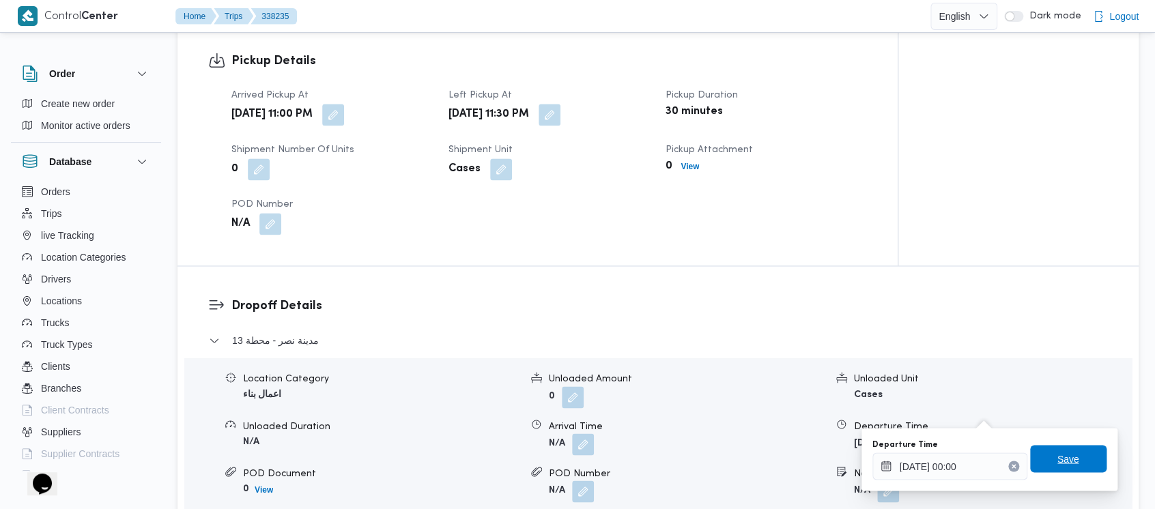
click at [1058, 465] on span "Save" at bounding box center [1069, 459] width 22 height 16
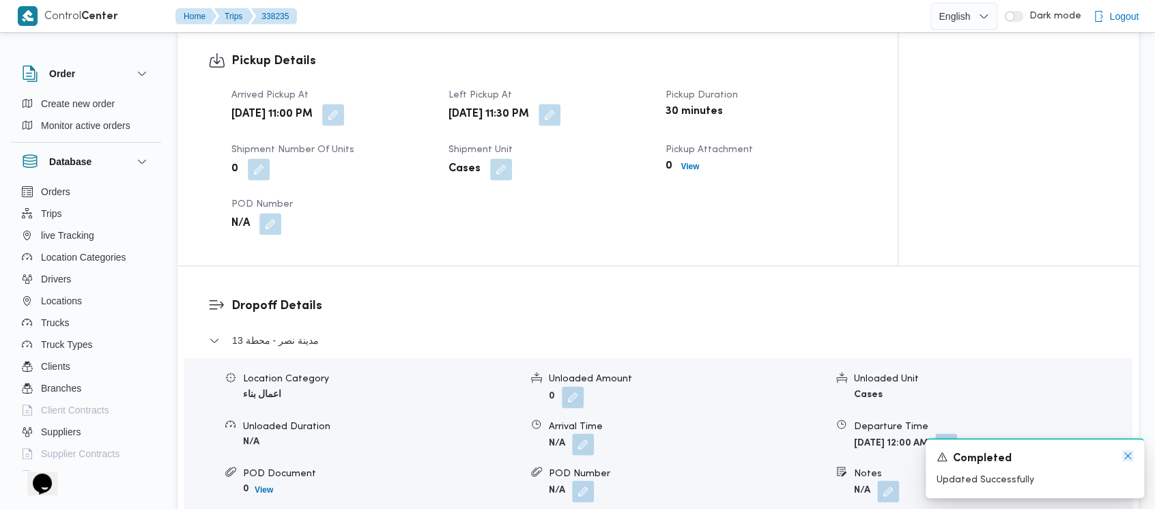
click at [1127, 456] on icon "Dismiss toast" at bounding box center [1128, 456] width 11 height 11
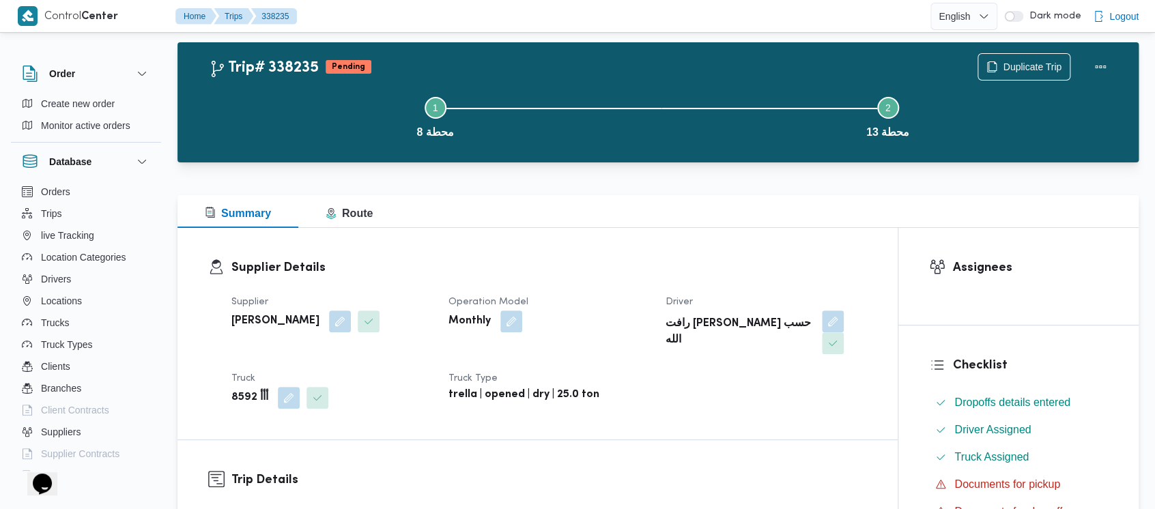
scroll to position [0, 0]
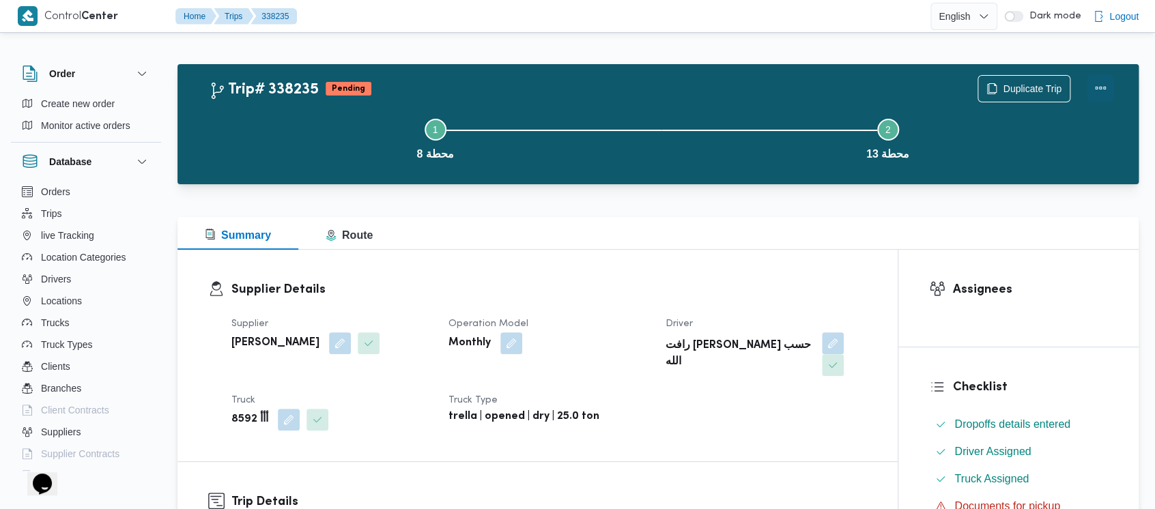
click at [1103, 79] on button "Actions" at bounding box center [1100, 87] width 27 height 27
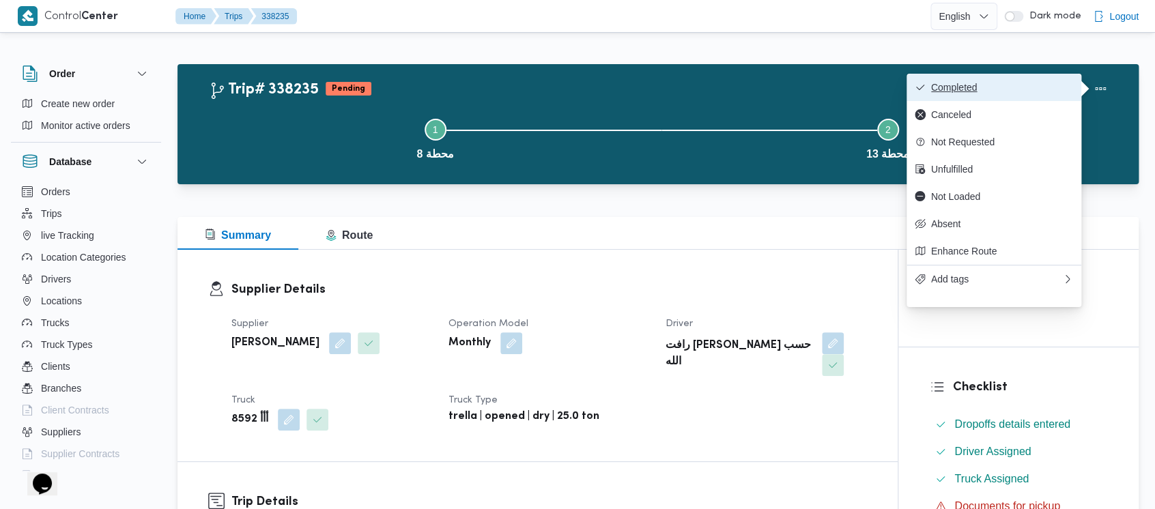
click at [966, 82] on span "Completed" at bounding box center [1002, 87] width 142 height 11
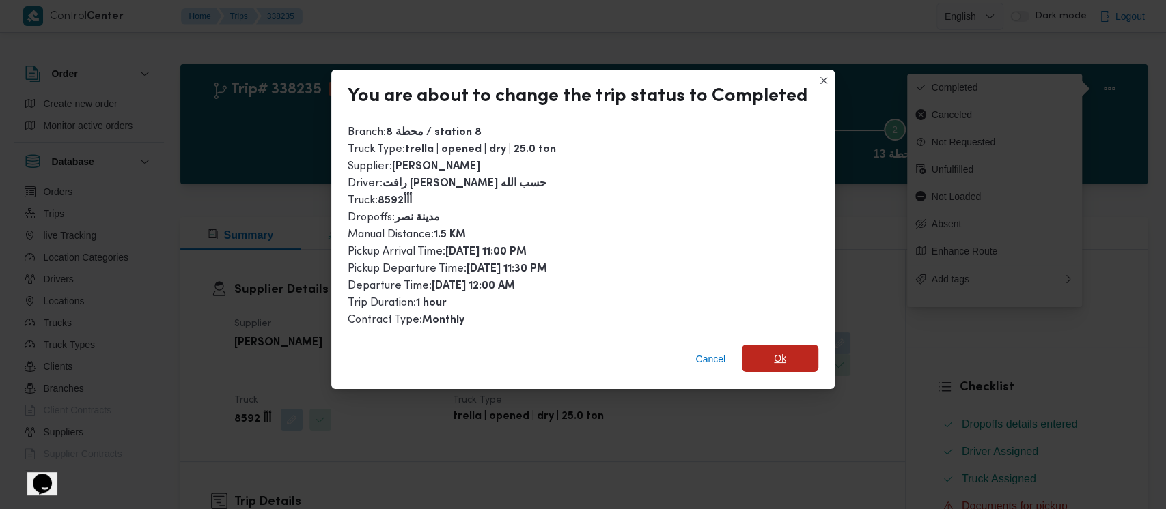
click at [759, 352] on span "Ok" at bounding box center [780, 358] width 76 height 27
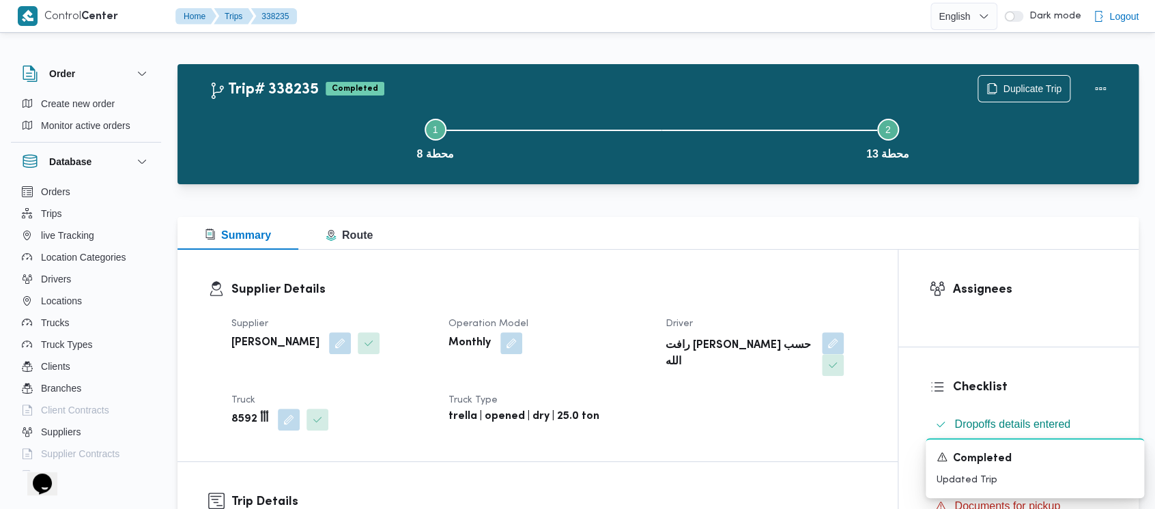
click at [305, 135] on button "Step 1 is incomplete 1 محطة 8" at bounding box center [435, 137] width 453 height 71
click at [1130, 455] on icon "Dismiss toast" at bounding box center [1128, 456] width 11 height 11
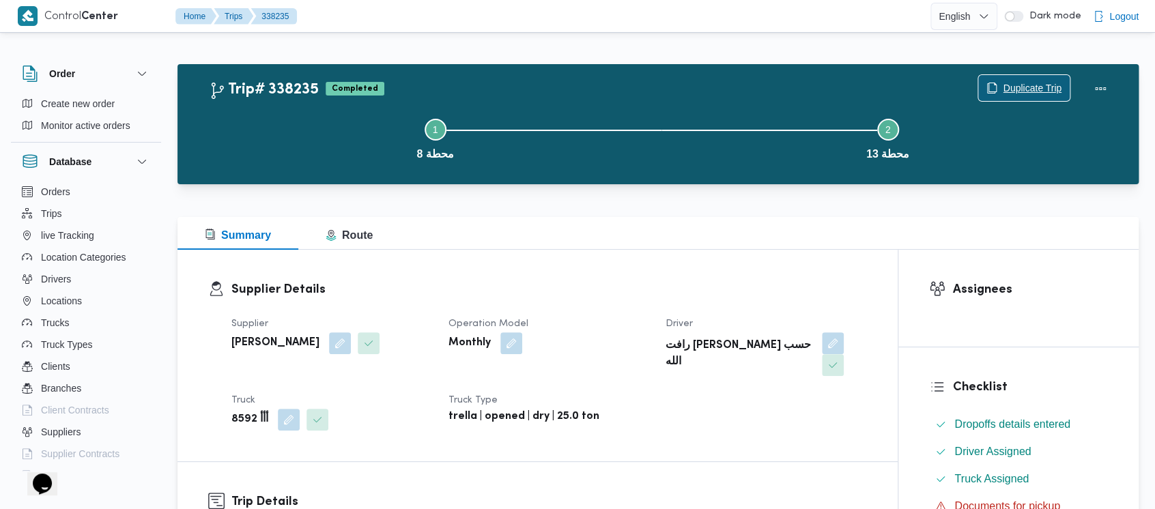
click at [1007, 85] on span "Duplicate Trip" at bounding box center [1032, 88] width 59 height 16
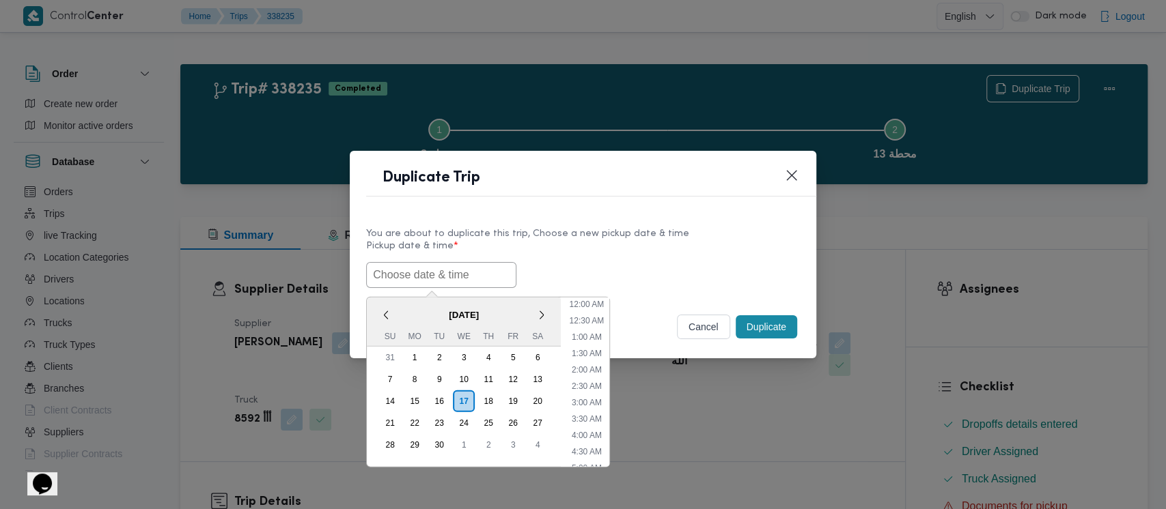
drag, startPoint x: 427, startPoint y: 275, endPoint x: 485, endPoint y: 286, distance: 58.5
click at [427, 274] on input "text" at bounding box center [441, 275] width 150 height 26
click at [535, 383] on div "13" at bounding box center [537, 380] width 26 height 26
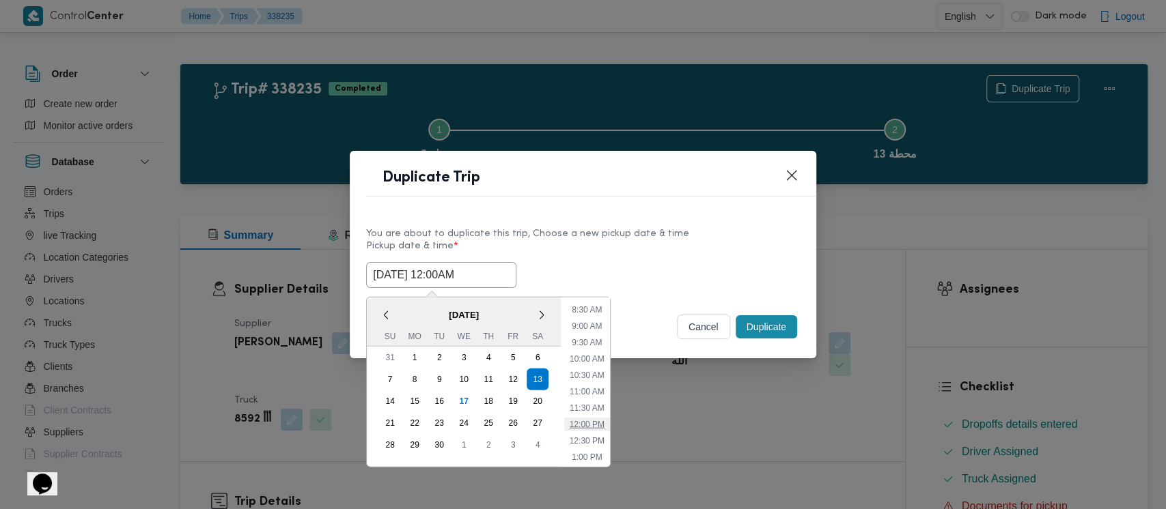
click at [585, 426] on li "12:00 PM" at bounding box center [587, 425] width 46 height 14
type input "13/09/2025 12:00PM"
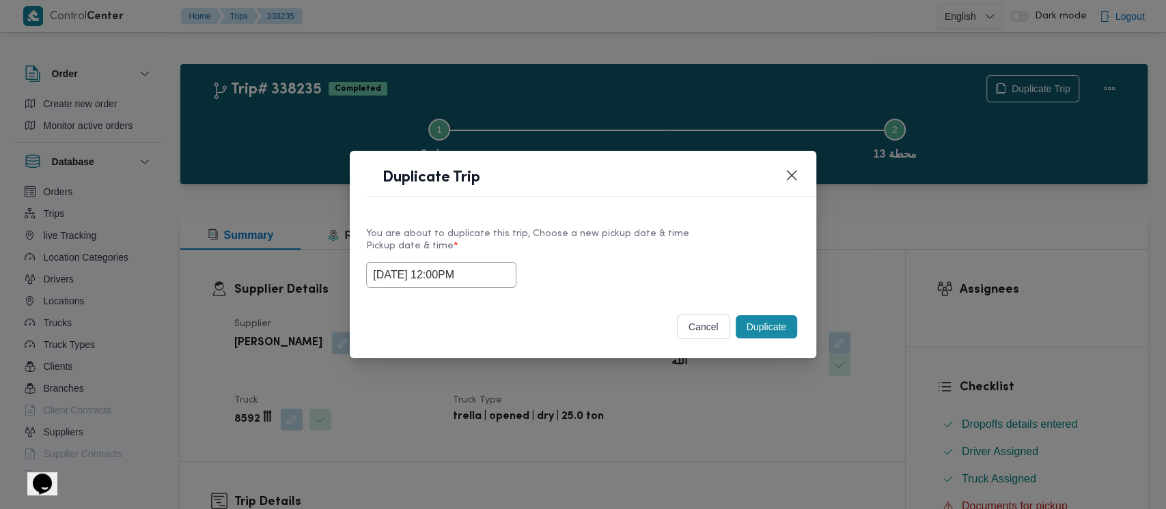
click at [759, 331] on button "Duplicate" at bounding box center [765, 326] width 61 height 23
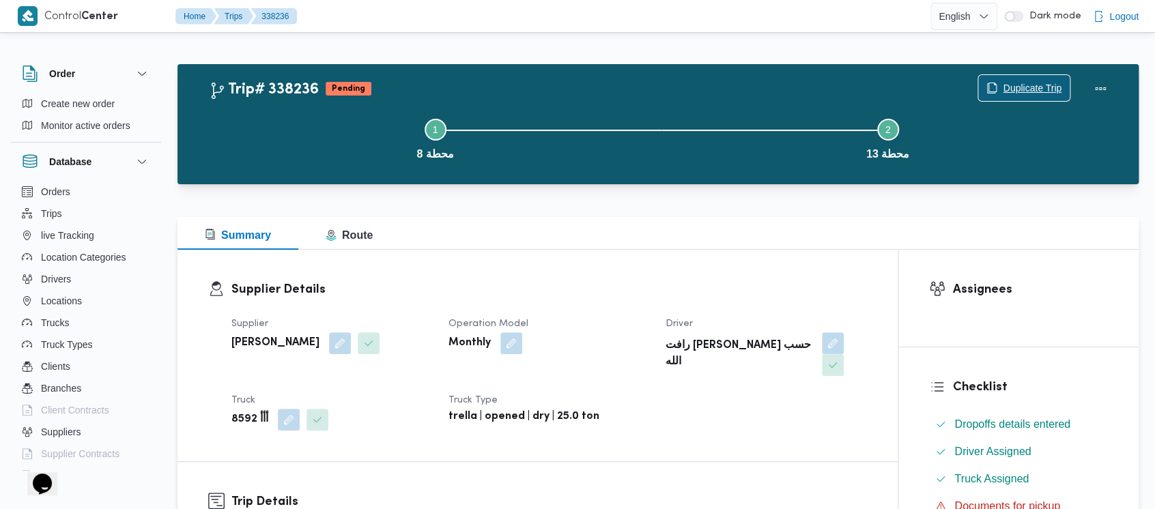
click at [1022, 93] on span "Duplicate Trip" at bounding box center [1032, 88] width 59 height 16
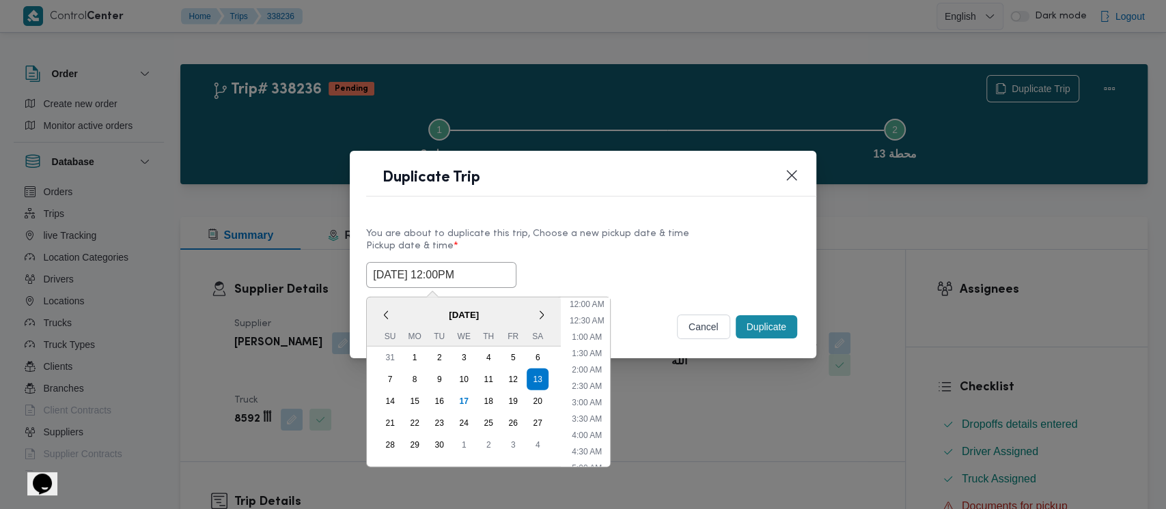
click at [442, 273] on input "13/09/2025 12:00PM" at bounding box center [441, 275] width 150 height 26
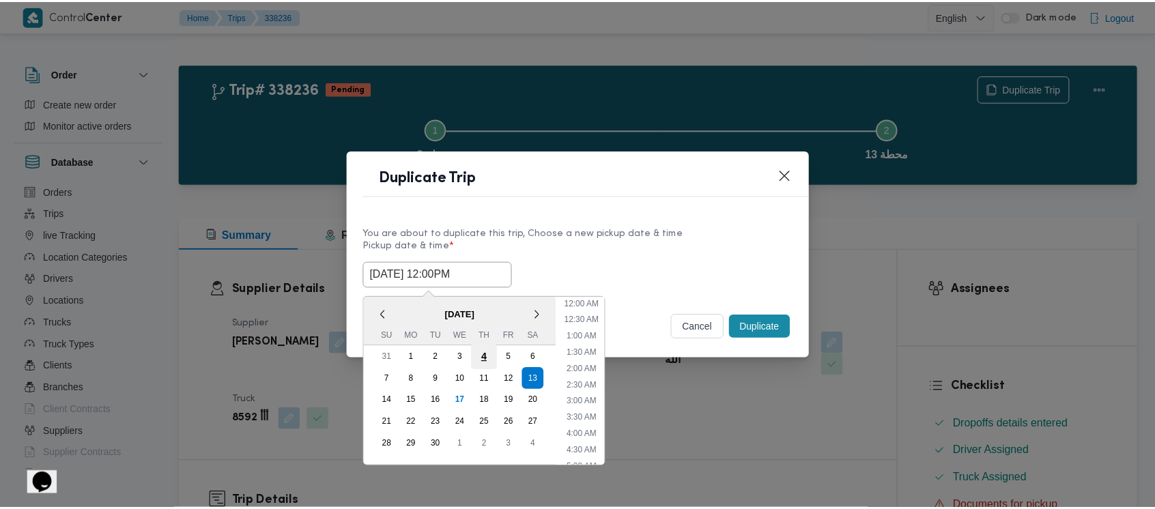
scroll to position [315, 0]
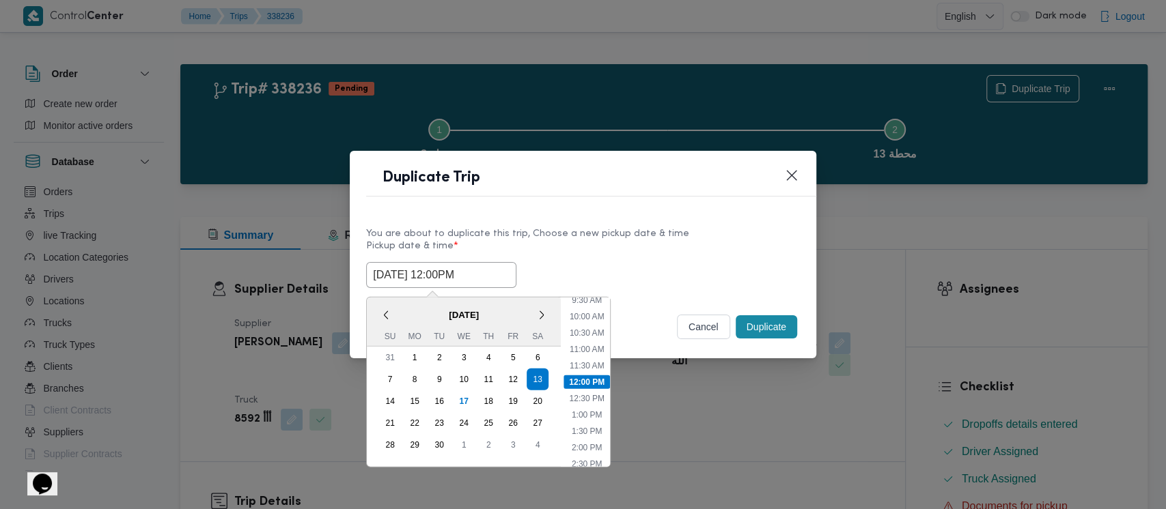
click at [695, 330] on button "cancel" at bounding box center [703, 327] width 53 height 25
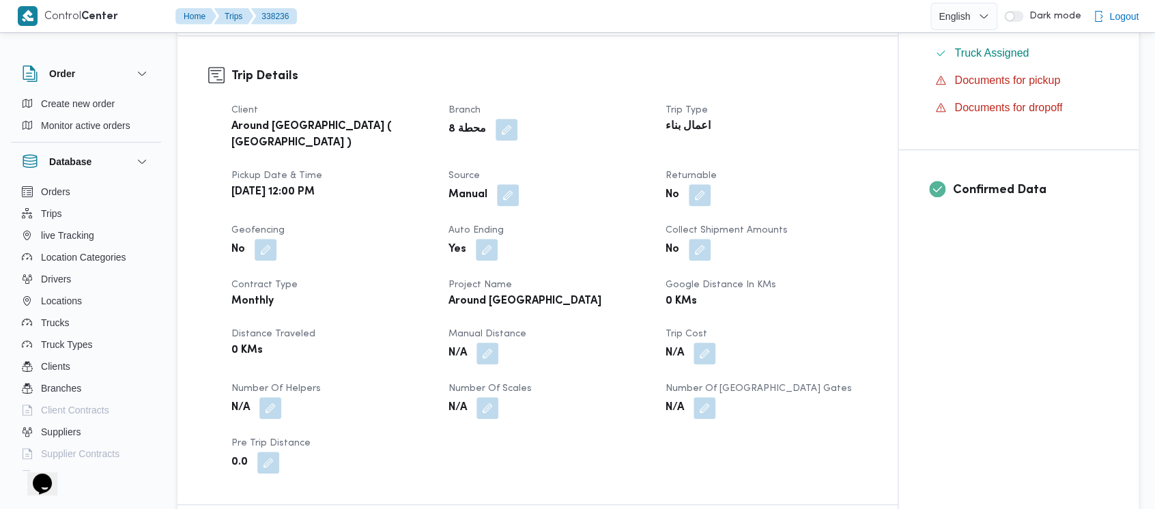
scroll to position [455, 0]
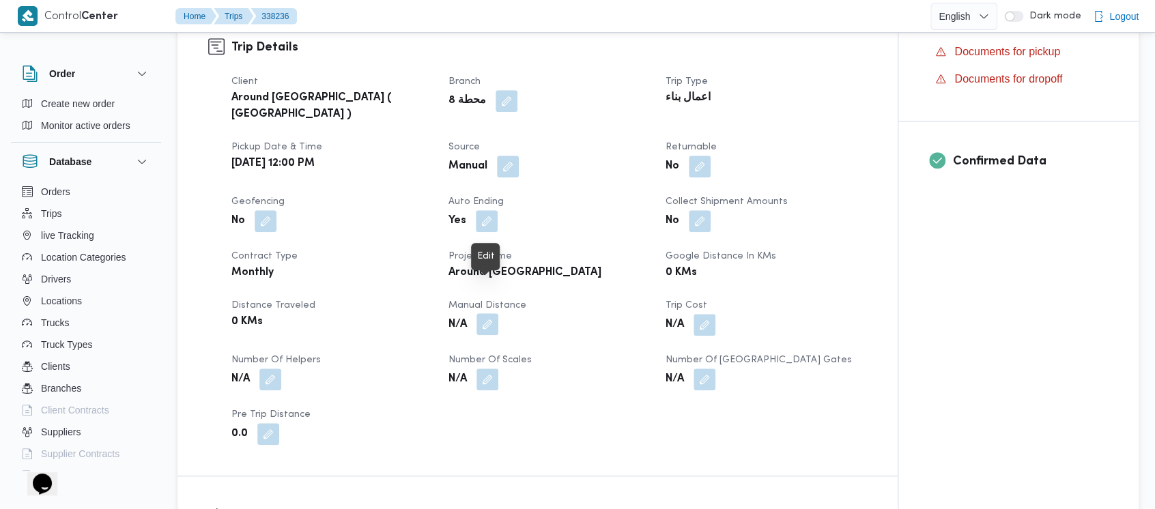
click at [483, 313] on button "button" at bounding box center [488, 324] width 22 height 22
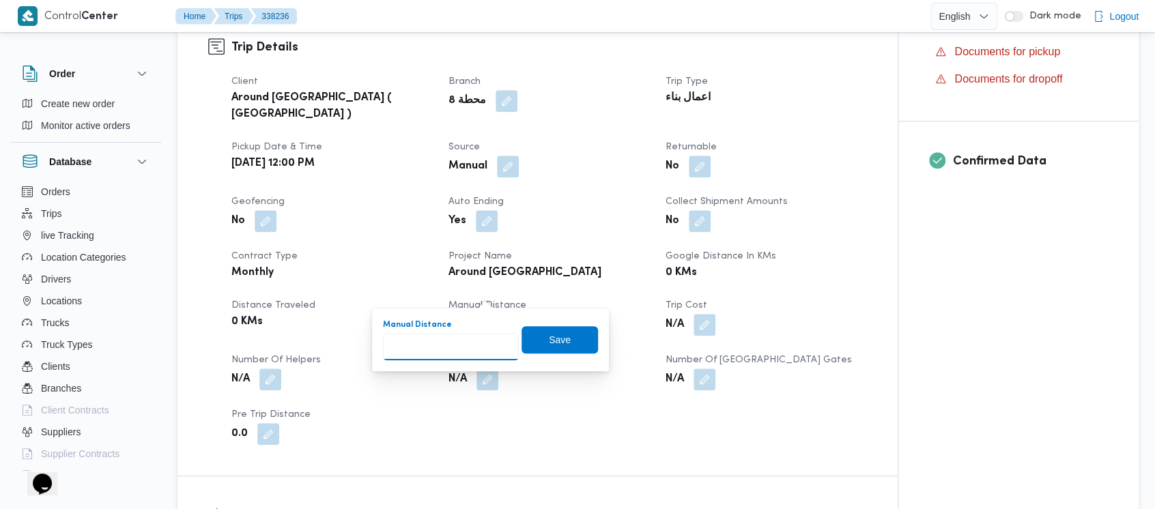
click at [441, 337] on input "Manual Distance" at bounding box center [451, 346] width 136 height 27
paste input "1.5"
type input "1.5"
click at [549, 339] on span "Save" at bounding box center [560, 339] width 22 height 16
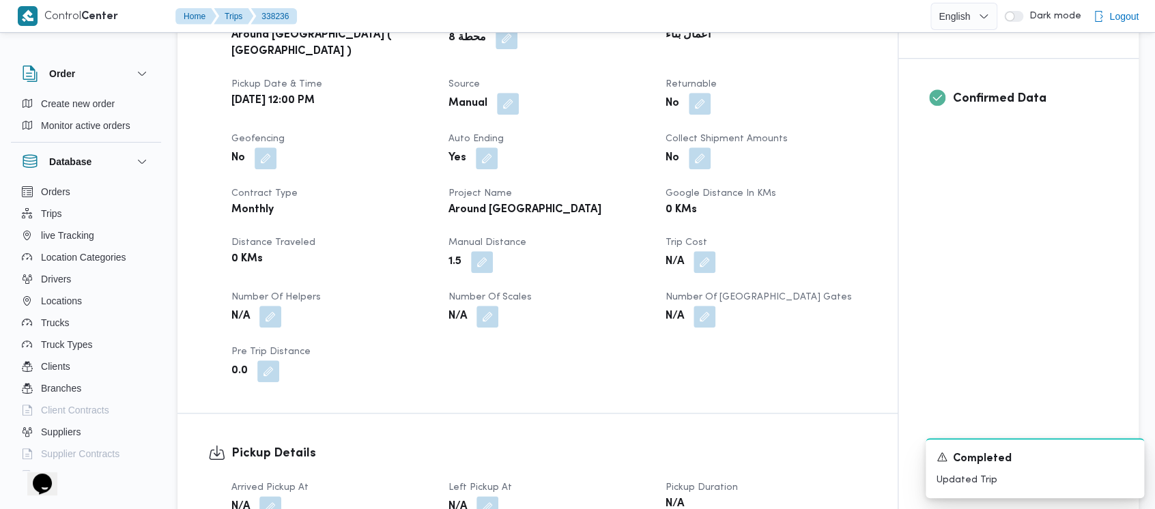
scroll to position [546, 0]
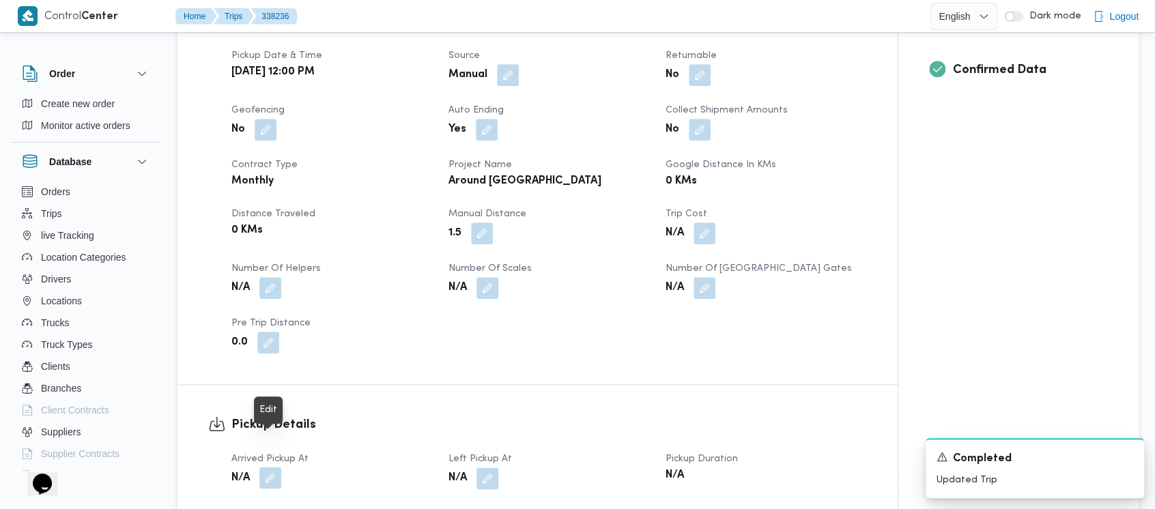
click at [273, 467] on button "button" at bounding box center [270, 478] width 22 height 22
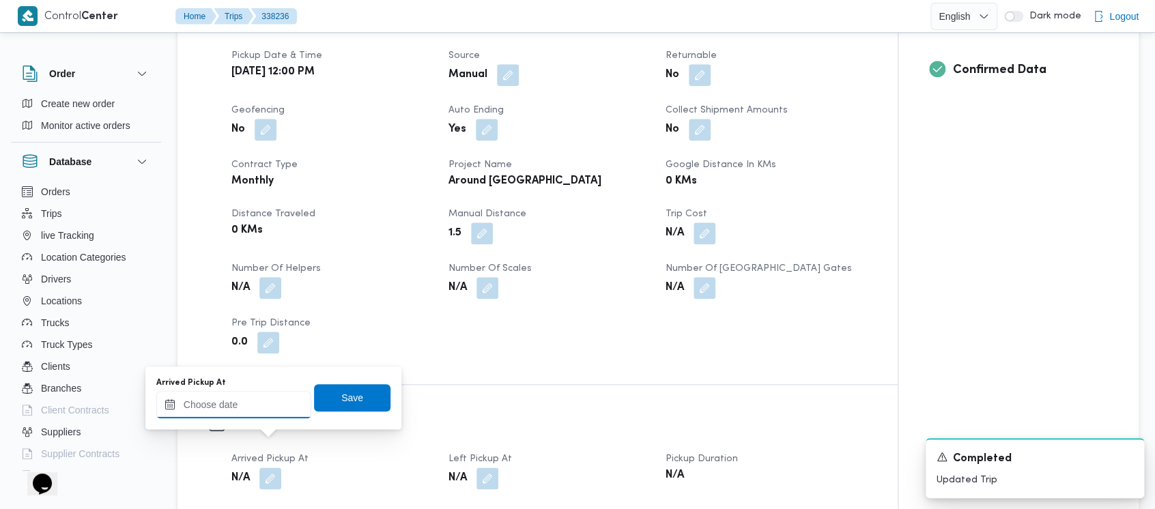
drag, startPoint x: 249, startPoint y: 430, endPoint x: 216, endPoint y: 399, distance: 44.9
click at [216, 399] on input "Arrived Pickup At" at bounding box center [233, 404] width 155 height 27
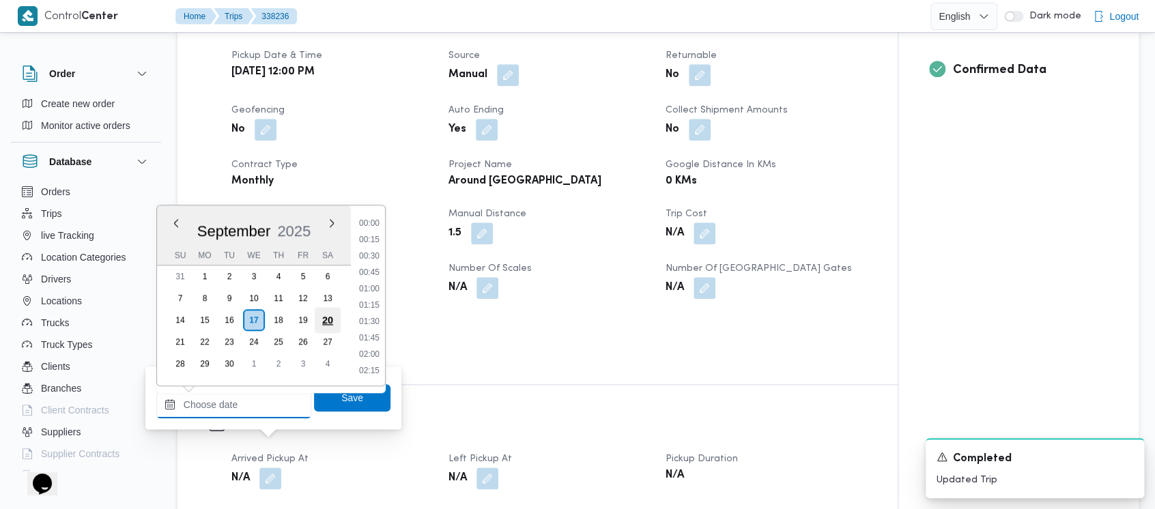
scroll to position [949, 0]
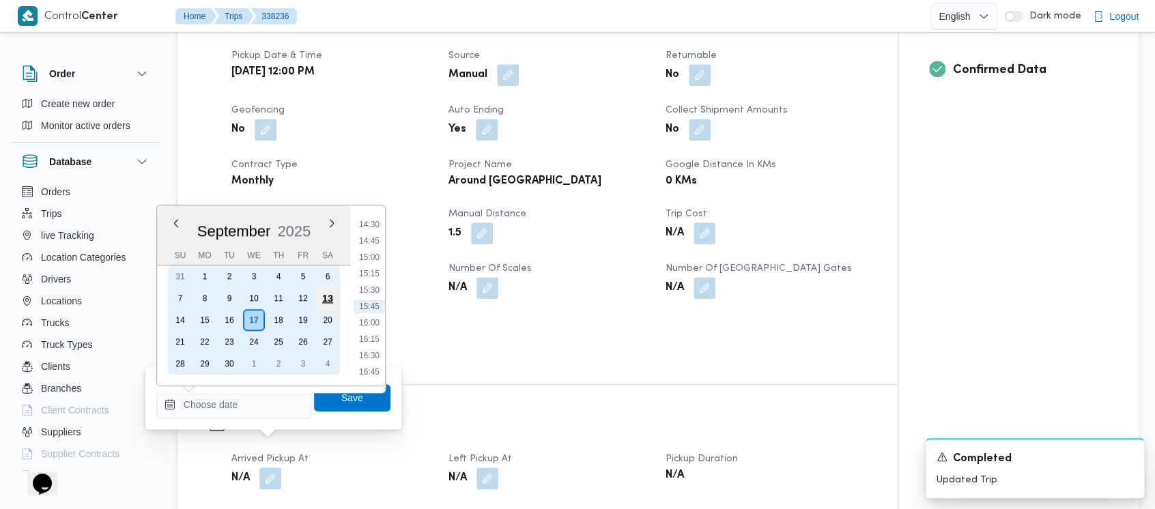
click at [322, 300] on div "13" at bounding box center [328, 298] width 26 height 26
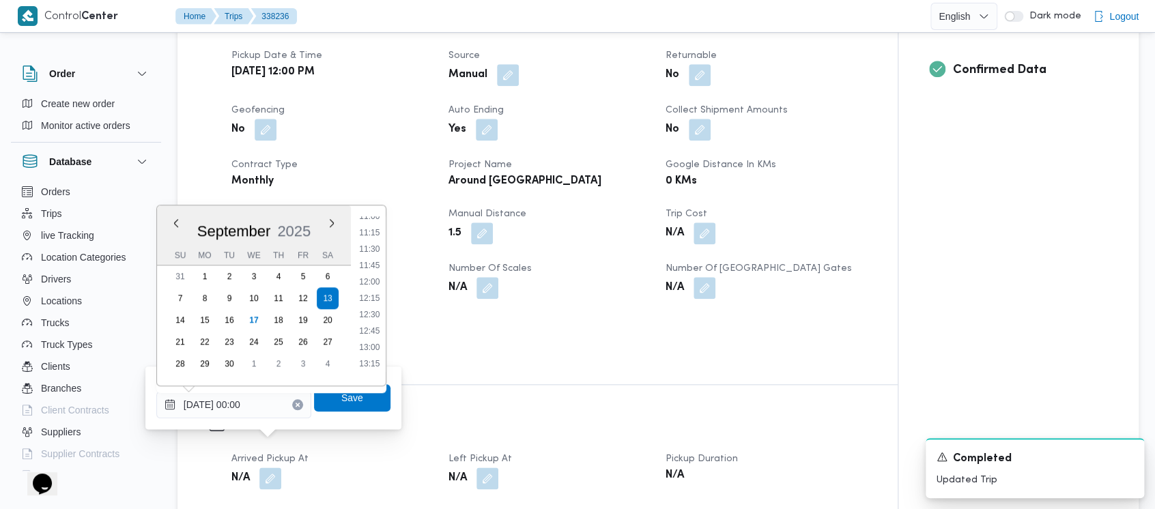
click at [372, 279] on li "12:00" at bounding box center [369, 282] width 31 height 14
type input "13/09/2025 12:00"
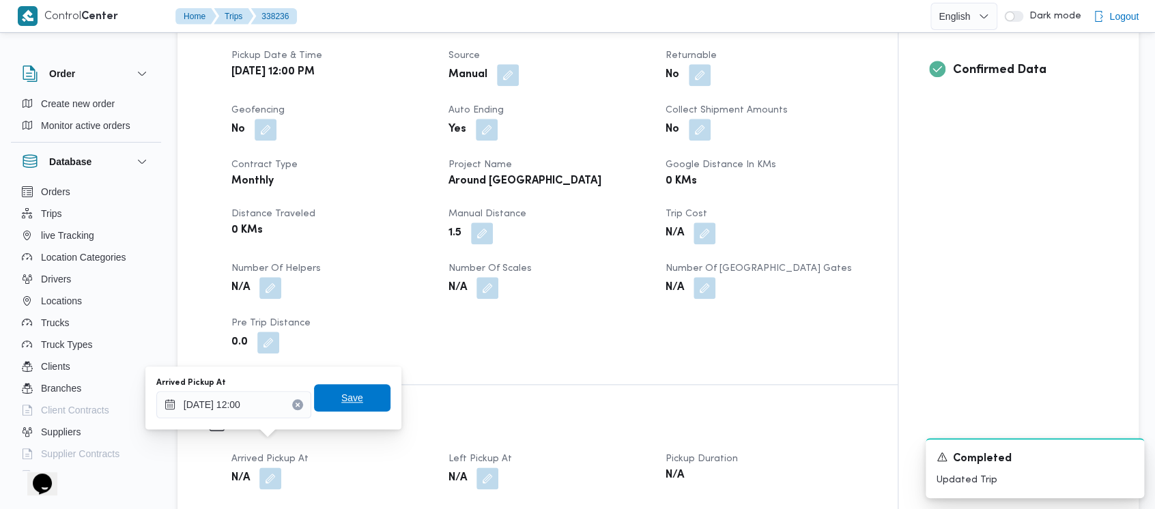
drag, startPoint x: 339, startPoint y: 391, endPoint x: 421, endPoint y: 424, distance: 88.3
click at [349, 399] on span "Save" at bounding box center [352, 398] width 22 height 16
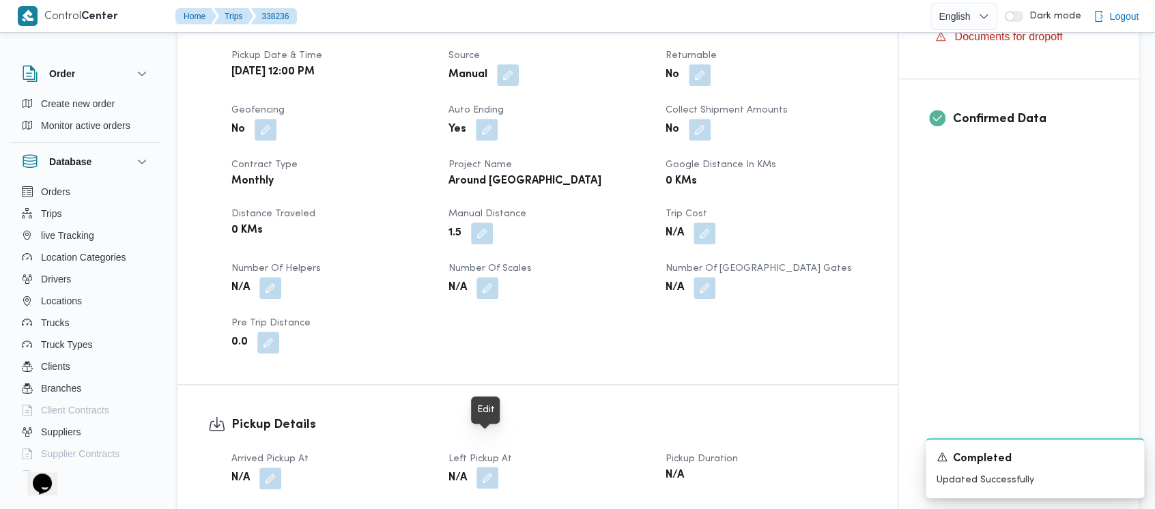
click at [488, 467] on button "button" at bounding box center [488, 478] width 22 height 22
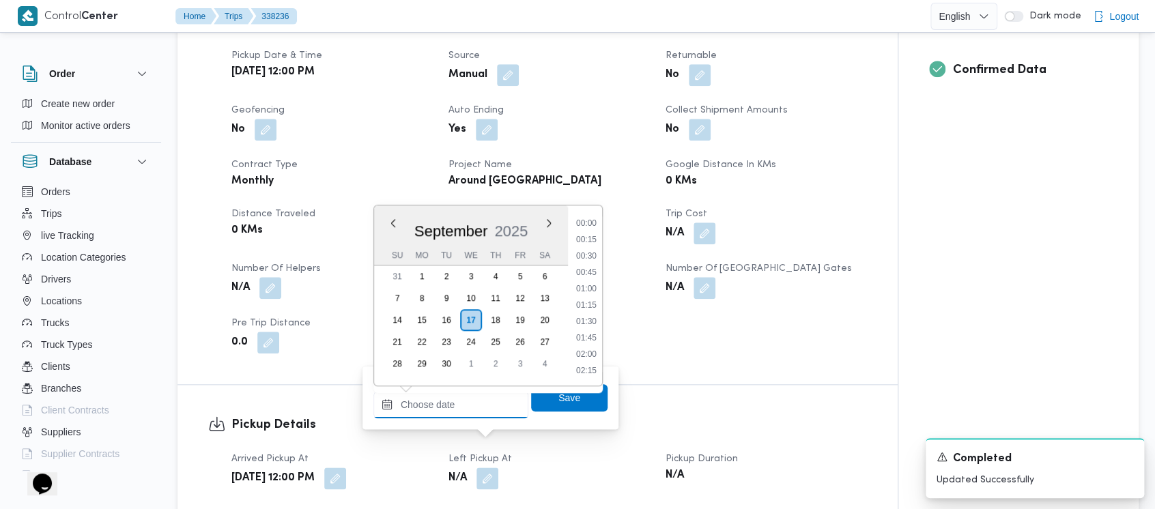
drag, startPoint x: 463, startPoint y: 410, endPoint x: 486, endPoint y: 212, distance: 200.1
click at [463, 391] on input "Left Pickup At" at bounding box center [451, 404] width 155 height 27
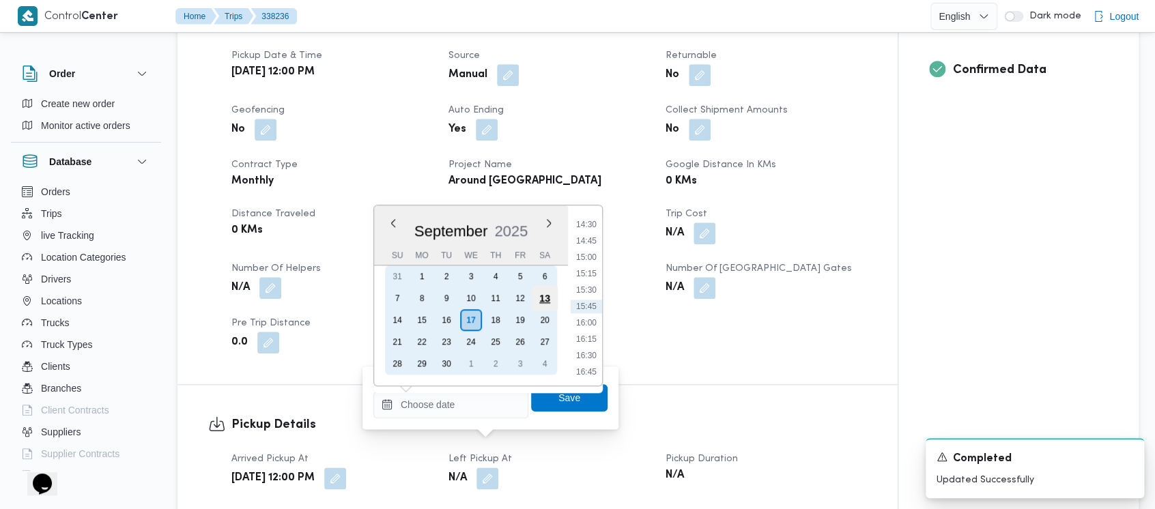
click at [535, 303] on div "13" at bounding box center [545, 298] width 26 height 26
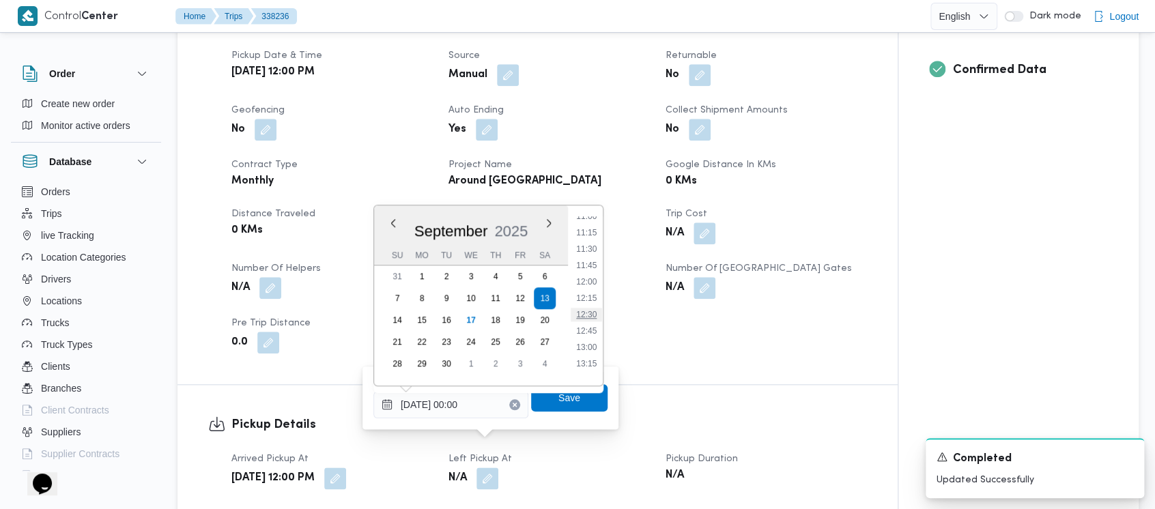
click at [589, 313] on li "12:30" at bounding box center [586, 315] width 31 height 14
type input "13/09/2025 12:30"
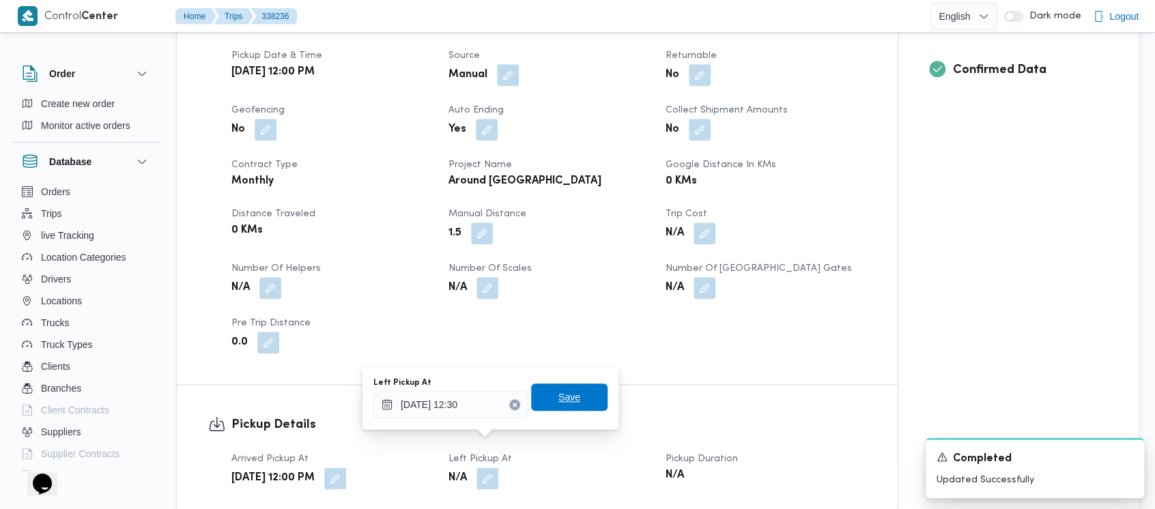
click at [568, 392] on span "Save" at bounding box center [569, 397] width 76 height 27
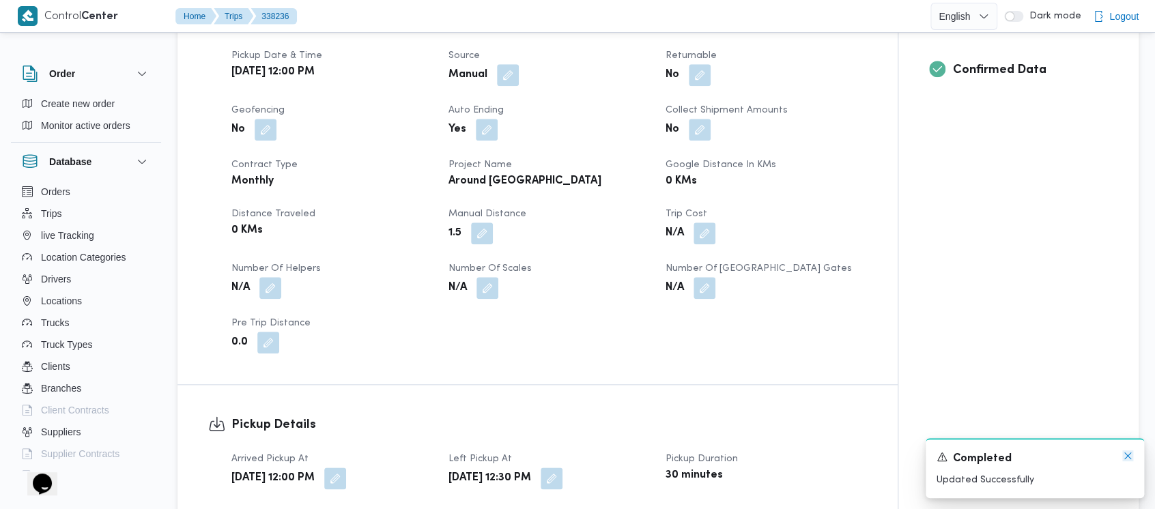
click at [1127, 459] on icon "Dismiss toast" at bounding box center [1128, 456] width 11 height 11
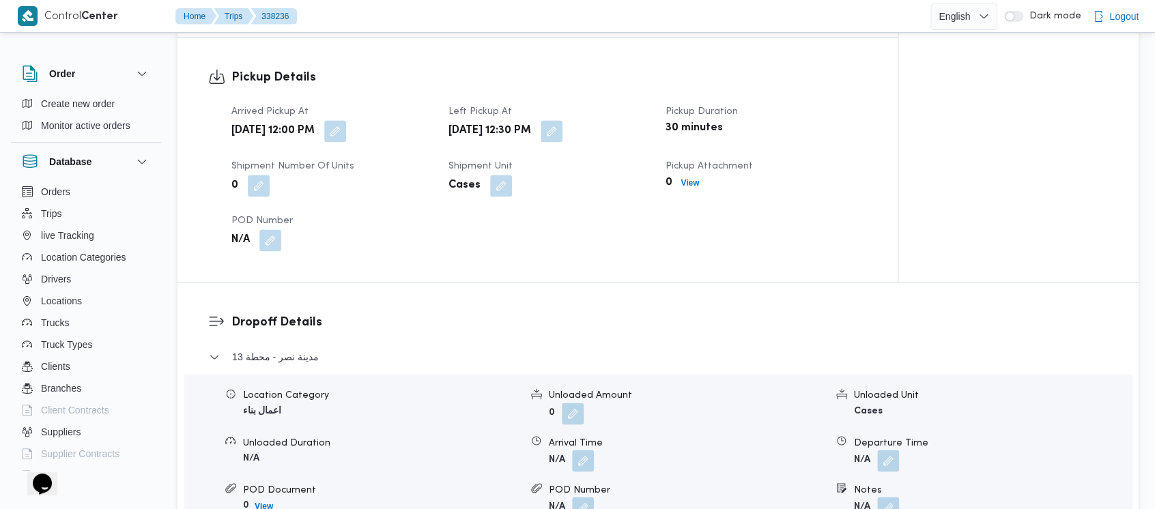
scroll to position [910, 0]
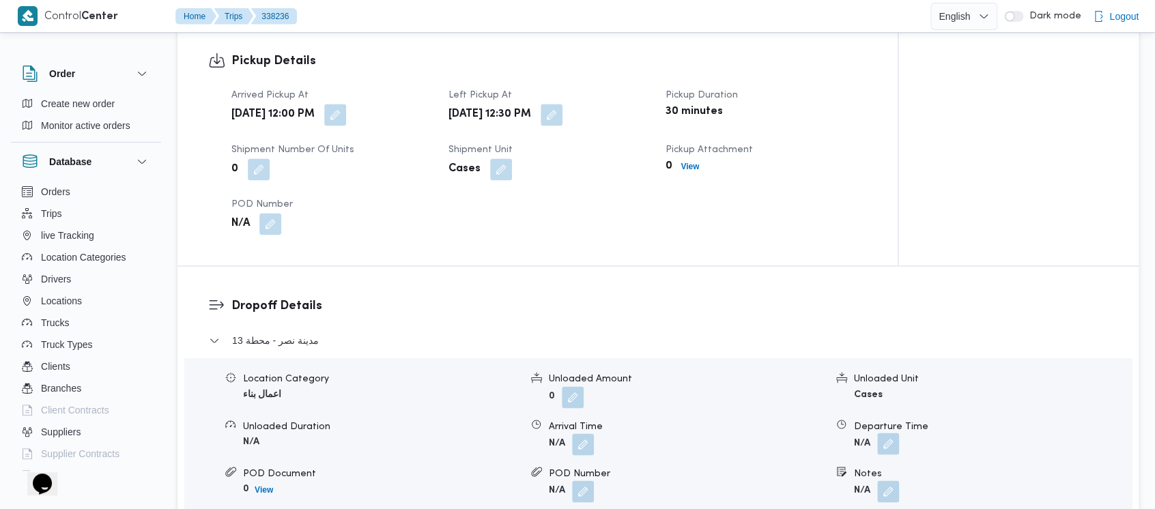
click at [890, 433] on button "button" at bounding box center [888, 444] width 22 height 22
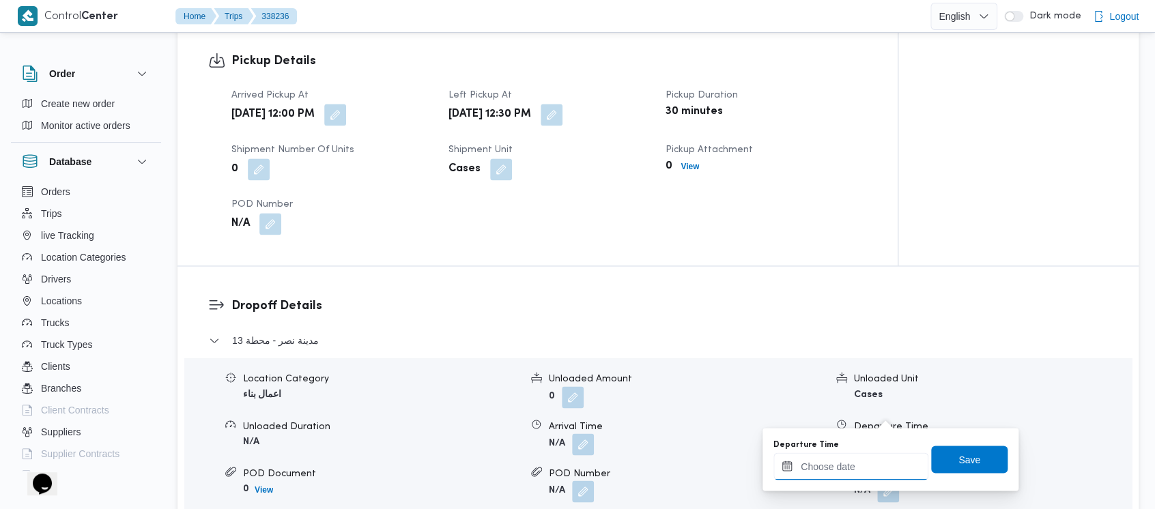
drag, startPoint x: 847, startPoint y: 466, endPoint x: 841, endPoint y: 456, distance: 11.9
click at [844, 464] on input "Departure Time" at bounding box center [851, 466] width 155 height 27
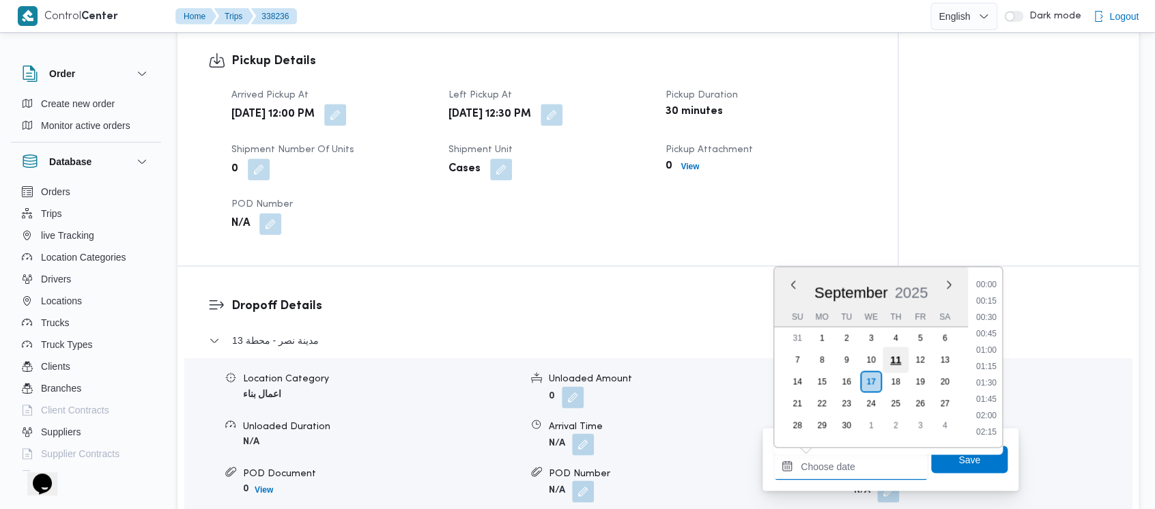
scroll to position [949, 0]
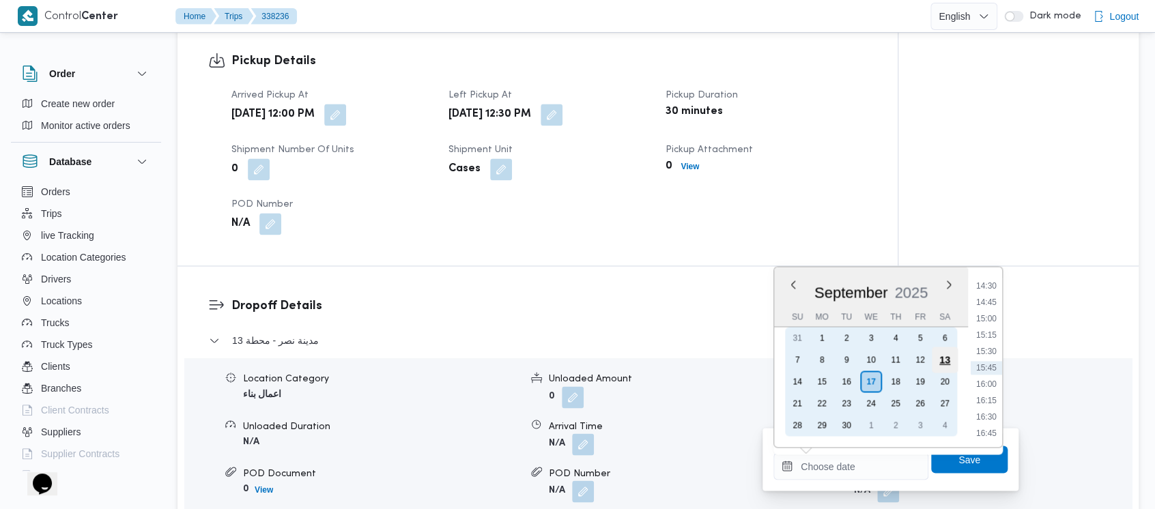
click at [945, 358] on div "13" at bounding box center [945, 360] width 26 height 26
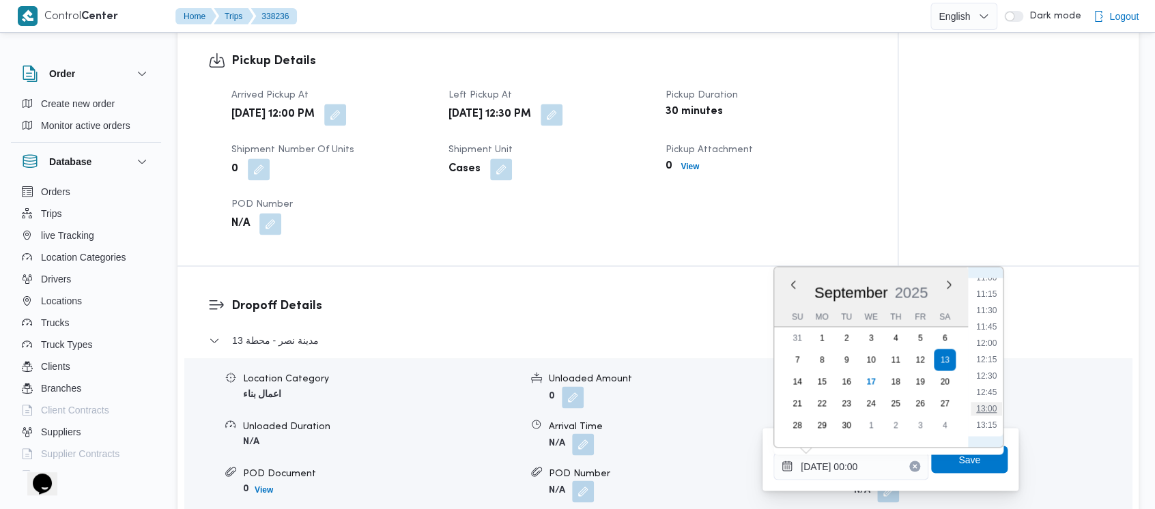
click at [994, 408] on li "13:00" at bounding box center [986, 409] width 31 height 14
type input "13/09/2025 13:00"
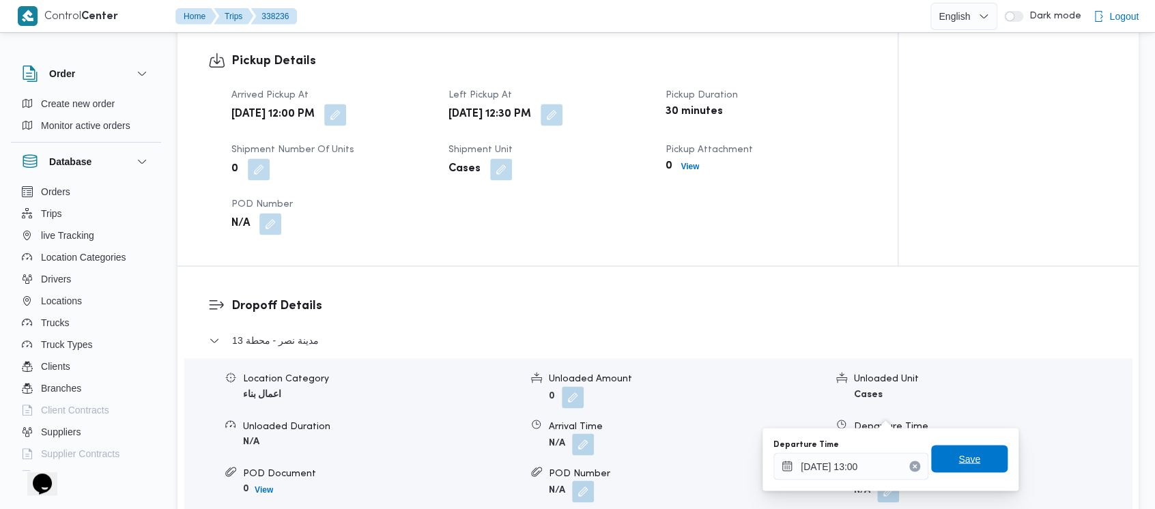
click at [959, 459] on span "Save" at bounding box center [970, 459] width 22 height 16
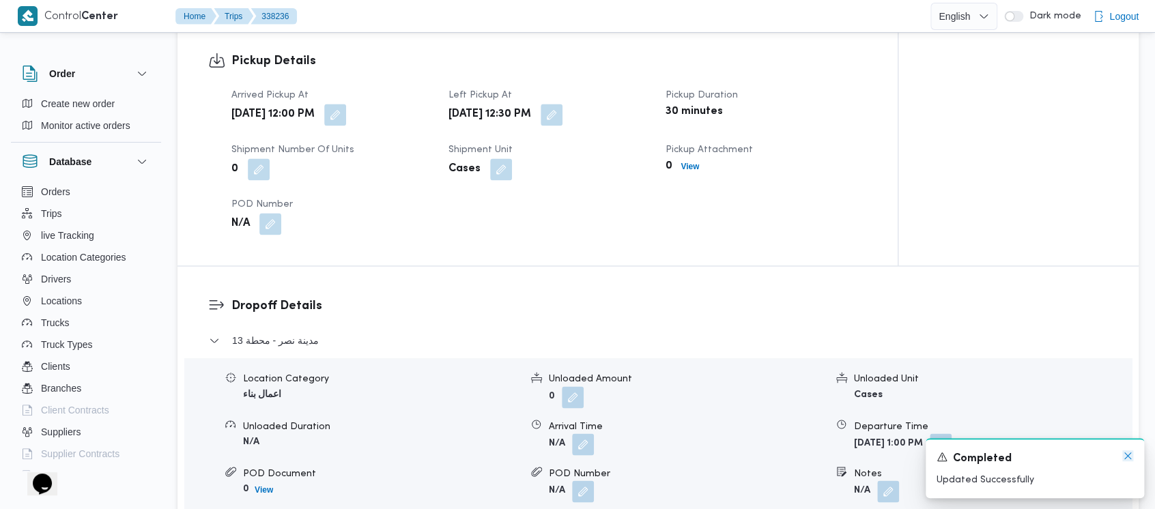
click at [1126, 459] on icon "Dismiss toast" at bounding box center [1128, 456] width 11 height 11
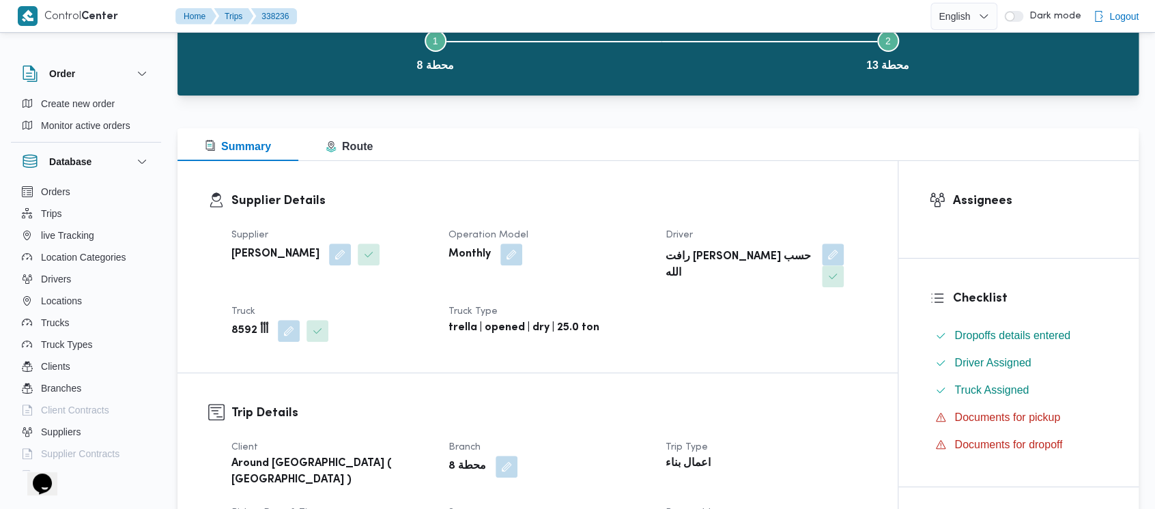
scroll to position [0, 0]
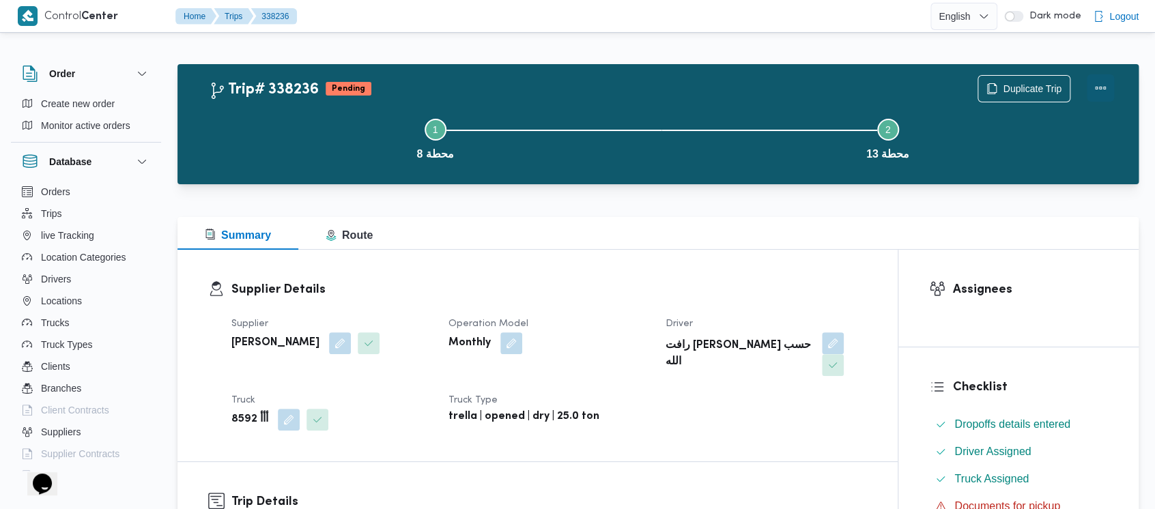
drag, startPoint x: 1110, startPoint y: 85, endPoint x: 1096, endPoint y: 85, distance: 14.4
click at [1110, 85] on button "Actions" at bounding box center [1100, 87] width 27 height 27
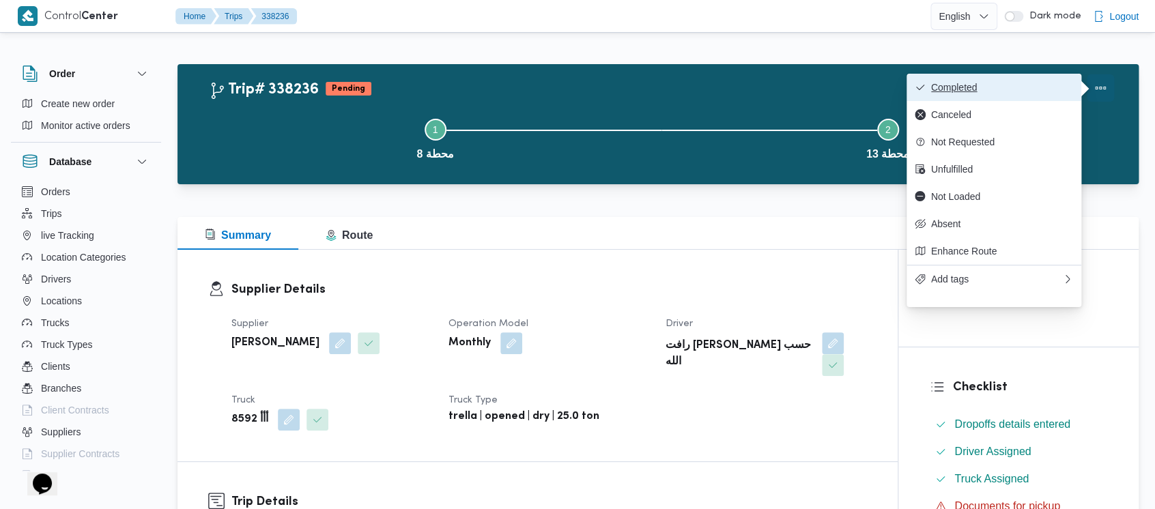
click at [963, 90] on span "Completed" at bounding box center [1002, 87] width 142 height 11
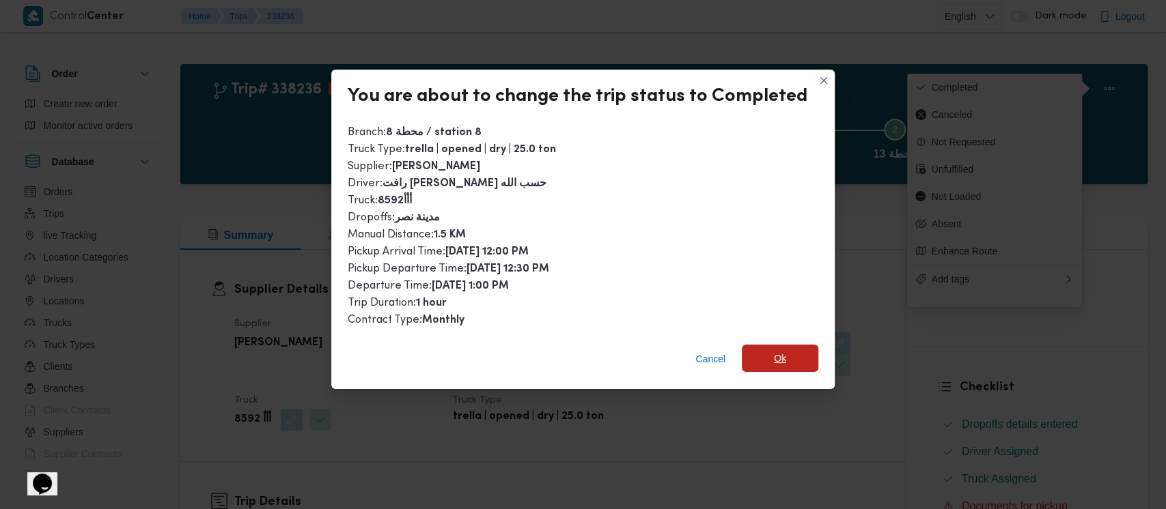
click at [767, 359] on span "Ok" at bounding box center [780, 358] width 76 height 27
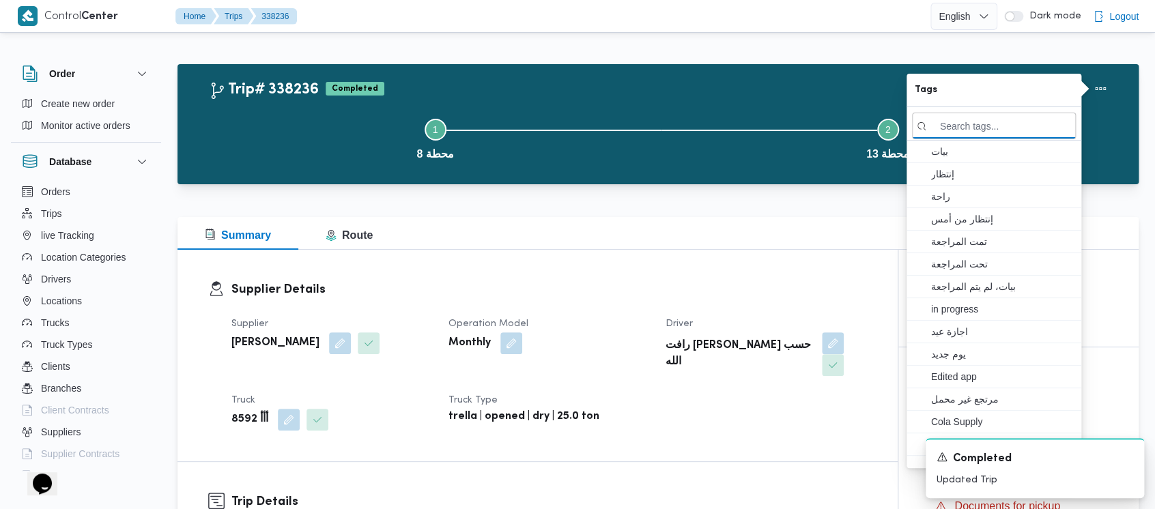
drag, startPoint x: 252, startPoint y: 146, endPoint x: 93, endPoint y: 1, distance: 215.6
click at [224, 98] on div "Trip# 338236 Completed Duplicate Trip Step 1 is incomplete 1 محطة 8 Step 2 is i…" at bounding box center [661, 124] width 905 height 98
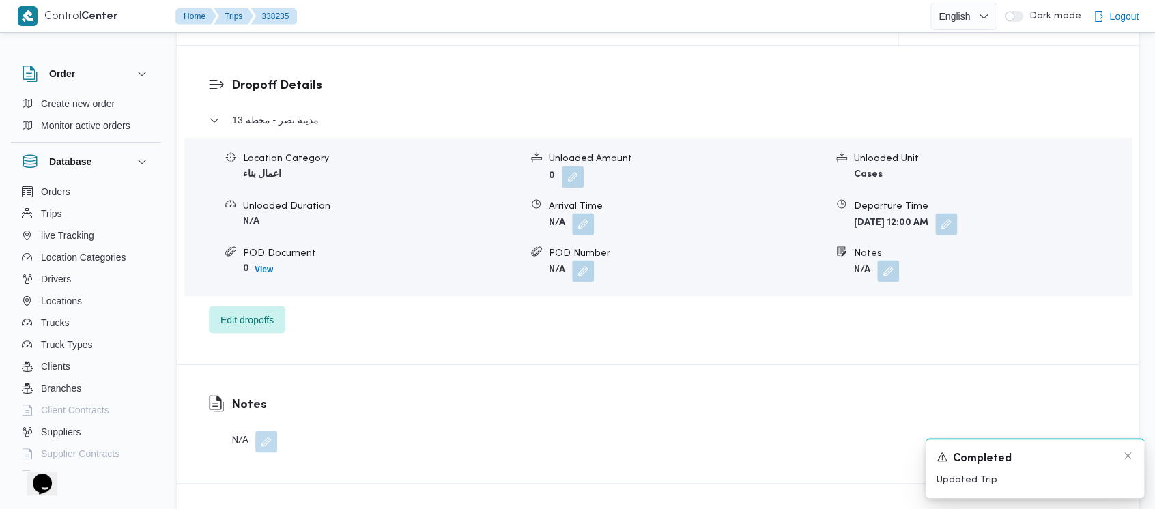
scroll to position [1274, 0]
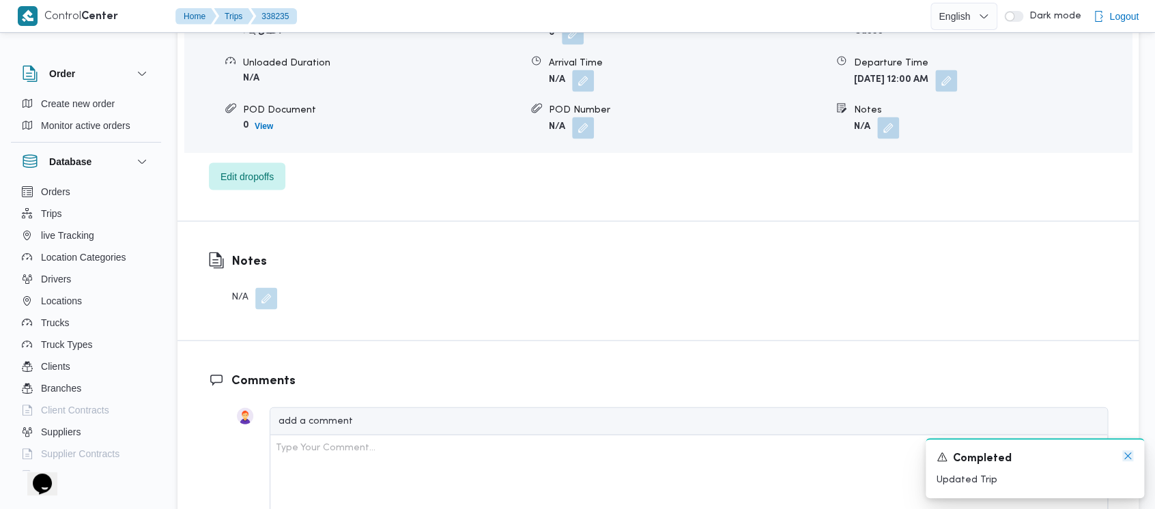
drag, startPoint x: 1131, startPoint y: 453, endPoint x: 1028, endPoint y: 381, distance: 125.0
click at [1131, 450] on div "A new notification appears Completed Updated Trip" at bounding box center [1035, 468] width 219 height 60
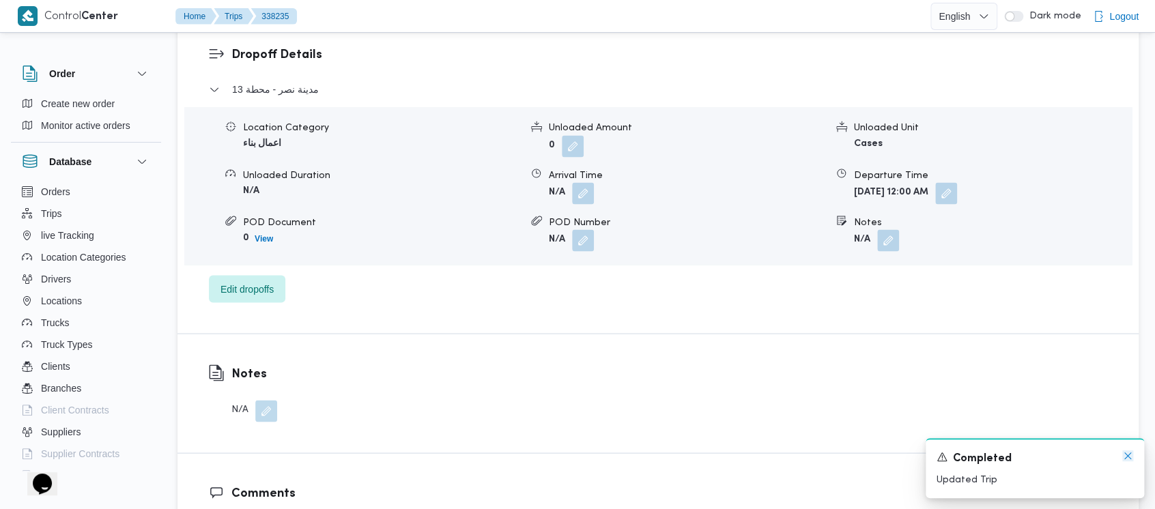
scroll to position [1093, 0]
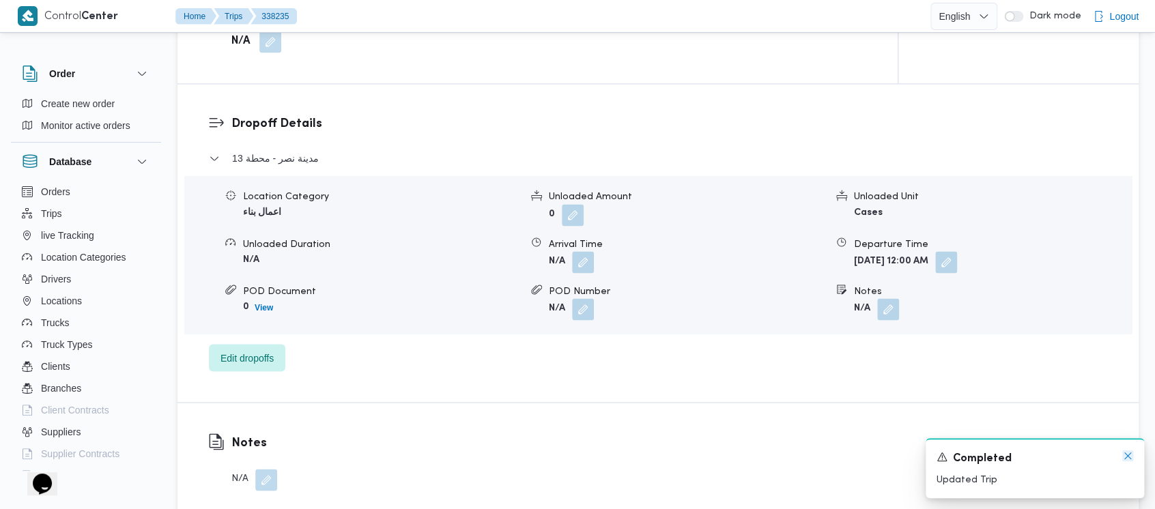
drag, startPoint x: 1128, startPoint y: 452, endPoint x: 1103, endPoint y: 430, distance: 33.3
click at [1128, 453] on icon "Dismiss toast" at bounding box center [1128, 456] width 11 height 11
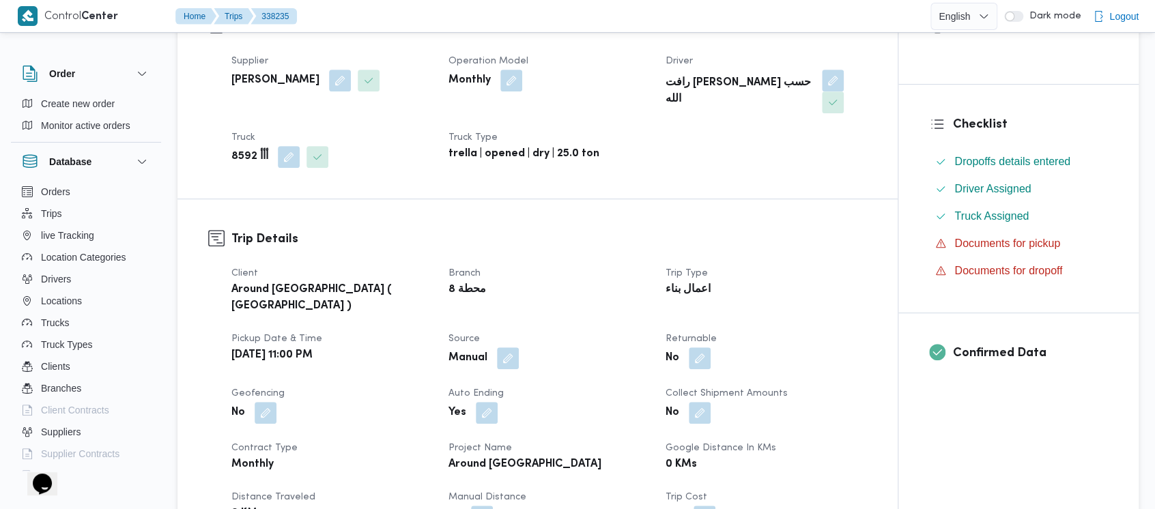
scroll to position [0, 0]
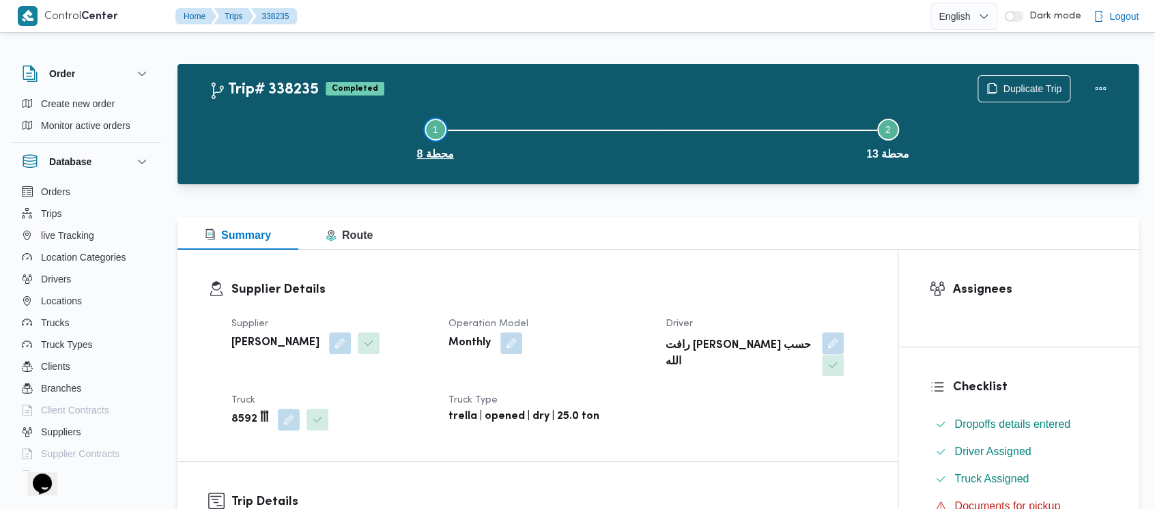
drag, startPoint x: 262, startPoint y: 154, endPoint x: 141, endPoint y: 25, distance: 176.8
click at [263, 147] on button "Step 1 is incomplete 1 محطة 8" at bounding box center [435, 137] width 453 height 71
